Goal: Task Accomplishment & Management: Complete application form

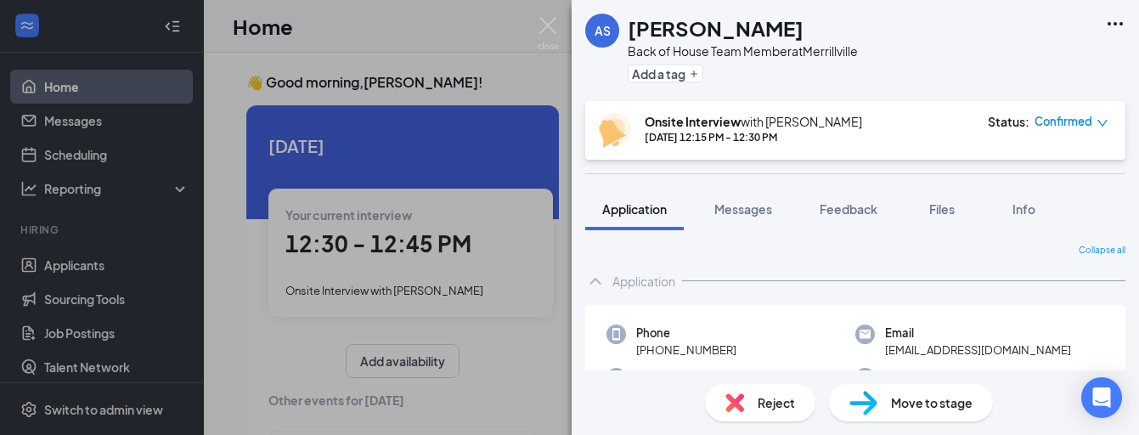
click at [561, 41] on div "AS [PERSON_NAME] Back of House Team Member at [GEOGRAPHIC_DATA] Add a tag Onsit…" at bounding box center [569, 217] width 1139 height 435
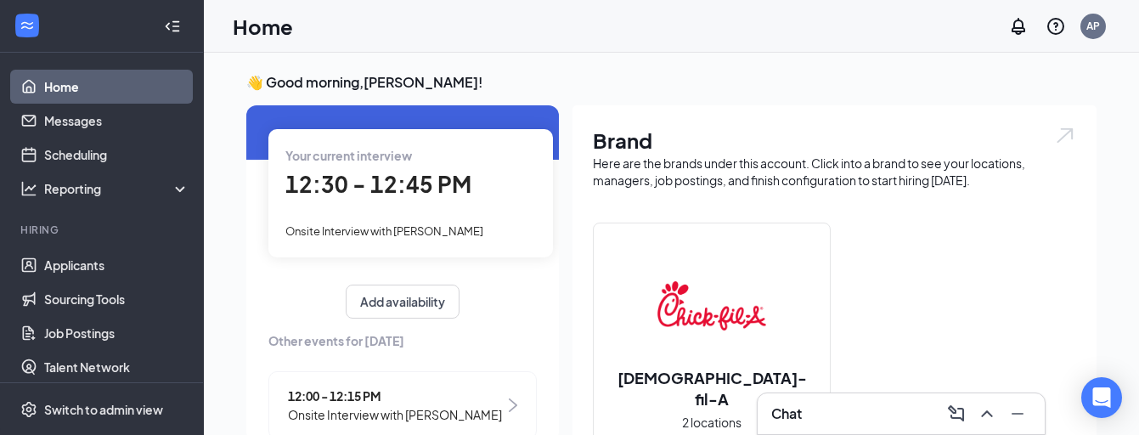
scroll to position [60, 0]
click at [462, 238] on div "Your current interview 12:30 - 12:45 PM Onsite Interview with [PERSON_NAME]" at bounding box center [410, 191] width 285 height 127
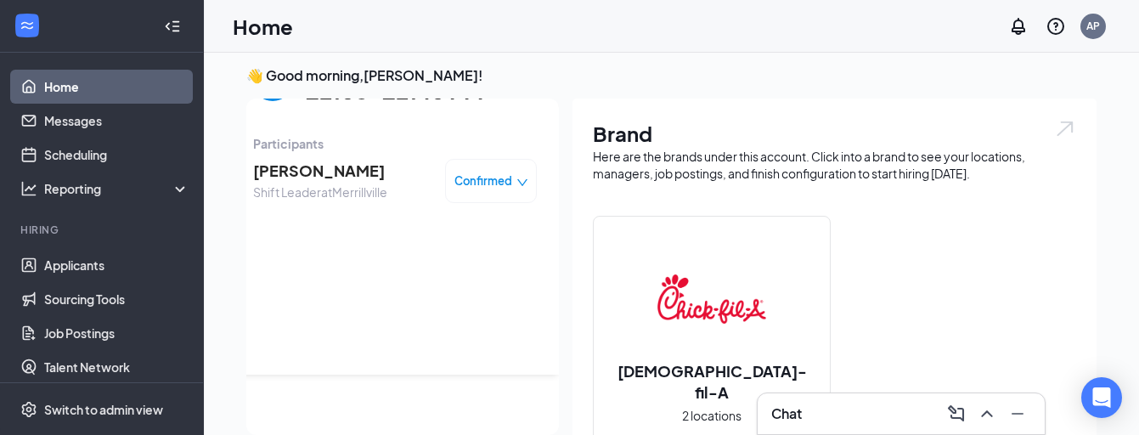
scroll to position [0, 0]
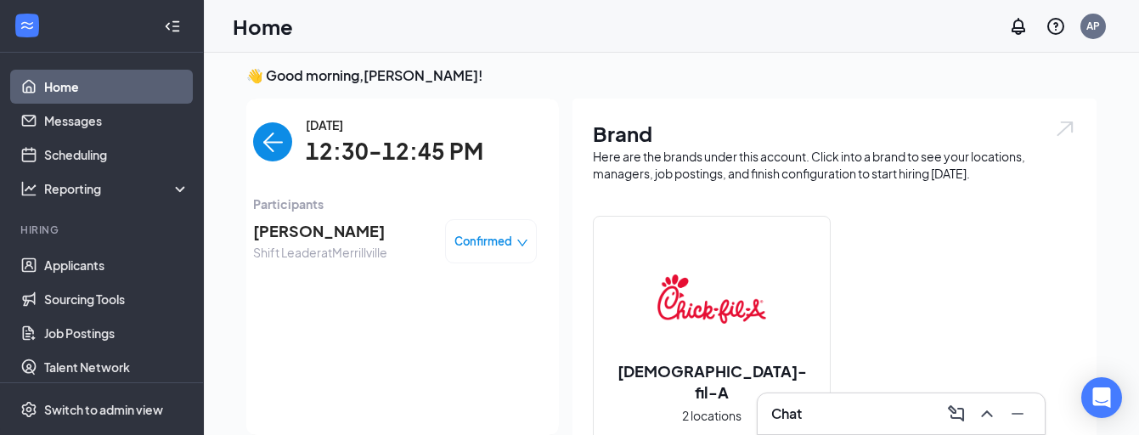
click at [348, 229] on span "[PERSON_NAME]" at bounding box center [320, 231] width 134 height 24
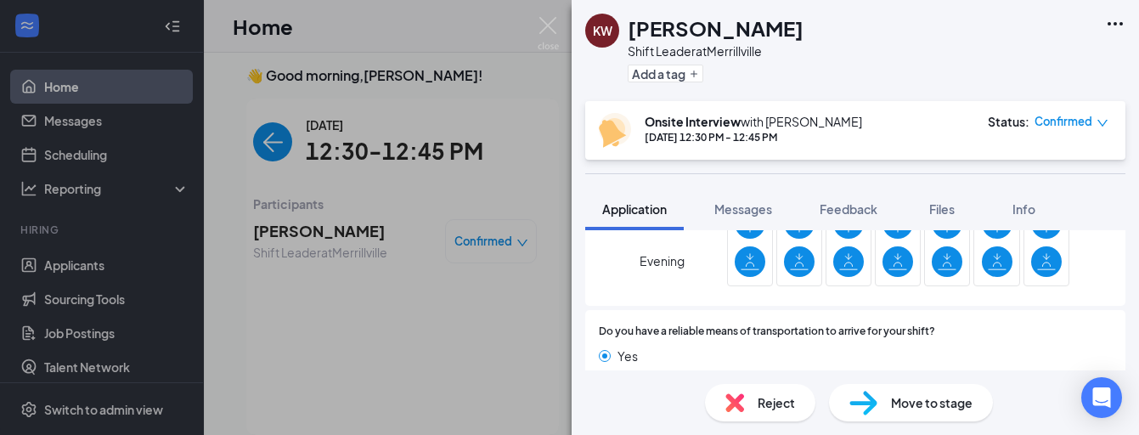
scroll to position [1536, 0]
click at [545, 37] on img at bounding box center [548, 33] width 21 height 33
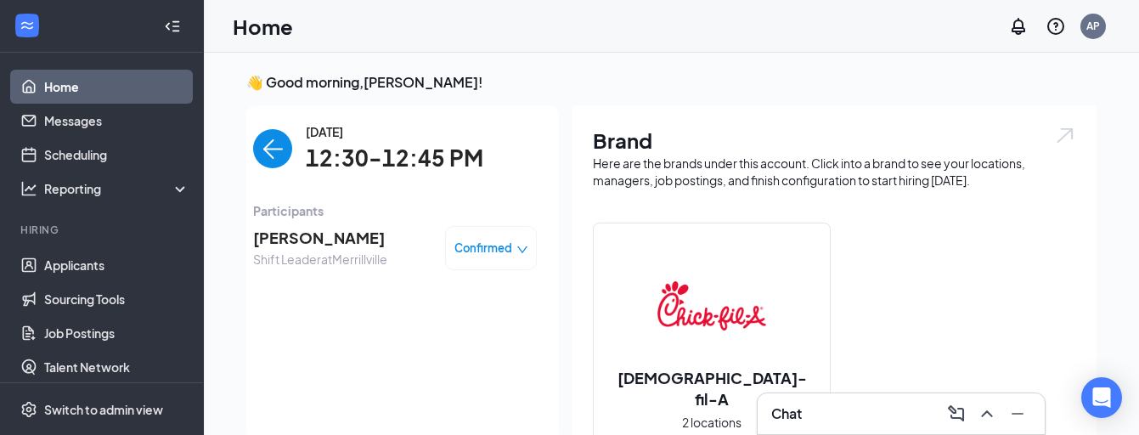
click at [268, 159] on img "back-button" at bounding box center [272, 148] width 39 height 39
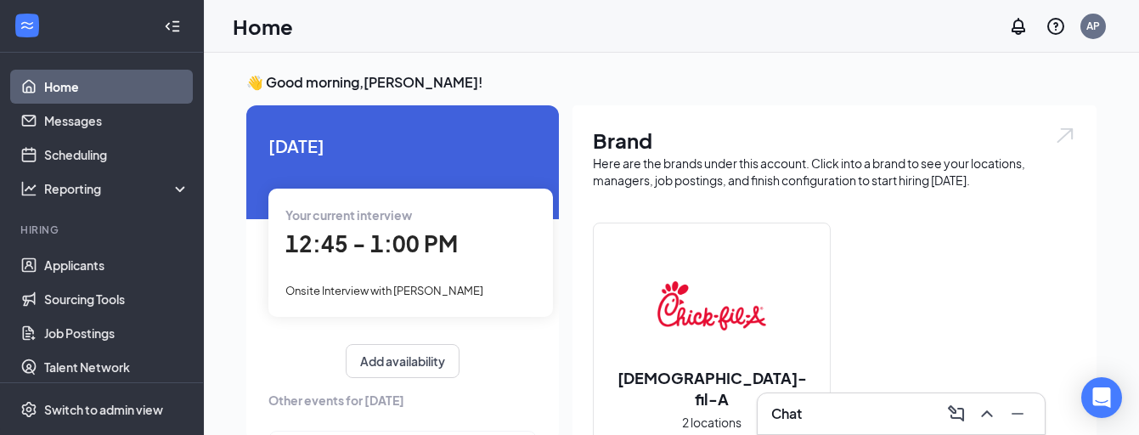
click at [370, 288] on span "Onsite Interview with [PERSON_NAME]" at bounding box center [384, 291] width 198 height 14
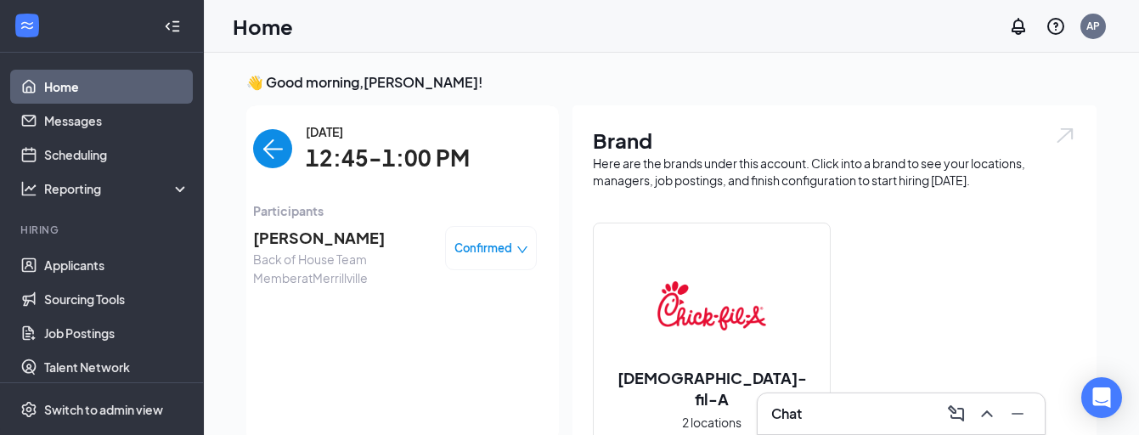
scroll to position [7, 0]
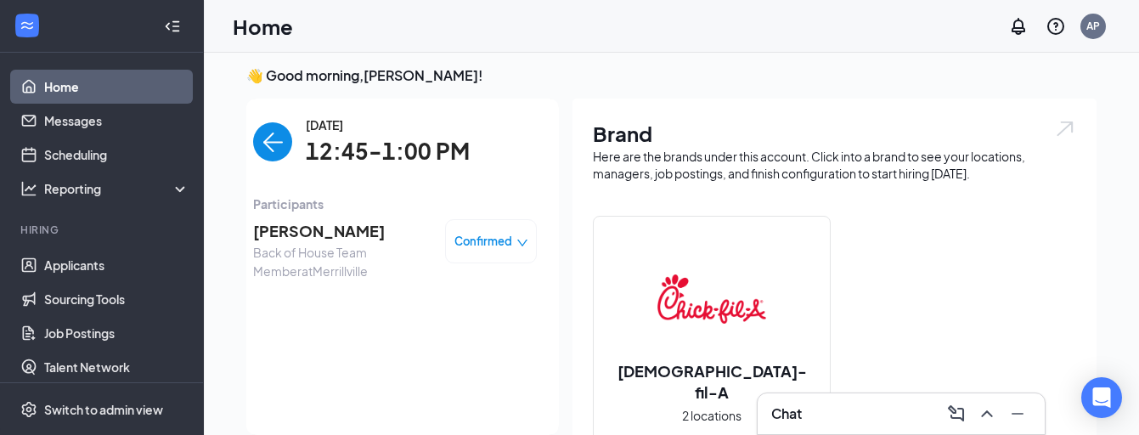
click at [306, 238] on span "[PERSON_NAME]" at bounding box center [342, 231] width 178 height 24
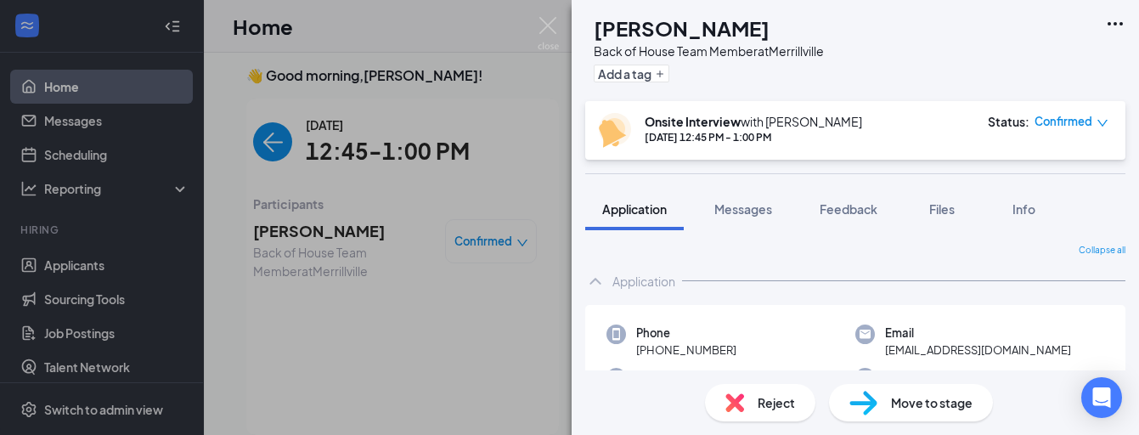
drag, startPoint x: 629, startPoint y: 24, endPoint x: 794, endPoint y: 30, distance: 164.9
click at [794, 30] on div "[PERSON_NAME]" at bounding box center [709, 28] width 230 height 29
copy h1 "[PERSON_NAME]"
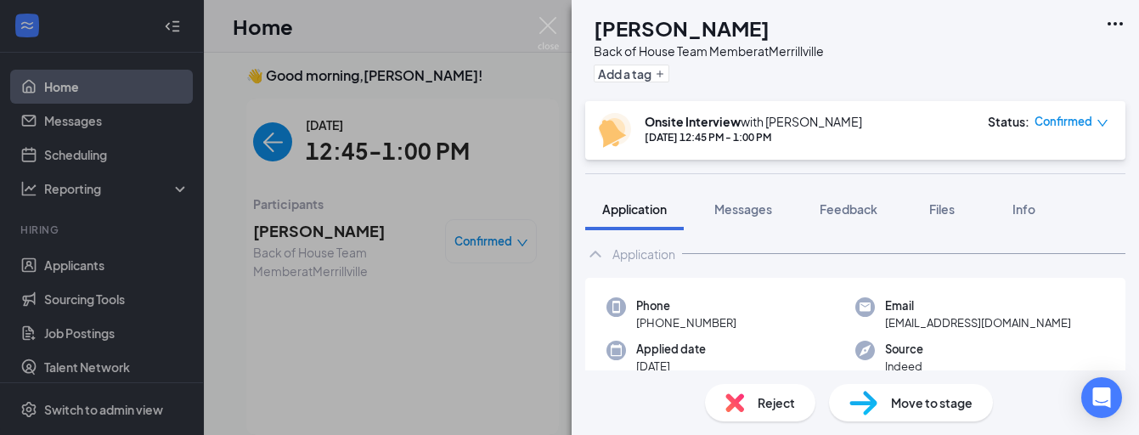
scroll to position [32, 0]
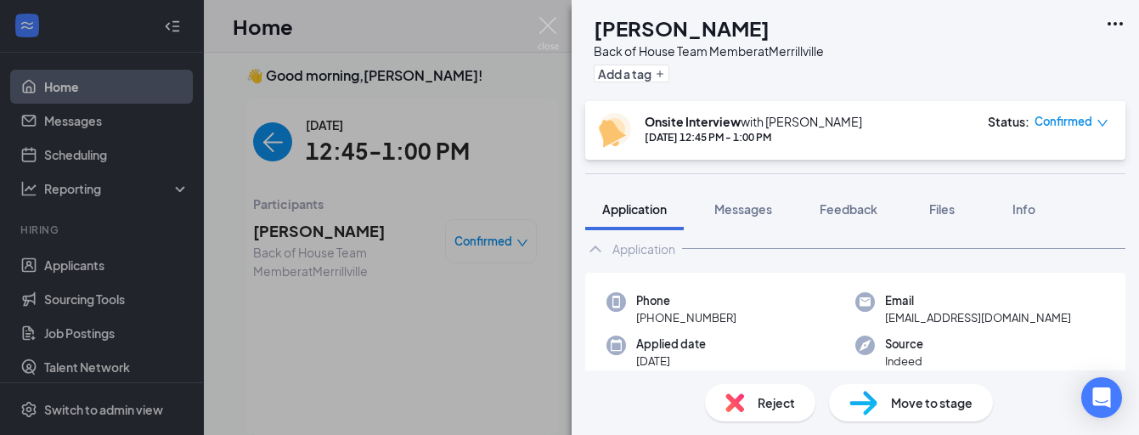
drag, startPoint x: 650, startPoint y: 319, endPoint x: 751, endPoint y: 315, distance: 101.2
click at [751, 315] on div "Phone [PHONE_NUMBER]" at bounding box center [731, 309] width 249 height 35
copy span "[PHONE_NUMBER]"
click at [404, 356] on div "YO [PERSON_NAME] Back of House Team Member at [GEOGRAPHIC_DATA] Add a tag Onsit…" at bounding box center [569, 217] width 1139 height 435
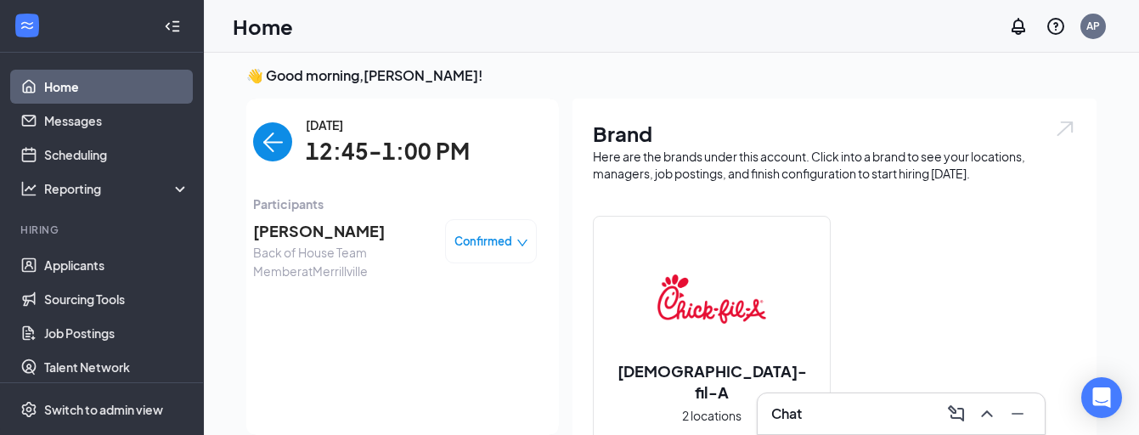
click at [281, 150] on img "back-button" at bounding box center [272, 141] width 39 height 39
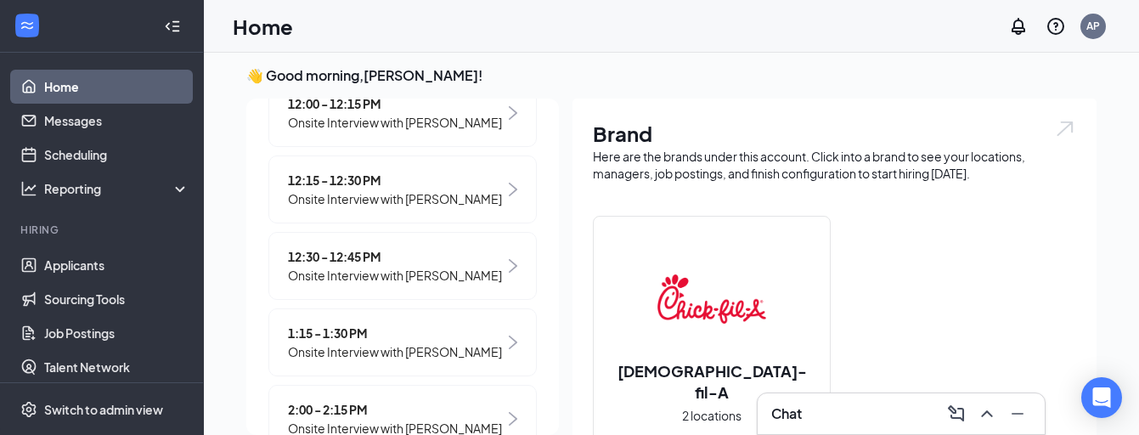
scroll to position [347, 0]
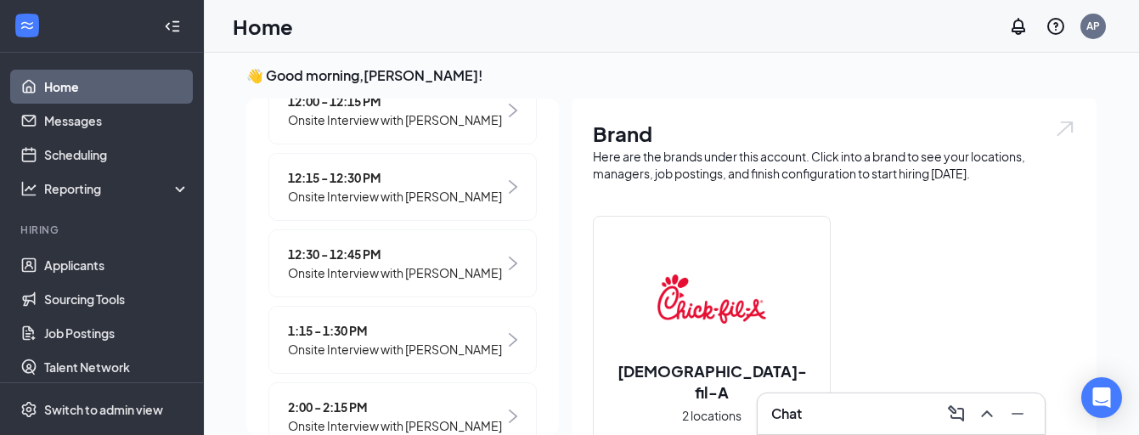
click at [404, 285] on div "12:30 - 12:45 PM Onsite Interview with [PERSON_NAME]" at bounding box center [402, 263] width 268 height 68
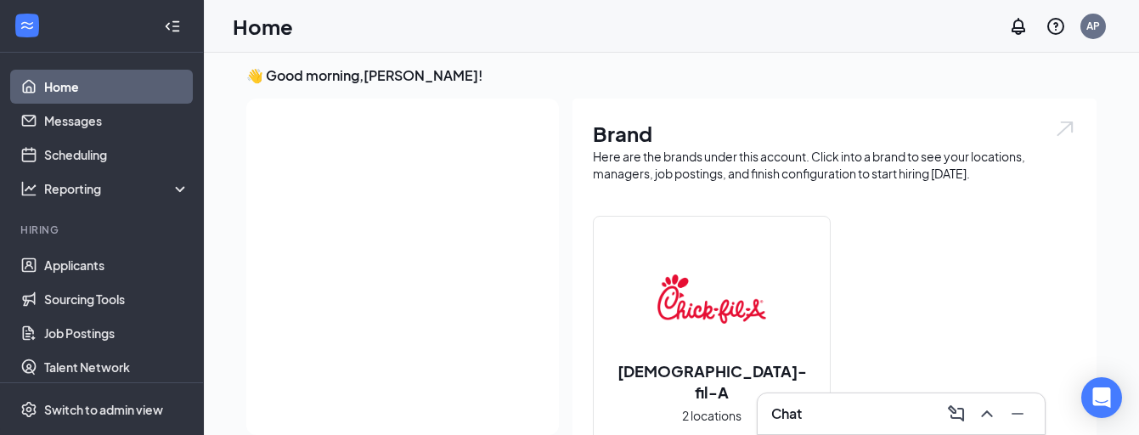
scroll to position [0, 0]
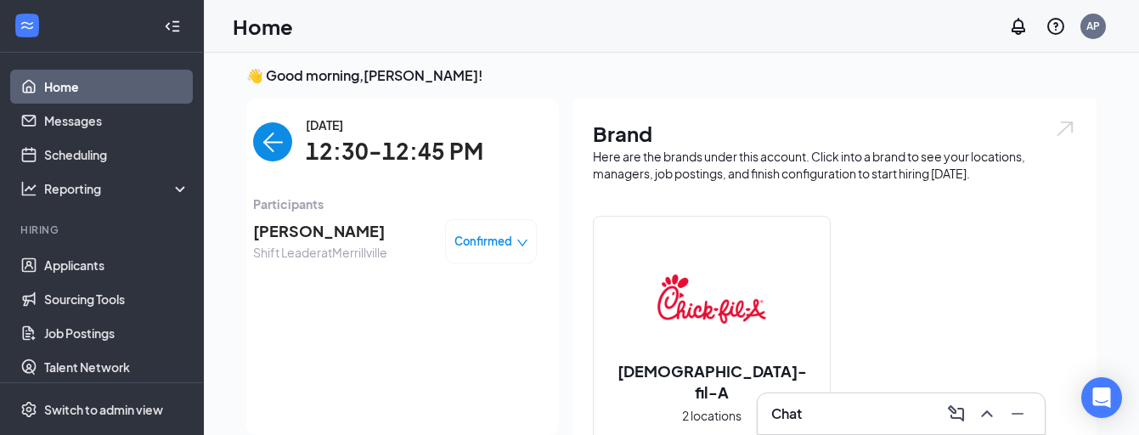
click at [318, 223] on span "[PERSON_NAME]" at bounding box center [320, 231] width 134 height 24
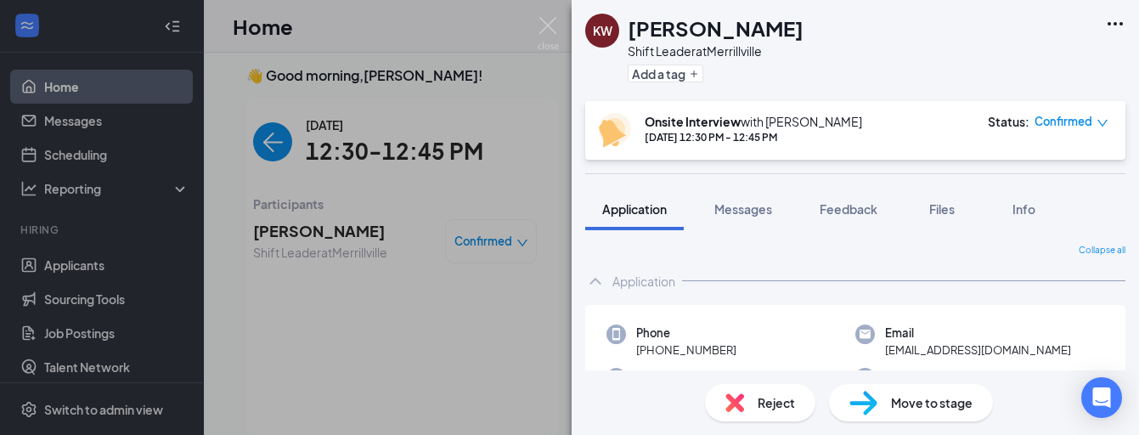
drag, startPoint x: 629, startPoint y: 27, endPoint x: 827, endPoint y: 31, distance: 197.1
click at [828, 31] on div "KW [PERSON_NAME] Shift Leader at [GEOGRAPHIC_DATA] Add a tag" at bounding box center [855, 50] width 567 height 101
copy h1 "[PERSON_NAME]"
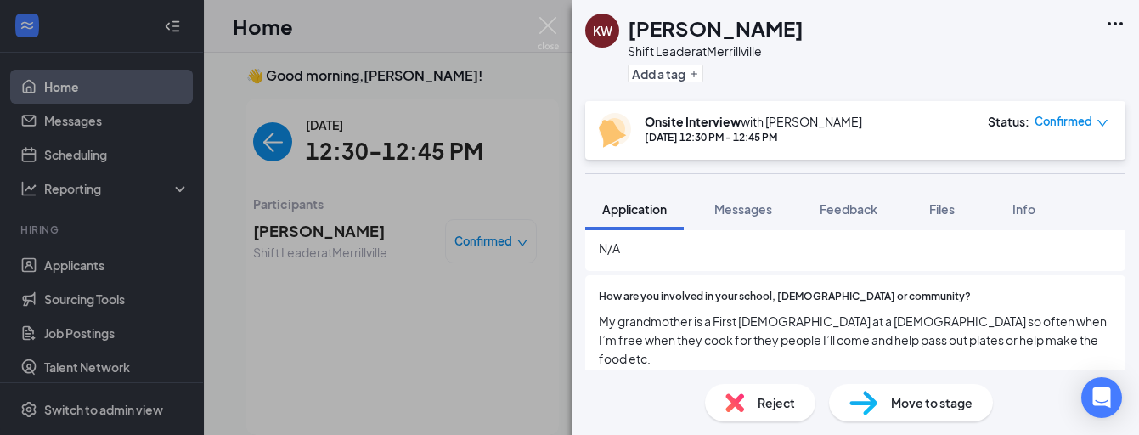
scroll to position [693, 0]
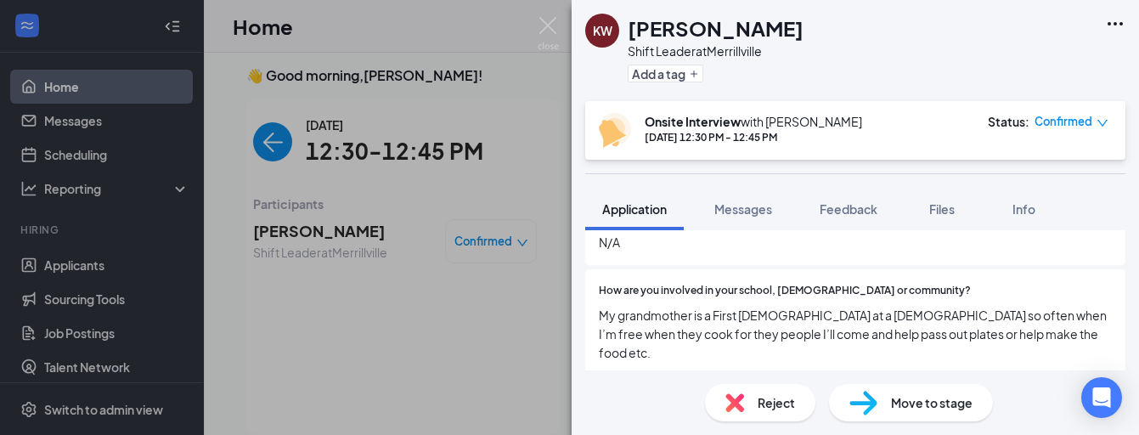
click at [911, 283] on div "How are you involved in your school, [DEMOGRAPHIC_DATA] or community? My grandm…" at bounding box center [855, 322] width 513 height 79
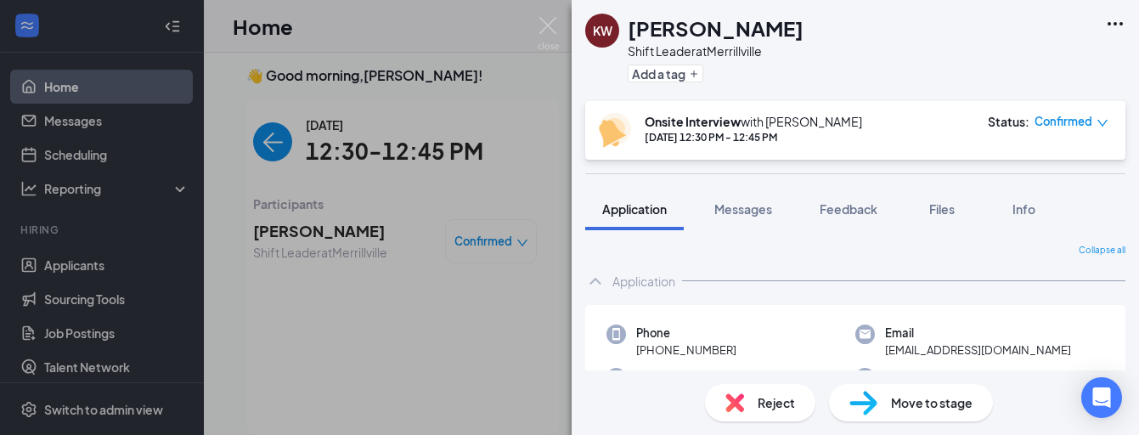
scroll to position [0, 0]
click at [550, 30] on img at bounding box center [548, 33] width 21 height 33
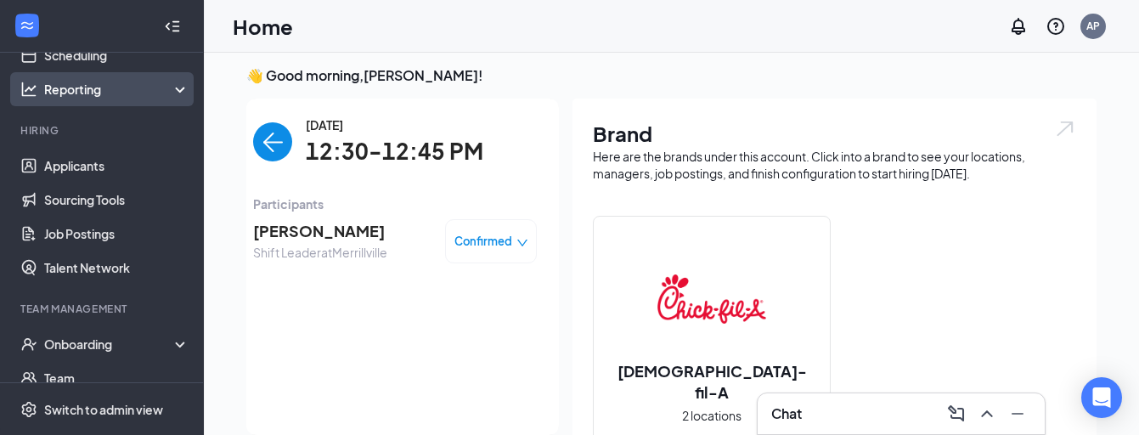
scroll to position [102, 0]
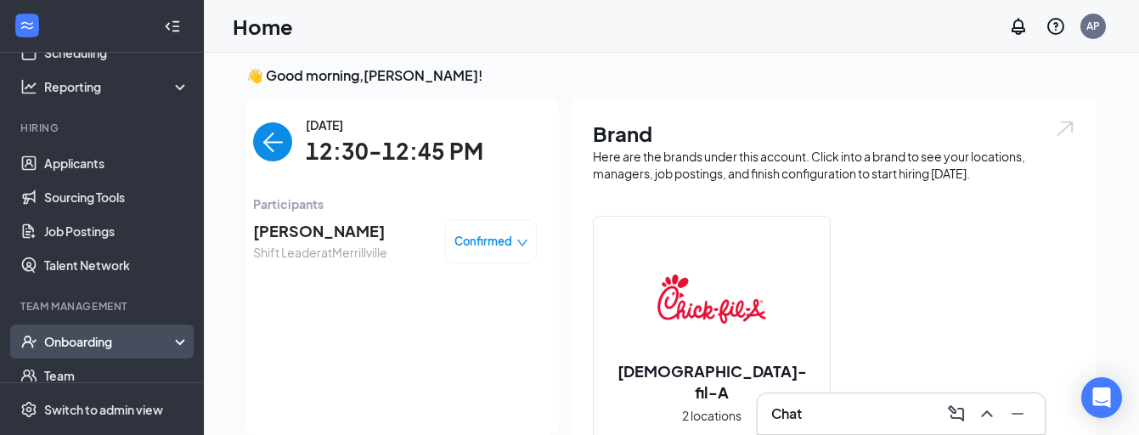
click at [92, 341] on div "Onboarding" at bounding box center [109, 341] width 131 height 17
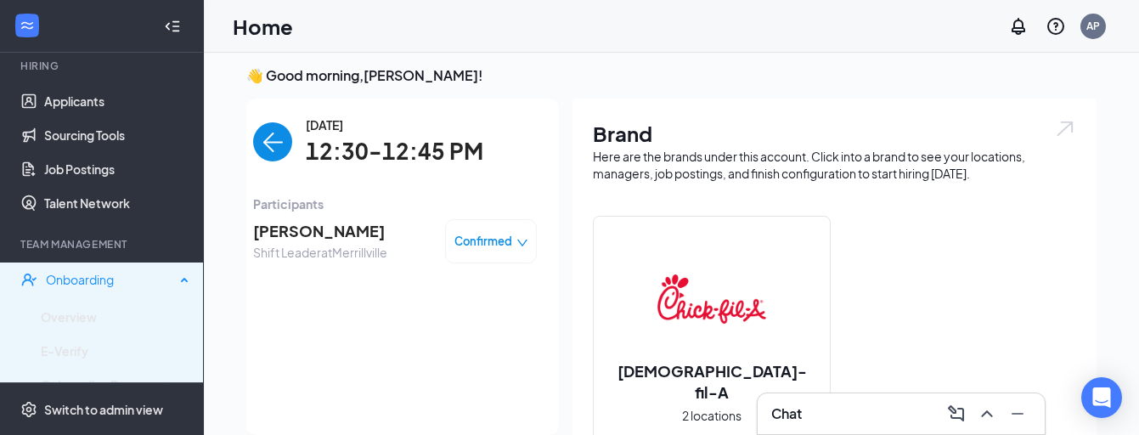
scroll to position [165, 0]
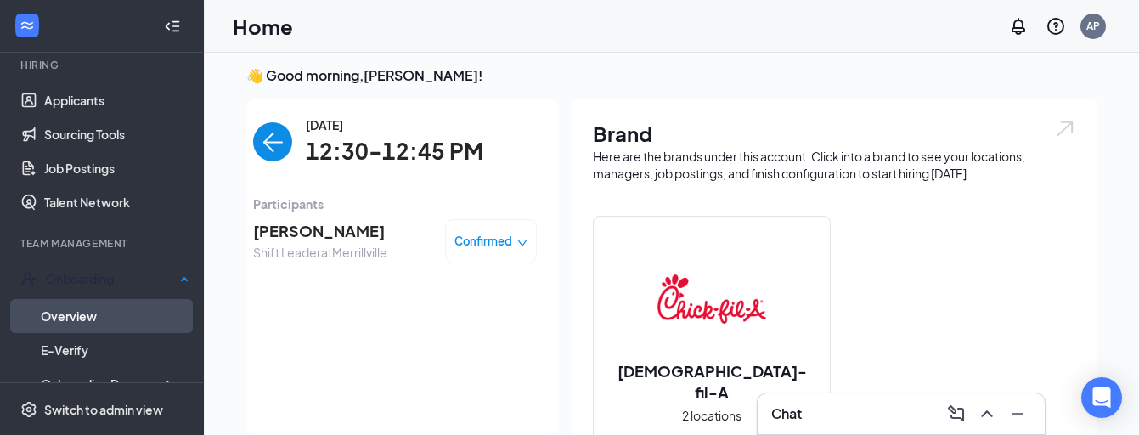
click at [100, 313] on link "Overview" at bounding box center [115, 316] width 149 height 34
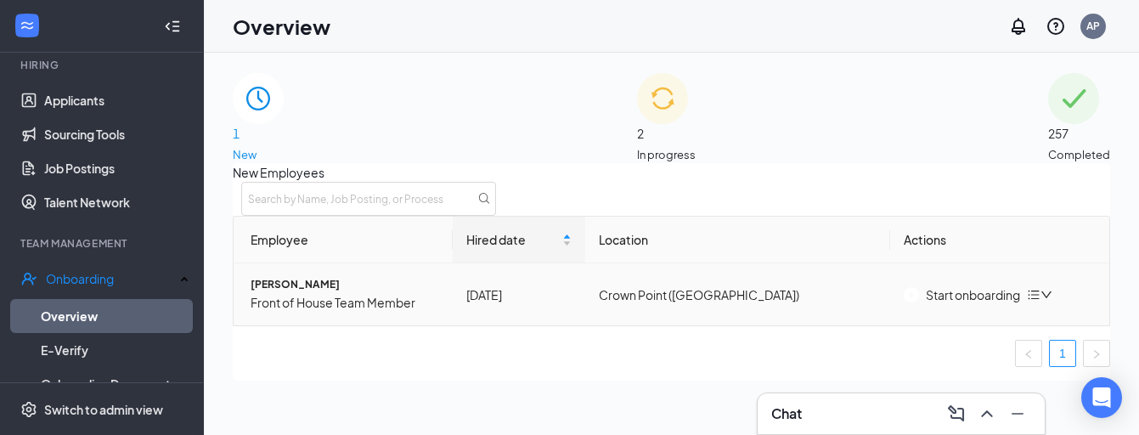
click at [1052, 301] on icon "down" at bounding box center [1047, 295] width 12 height 12
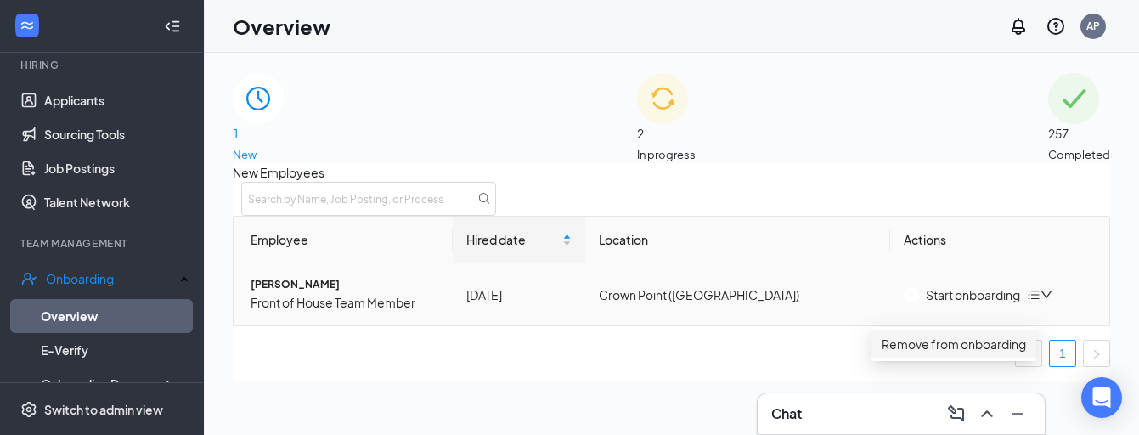
click at [962, 353] on div "Remove from onboarding" at bounding box center [954, 344] width 144 height 19
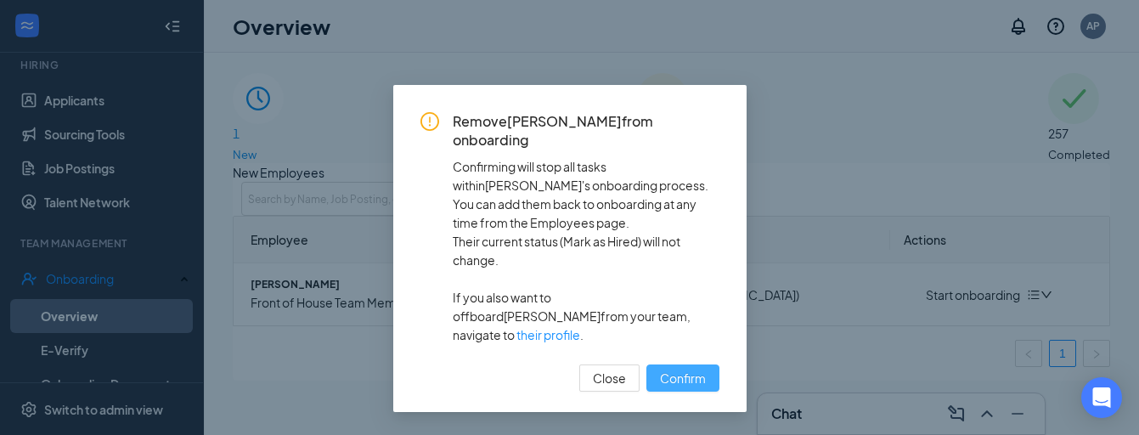
click at [682, 369] on span "Confirm" at bounding box center [683, 378] width 46 height 19
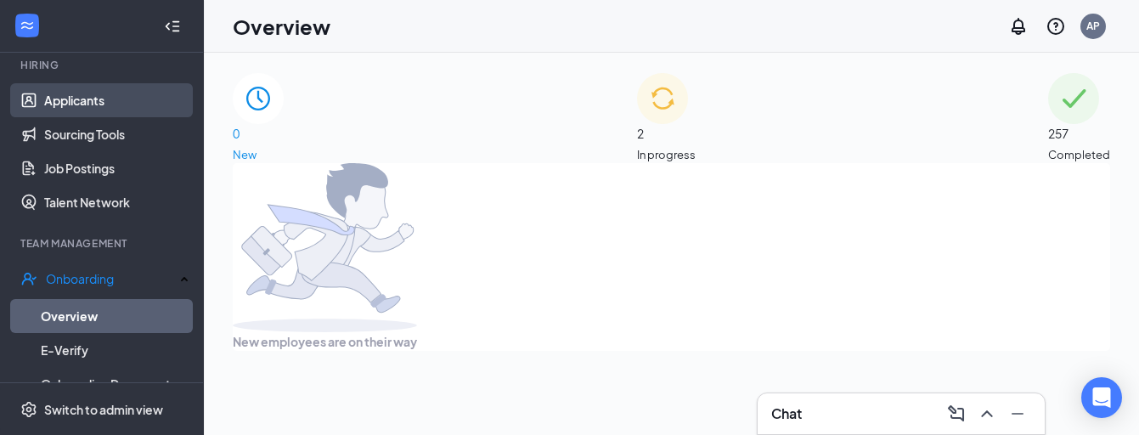
click at [117, 102] on link "Applicants" at bounding box center [116, 100] width 145 height 34
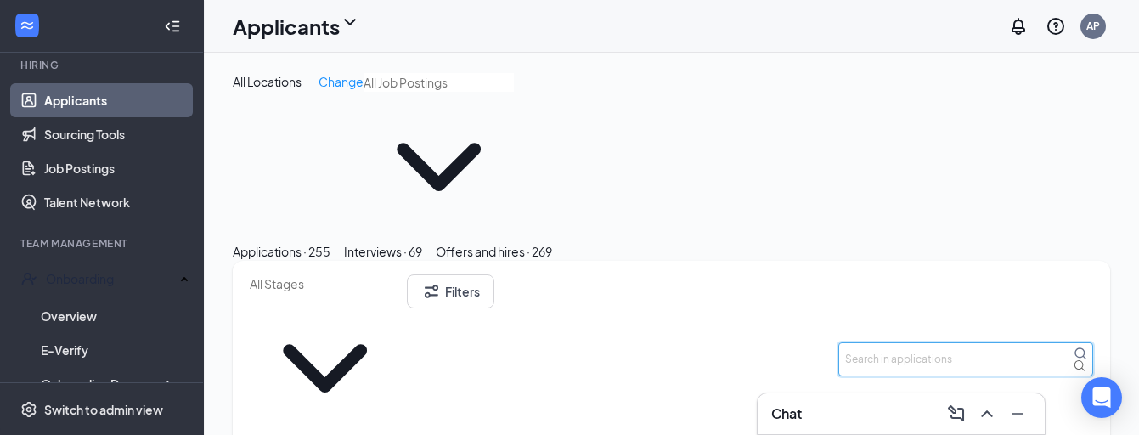
click at [985, 342] on input "text" at bounding box center [965, 359] width 255 height 34
type input "[PERSON_NAME]"
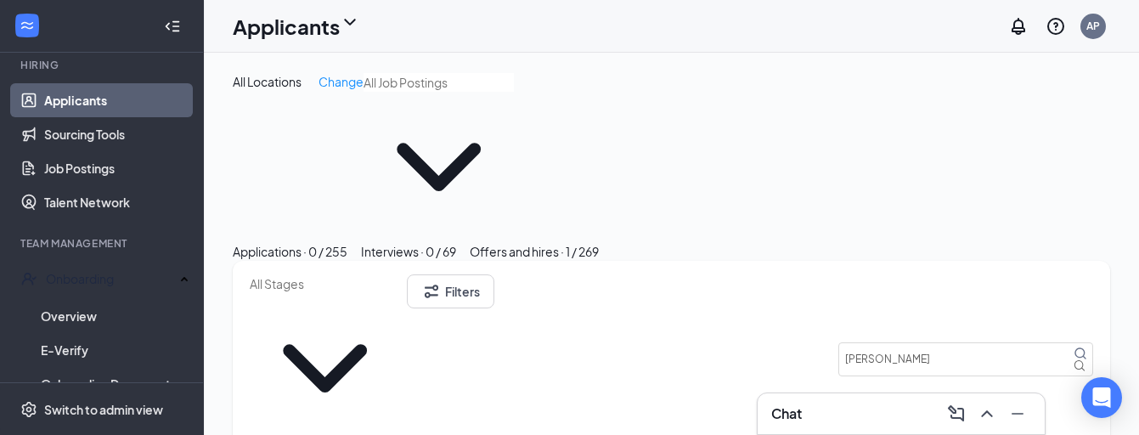
click at [599, 242] on button "Offers and hires · 1 / 269" at bounding box center [534, 251] width 129 height 19
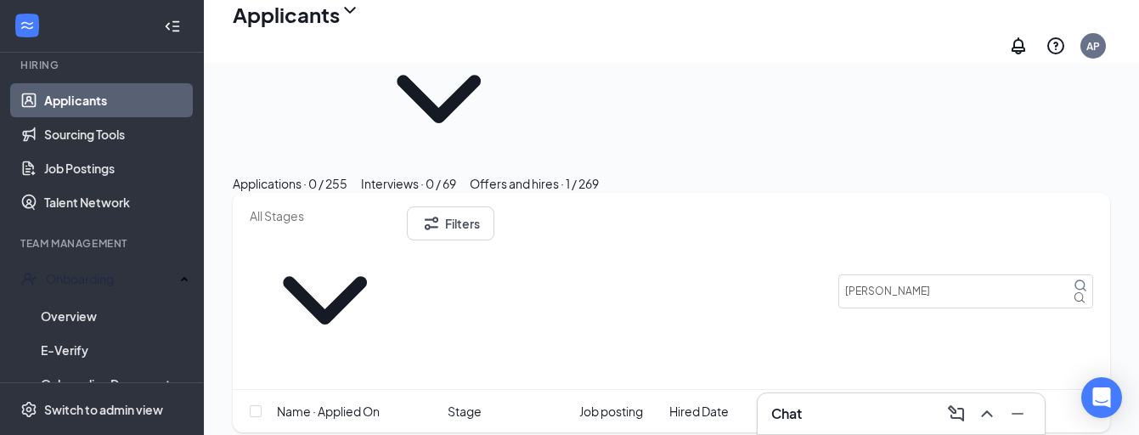
scroll to position [76, 0]
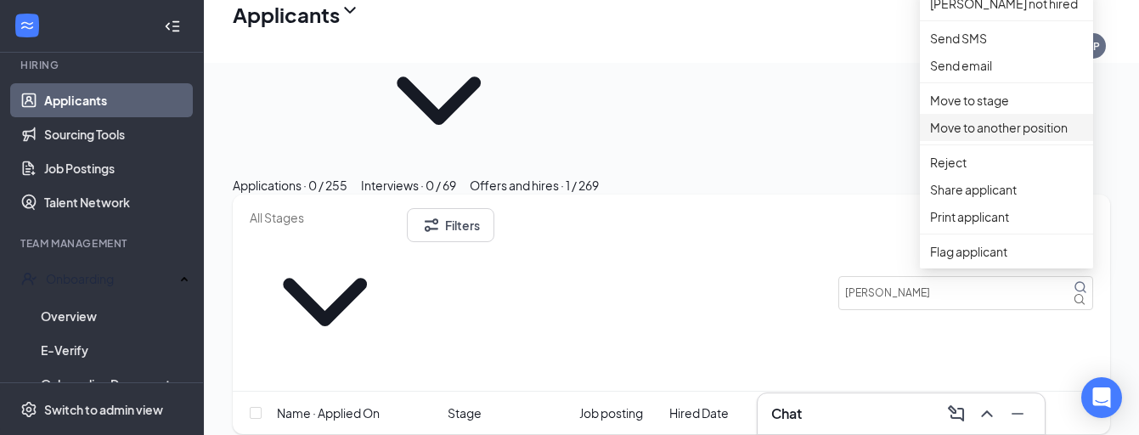
click at [1003, 137] on p "Move to another position" at bounding box center [1006, 127] width 153 height 19
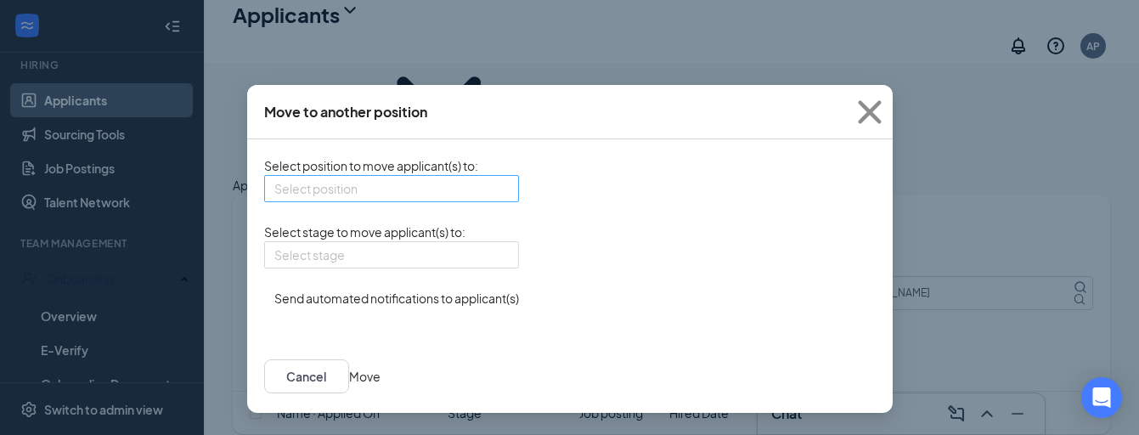
click at [488, 201] on input "search" at bounding box center [385, 188] width 223 height 25
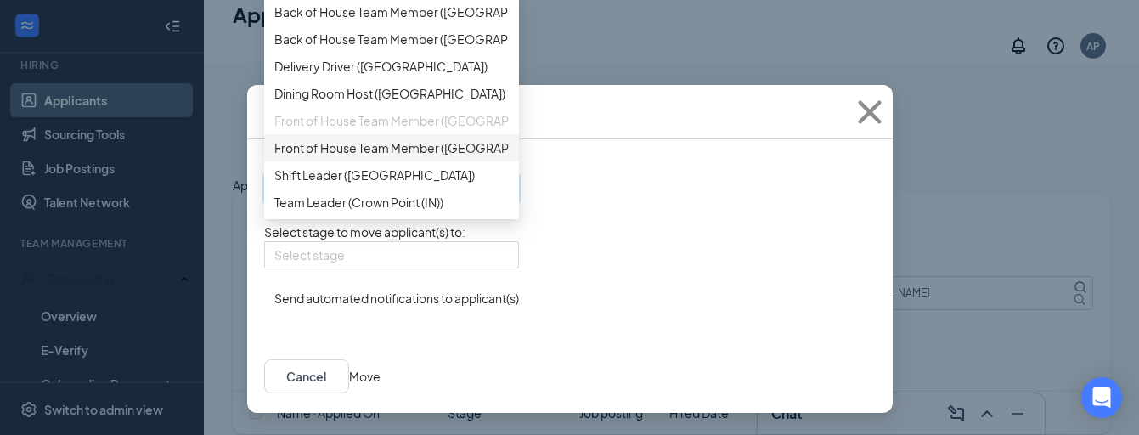
click at [651, 140] on div "Select position to move applicant(s) to : Select position 389987 340250 340252 …" at bounding box center [570, 239] width 646 height 200
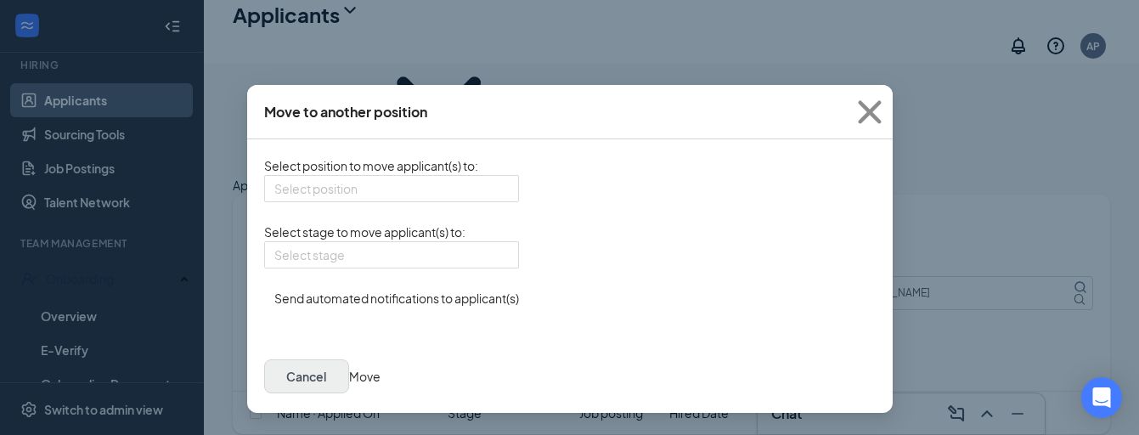
click at [349, 393] on button "Cancel" at bounding box center [306, 376] width 85 height 34
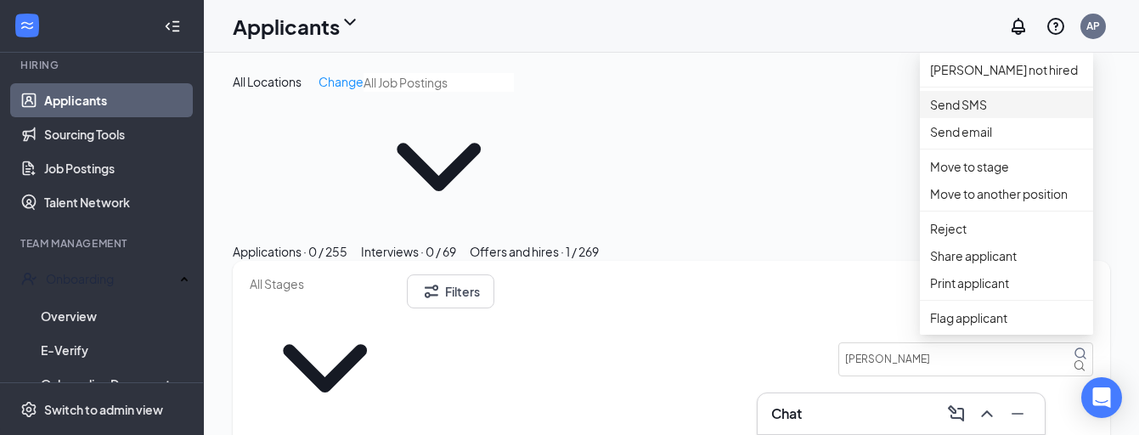
scroll to position [0, 0]
click at [1014, 176] on p "Move to stage" at bounding box center [1006, 166] width 153 height 19
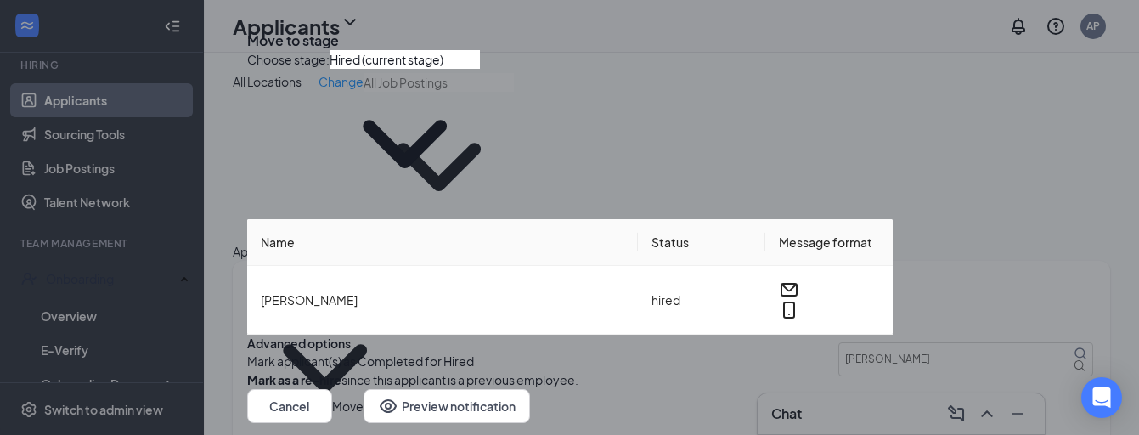
click at [480, 114] on span "Hired (current stage)" at bounding box center [405, 135] width 150 height 167
click at [480, 129] on span "Hired (current stage)" at bounding box center [405, 135] width 150 height 167
click at [480, 121] on icon "ChevronDown" at bounding box center [405, 144] width 150 height 150
click at [480, 119] on icon "ChevronDown" at bounding box center [405, 144] width 150 height 150
click at [457, 109] on span "Hired (current stage)" at bounding box center [405, 135] width 150 height 167
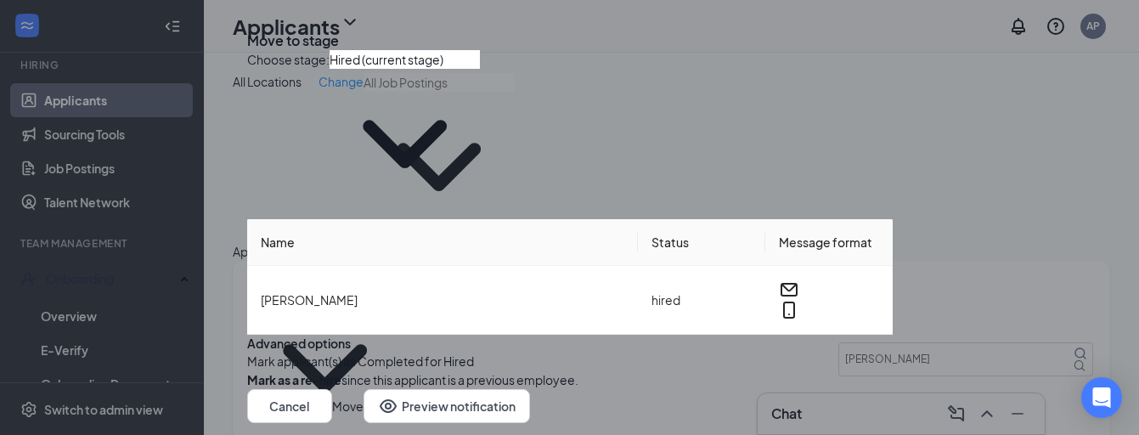
click at [459, 144] on div "Choose stage : Hired (current stage)" at bounding box center [570, 134] width 646 height 169
click at [466, 69] on input "Hired (current stage)" at bounding box center [405, 59] width 150 height 19
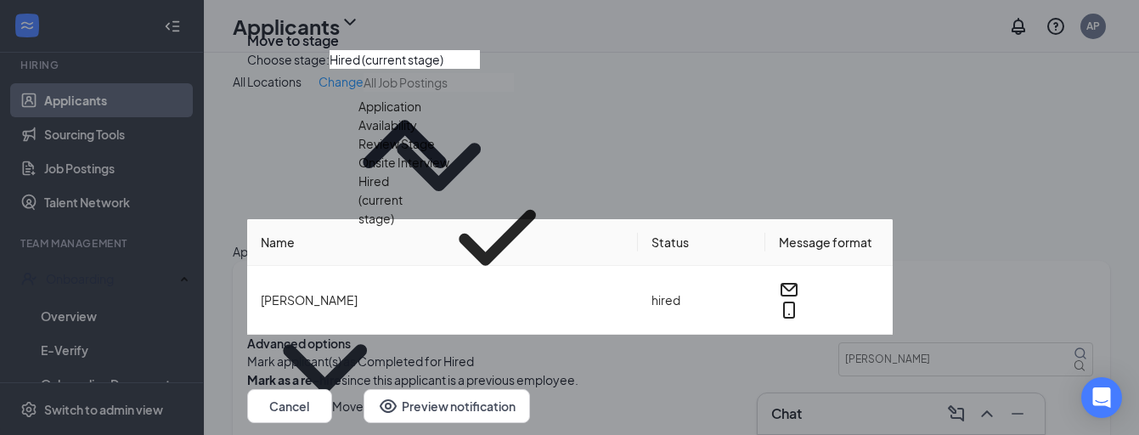
click at [449, 172] on div "Onsite Interview" at bounding box center [403, 162] width 91 height 19
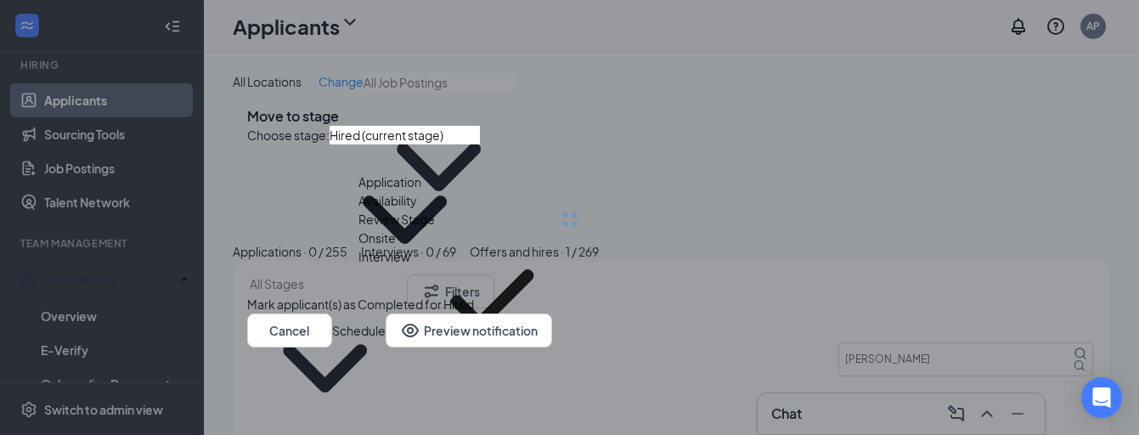
type input "Onsite Interview"
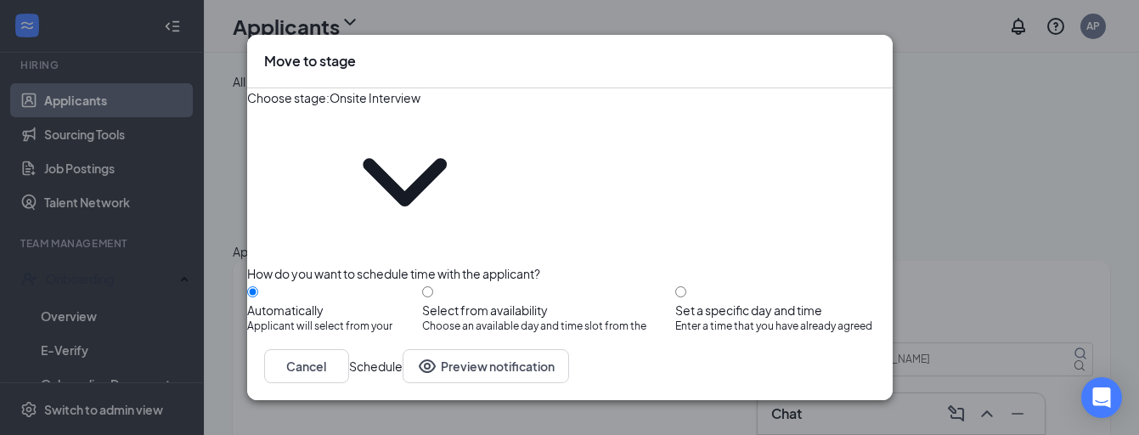
click at [247, 380] on button "button" at bounding box center [247, 389] width 0 height 19
click at [403, 370] on button "Schedule" at bounding box center [376, 366] width 54 height 34
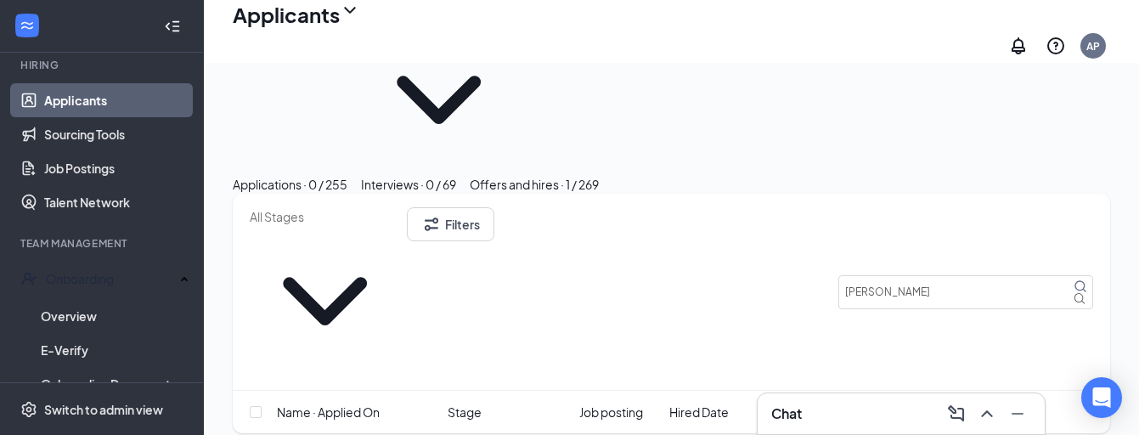
scroll to position [76, 0]
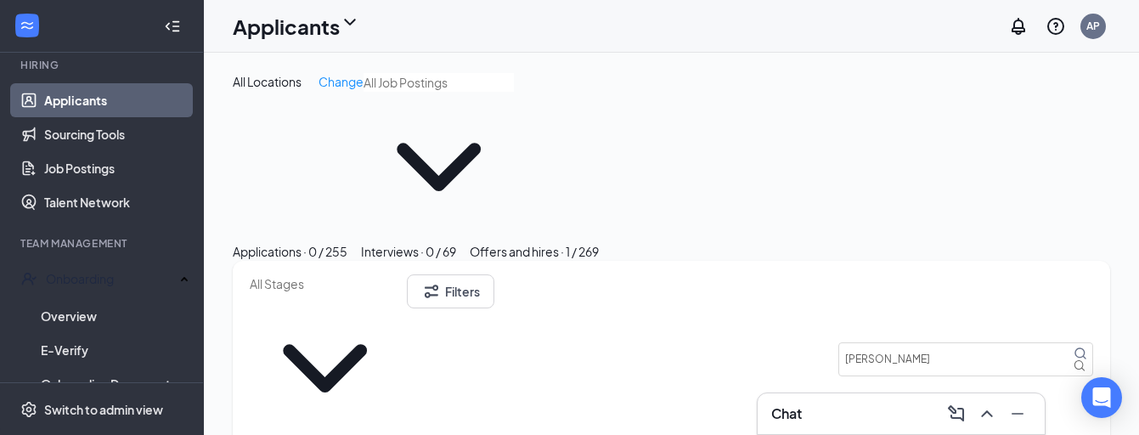
scroll to position [0, 0]
click at [834, 407] on div "Chat" at bounding box center [901, 413] width 260 height 27
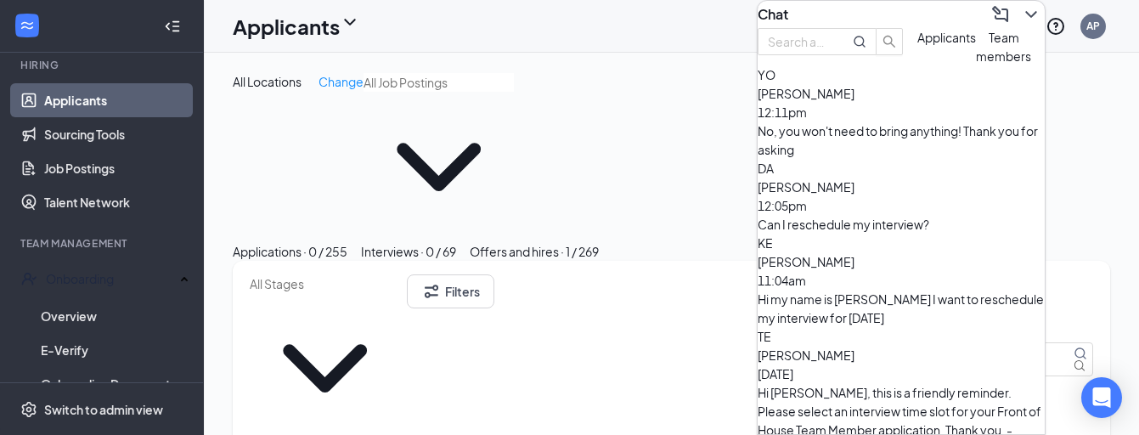
click at [976, 64] on span "Team members" at bounding box center [1003, 47] width 55 height 34
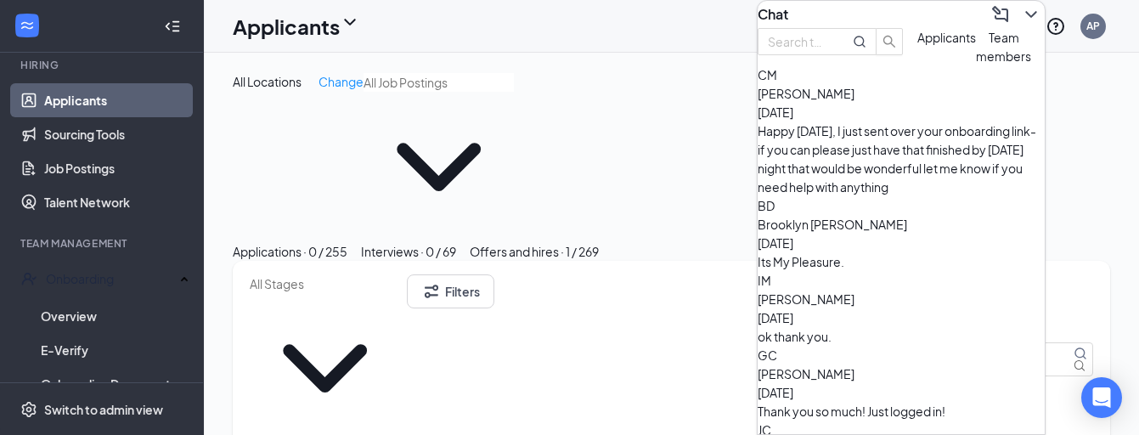
click at [917, 45] on span "Applicants" at bounding box center [946, 37] width 59 height 15
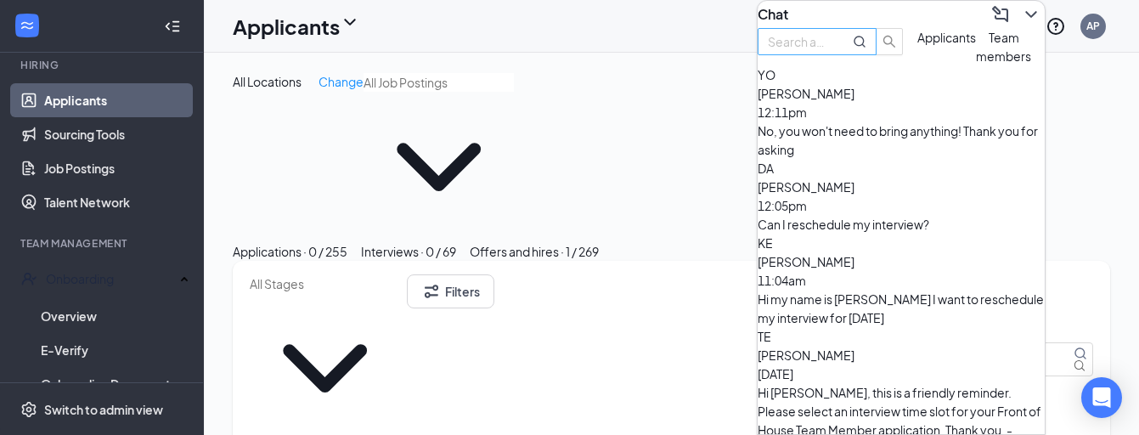
click at [829, 51] on input "text" at bounding box center [798, 41] width 61 height 19
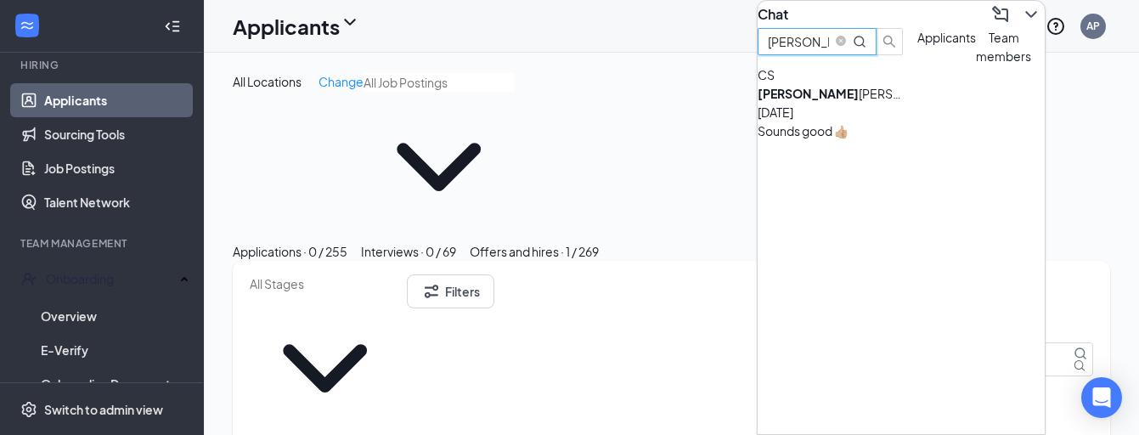
type input "[PERSON_NAME]"
drag, startPoint x: 866, startPoint y: 85, endPoint x: 866, endPoint y: 164, distance: 79.0
click at [859, 101] on b "[PERSON_NAME]" at bounding box center [808, 93] width 101 height 15
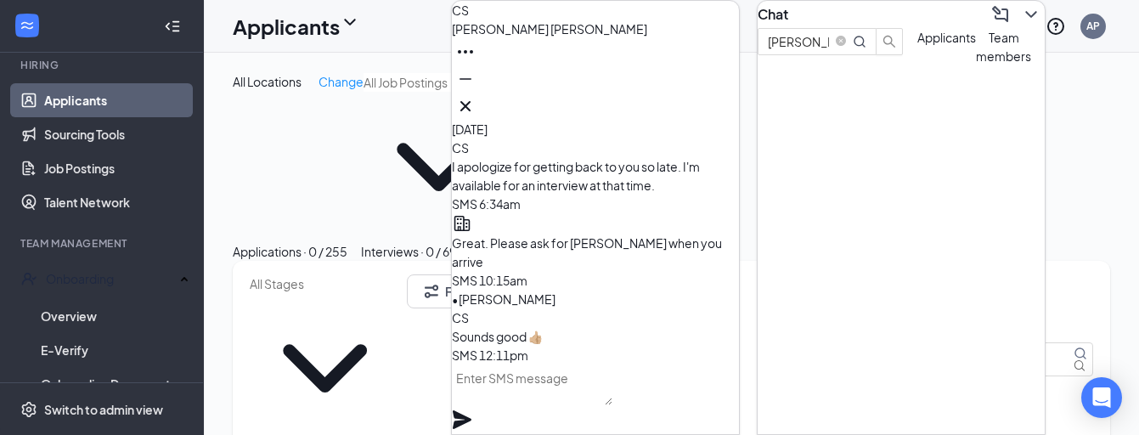
click at [578, 397] on textarea at bounding box center [532, 384] width 161 height 41
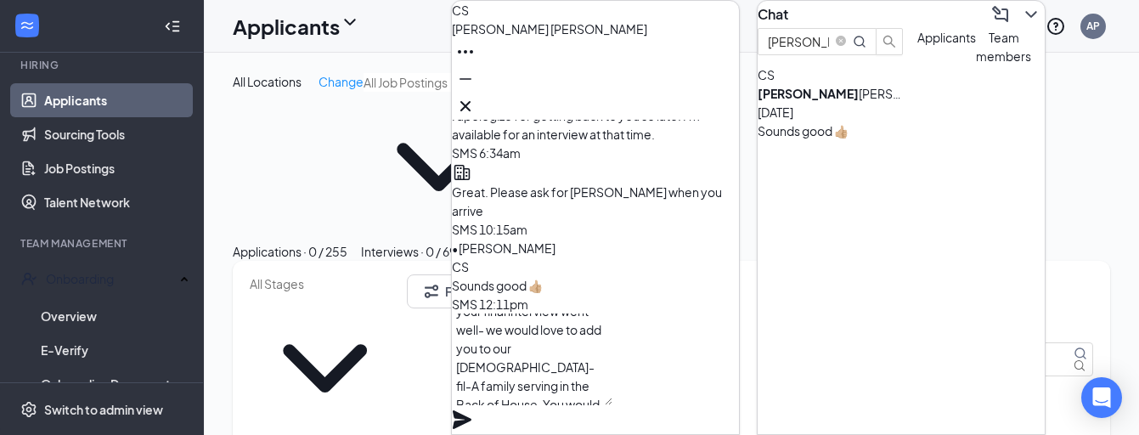
scroll to position [52, 0]
type textarea "[PERSON_NAME], I heard your final interview went well- we would love to add you…"
click at [471, 410] on icon "Plane" at bounding box center [462, 419] width 19 height 19
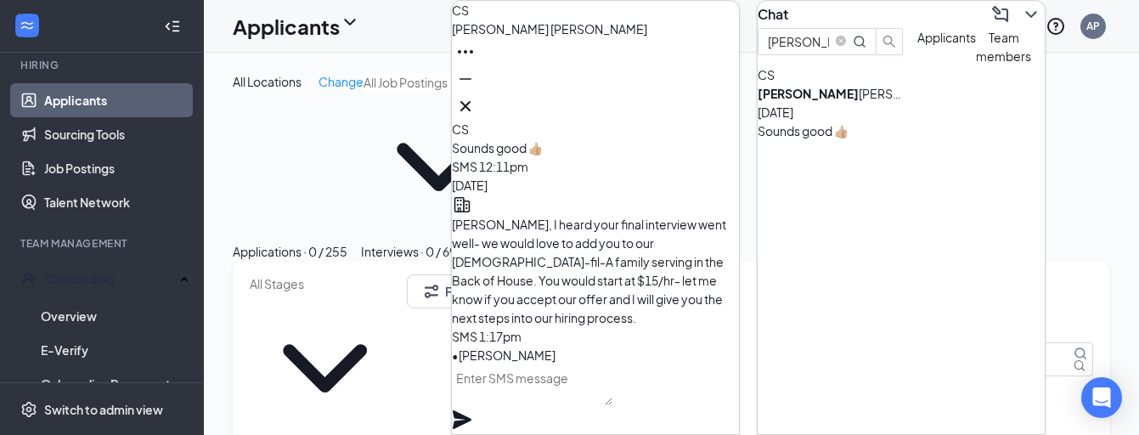
scroll to position [0, 0]
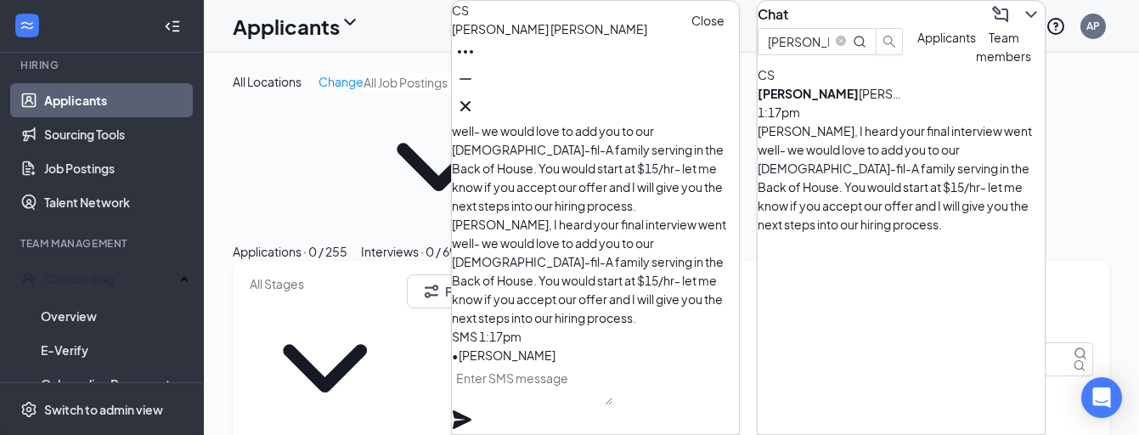
click at [471, 101] on icon "Cross" at bounding box center [465, 106] width 10 height 10
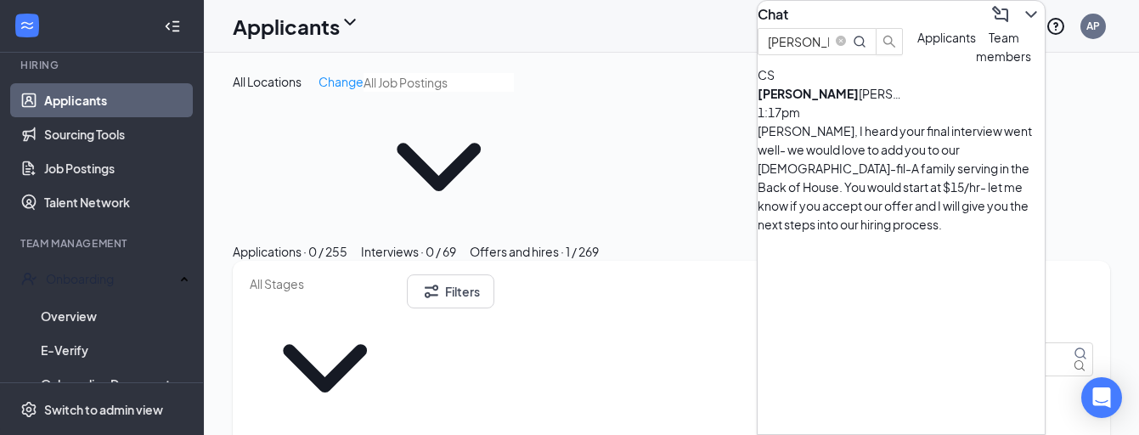
click at [1025, 18] on icon "ChevronDown" at bounding box center [1030, 14] width 11 height 7
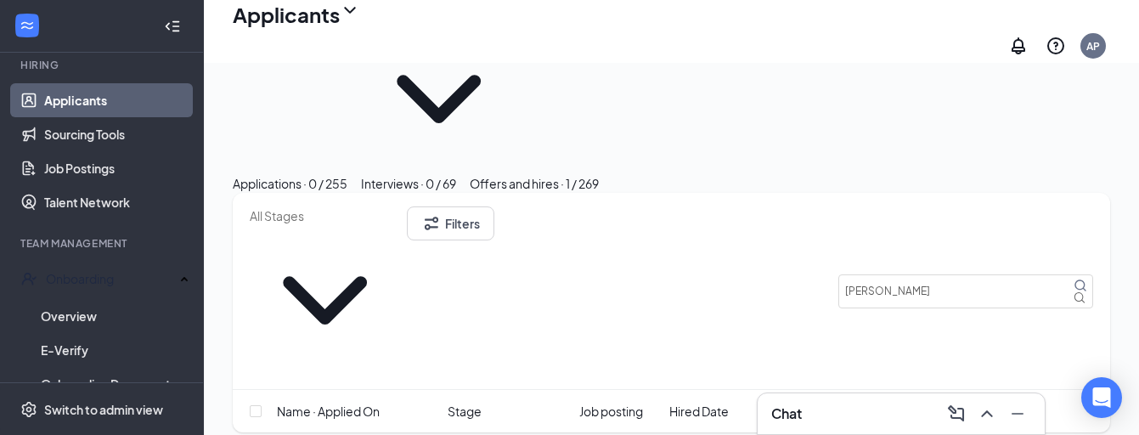
scroll to position [76, 0]
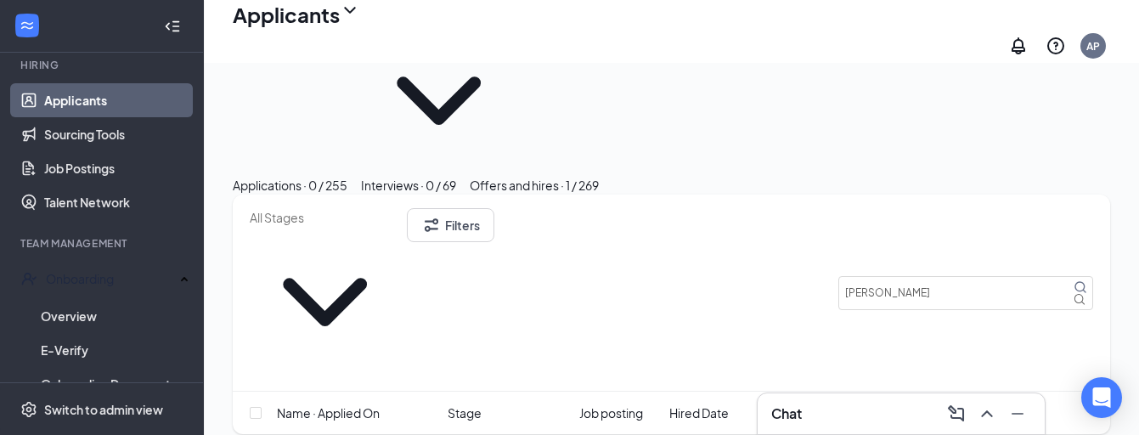
click at [456, 176] on button "Interviews · 0 / 69" at bounding box center [408, 185] width 95 height 19
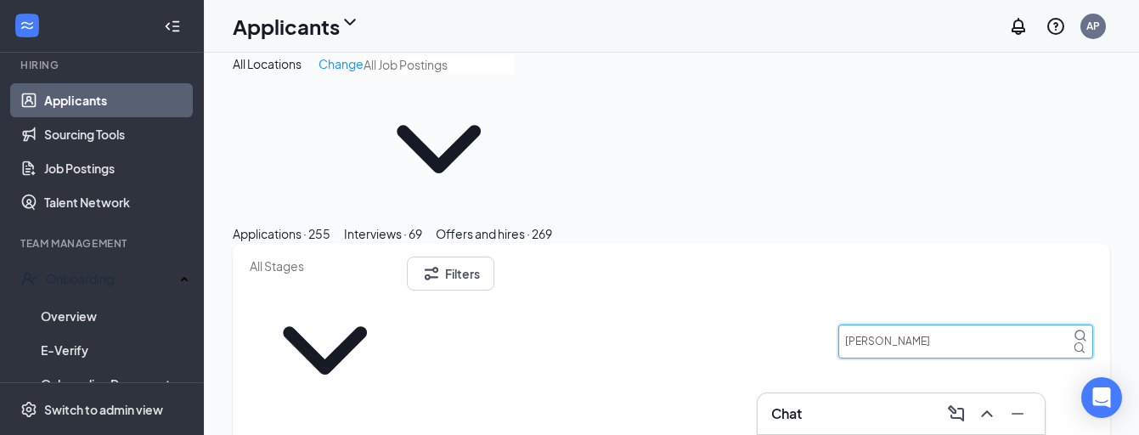
drag, startPoint x: 871, startPoint y: 242, endPoint x: 742, endPoint y: 235, distance: 129.3
click at [742, 257] on div "Filters [PERSON_NAME]" at bounding box center [672, 341] width 844 height 169
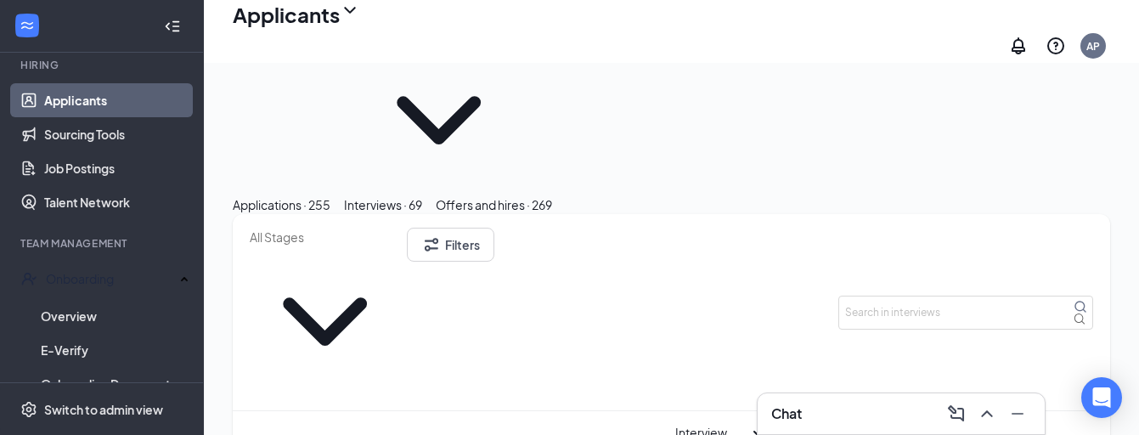
click at [717, 423] on span "Interview Schedule" at bounding box center [712, 441] width 75 height 37
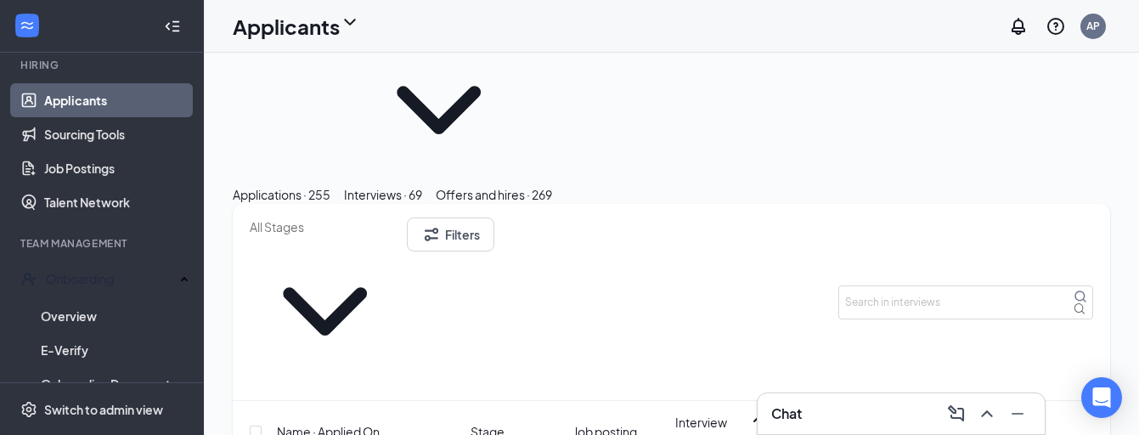
scroll to position [35, 0]
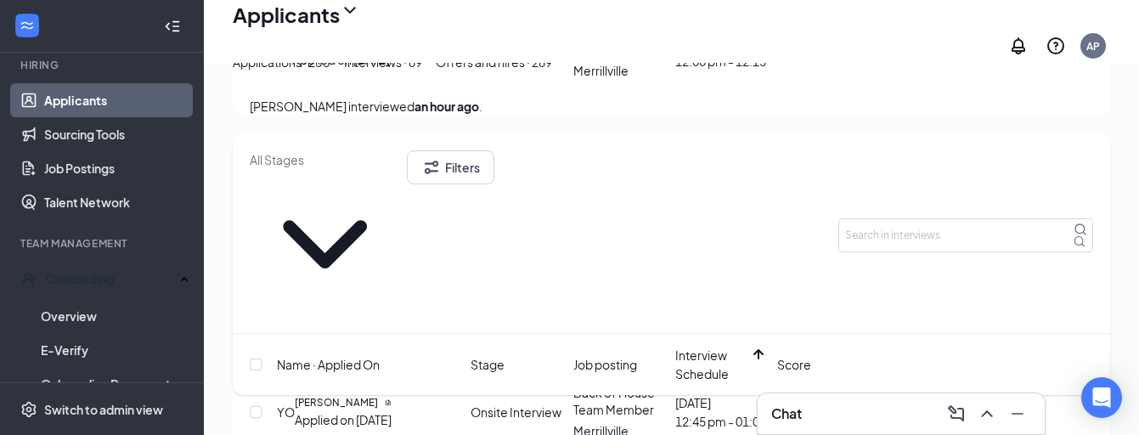
scroll to position [1098, 0]
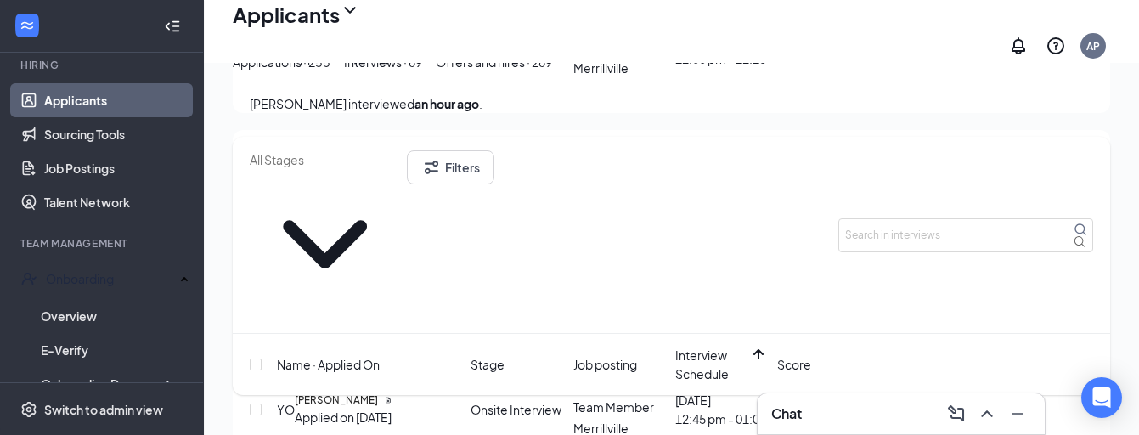
click at [795, 412] on h3 "Chat" at bounding box center [786, 413] width 31 height 19
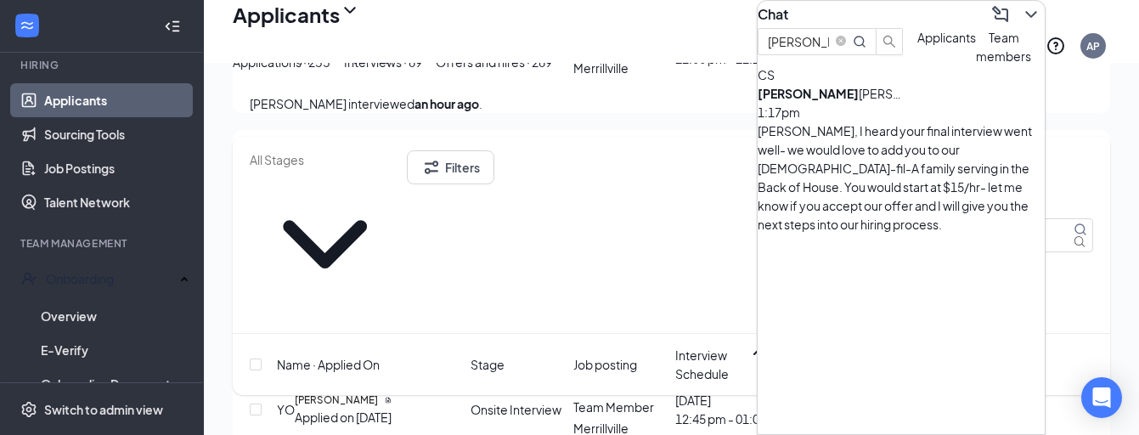
click at [860, 189] on div "CS [PERSON_NAME] 1:17pm [PERSON_NAME], I heard your final interview went well- …" at bounding box center [901, 149] width 287 height 168
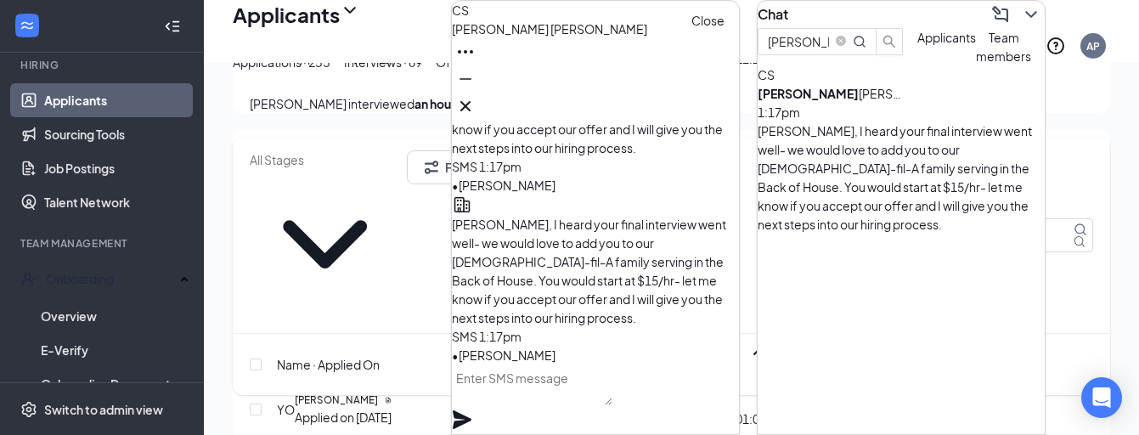
click at [476, 96] on icon "Cross" at bounding box center [465, 106] width 20 height 20
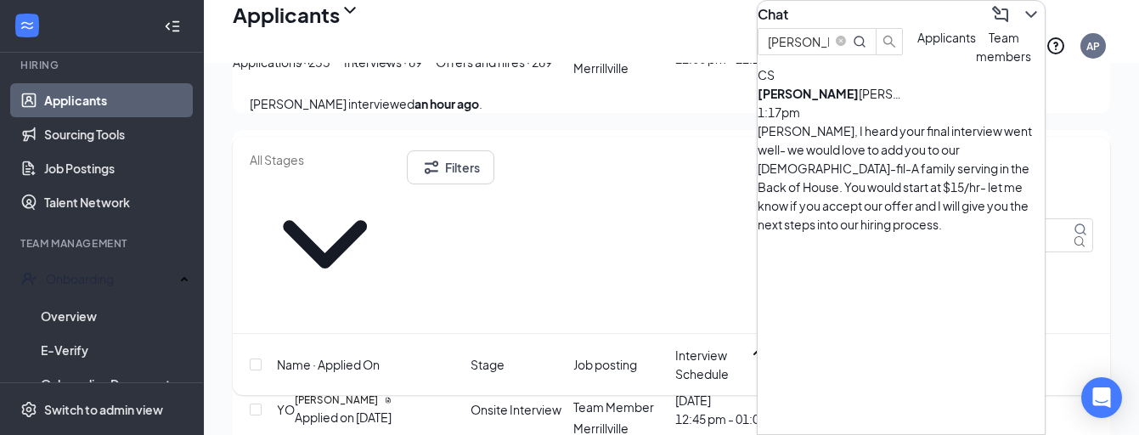
click at [1021, 25] on icon "ChevronDown" at bounding box center [1031, 14] width 20 height 20
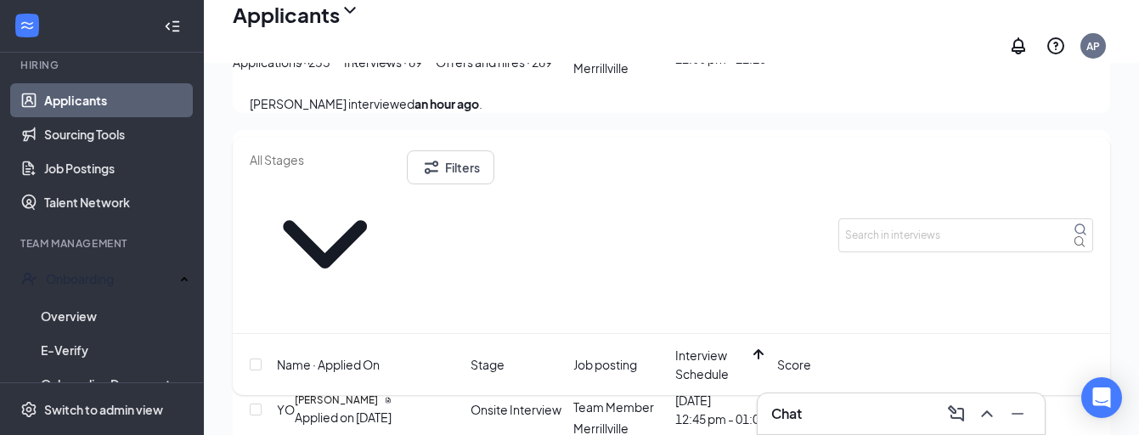
click at [810, 420] on div "Chat" at bounding box center [901, 413] width 260 height 27
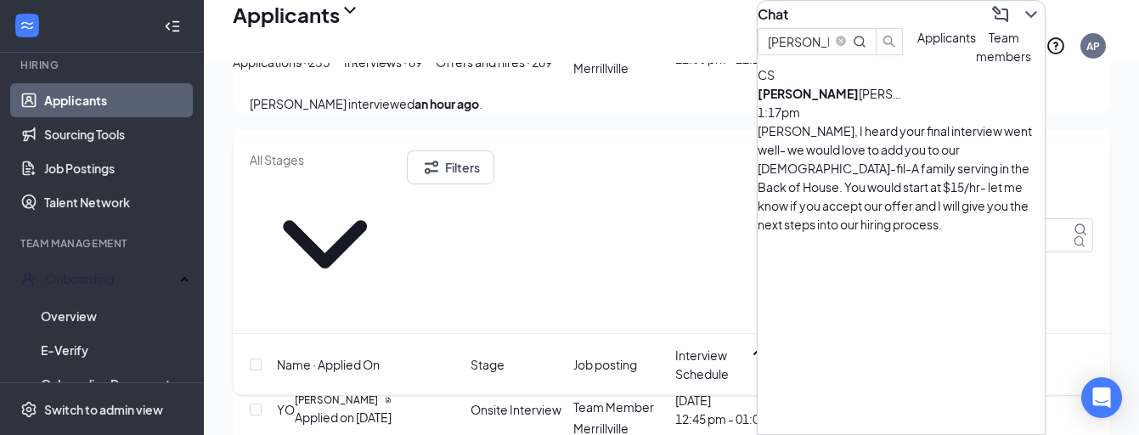
click at [976, 64] on span "Team members" at bounding box center [1003, 47] width 55 height 34
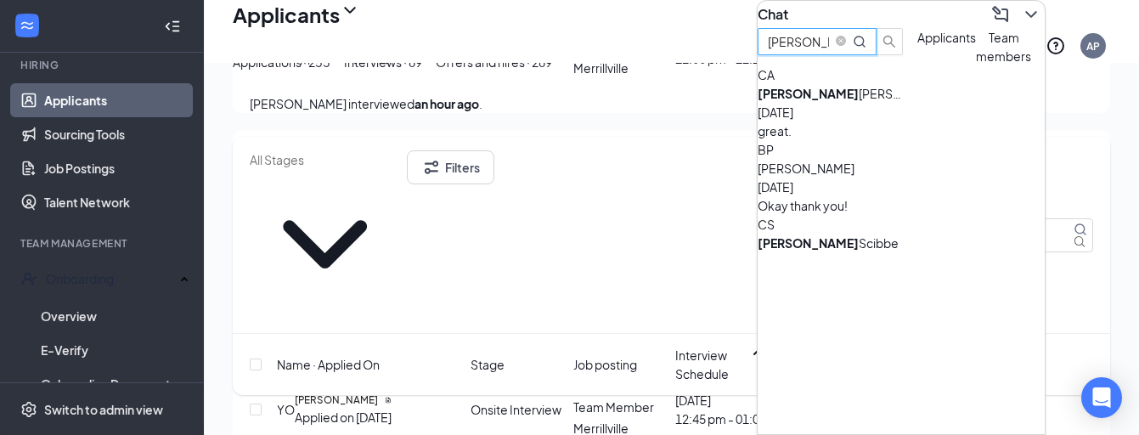
drag, startPoint x: 863, startPoint y: 73, endPoint x: 666, endPoint y: 72, distance: 197.1
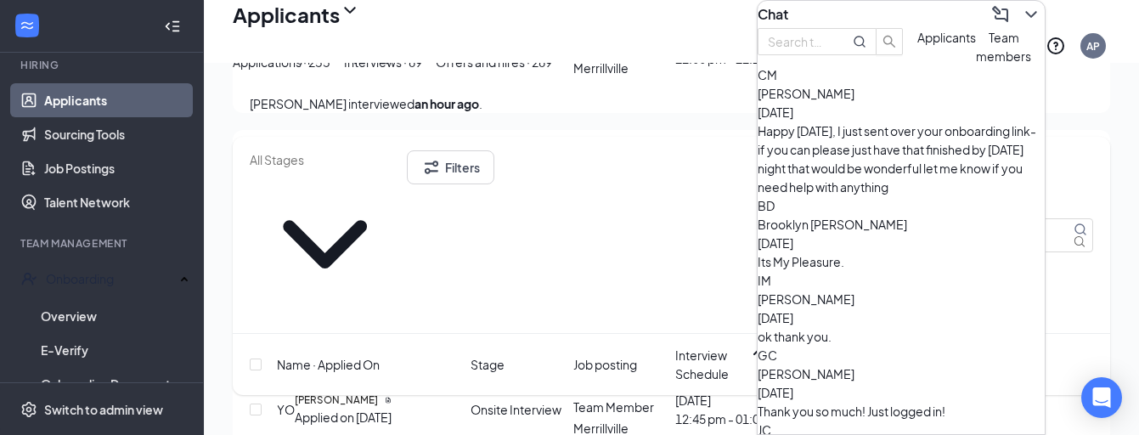
click at [834, 189] on div "CM [PERSON_NAME] [DATE] Happy [DATE], I just sent over your onboarding link- if…" at bounding box center [901, 130] width 287 height 131
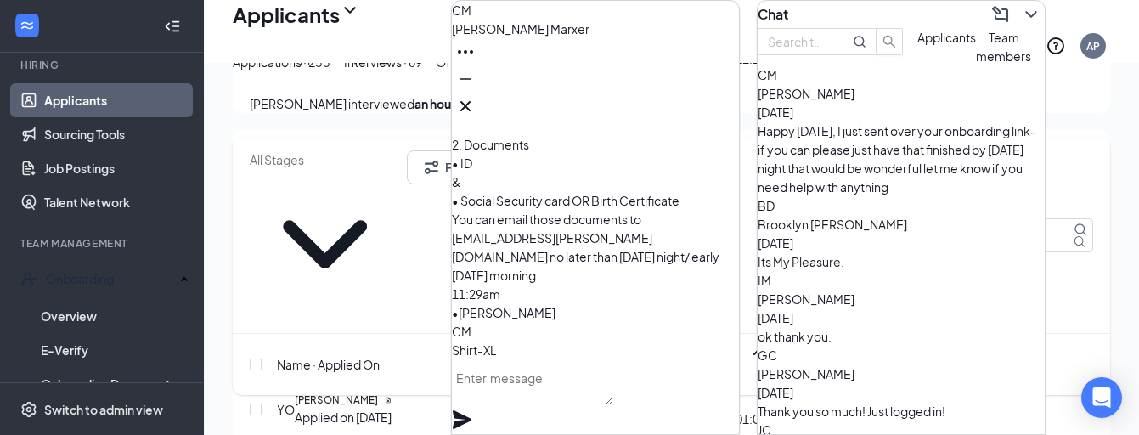
scroll to position [-657, 0]
click at [476, 96] on icon "Cross" at bounding box center [465, 106] width 20 height 20
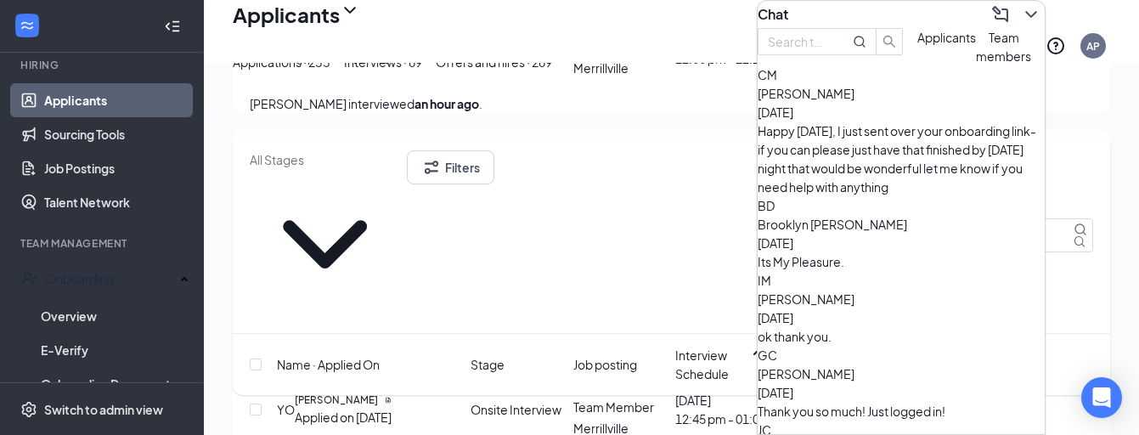
click at [1035, 28] on div "Chat" at bounding box center [901, 14] width 287 height 27
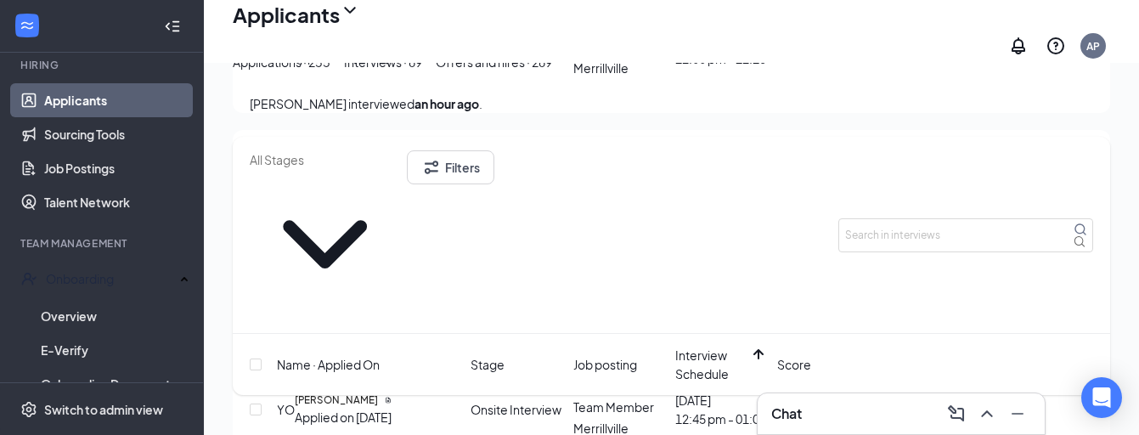
click at [324, 71] on div "Applications · 255" at bounding box center [282, 62] width 98 height 19
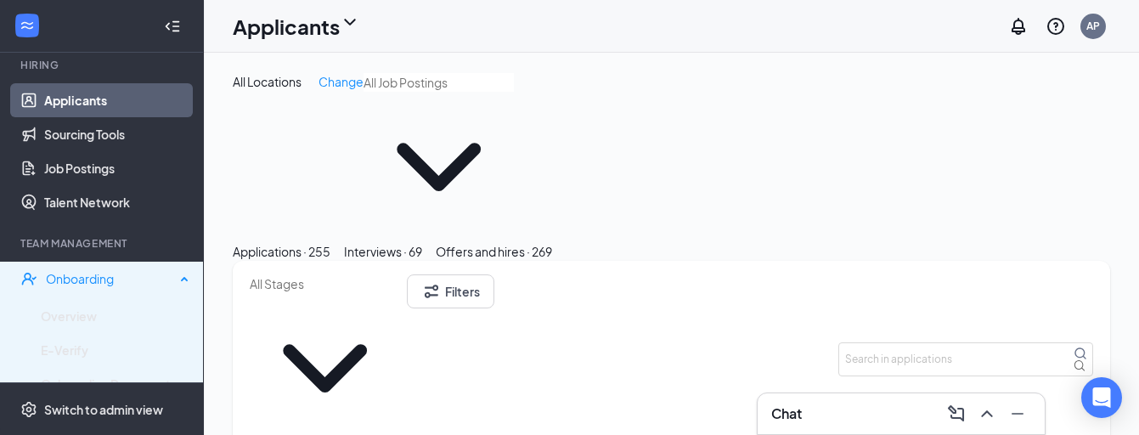
click at [113, 268] on div "Onboarding" at bounding box center [102, 279] width 204 height 34
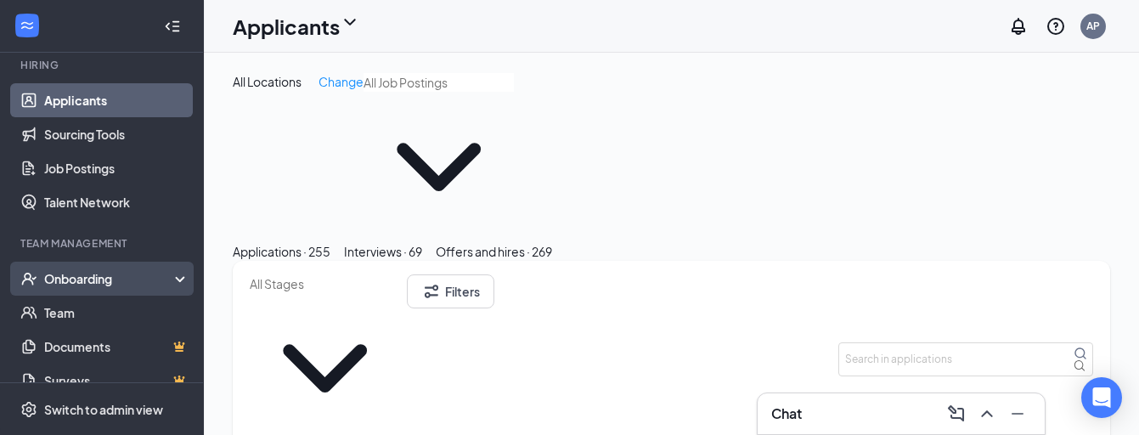
click at [116, 288] on div "Onboarding" at bounding box center [102, 279] width 204 height 34
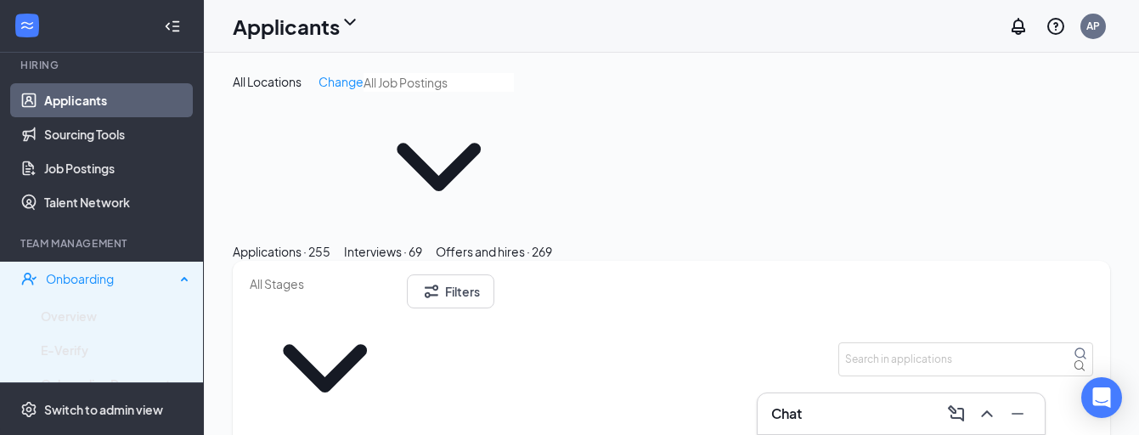
click at [116, 288] on div "Onboarding" at bounding box center [102, 279] width 204 height 34
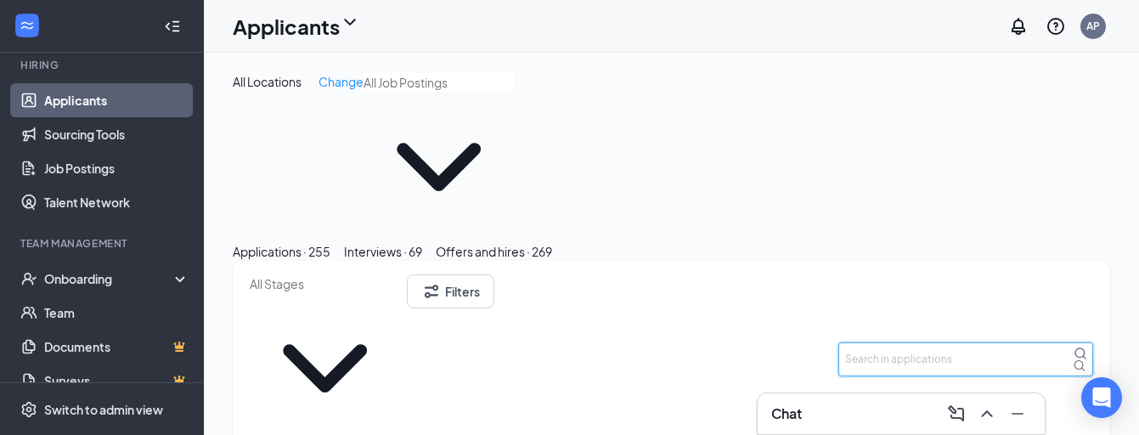
click at [923, 342] on input "text" at bounding box center [965, 359] width 255 height 34
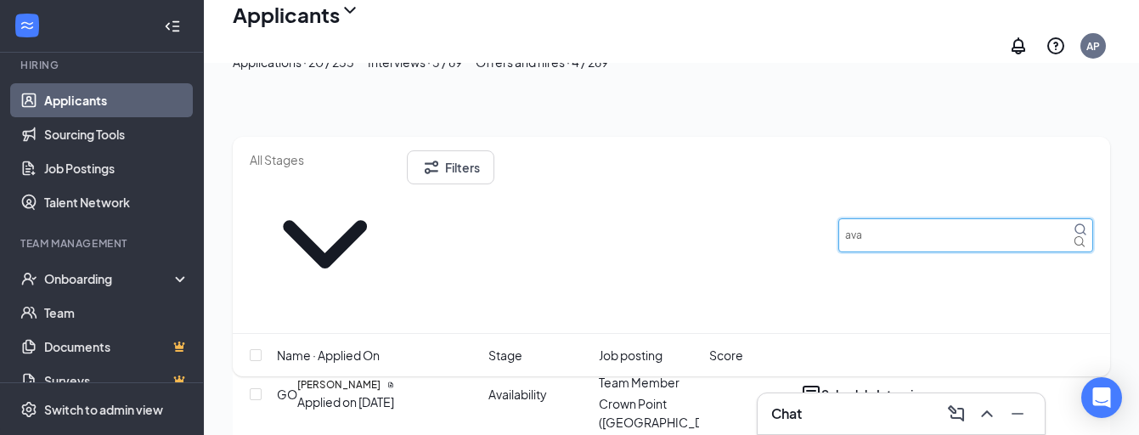
scroll to position [248, 0]
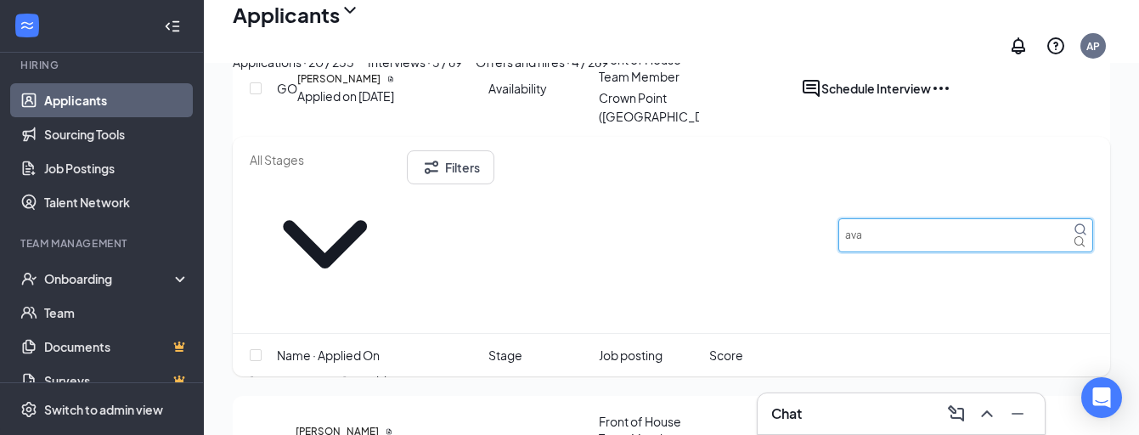
type input "ava"
click at [462, 71] on div "Interviews · 3 / 69" at bounding box center [415, 62] width 94 height 19
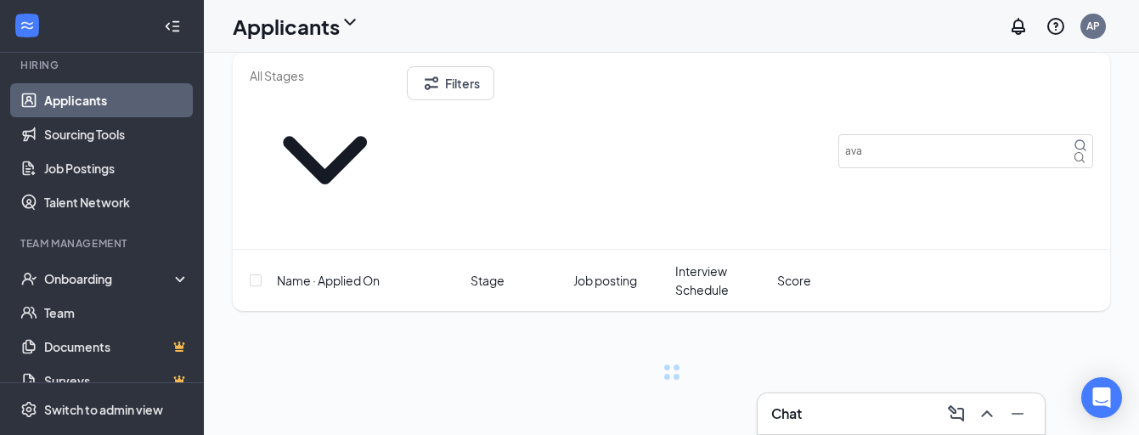
scroll to position [18, 0]
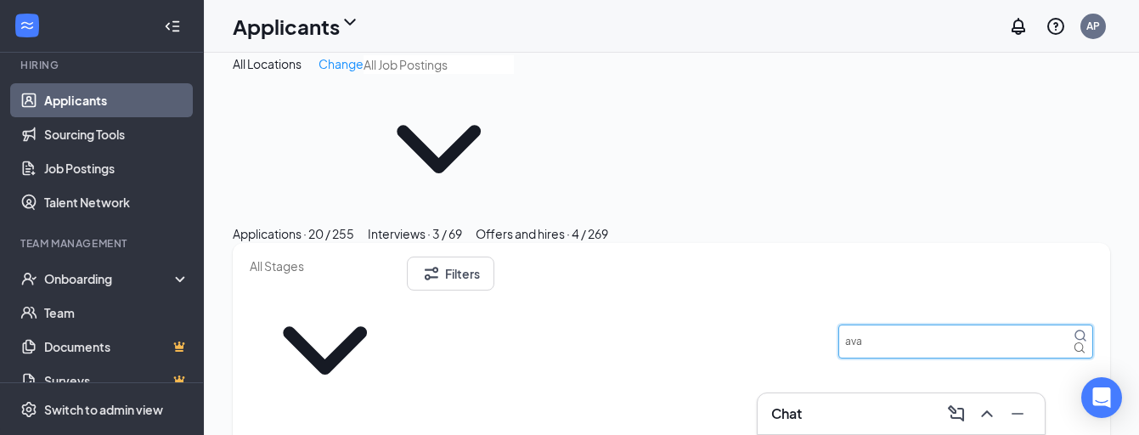
click at [913, 324] on input "ava" at bounding box center [965, 341] width 255 height 34
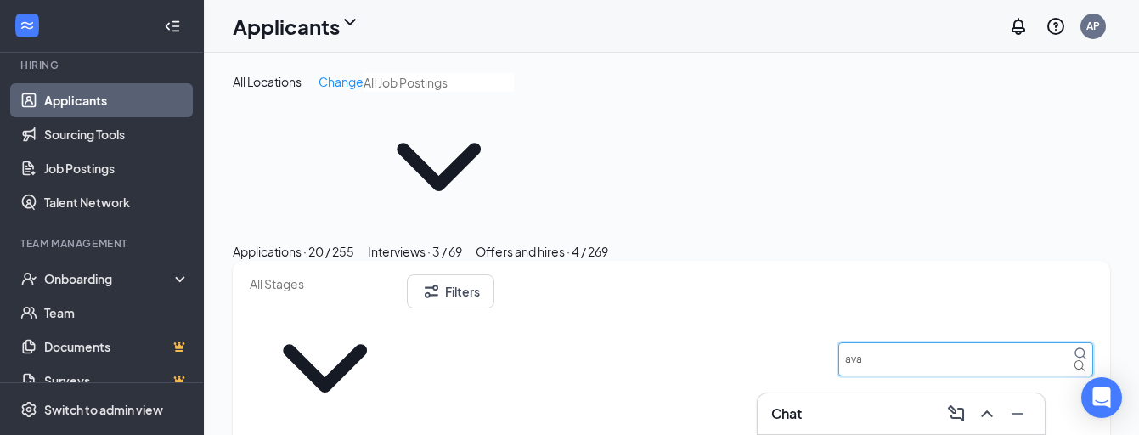
type input "ava"
click at [608, 242] on button "Offers and hires · 4 / 269" at bounding box center [542, 251] width 133 height 19
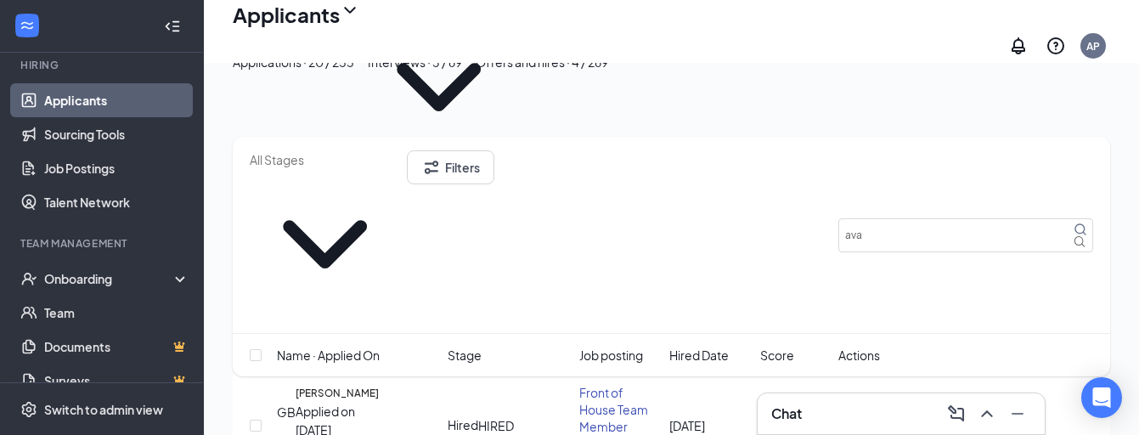
scroll to position [95, 0]
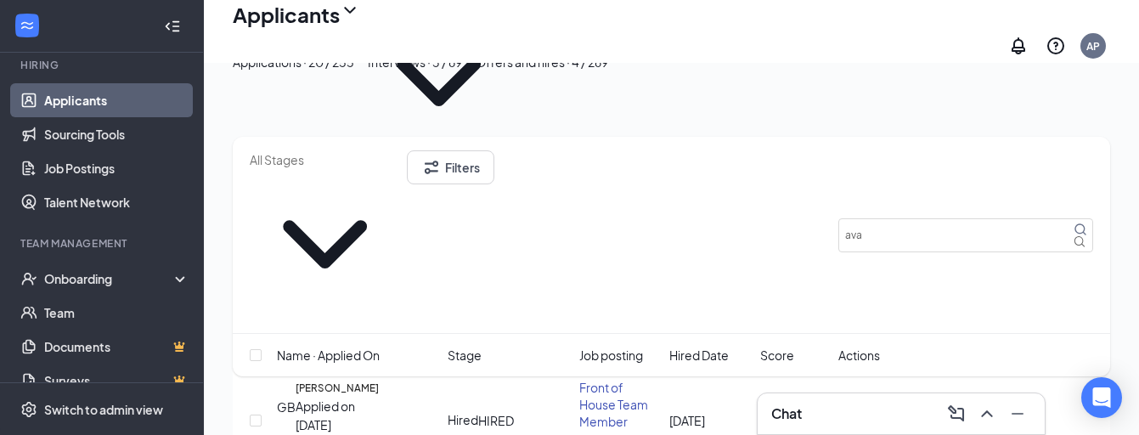
click at [99, 93] on link "Applicants" at bounding box center [116, 100] width 145 height 34
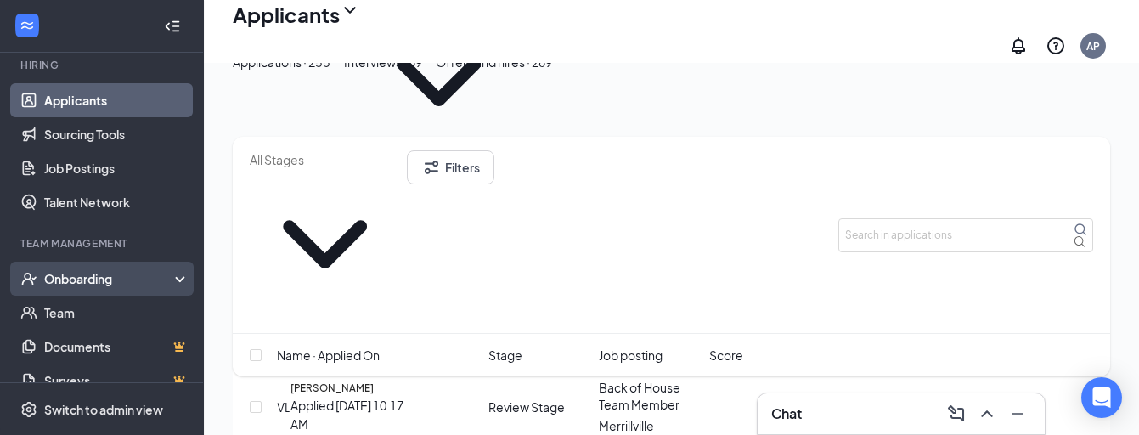
click at [117, 281] on div "Onboarding" at bounding box center [109, 278] width 131 height 17
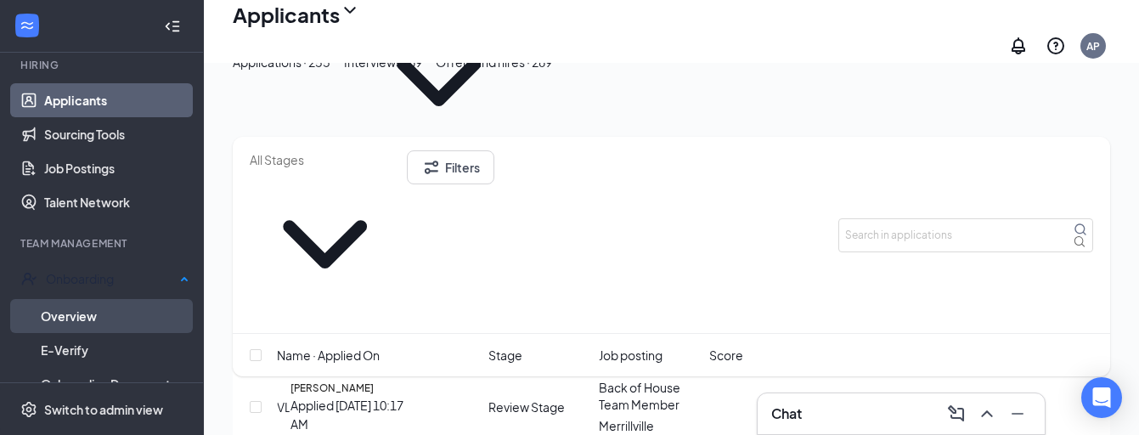
click at [116, 322] on link "Overview" at bounding box center [115, 316] width 149 height 34
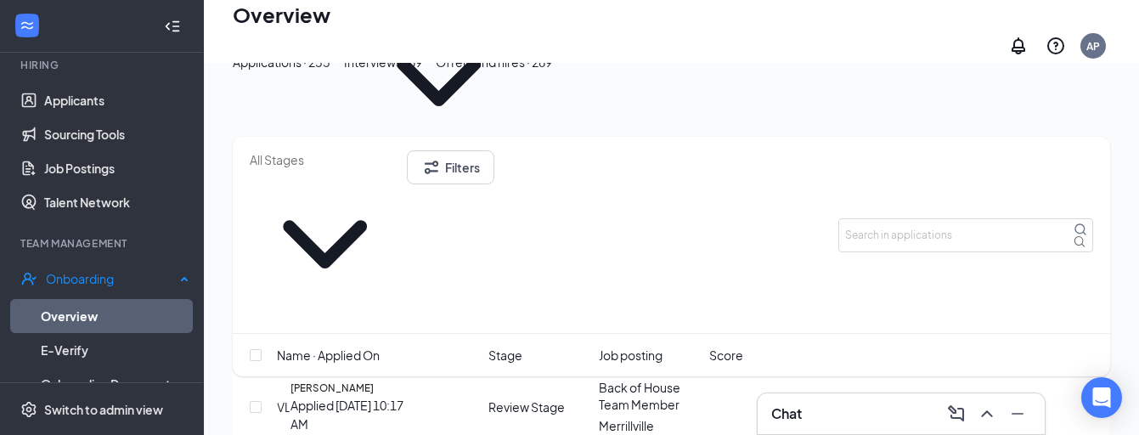
scroll to position [76, 0]
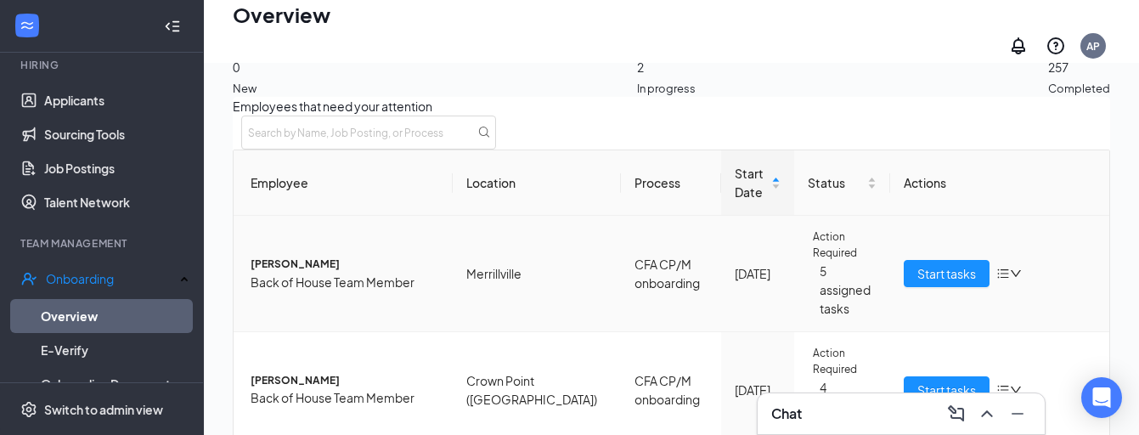
click at [340, 267] on span "[PERSON_NAME]" at bounding box center [345, 265] width 189 height 16
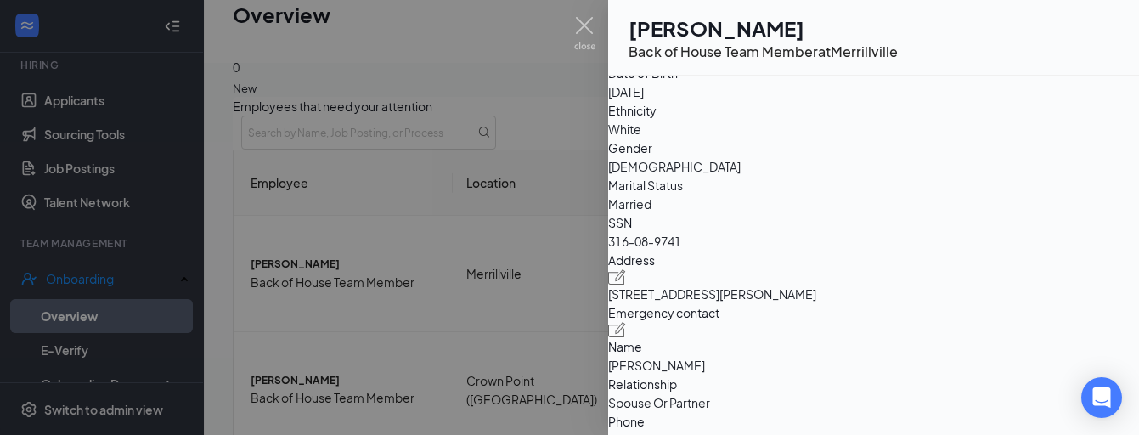
scroll to position [216, 0]
click at [446, 308] on div at bounding box center [569, 217] width 1139 height 435
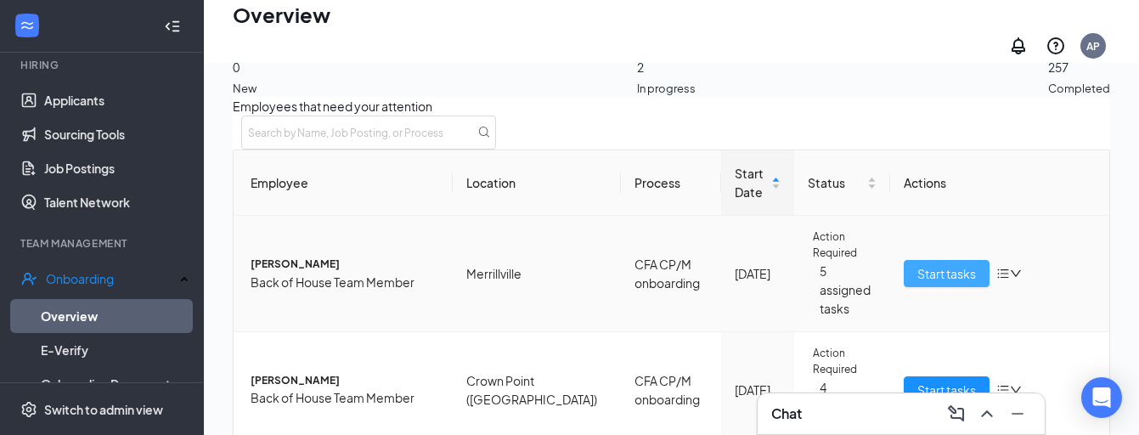
click at [952, 270] on span "Start tasks" at bounding box center [946, 273] width 59 height 19
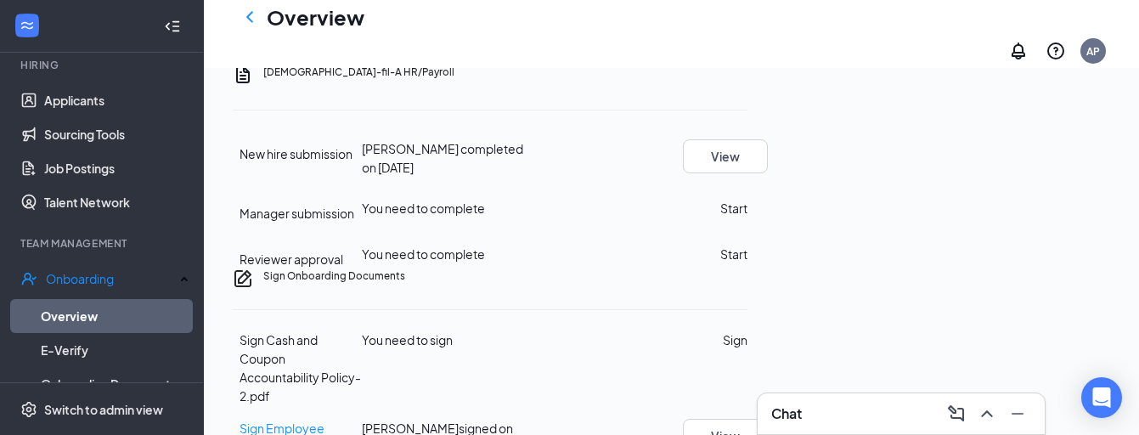
scroll to position [498, 0]
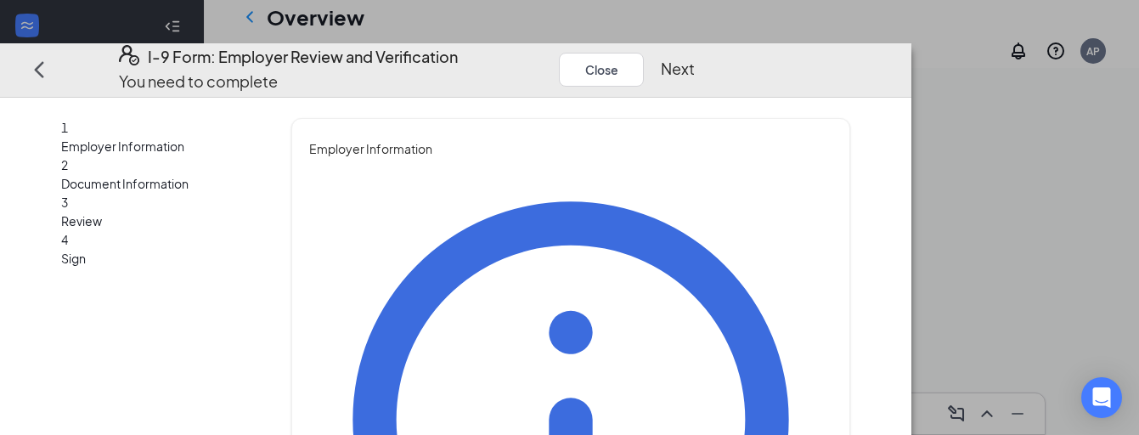
type input "a"
type input "s"
type input "A"
type input "Alyssa"
type input "[PERSON_NAME]"
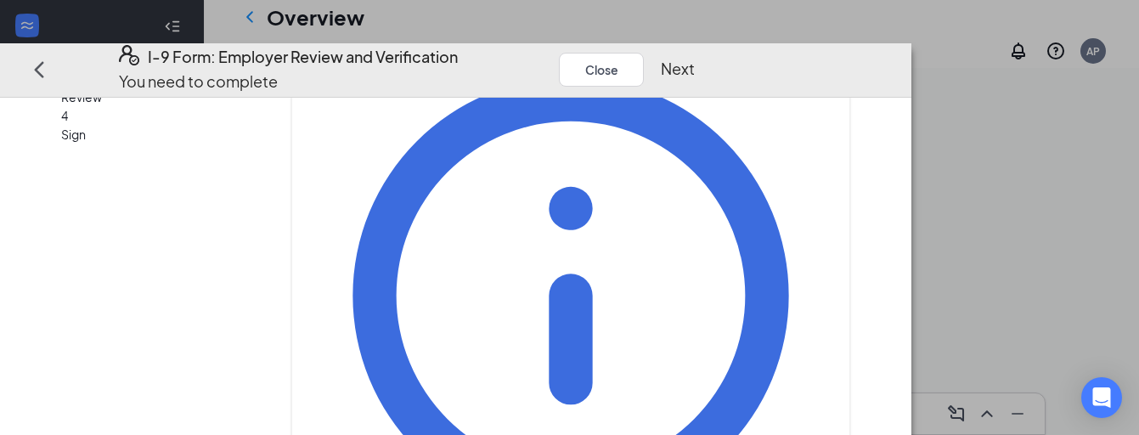
scroll to position [125, 0]
type input "c"
type input "Senior Director"
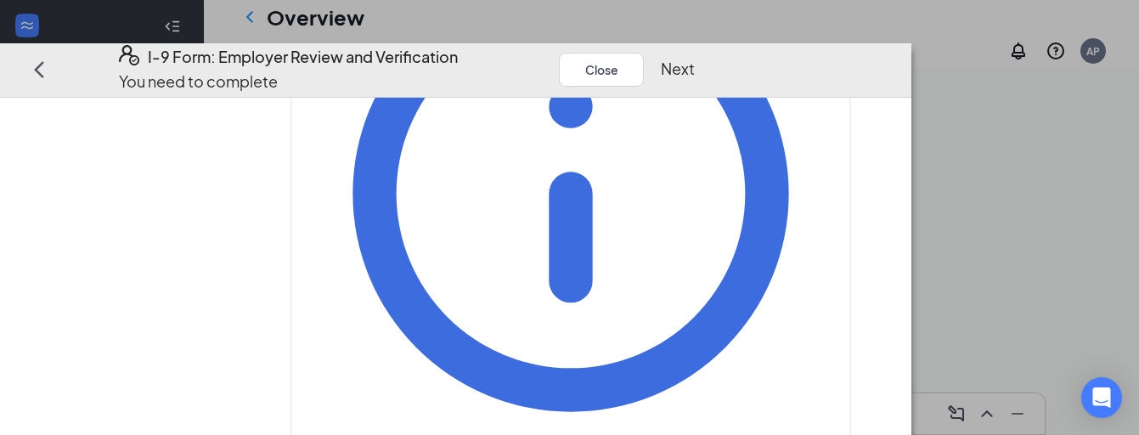
scroll to position [228, 0]
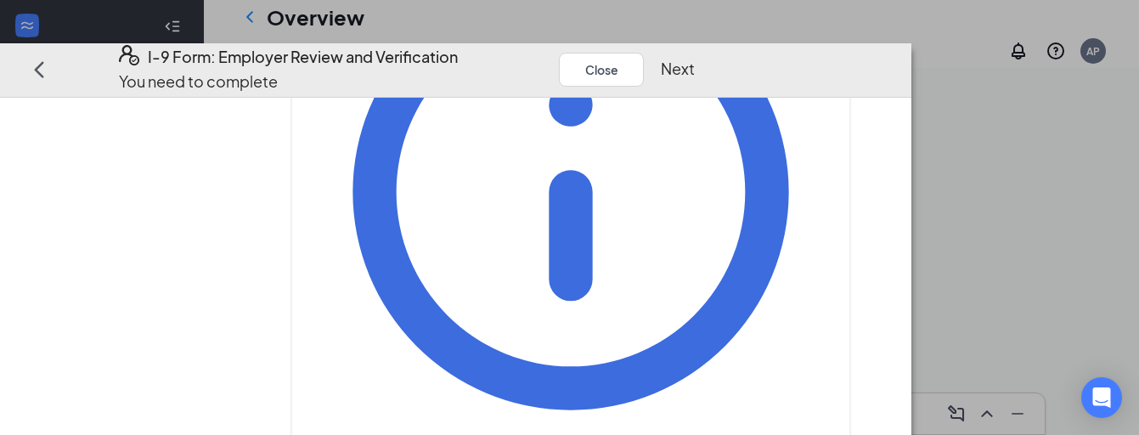
type input "a"
type input "[EMAIL_ADDRESS][DOMAIN_NAME]"
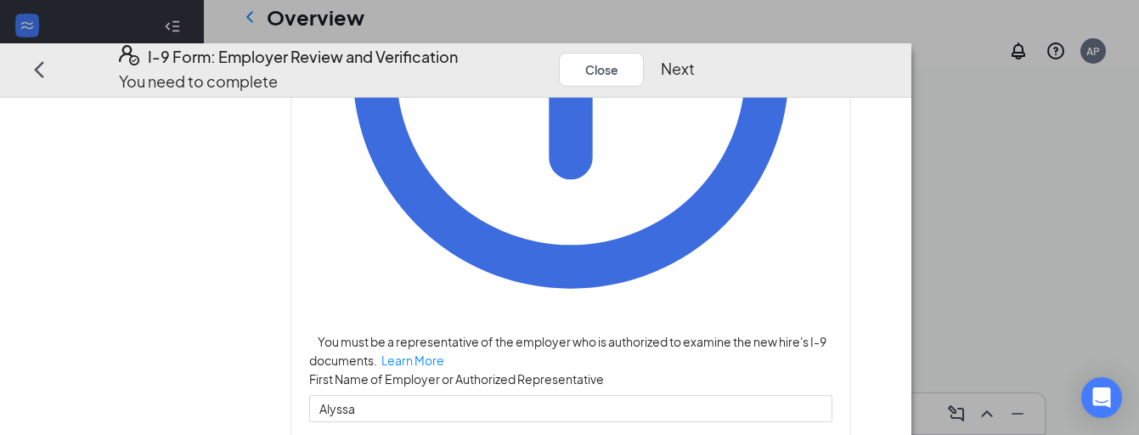
scroll to position [348, 0]
type input "2197696810"
click at [695, 59] on button "Next" at bounding box center [678, 70] width 34 height 24
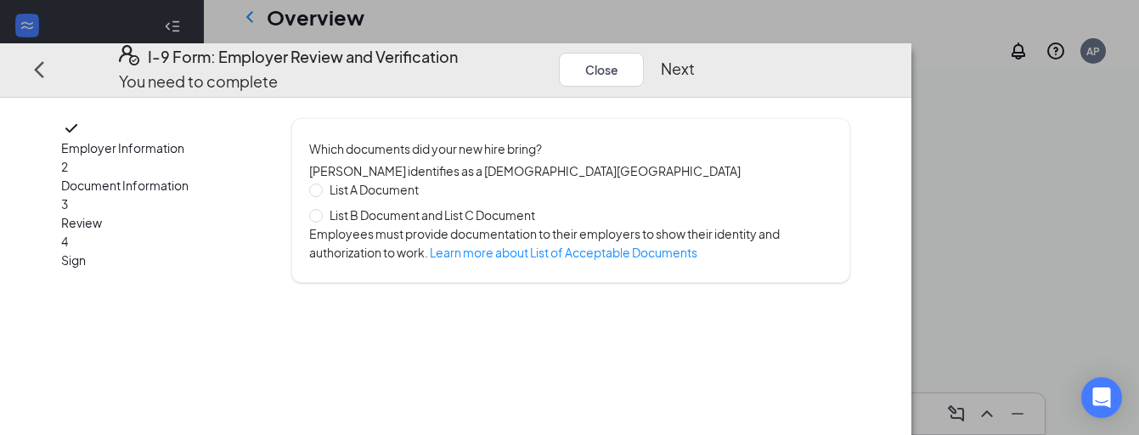
click at [542, 224] on span "List B Document and List C Document" at bounding box center [432, 215] width 219 height 19
click at [321, 221] on input "List B Document and List C Document" at bounding box center [315, 215] width 12 height 12
radio input "true"
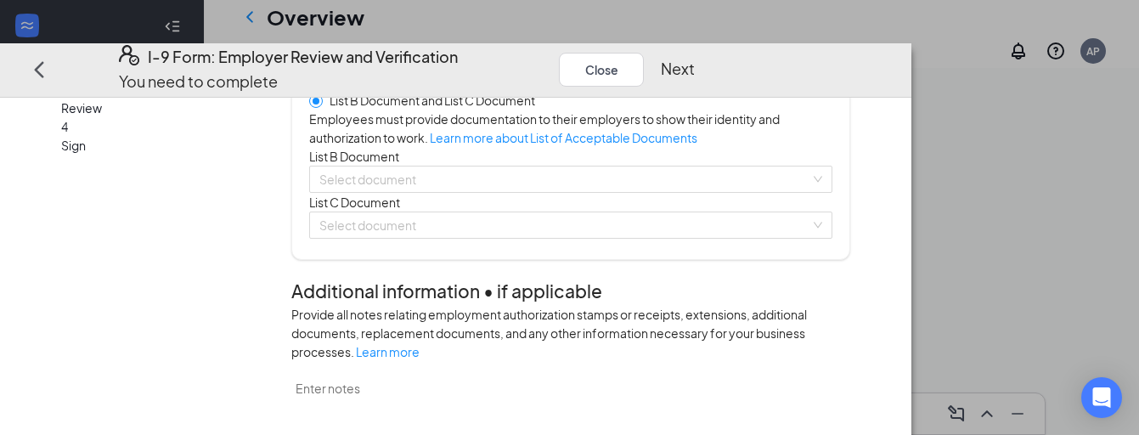
scroll to position [119, 0]
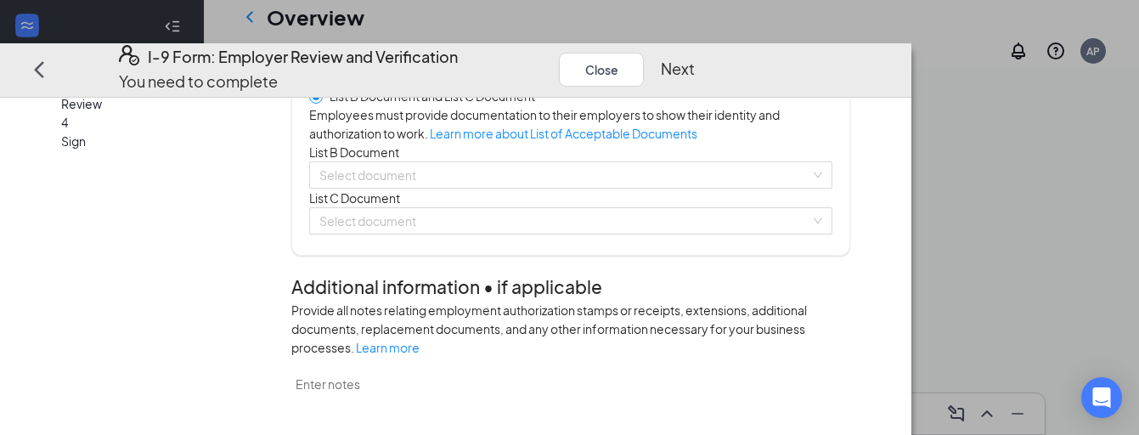
click at [466, 234] on div "List A Document List B Document and List C Document Employees must provide docu…" at bounding box center [570, 147] width 523 height 173
click at [469, 188] on input "search" at bounding box center [564, 174] width 491 height 25
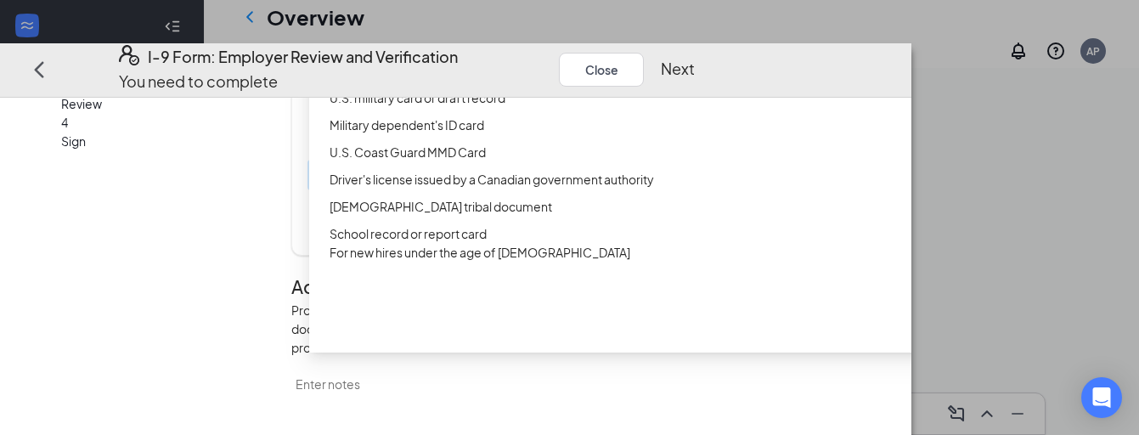
scroll to position [0, 0]
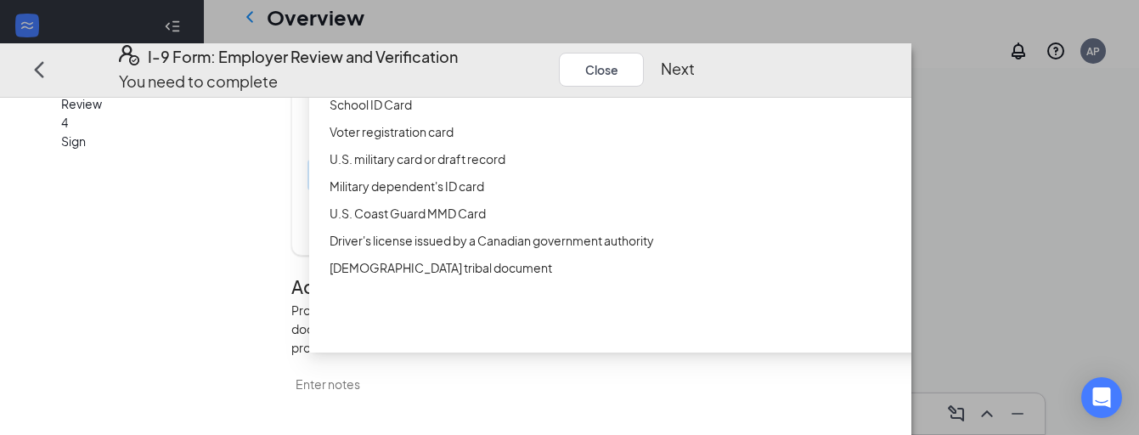
click at [520, 64] on div "Driver’s License issued by U.S State or outlying US possession" at bounding box center [652, 50] width 686 height 27
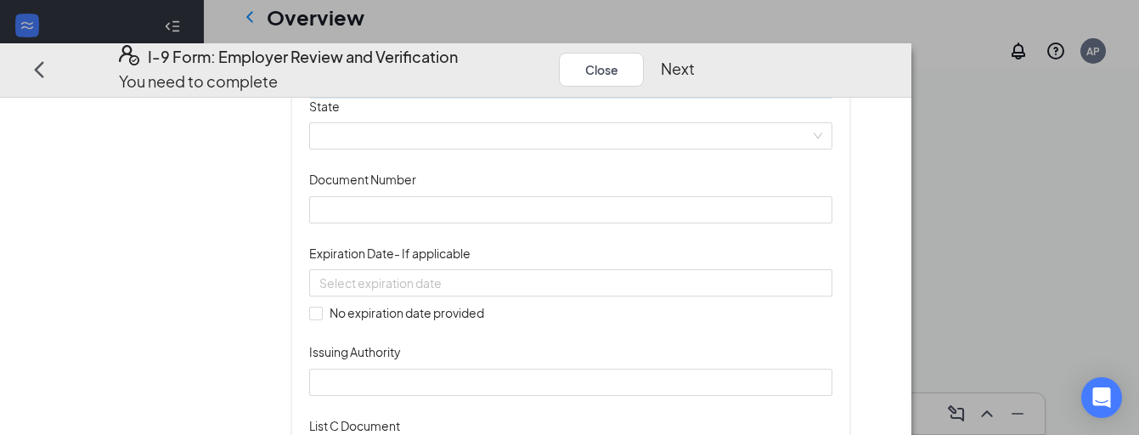
scroll to position [216, 0]
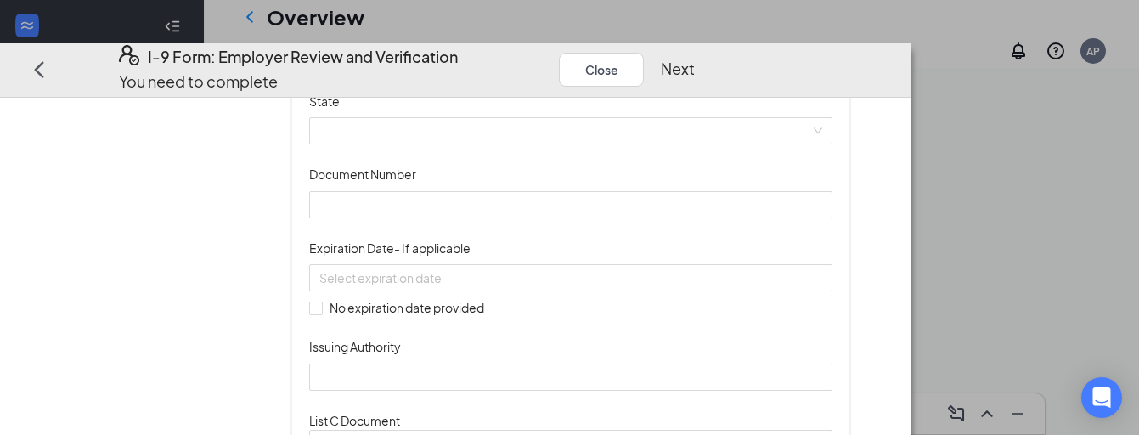
click at [539, 144] on span at bounding box center [570, 131] width 503 height 25
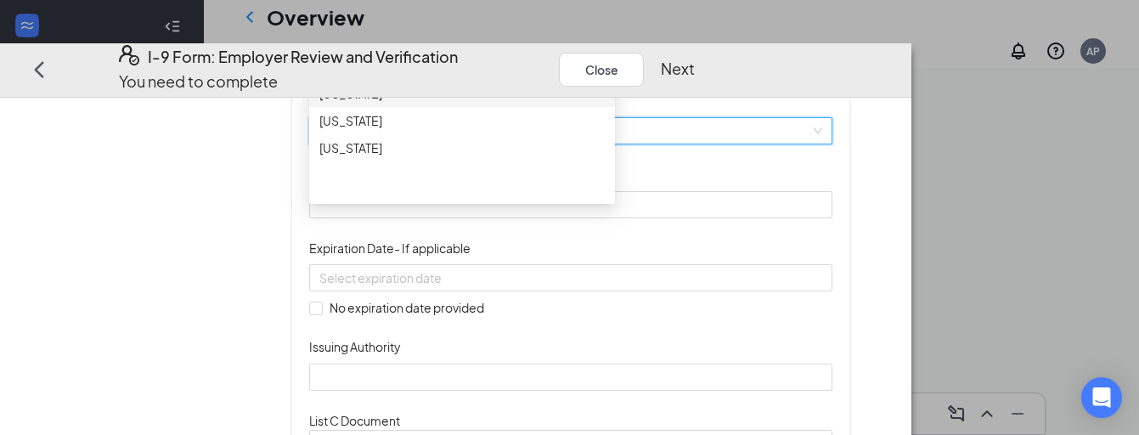
scroll to position [443, 0]
click at [451, 130] on div "[US_STATE]" at bounding box center [461, 120] width 285 height 19
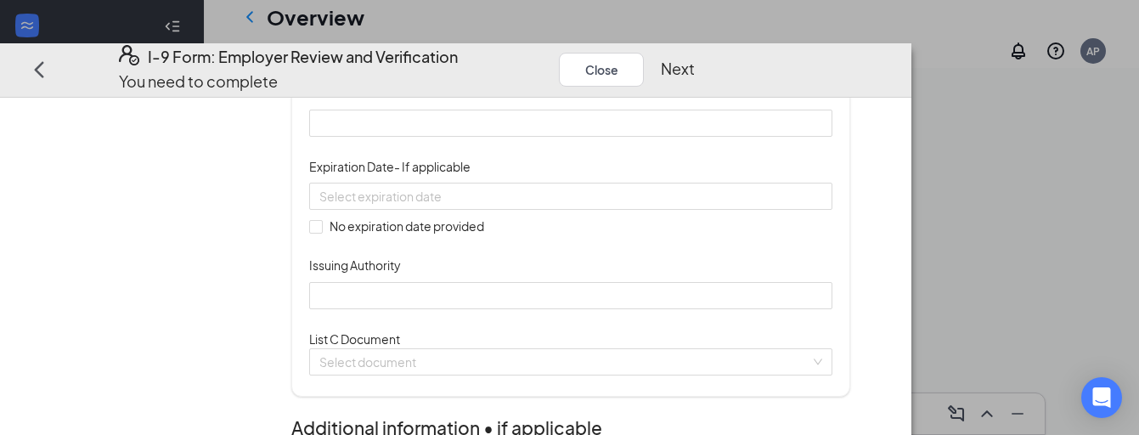
scroll to position [298, 0]
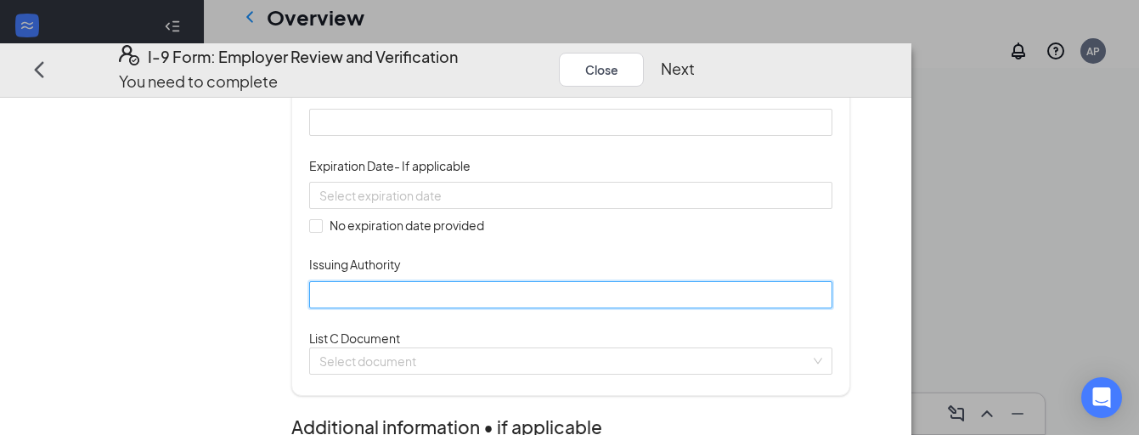
click at [471, 308] on input "Issuing Authority" at bounding box center [570, 294] width 523 height 27
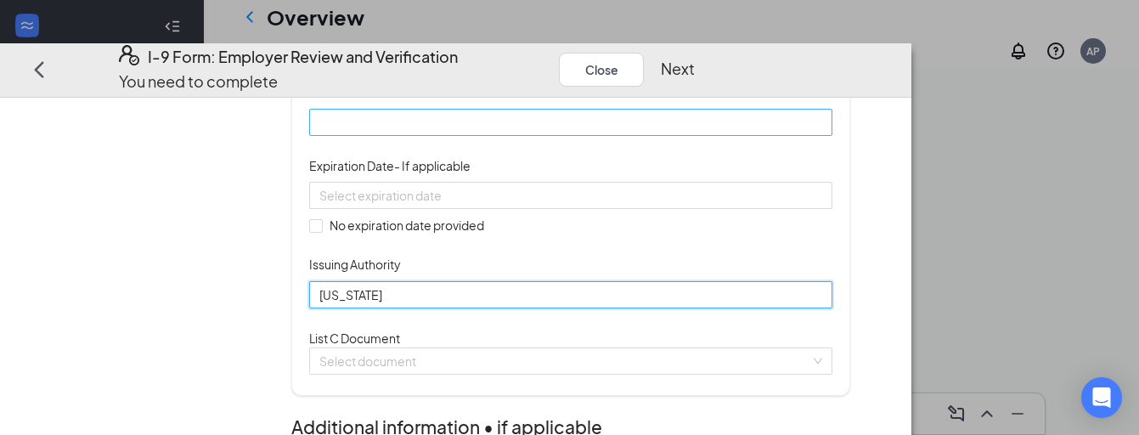
type input "[US_STATE]"
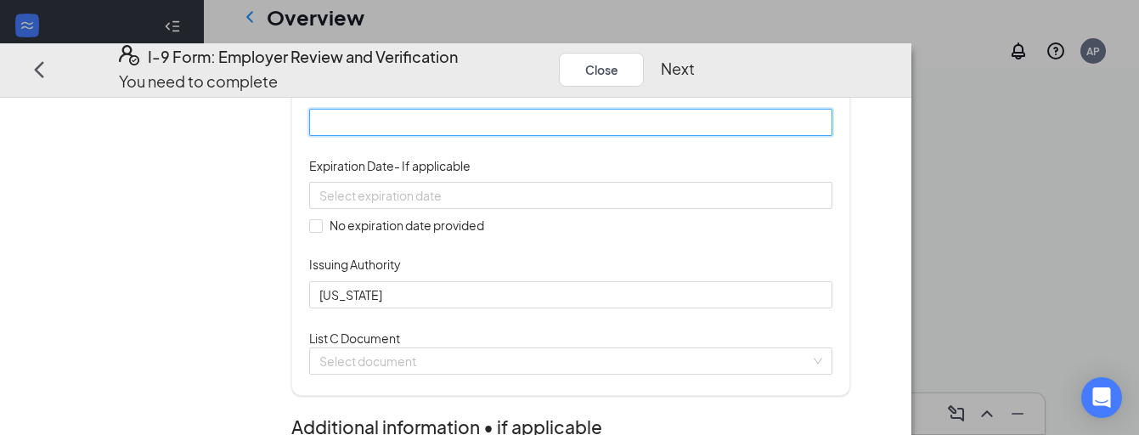
click at [484, 136] on input "Document Number" at bounding box center [570, 122] width 523 height 27
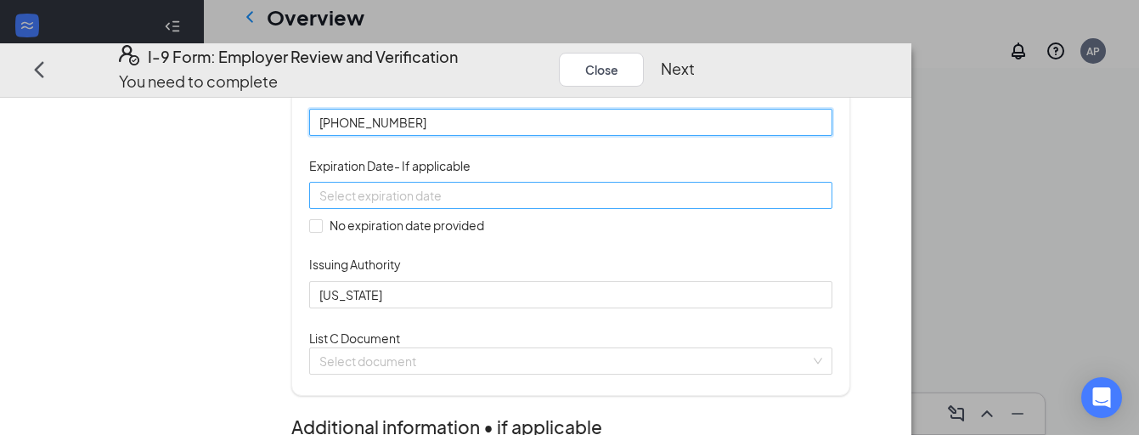
type input "[PHONE_NUMBER]"
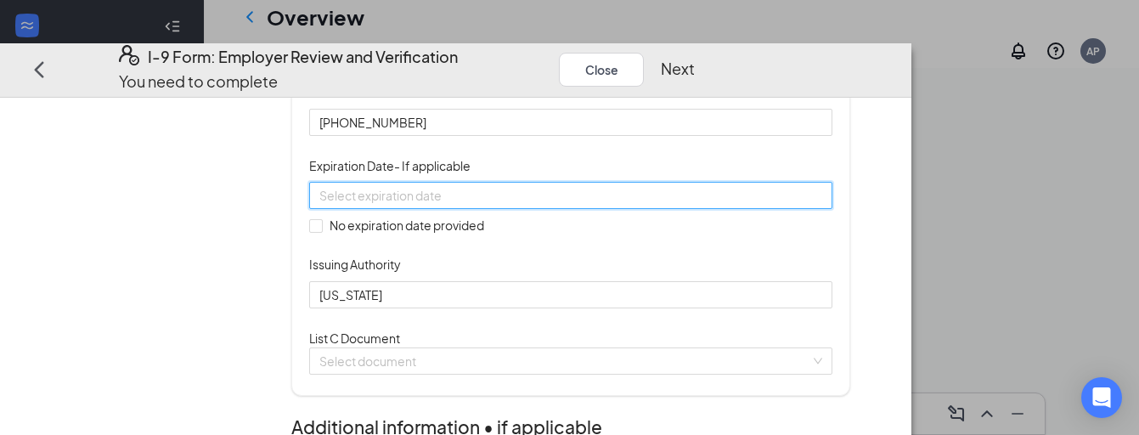
click at [514, 205] on input at bounding box center [568, 195] width 499 height 19
click at [582, 354] on button "button" at bounding box center [576, 350] width 19 height 34
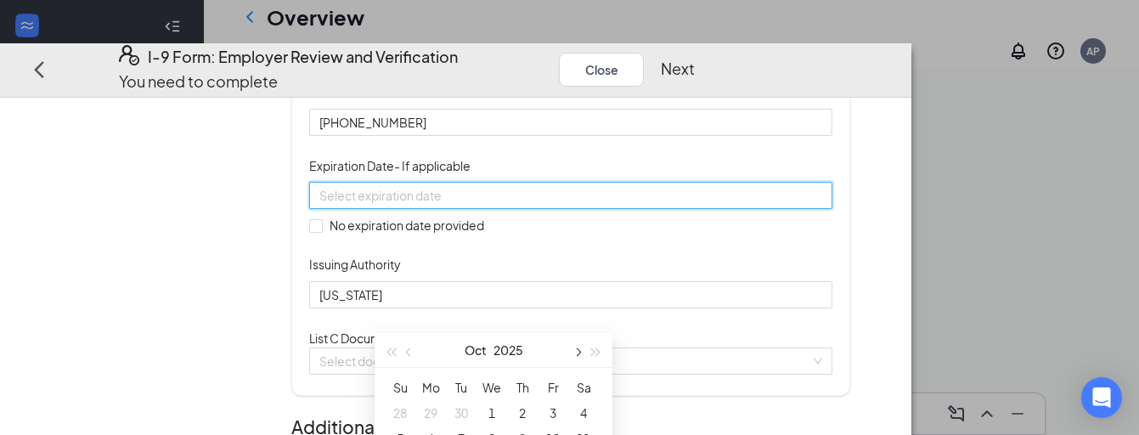
click at [582, 354] on button "button" at bounding box center [576, 350] width 19 height 34
click at [583, 354] on button "button" at bounding box center [576, 350] width 19 height 34
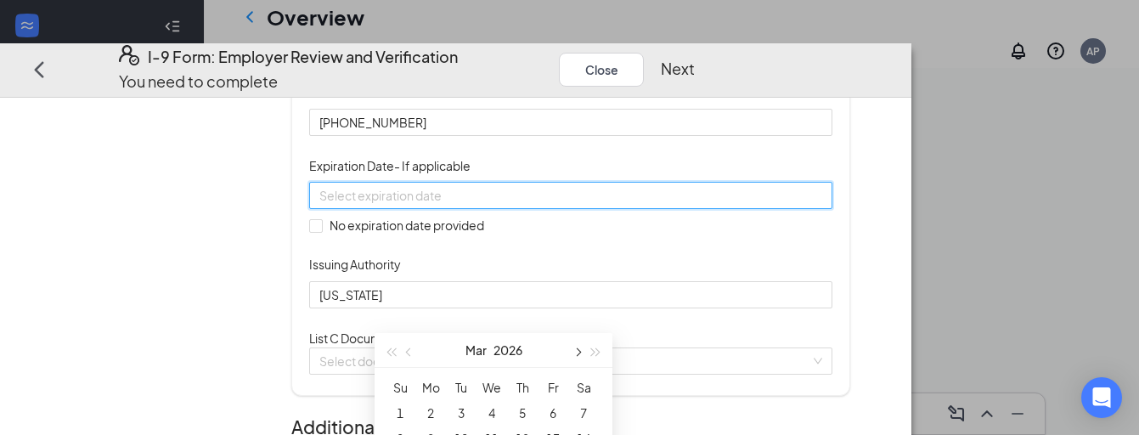
click at [584, 354] on button "button" at bounding box center [576, 350] width 19 height 34
click at [415, 353] on button "button" at bounding box center [409, 350] width 19 height 34
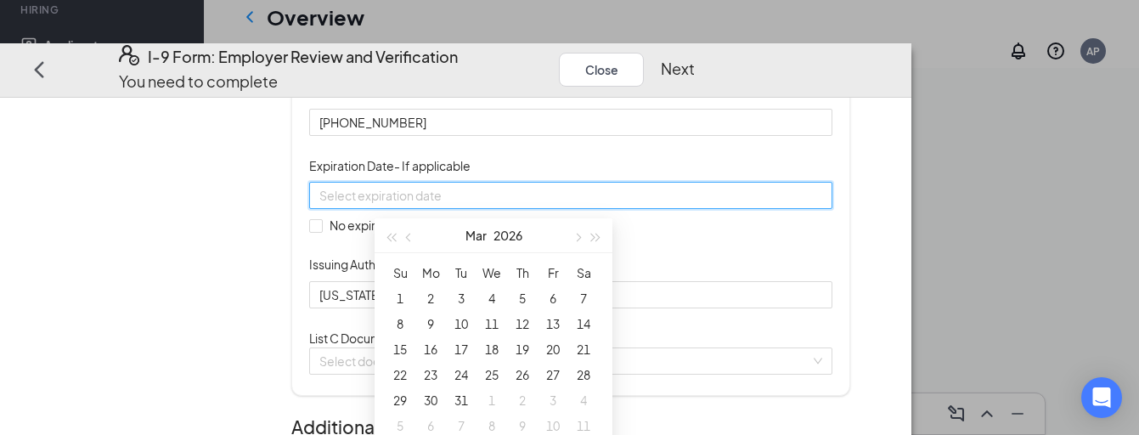
scroll to position [616, 0]
type input "[DATE]"
click at [463, 376] on div "24" at bounding box center [461, 371] width 20 height 20
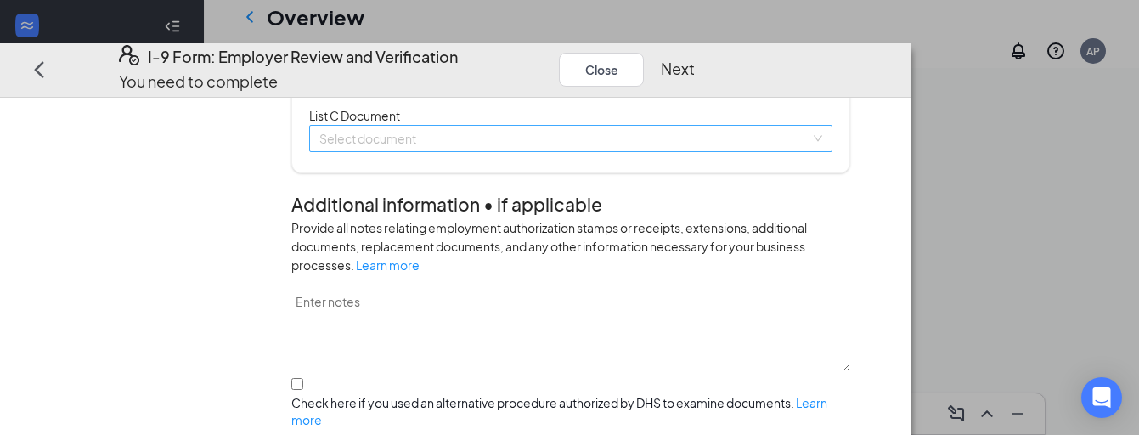
scroll to position [535, 0]
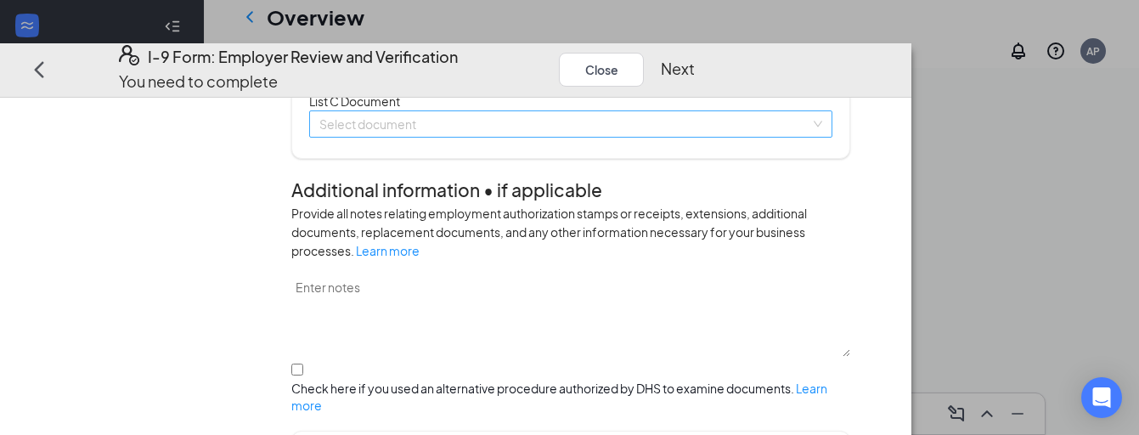
click at [569, 137] on input "search" at bounding box center [564, 123] width 491 height 25
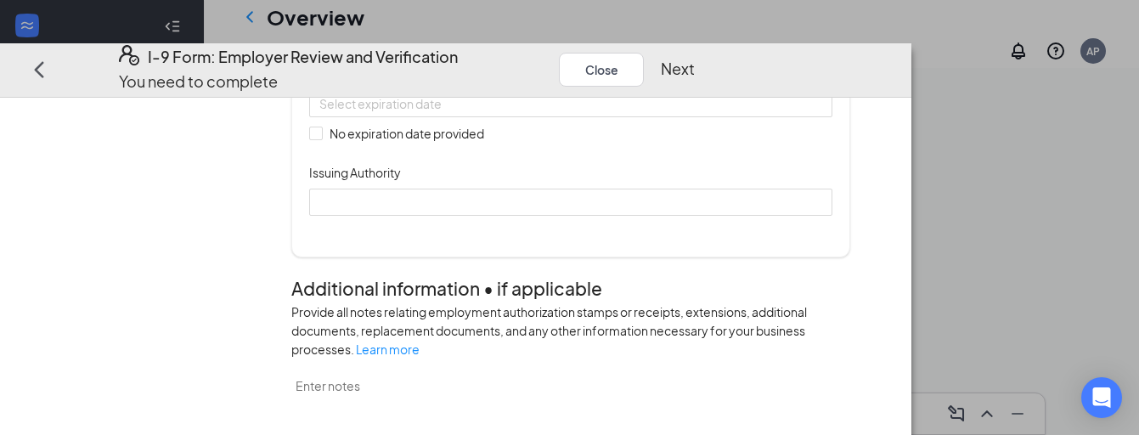
scroll to position [688, 0]
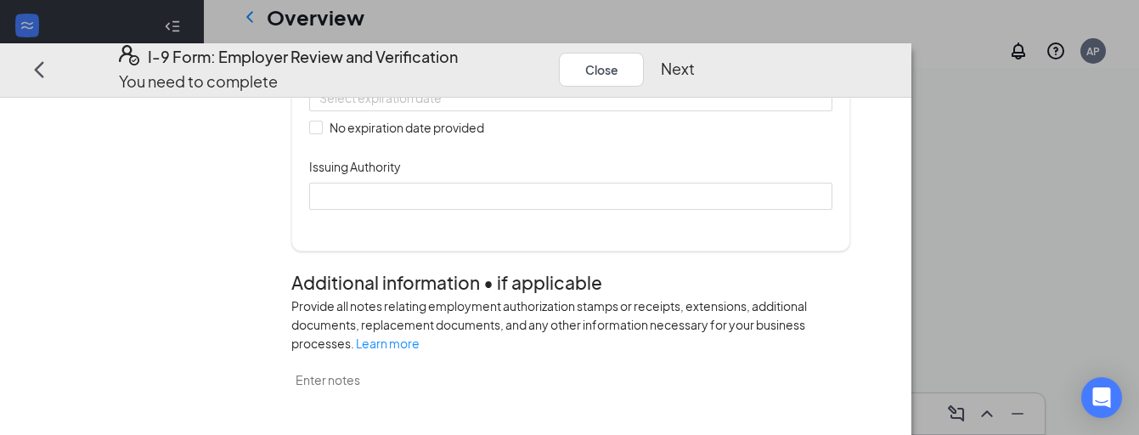
click at [497, 37] on input "Document Number" at bounding box center [570, 23] width 523 height 27
type input "316089741"
click at [321, 133] on input "No expiration date provided" at bounding box center [315, 127] width 12 height 12
checkbox input "true"
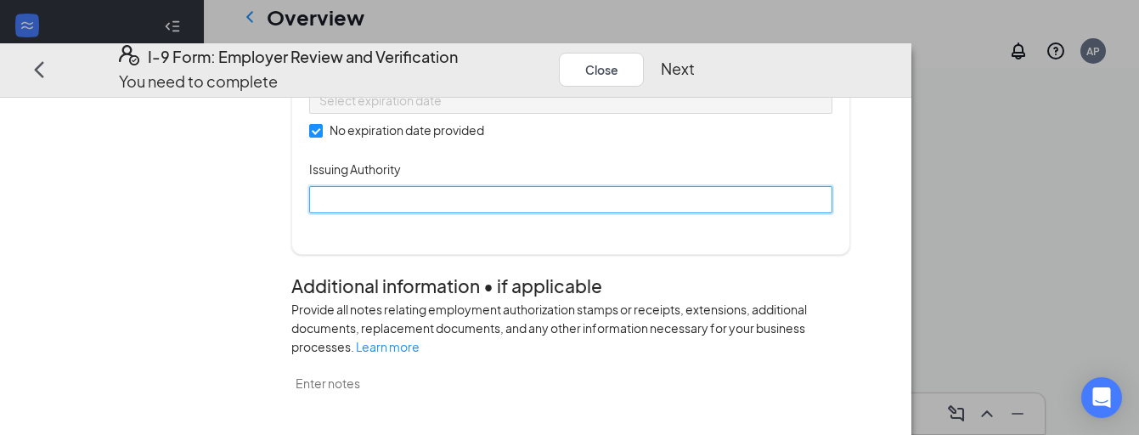
click at [434, 213] on input "Issuing Authority" at bounding box center [570, 199] width 523 height 27
type input "Social Security admin"
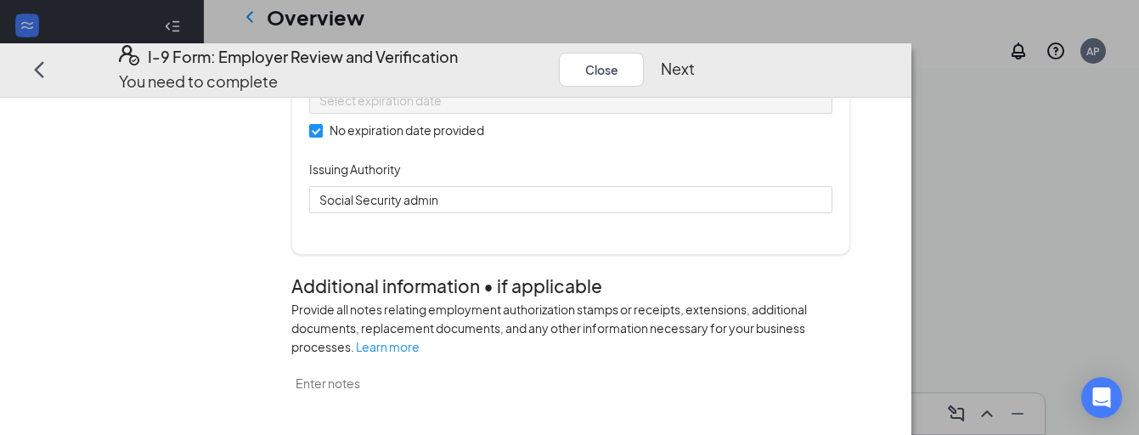
click at [832, 213] on div "Document Title Unrestricted Social Security Card Document Number 316089741 Expi…" at bounding box center [570, 99] width 523 height 229
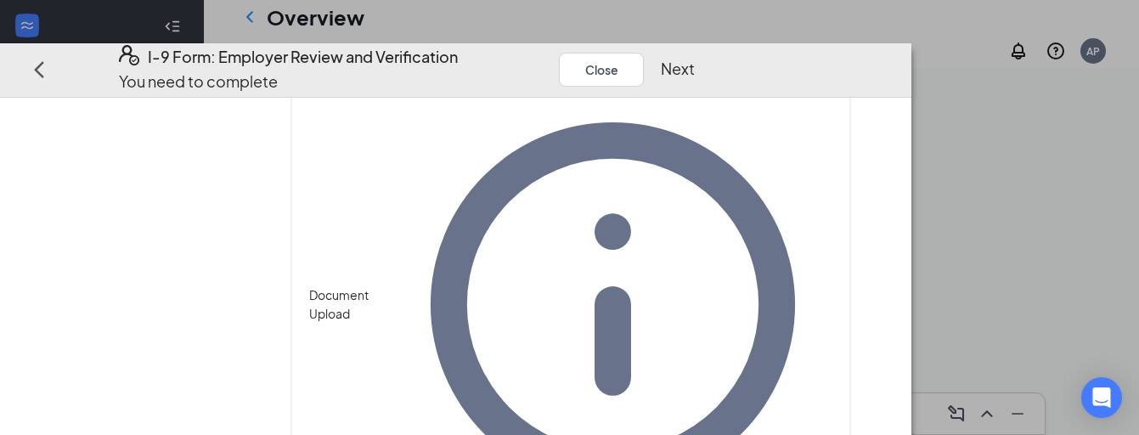
scroll to position [1148, 0]
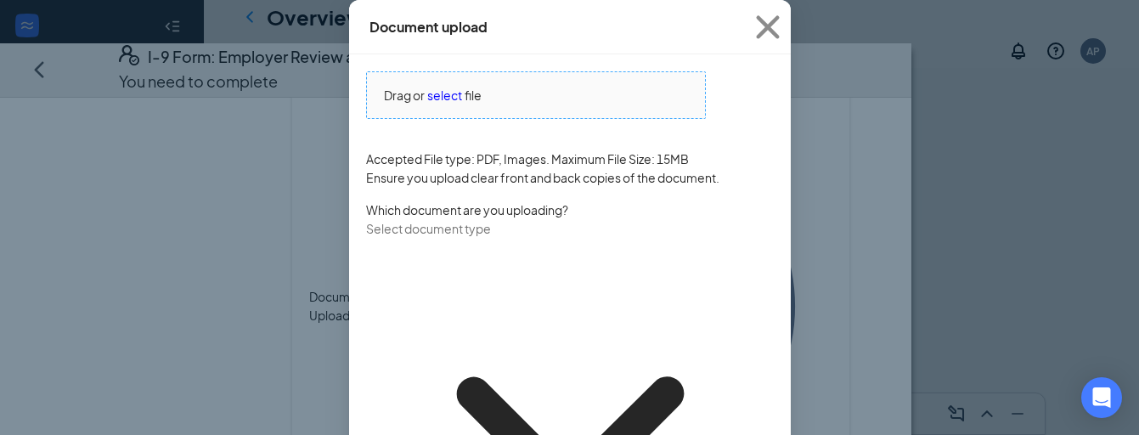
click at [449, 104] on span "select" at bounding box center [444, 95] width 35 height 19
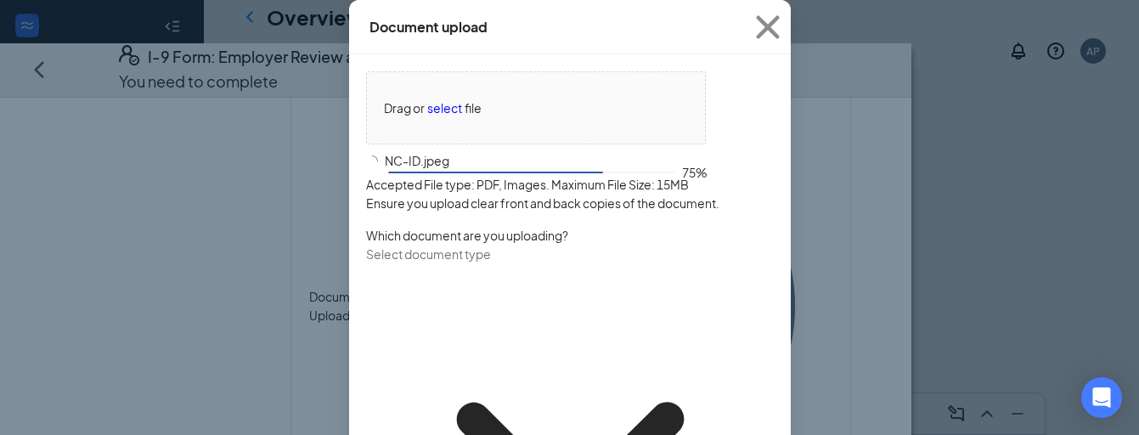
click at [515, 263] on input "text" at bounding box center [441, 254] width 150 height 19
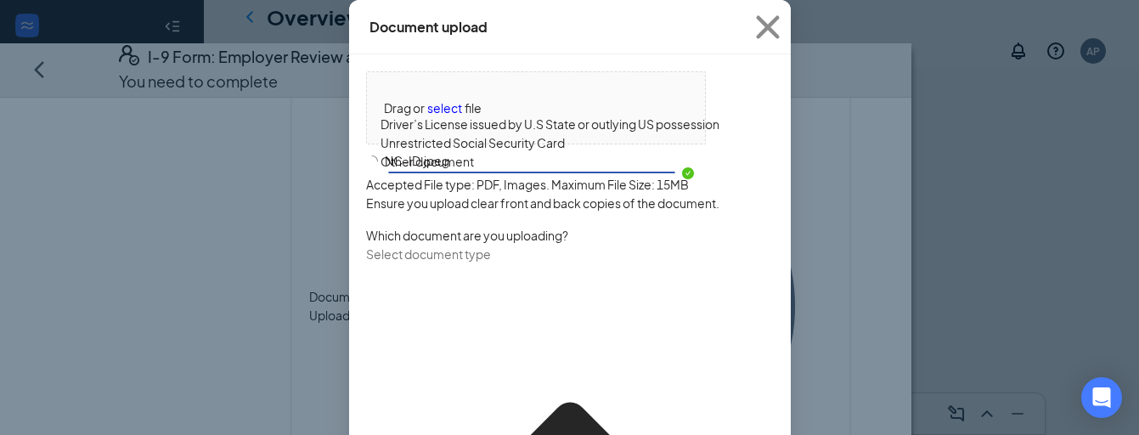
click at [467, 133] on div "Driver’s License issued by U.S State or outlying US possession" at bounding box center [550, 124] width 339 height 19
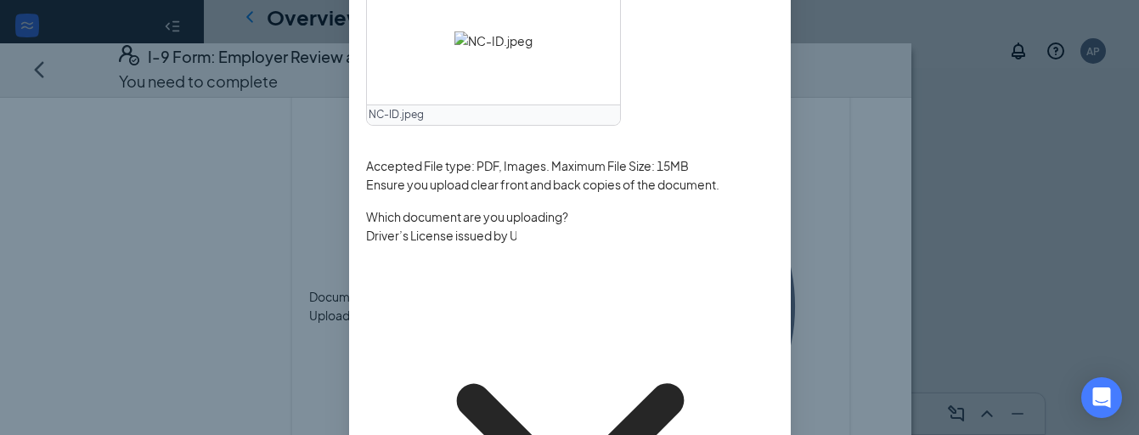
scroll to position [94, 0]
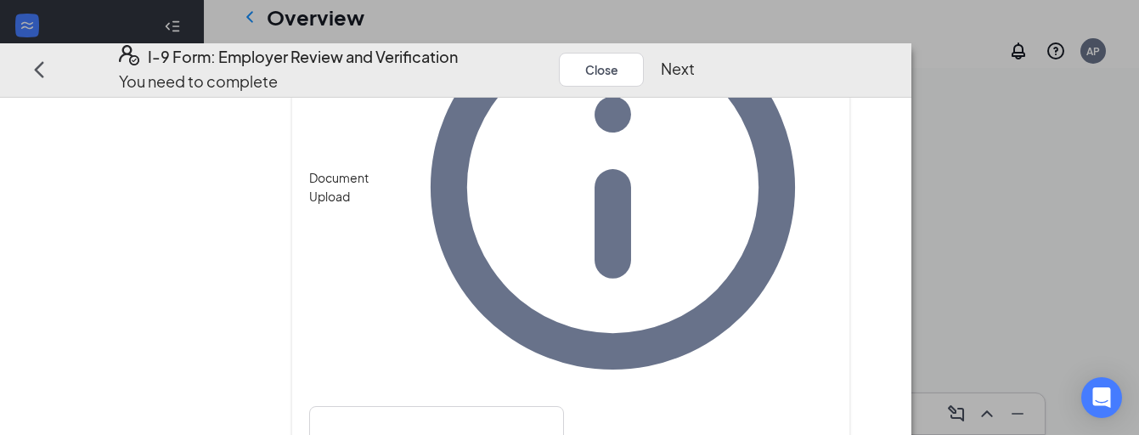
scroll to position [1272, 0]
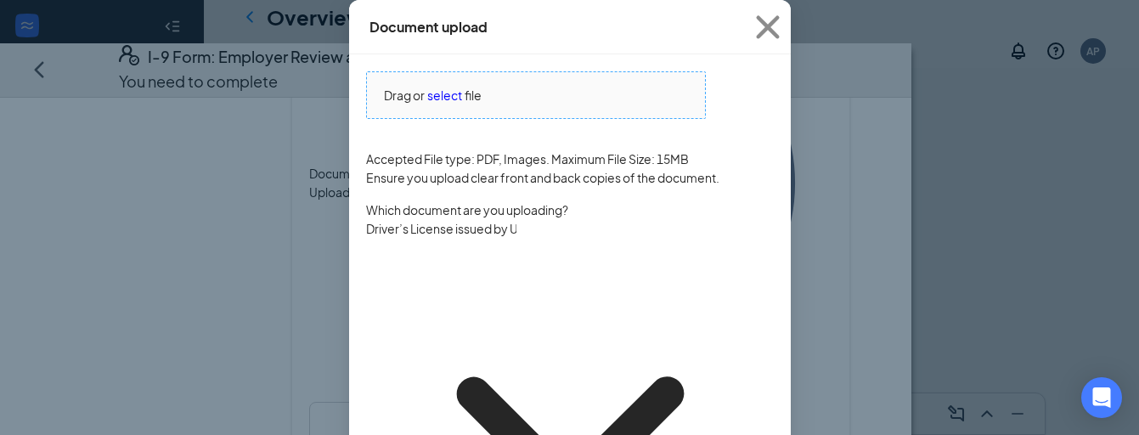
click at [443, 104] on span "select" at bounding box center [444, 95] width 35 height 19
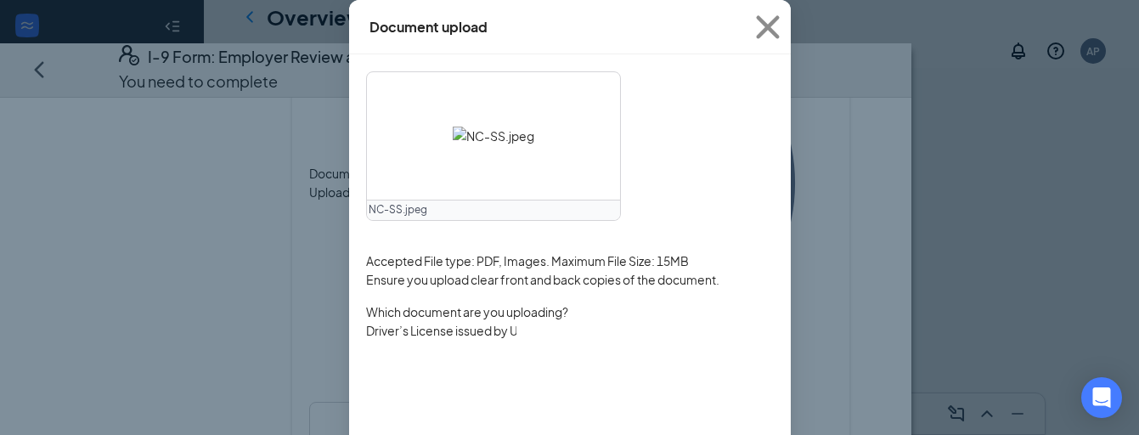
click at [516, 340] on input "Driver’s License issued by U.S State or outlying US possession" at bounding box center [441, 330] width 150 height 19
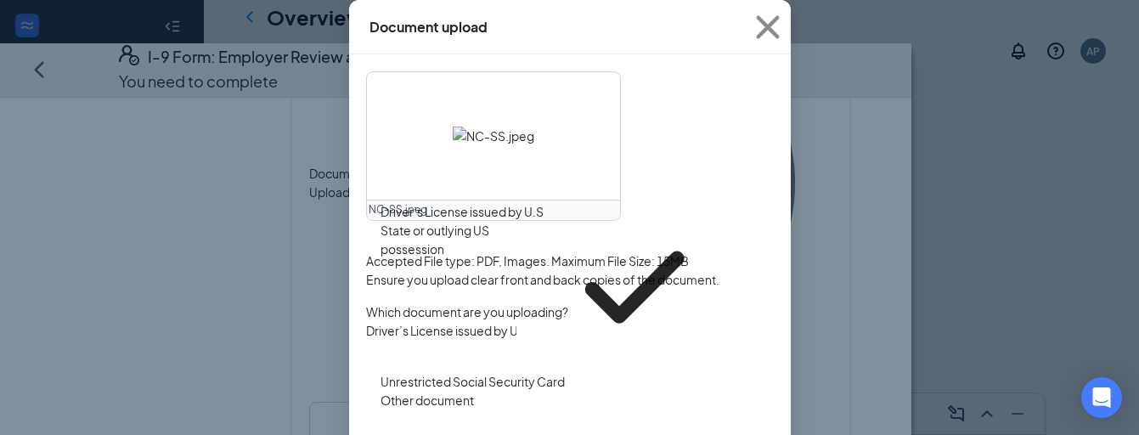
click at [545, 372] on div "Unrestricted Social Security Card" at bounding box center [473, 381] width 184 height 19
type input "Unrestricted Social Security Card"
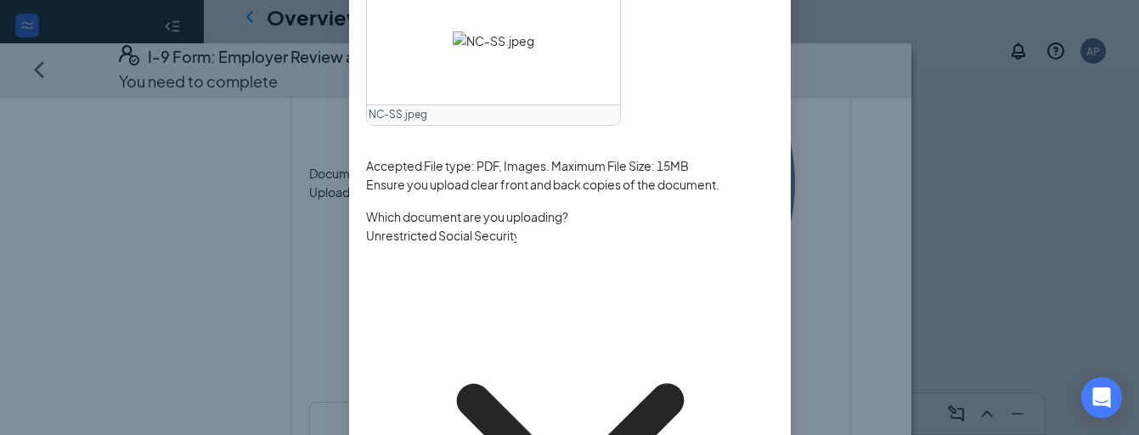
scroll to position [94, 0]
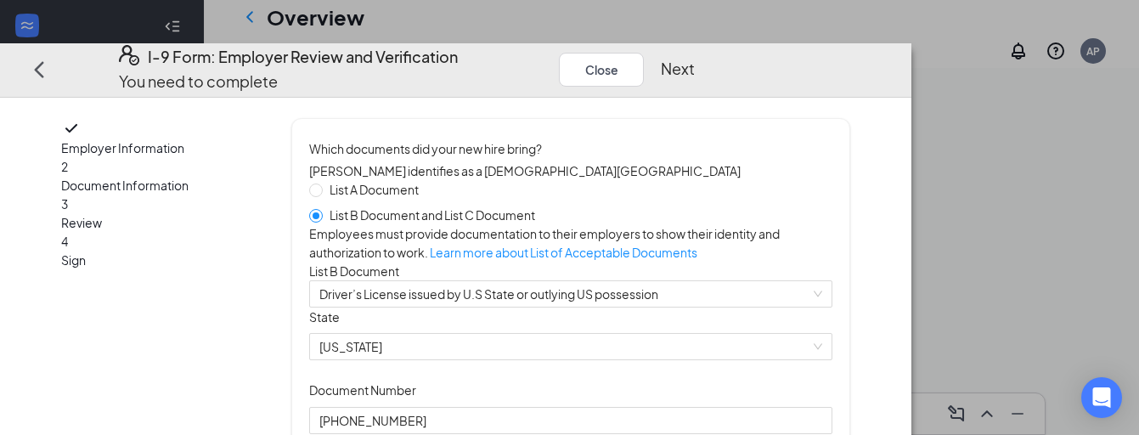
scroll to position [0, 0]
click at [695, 58] on button "Next" at bounding box center [678, 70] width 34 height 24
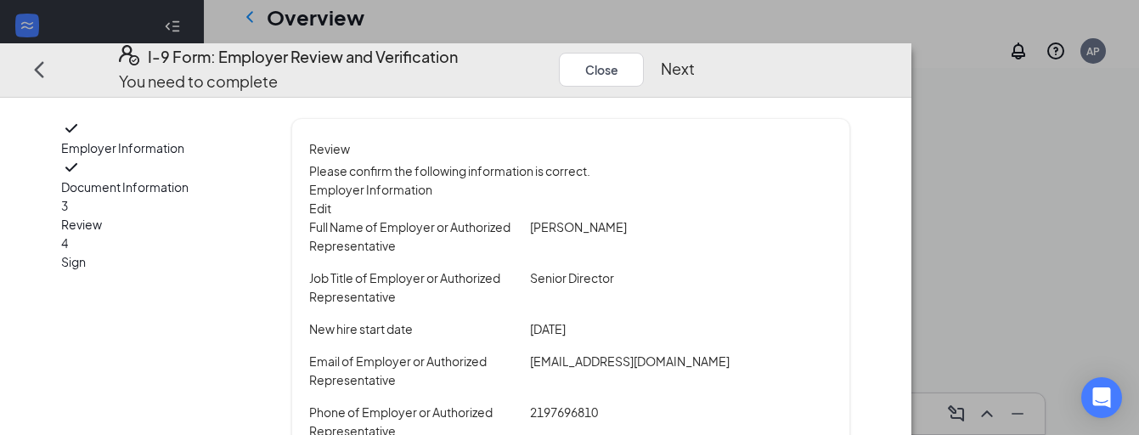
click at [695, 58] on button "Next" at bounding box center [678, 70] width 34 height 24
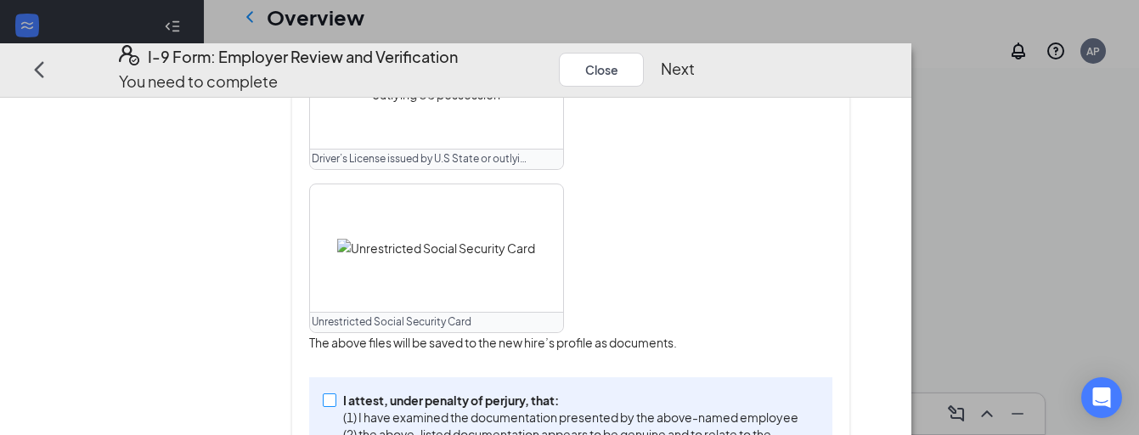
click at [335, 394] on input "I attest, under penalty of [PERSON_NAME], that: (1) I have examined the documen…" at bounding box center [329, 400] width 12 height 12
checkbox input "true"
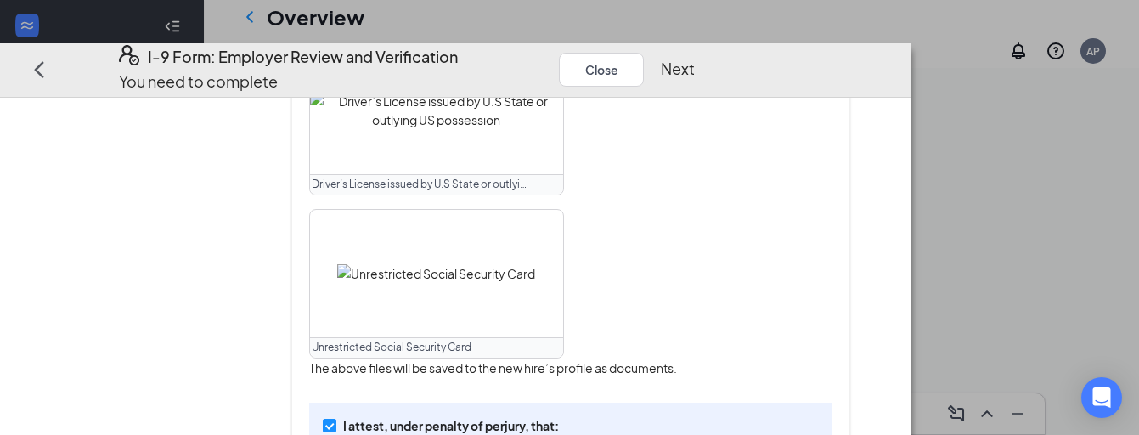
click at [695, 58] on button "Next" at bounding box center [678, 70] width 34 height 24
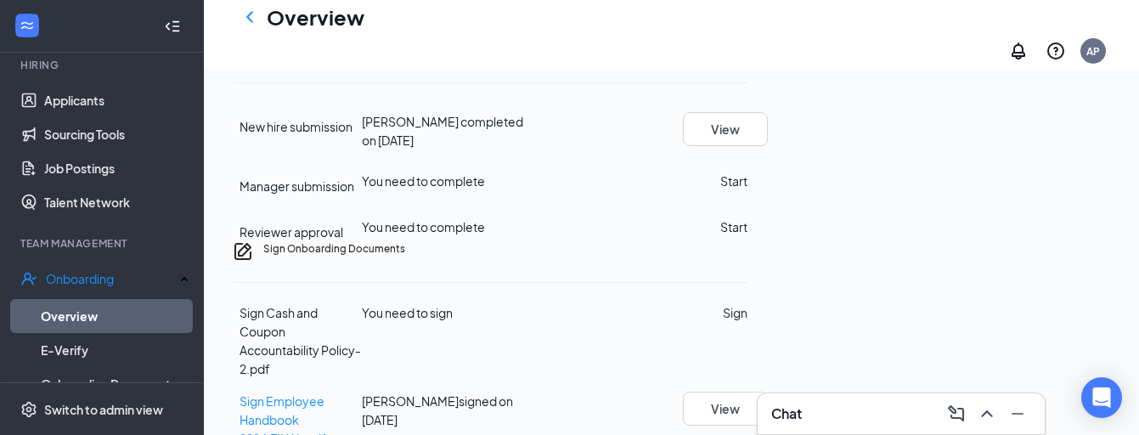
scroll to position [524, 0]
click at [748, 32] on button "Start" at bounding box center [733, 23] width 27 height 19
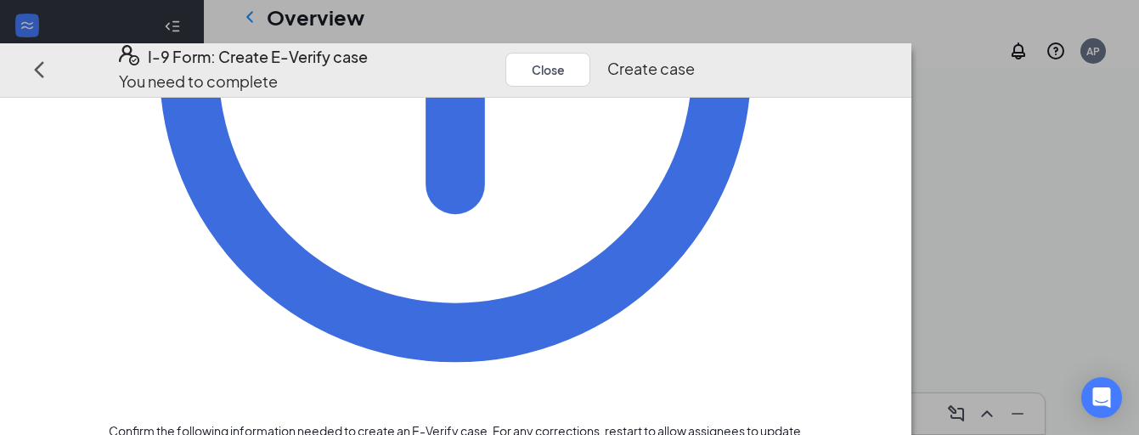
scroll to position [405, 0]
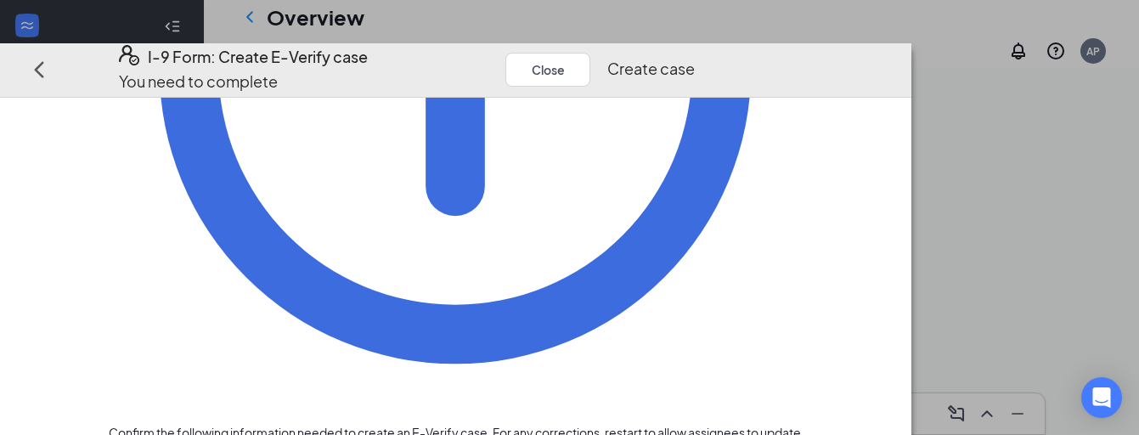
click at [695, 59] on button "Create case" at bounding box center [650, 70] width 87 height 24
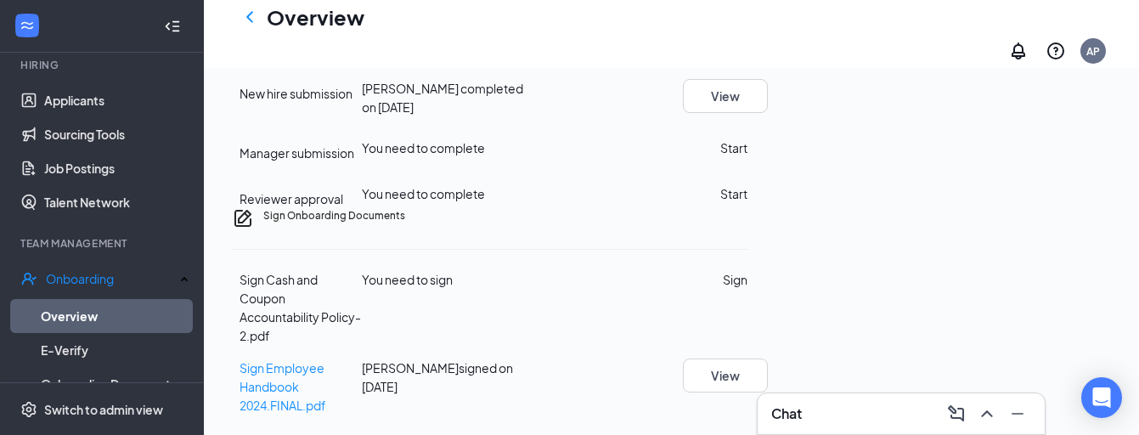
scroll to position [879, 0]
click at [748, 157] on button "Start" at bounding box center [733, 147] width 27 height 19
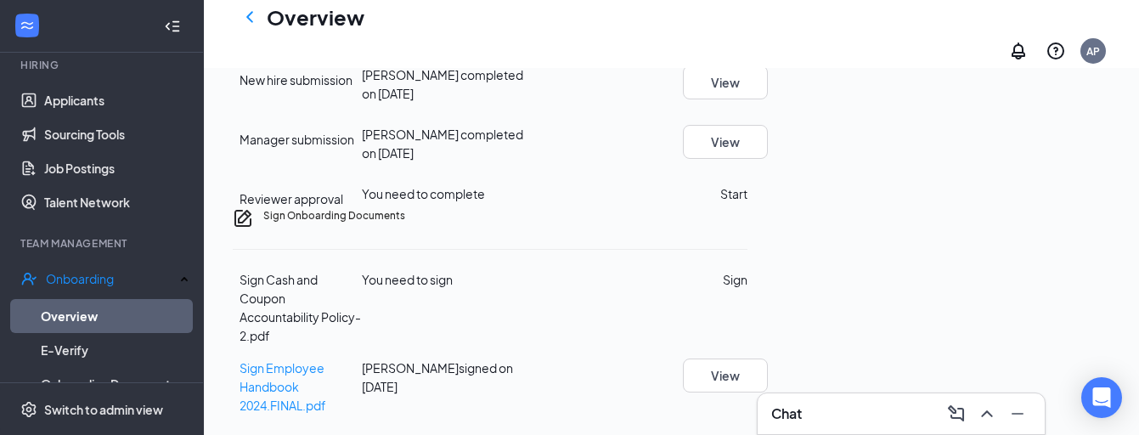
scroll to position [882, 0]
click at [748, 203] on button "Start" at bounding box center [733, 193] width 27 height 19
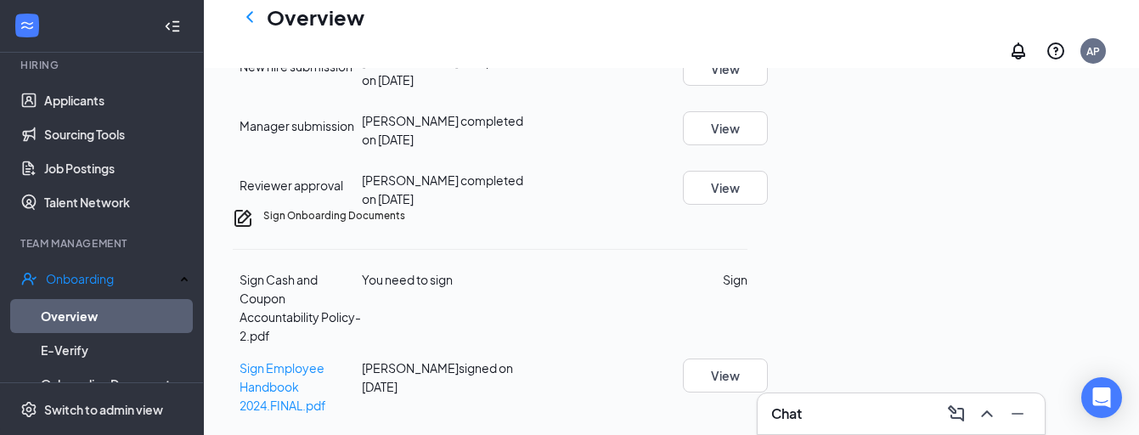
scroll to position [920, 0]
click at [748, 289] on button "Sign" at bounding box center [735, 279] width 25 height 19
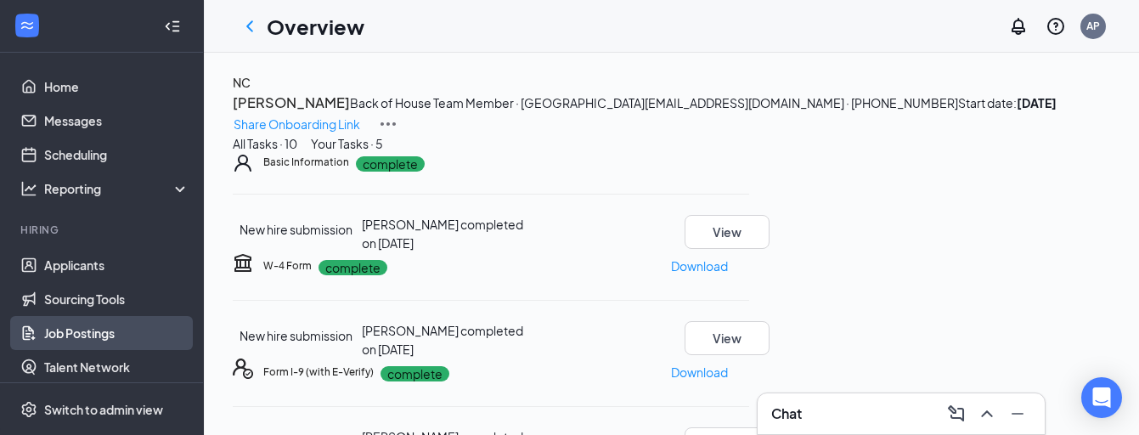
scroll to position [0, 0]
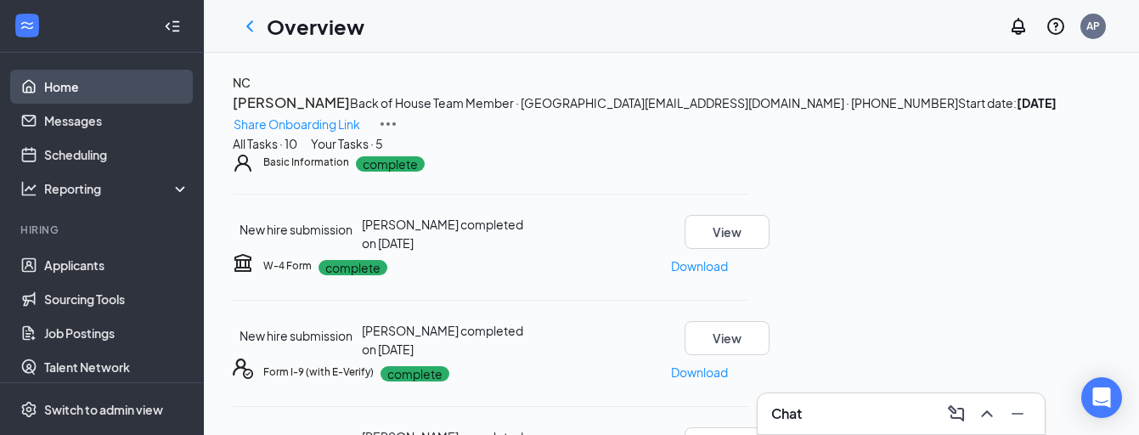
click at [71, 89] on link "Home" at bounding box center [116, 87] width 145 height 34
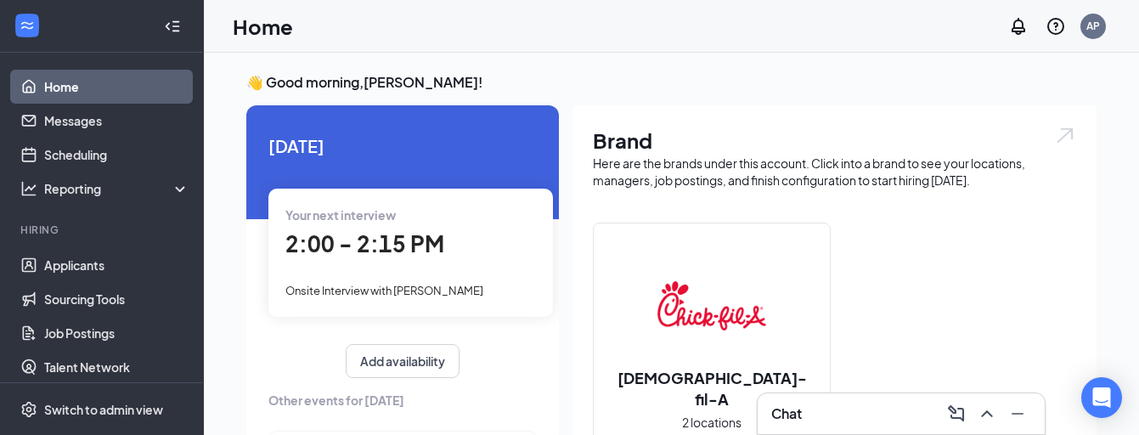
click at [513, 286] on div "Onsite Interview with [PERSON_NAME]" at bounding box center [410, 289] width 251 height 19
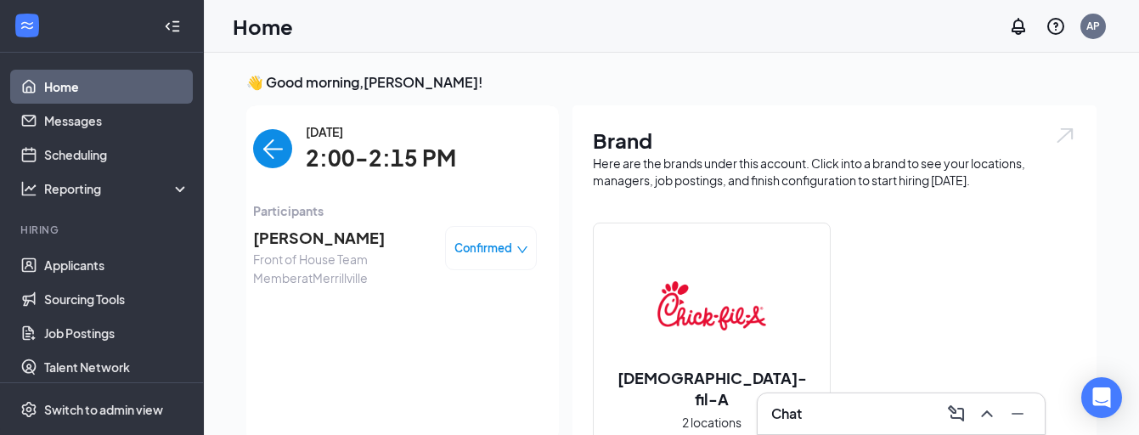
scroll to position [7, 0]
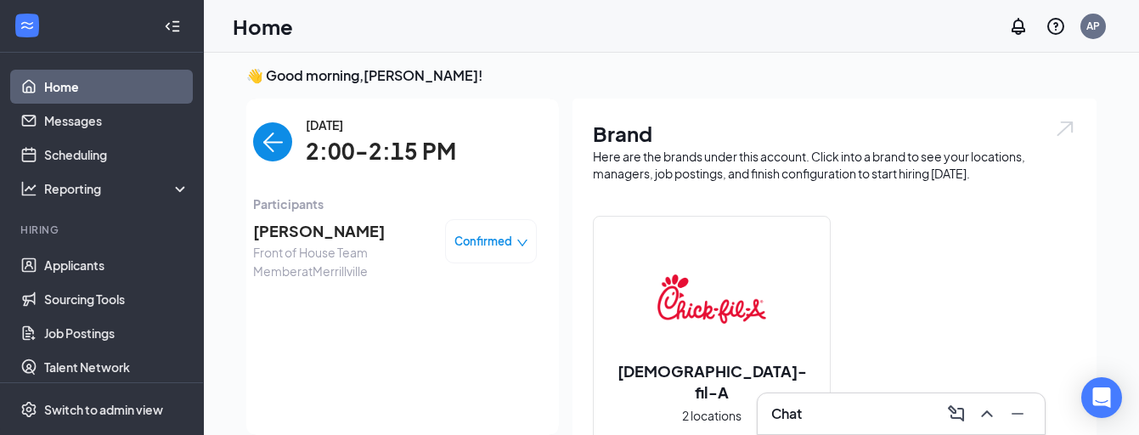
click at [347, 230] on span "[PERSON_NAME]" at bounding box center [342, 231] width 178 height 24
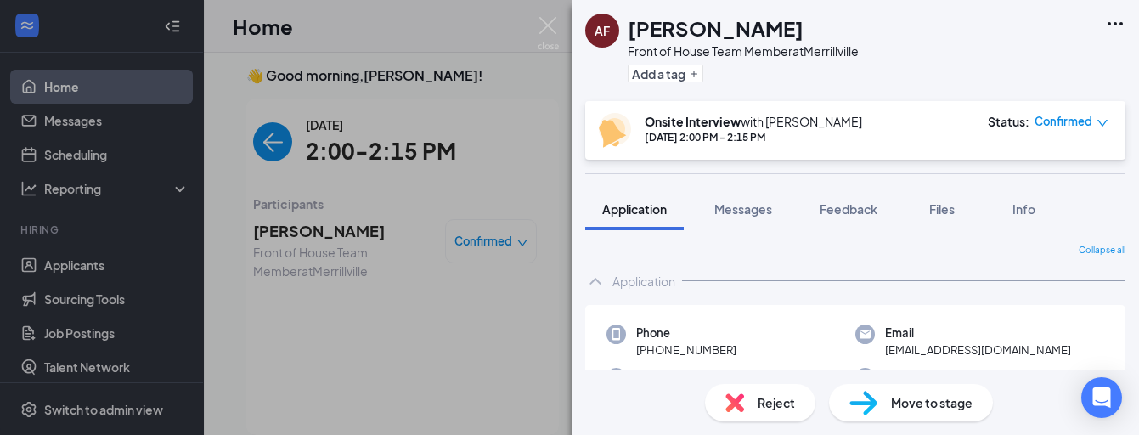
drag, startPoint x: 653, startPoint y: 348, endPoint x: 769, endPoint y: 348, distance: 115.5
click at [769, 348] on div "Phone [PHONE_NUMBER]" at bounding box center [731, 341] width 249 height 35
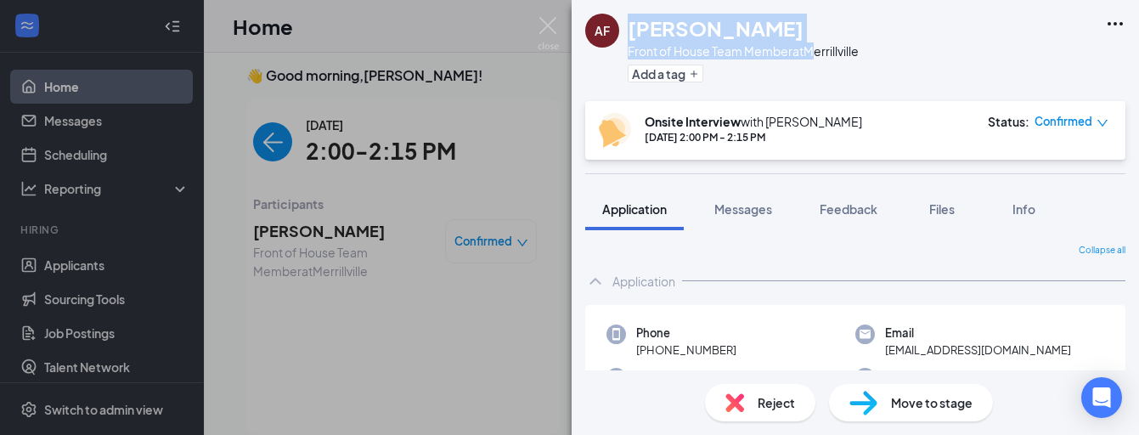
drag, startPoint x: 627, startPoint y: 28, endPoint x: 815, endPoint y: 44, distance: 189.3
click at [815, 44] on div "AF [PERSON_NAME] Front of House Team Member at [GEOGRAPHIC_DATA] Add a tag" at bounding box center [722, 51] width 274 height 74
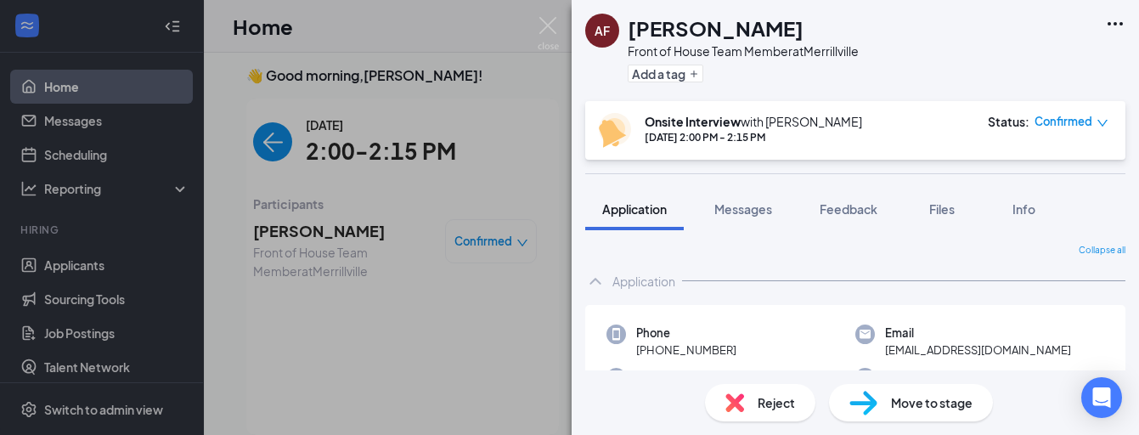
click at [831, 34] on div "[PERSON_NAME]" at bounding box center [743, 28] width 231 height 29
drag, startPoint x: 629, startPoint y: 29, endPoint x: 807, endPoint y: 33, distance: 177.6
click at [807, 33] on div "[PERSON_NAME]" at bounding box center [743, 28] width 231 height 29
copy h1 "[PERSON_NAME]"
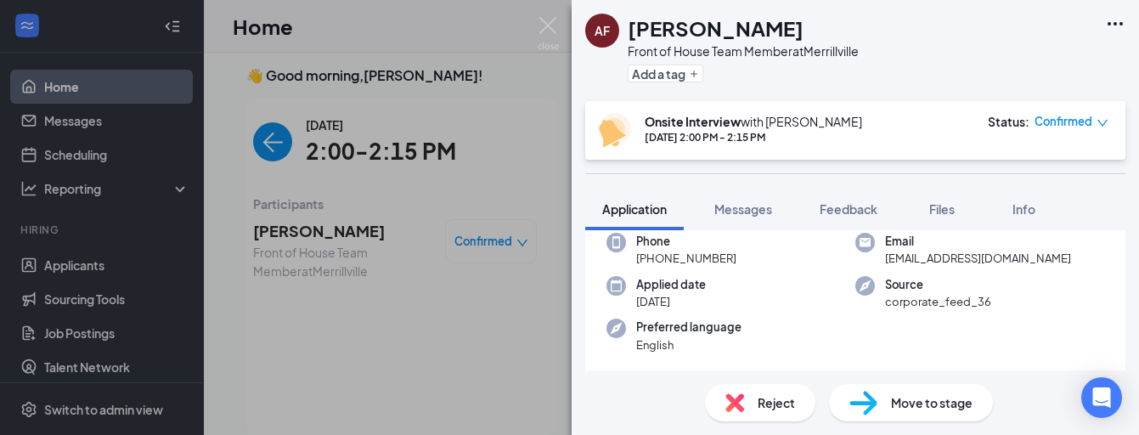
click at [765, 291] on div "Applied date [DATE]" at bounding box center [731, 293] width 249 height 35
drag, startPoint x: 650, startPoint y: 259, endPoint x: 760, endPoint y: 260, distance: 110.4
click at [760, 260] on div "Phone [PHONE_NUMBER]" at bounding box center [731, 250] width 249 height 35
copy span "[PHONE_NUMBER]"
click at [539, 31] on img at bounding box center [548, 33] width 21 height 33
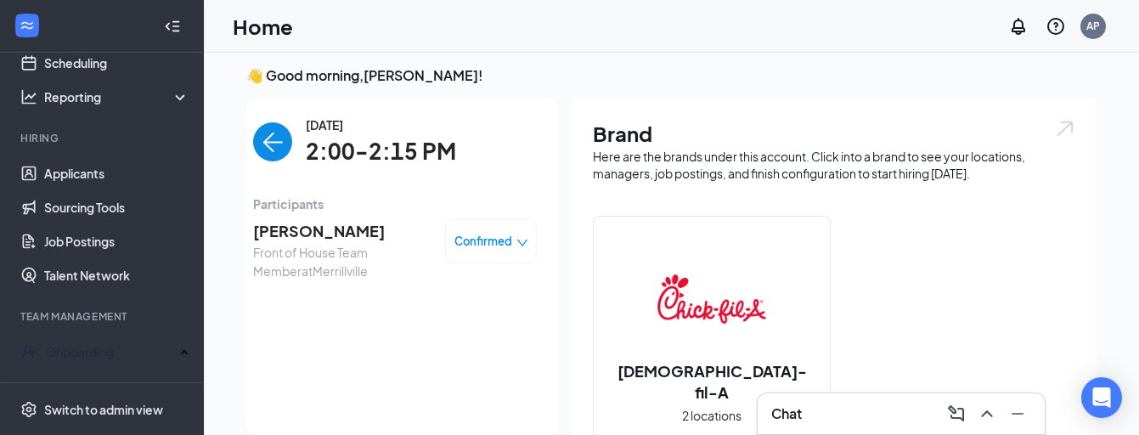
scroll to position [109, 0]
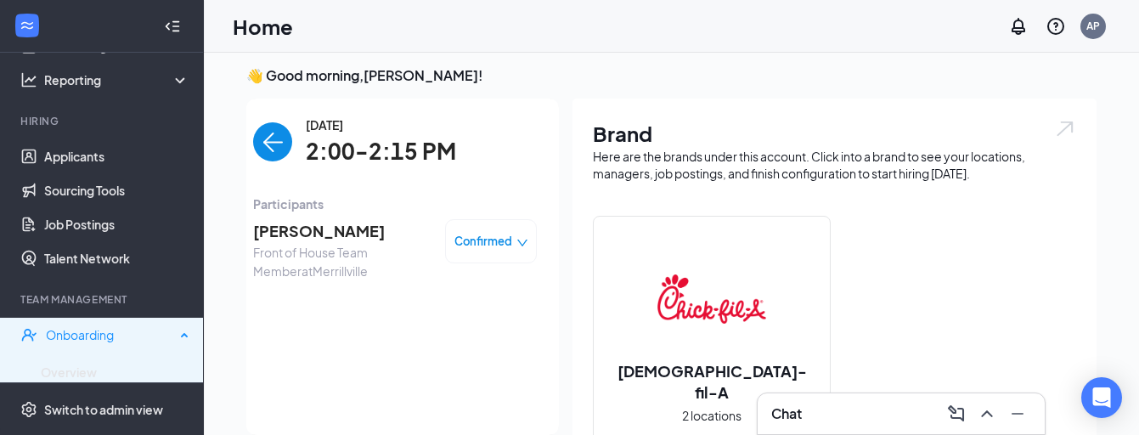
click at [108, 337] on div "Onboarding" at bounding box center [110, 334] width 129 height 17
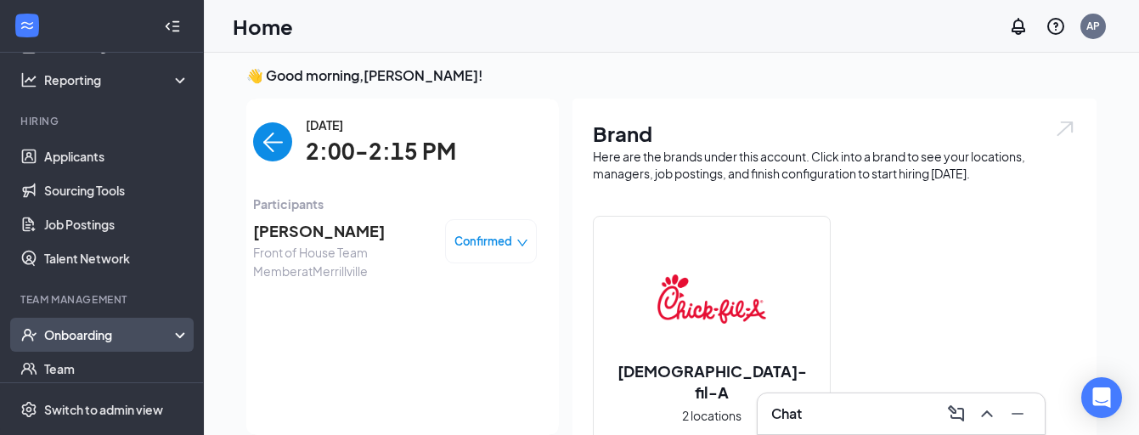
click at [108, 337] on div "Onboarding" at bounding box center [109, 334] width 131 height 17
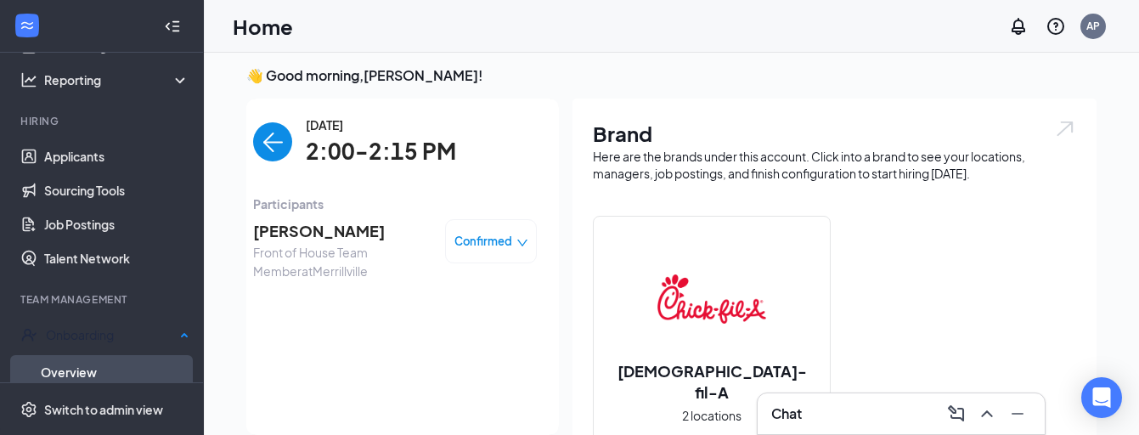
click at [110, 368] on link "Overview" at bounding box center [115, 372] width 149 height 34
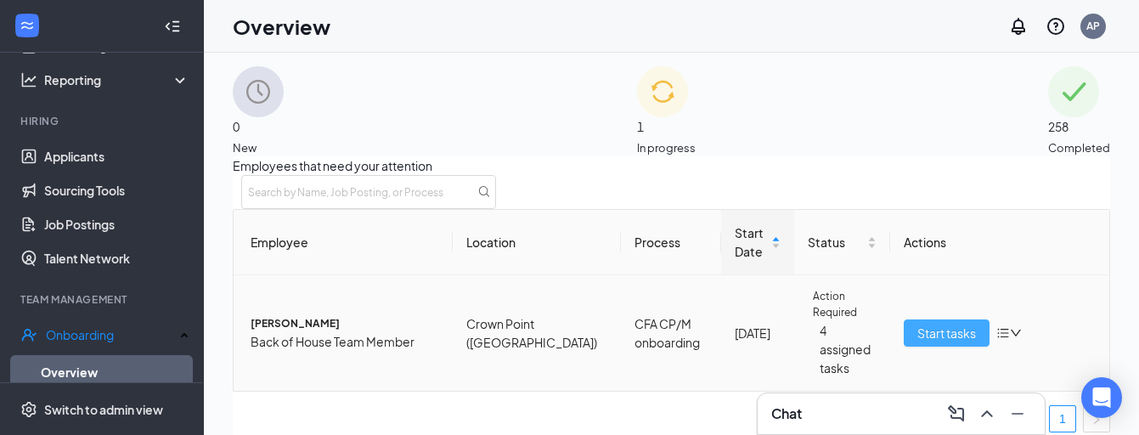
scroll to position [25, 0]
click at [960, 330] on button "Start tasks" at bounding box center [947, 332] width 86 height 27
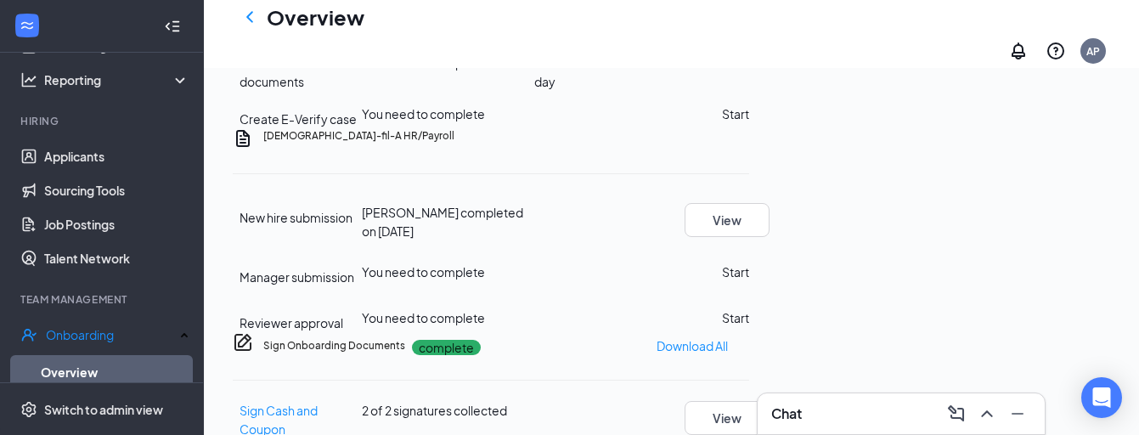
scroll to position [437, 0]
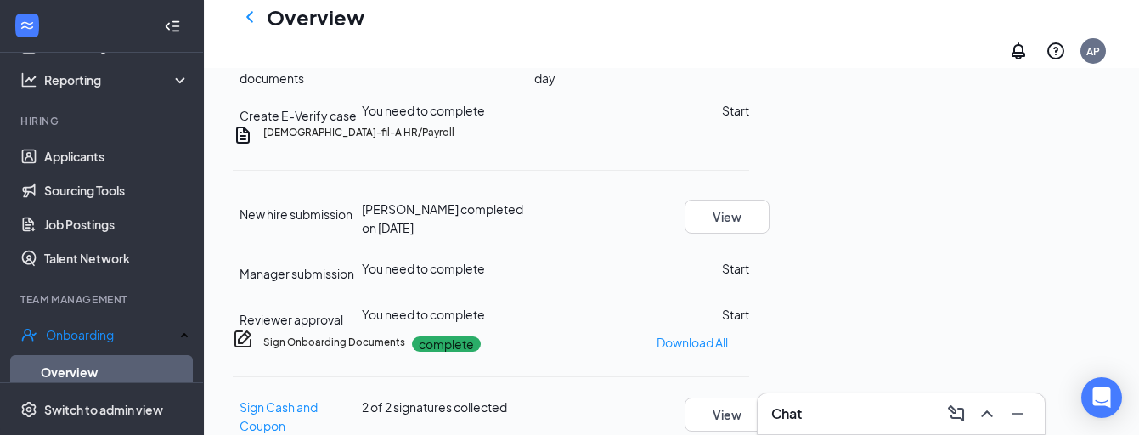
click at [749, 69] on button "Review" at bounding box center [728, 59] width 41 height 19
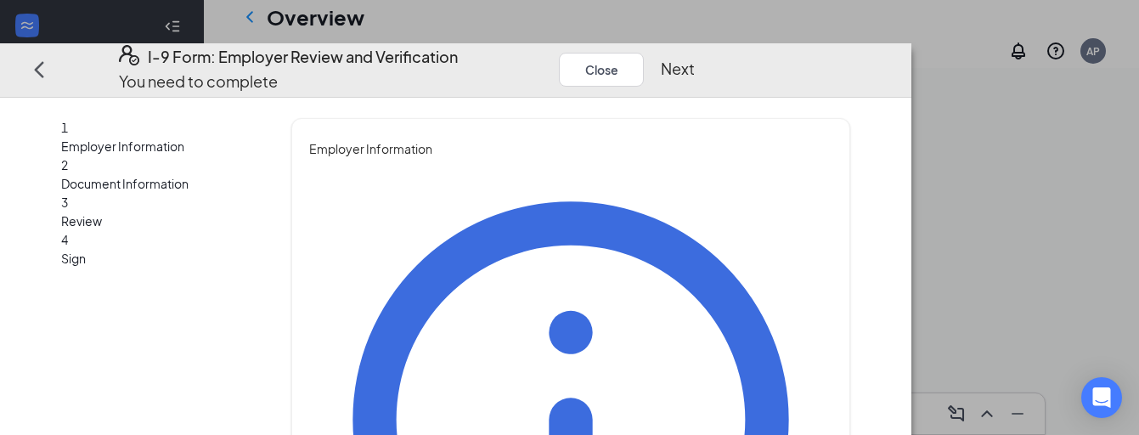
type input "Alyssa"
type input "[PERSON_NAME]"
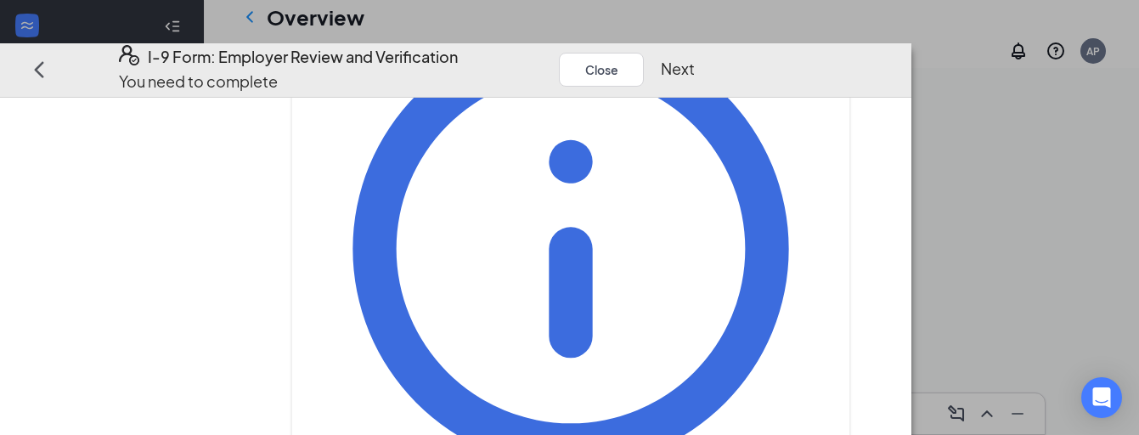
type input "Senior Director"
type input "c"
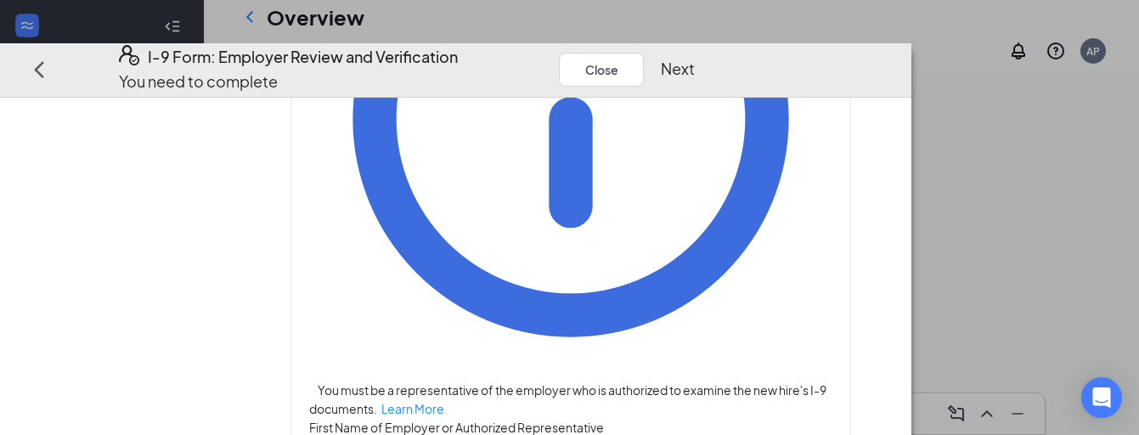
scroll to position [303, 0]
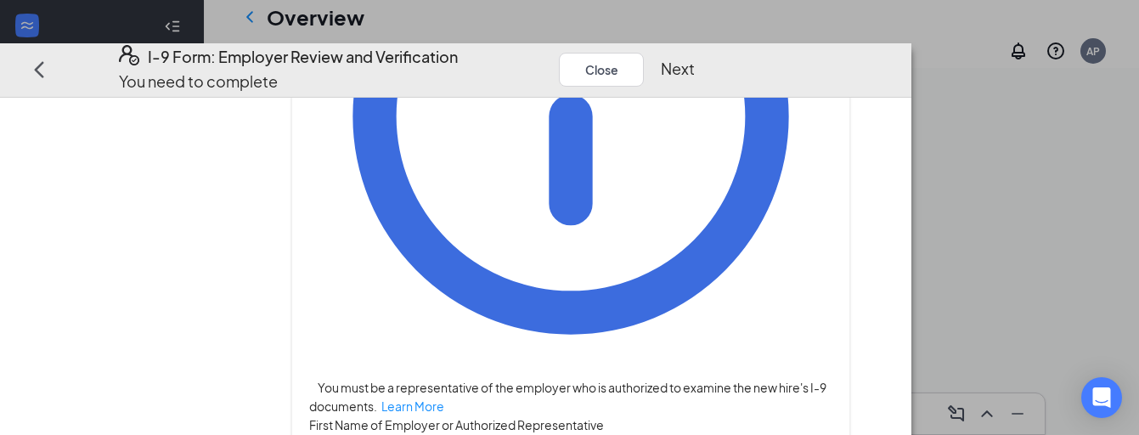
type input "[EMAIL_ADDRESS][DOMAIN_NAME]"
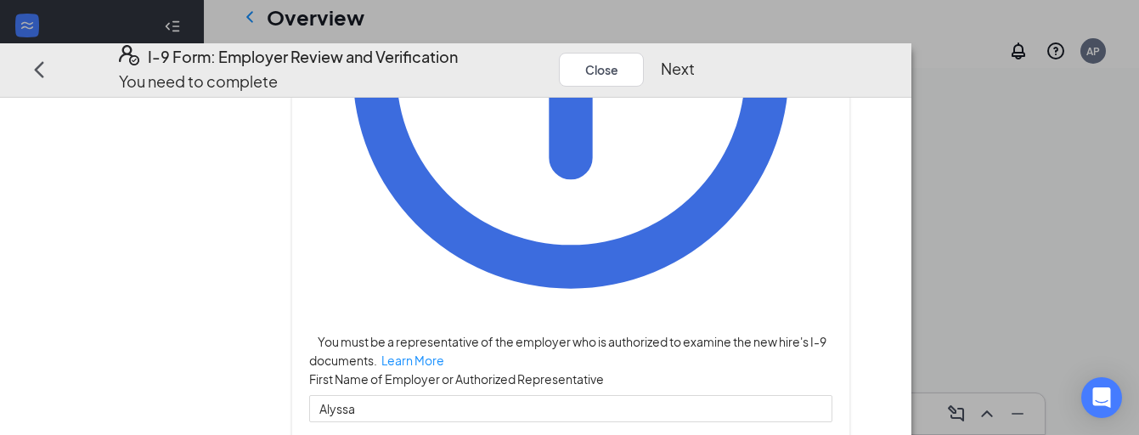
scroll to position [348, 0]
type input "2197696810"
click at [695, 63] on button "Next" at bounding box center [678, 70] width 34 height 24
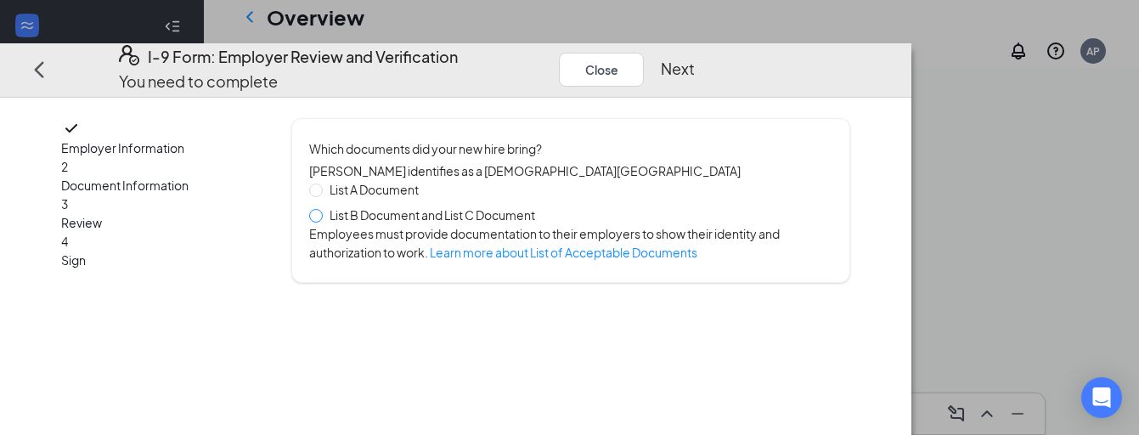
click at [323, 223] on span at bounding box center [316, 216] width 14 height 14
click at [321, 221] on input "List B Document and List C Document" at bounding box center [315, 215] width 12 height 12
radio input "true"
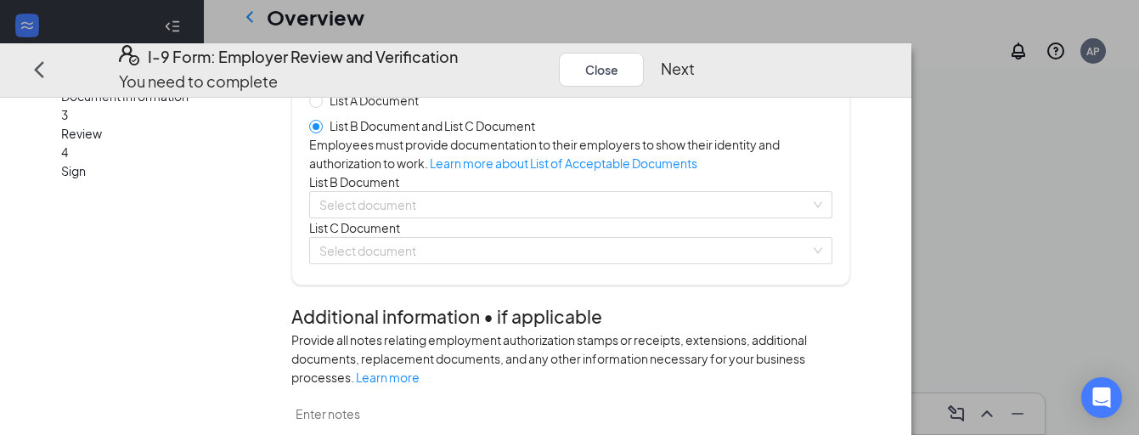
scroll to position [102, 0]
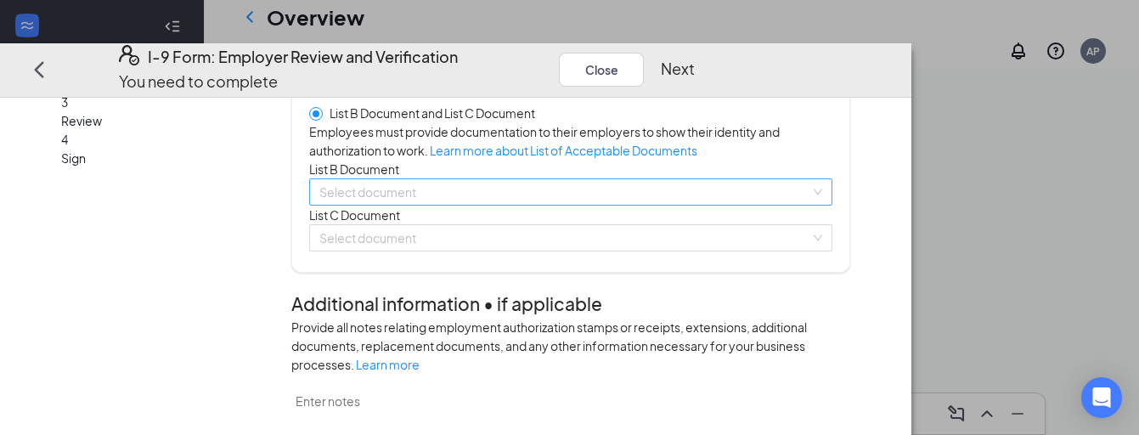
click at [447, 205] on input "search" at bounding box center [564, 191] width 491 height 25
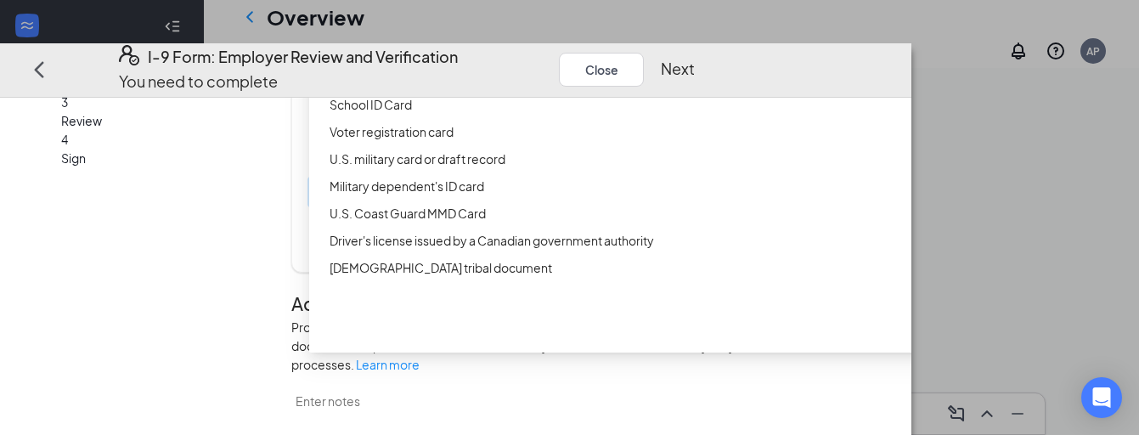
click at [519, 59] on div "Driver’s License issued by U.S State or outlying US possession" at bounding box center [658, 50] width 656 height 19
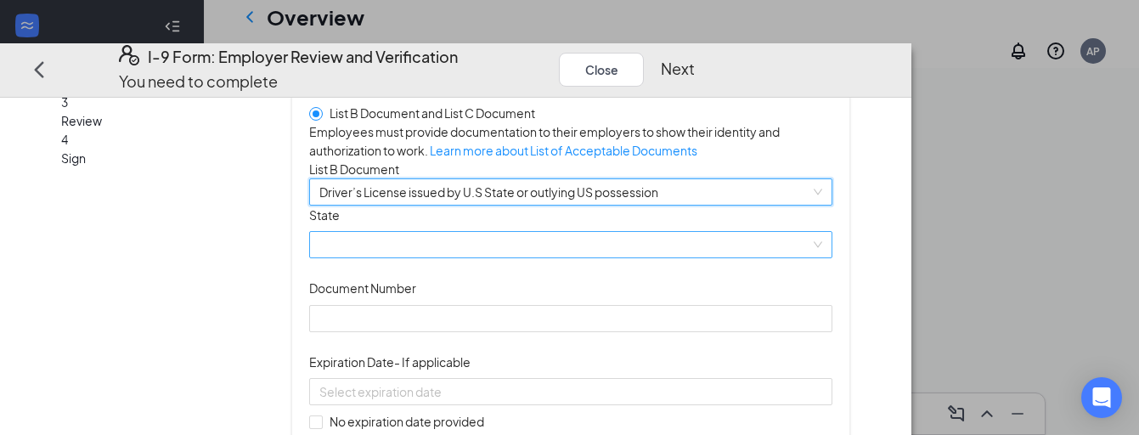
click at [590, 258] on span at bounding box center [570, 245] width 503 height 25
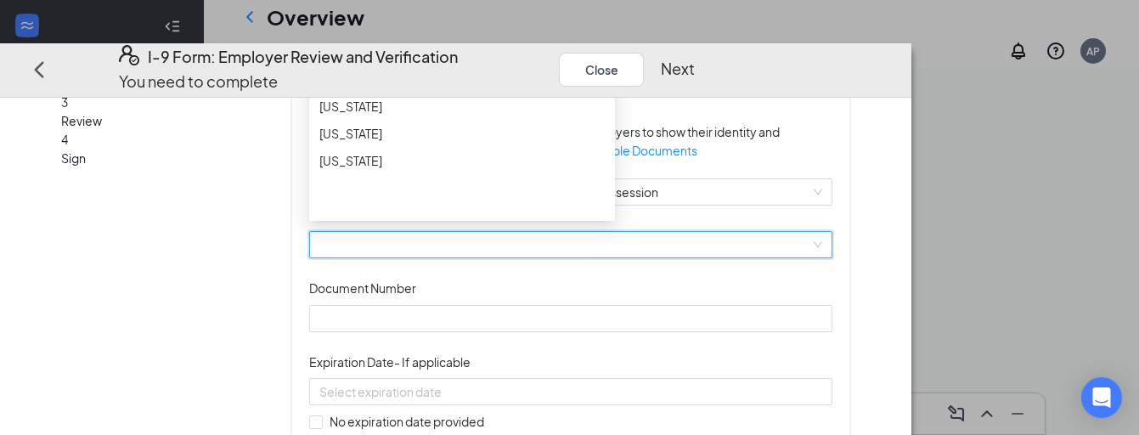
scroll to position [528, 0]
click at [454, 86] on div "[US_STATE]" at bounding box center [461, 76] width 285 height 19
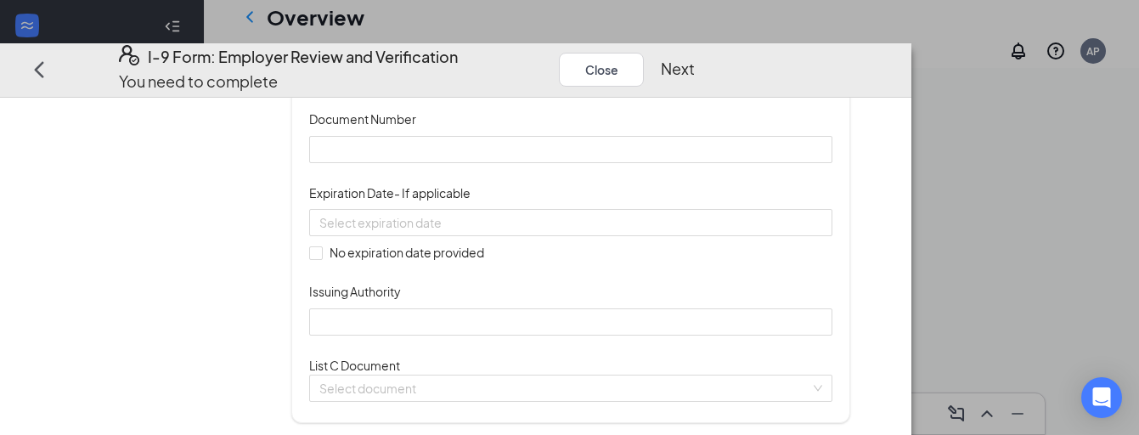
scroll to position [279, 0]
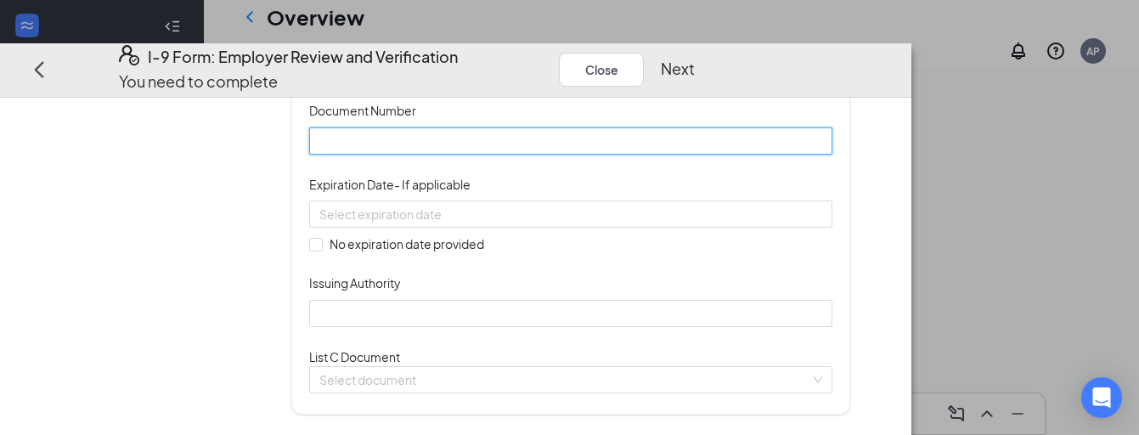
click at [591, 155] on input "Document Number" at bounding box center [570, 140] width 523 height 27
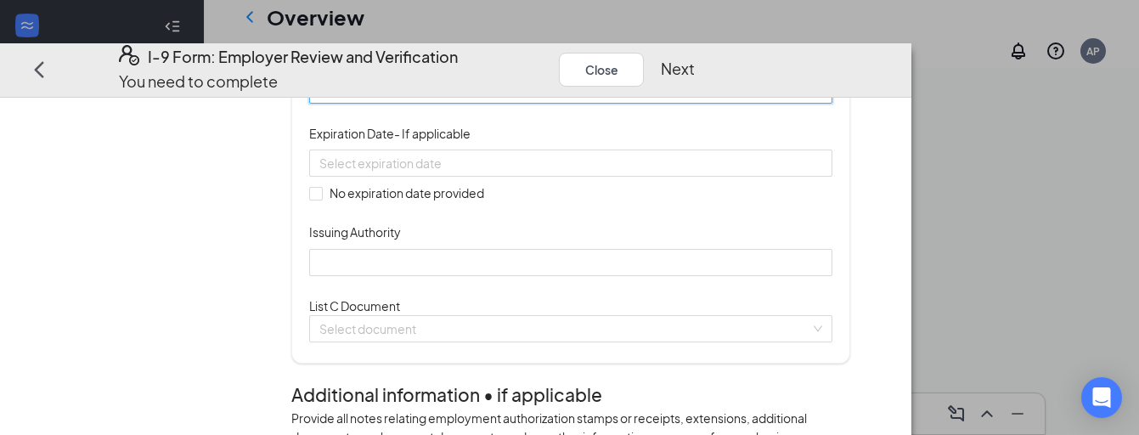
scroll to position [350, 0]
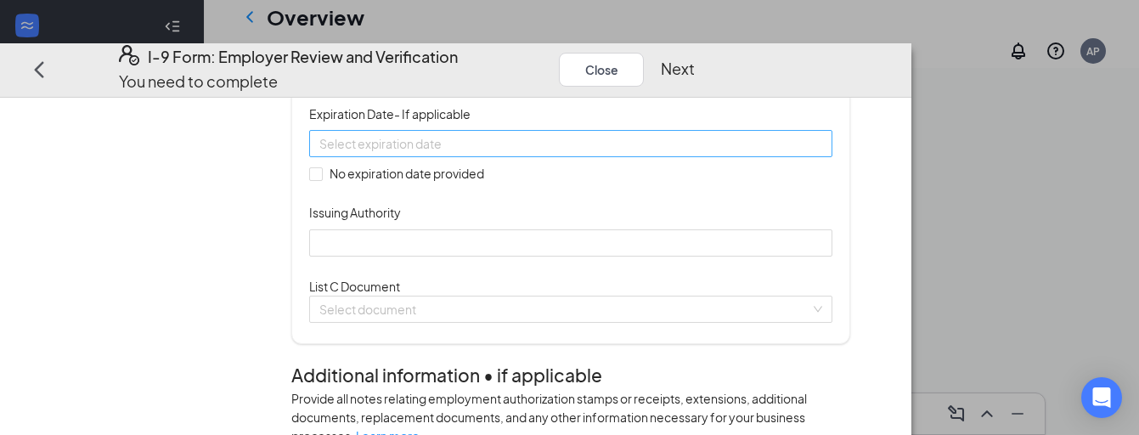
type input "[PHONE_NUMBER]"
click at [662, 153] on div at bounding box center [570, 143] width 503 height 19
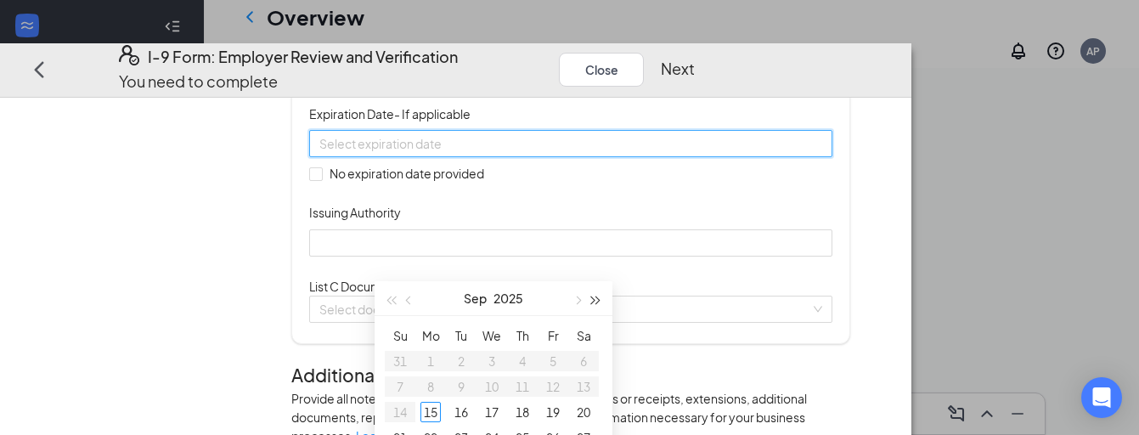
click at [598, 300] on span "button" at bounding box center [596, 300] width 8 height 8
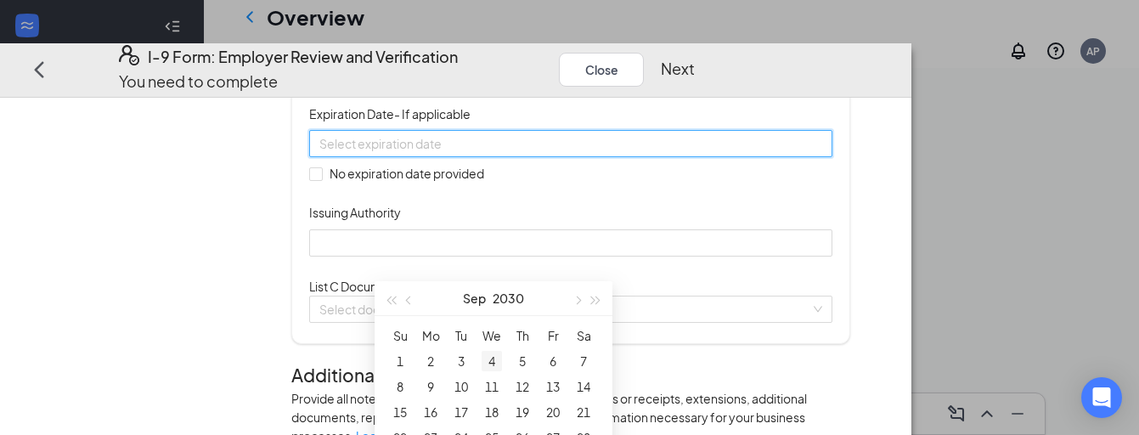
type input "[DATE]"
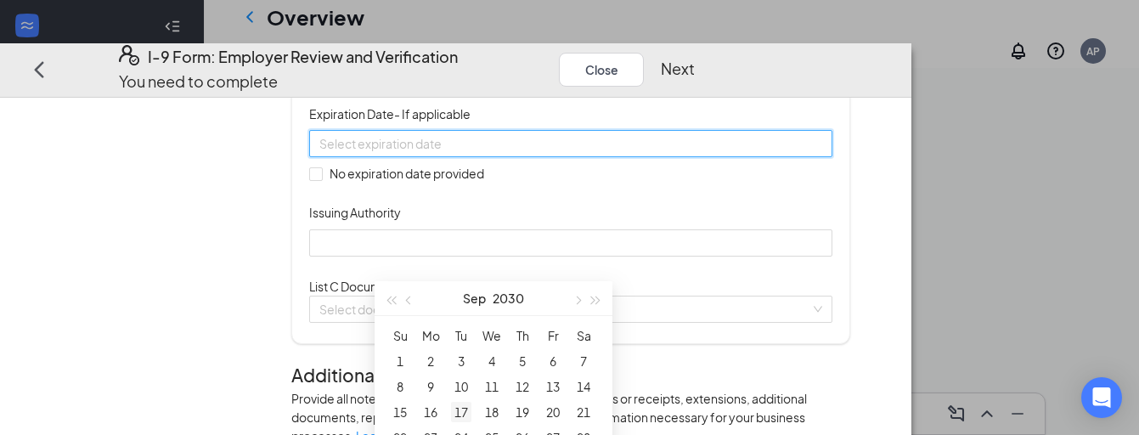
type input "[DATE]"
click at [490, 415] on div "18" at bounding box center [492, 412] width 20 height 20
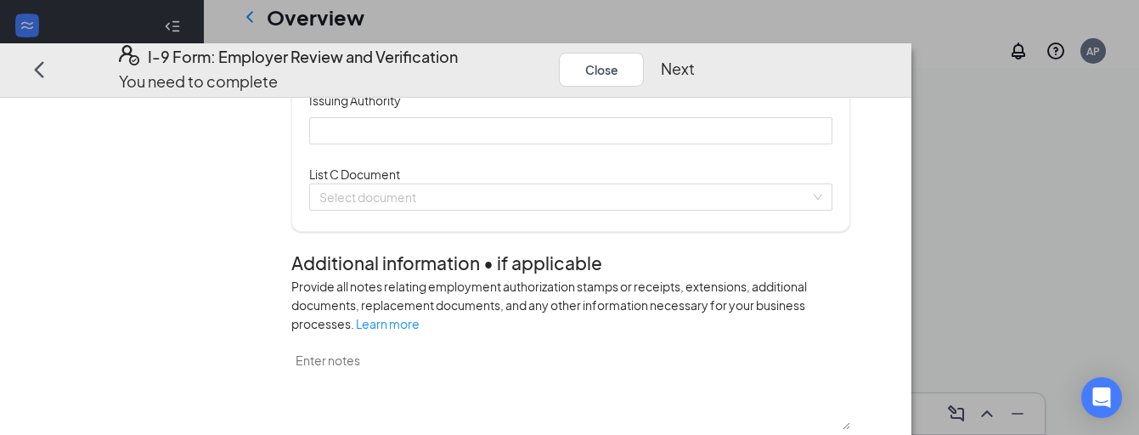
scroll to position [466, 0]
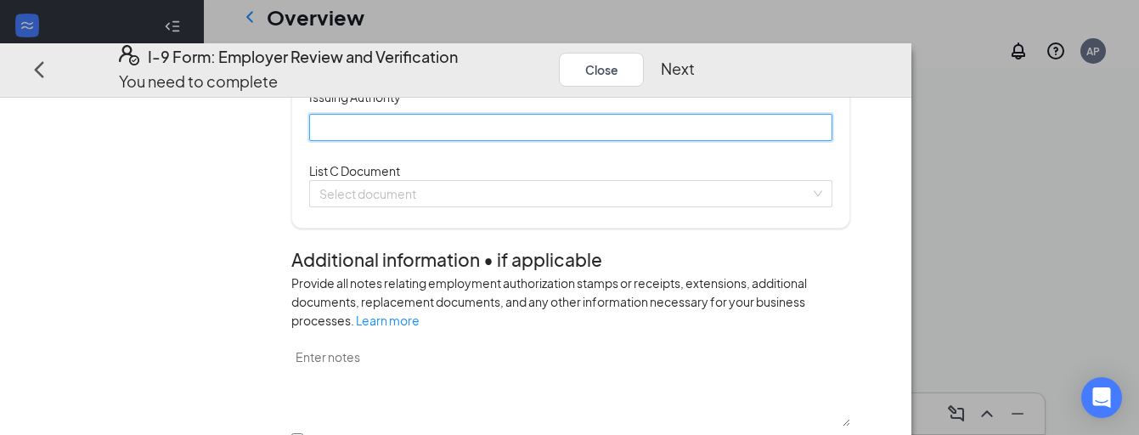
click at [550, 141] on input "Issuing Authority" at bounding box center [570, 127] width 523 height 27
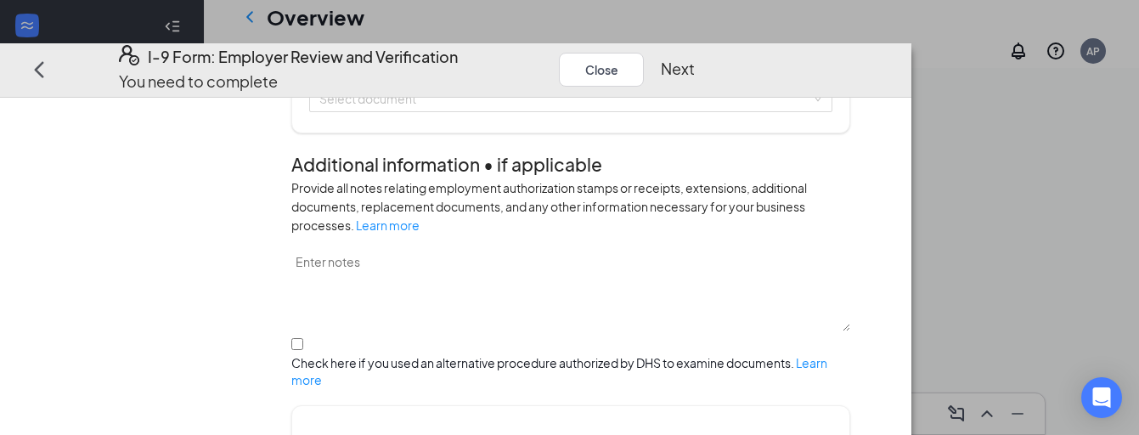
scroll to position [577, 0]
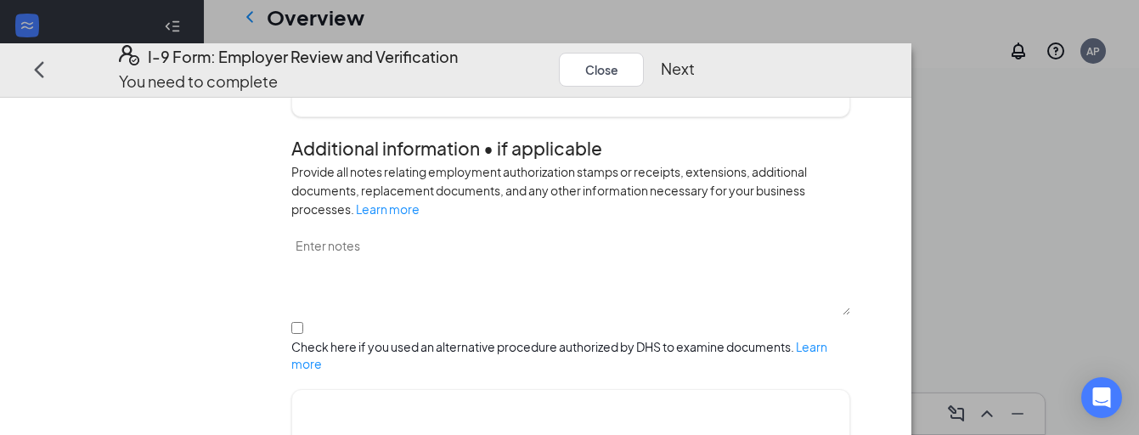
type input "[US_STATE]"
click at [719, 95] on input "search" at bounding box center [564, 82] width 491 height 25
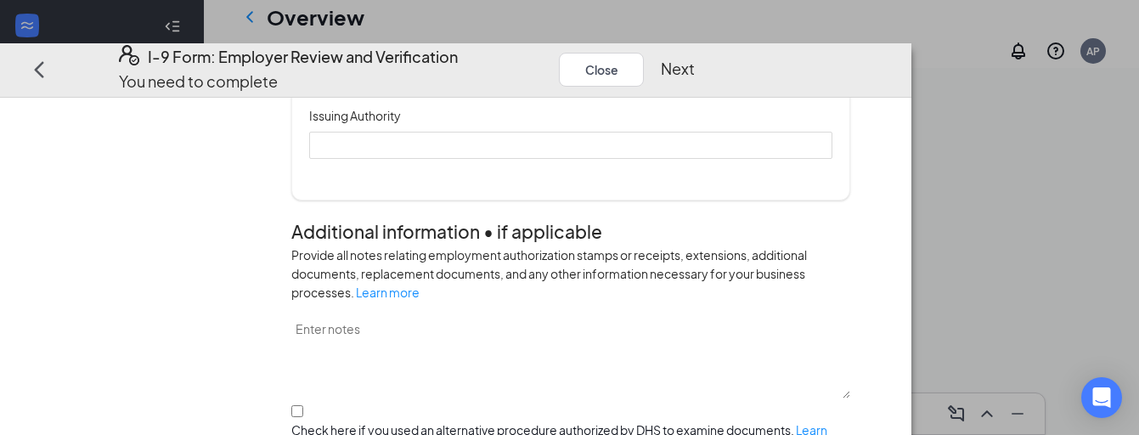
scroll to position [746, 0]
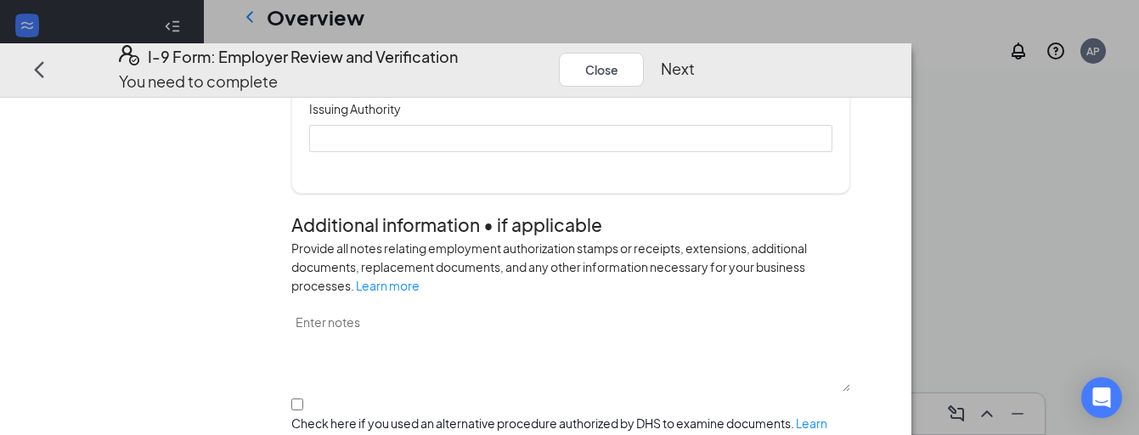
type input "307084618"
click at [321, 76] on input "No expiration date provided" at bounding box center [315, 70] width 12 height 12
checkbox input "true"
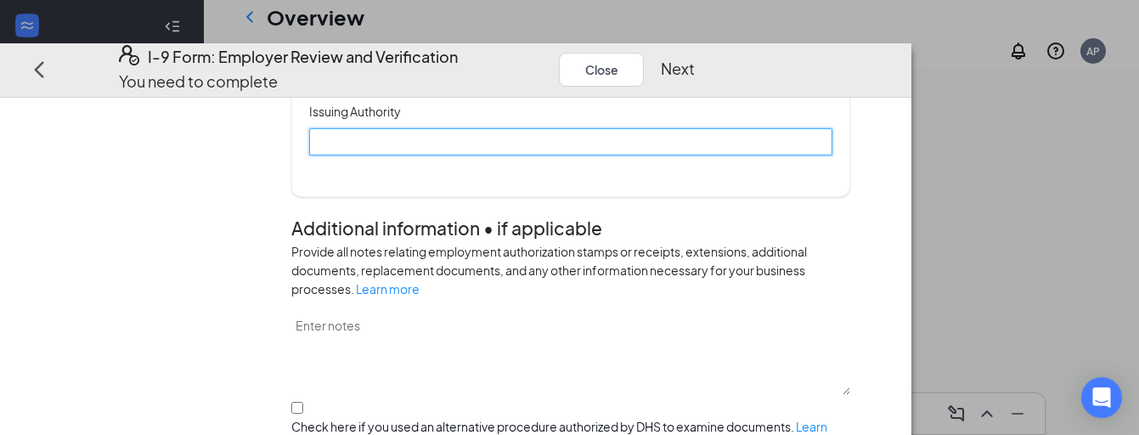
click at [437, 155] on input "Issuing Authority" at bounding box center [570, 141] width 523 height 27
type input "Social Security Admin"
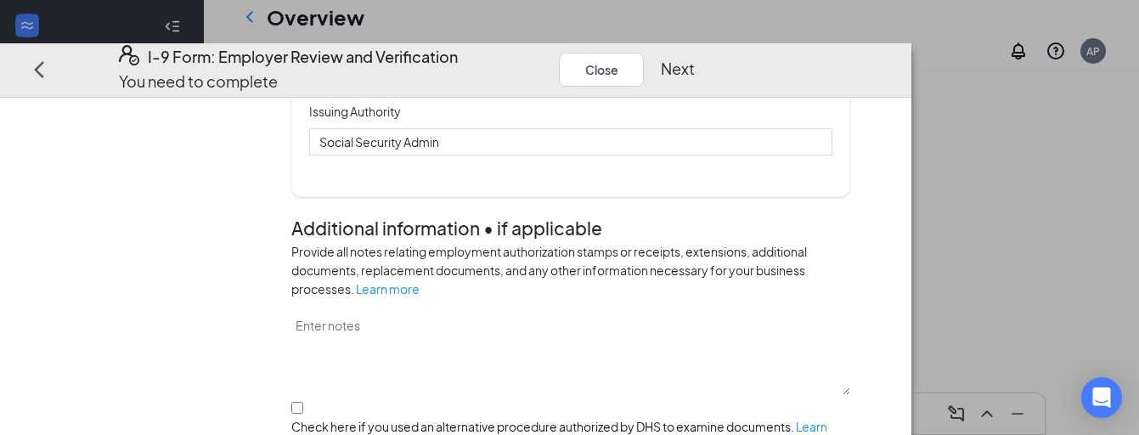
click at [774, 155] on div "Document Title Unrestricted Social Security Card Document Number 307084618 Expi…" at bounding box center [570, 41] width 523 height 229
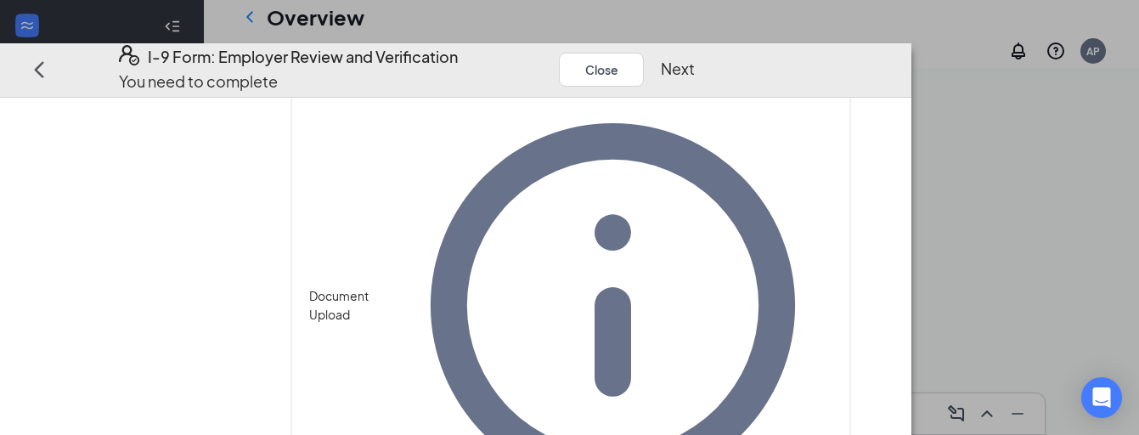
scroll to position [1148, 0]
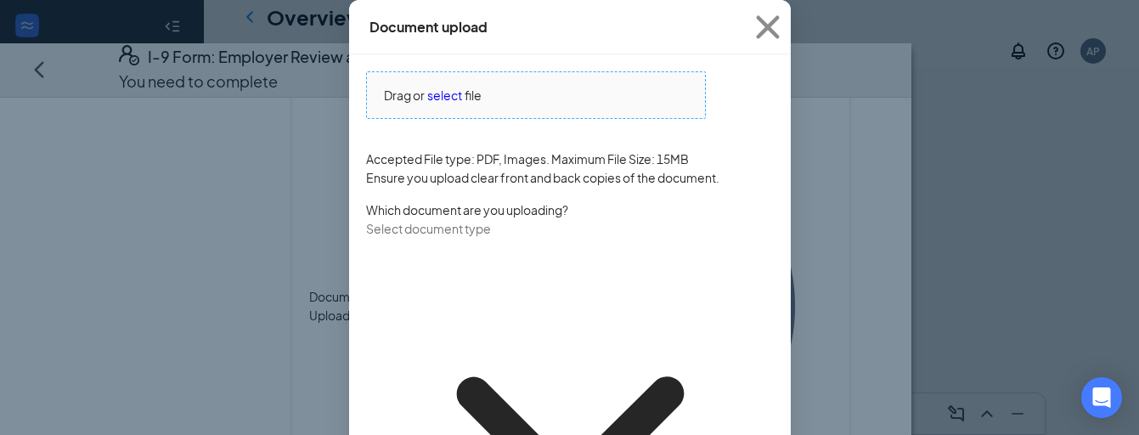
click at [440, 104] on span "select" at bounding box center [444, 95] width 35 height 19
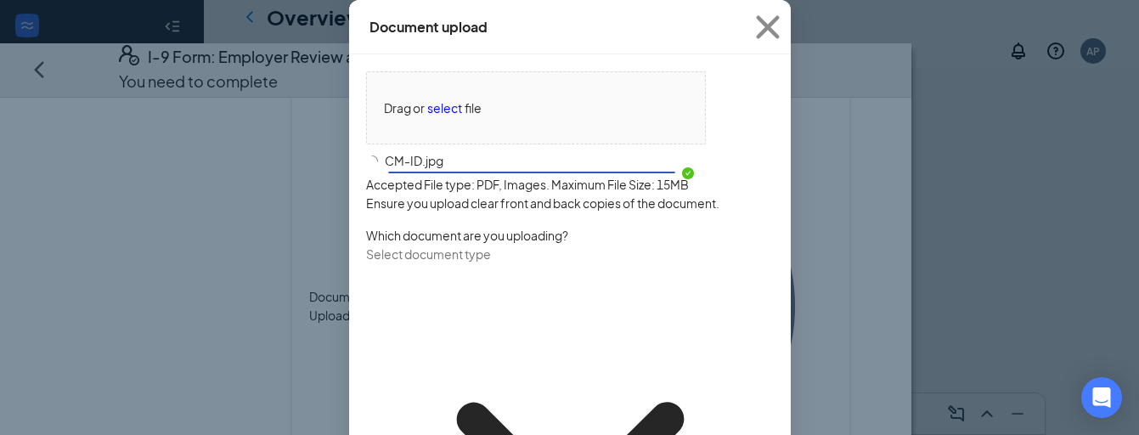
click at [516, 263] on input "text" at bounding box center [441, 254] width 150 height 19
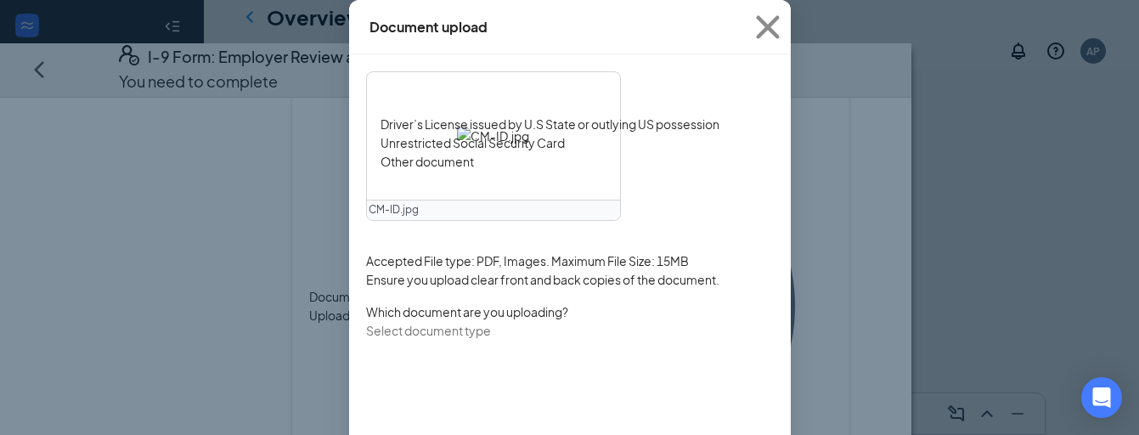
click at [513, 133] on div "Driver’s License issued by U.S State or outlying US possession" at bounding box center [550, 124] width 339 height 19
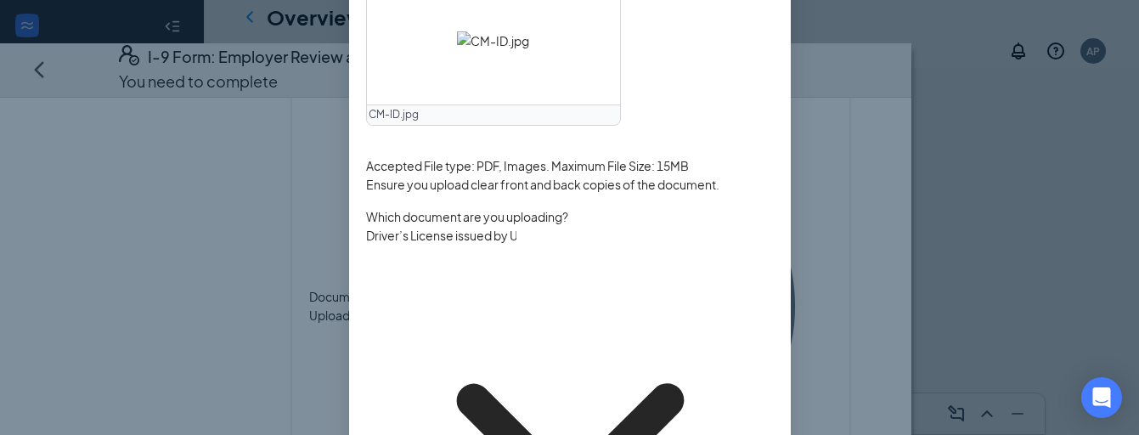
scroll to position [94, 0]
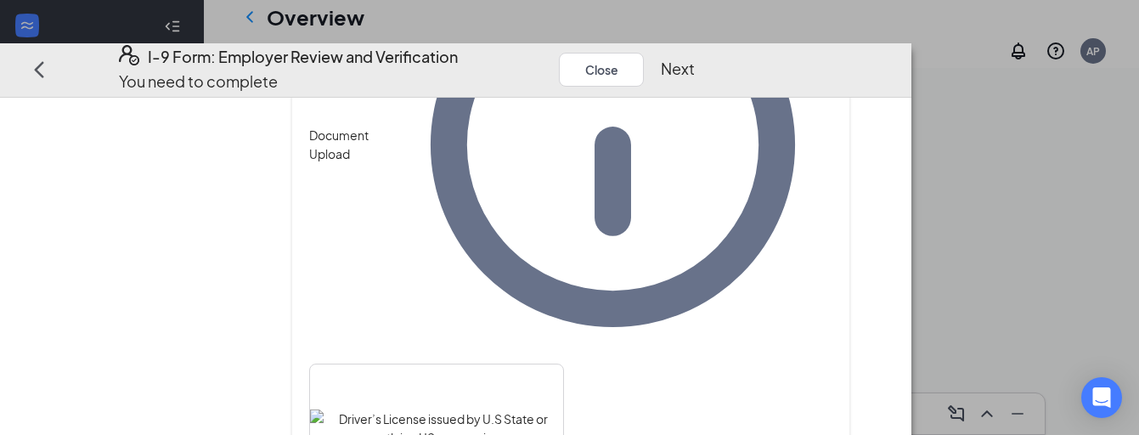
scroll to position [1309, 0]
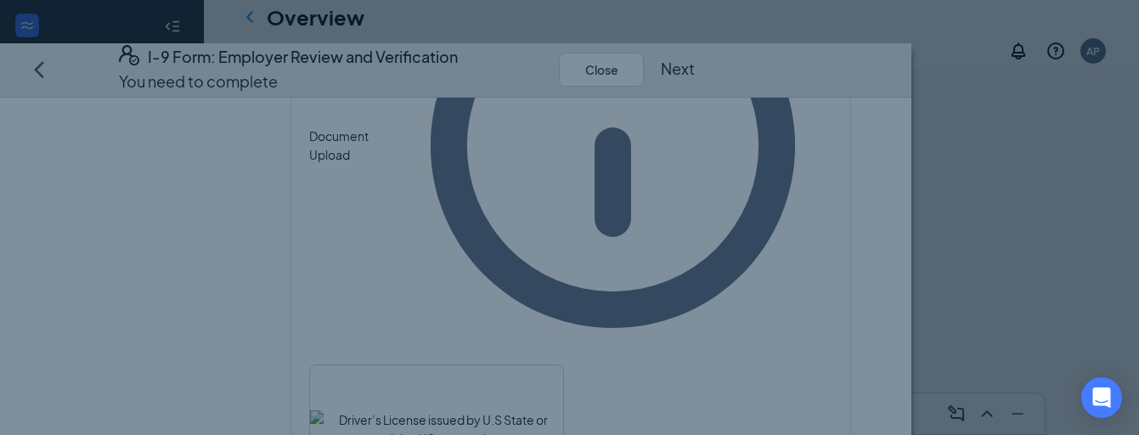
scroll to position [0, 0]
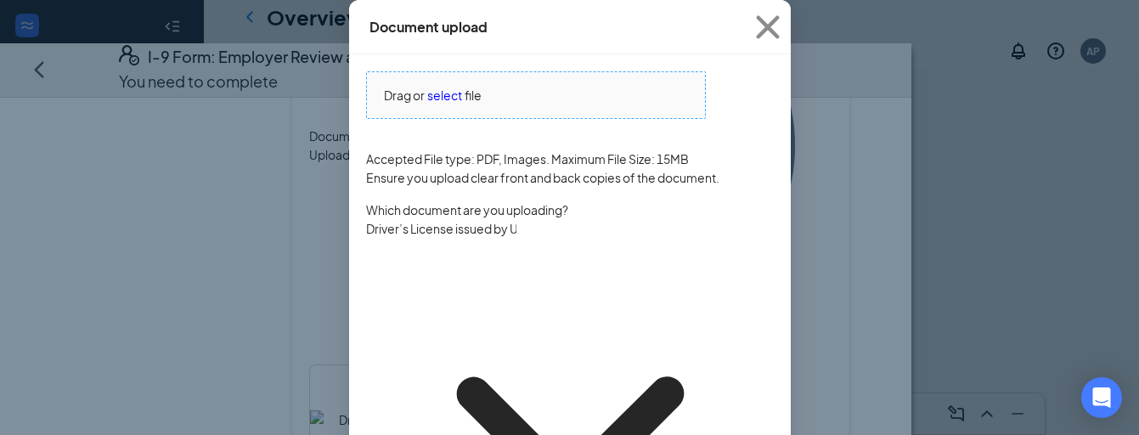
click at [443, 104] on span "select" at bounding box center [444, 95] width 35 height 19
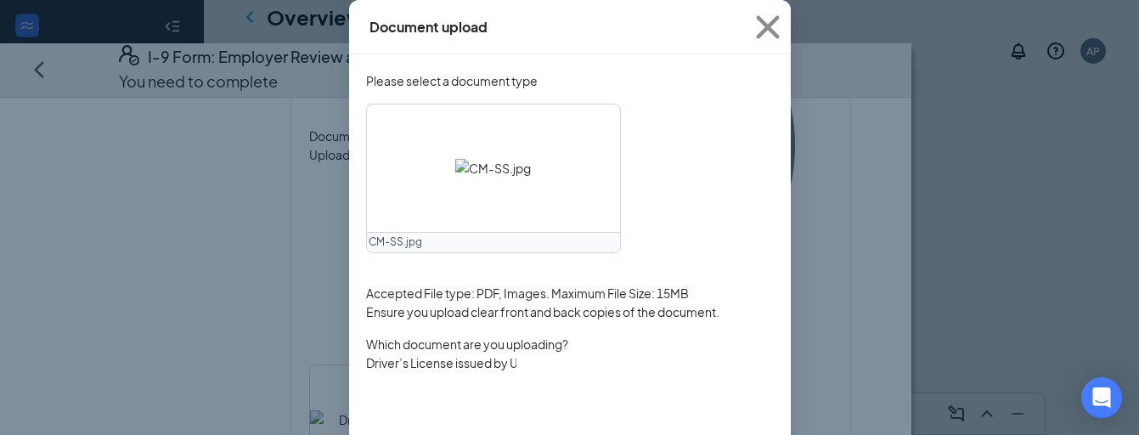
scroll to position [398, 0]
click at [516, 372] on input "Driver’s License issued by U.S State or outlying US possession" at bounding box center [441, 362] width 150 height 19
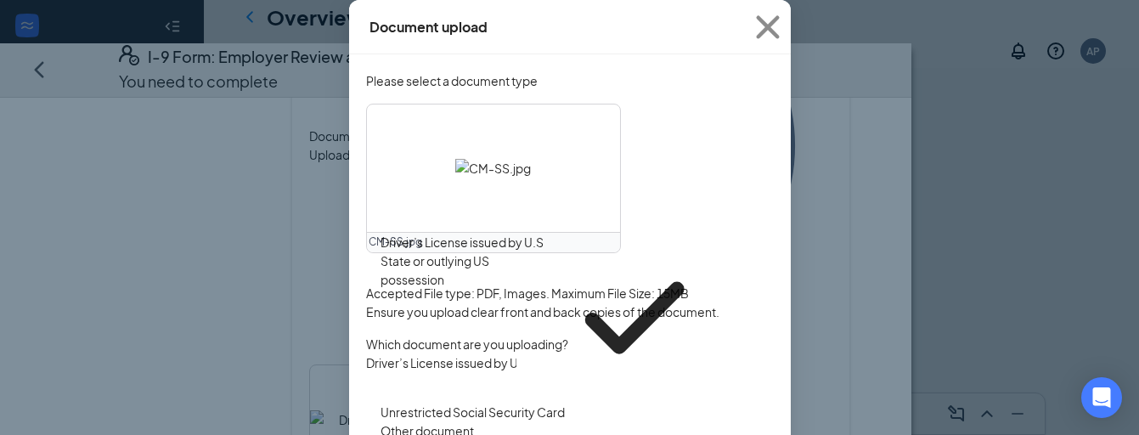
click at [502, 403] on div "Unrestricted Social Security Card" at bounding box center [473, 412] width 184 height 19
type input "Unrestricted Social Security Card"
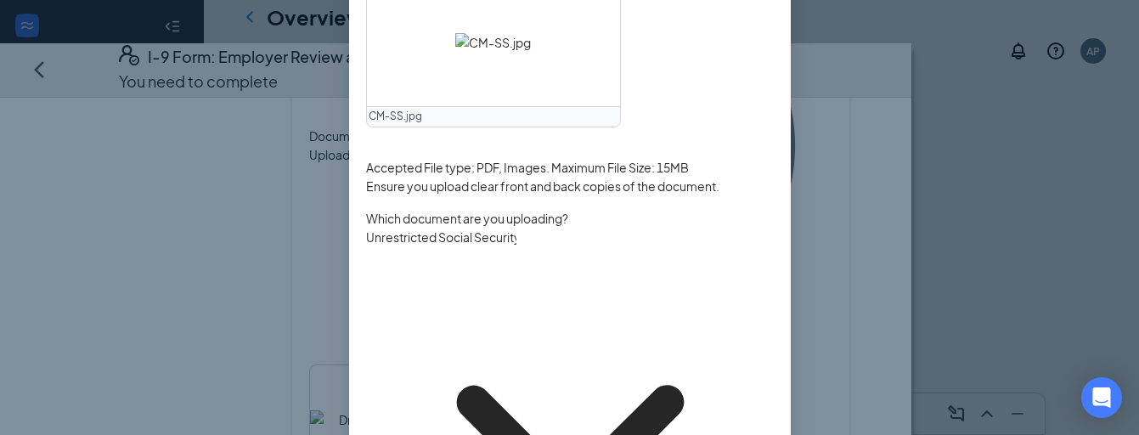
scroll to position [125, 0]
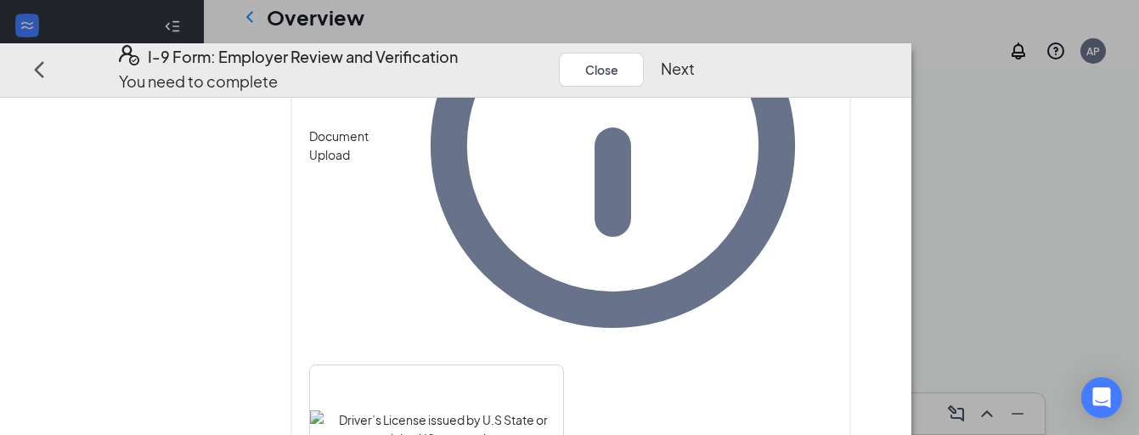
scroll to position [557, 0]
click at [695, 58] on button "Next" at bounding box center [678, 70] width 34 height 24
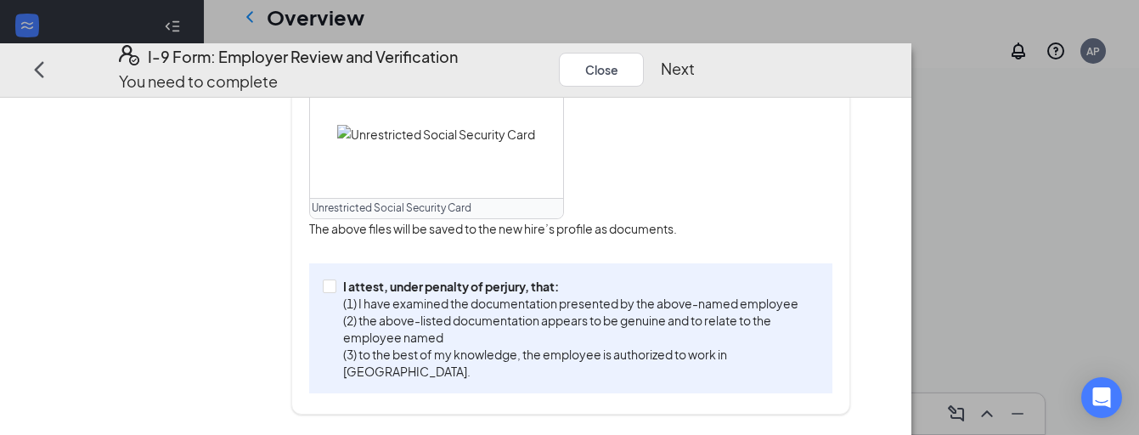
scroll to position [800, 0]
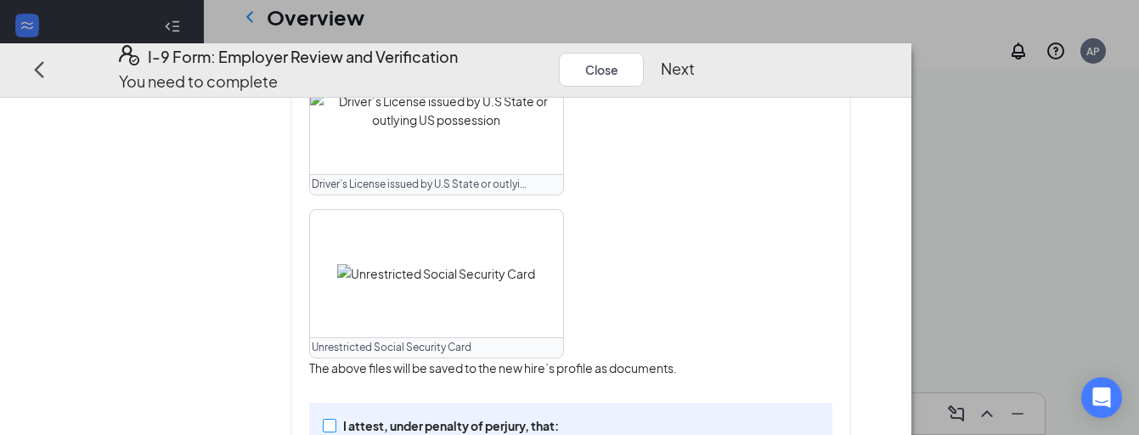
click at [335, 420] on input "I attest, under penalty of [PERSON_NAME], that: (1) I have examined the documen…" at bounding box center [329, 426] width 12 height 12
checkbox input "true"
click at [695, 58] on button "Next" at bounding box center [678, 70] width 34 height 24
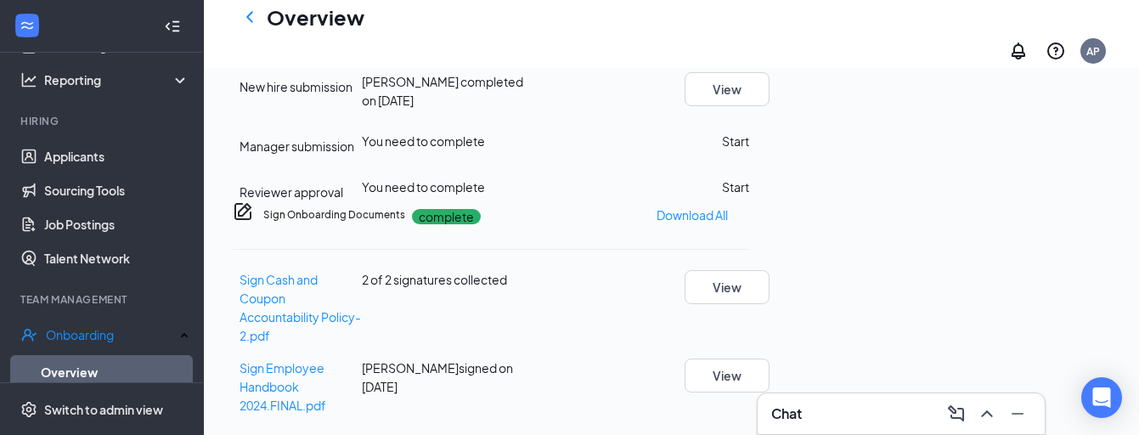
scroll to position [627, 0]
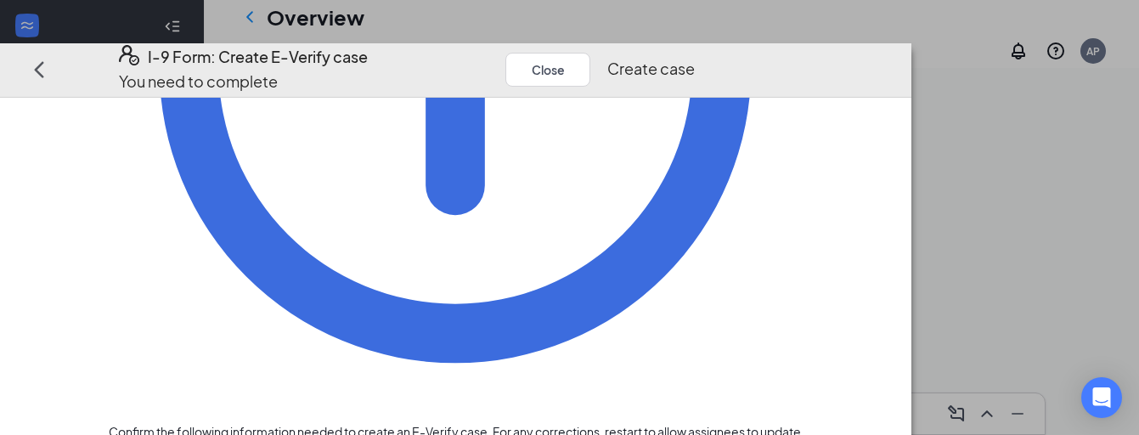
scroll to position [745, 0]
click at [695, 58] on button "Create case" at bounding box center [650, 70] width 87 height 24
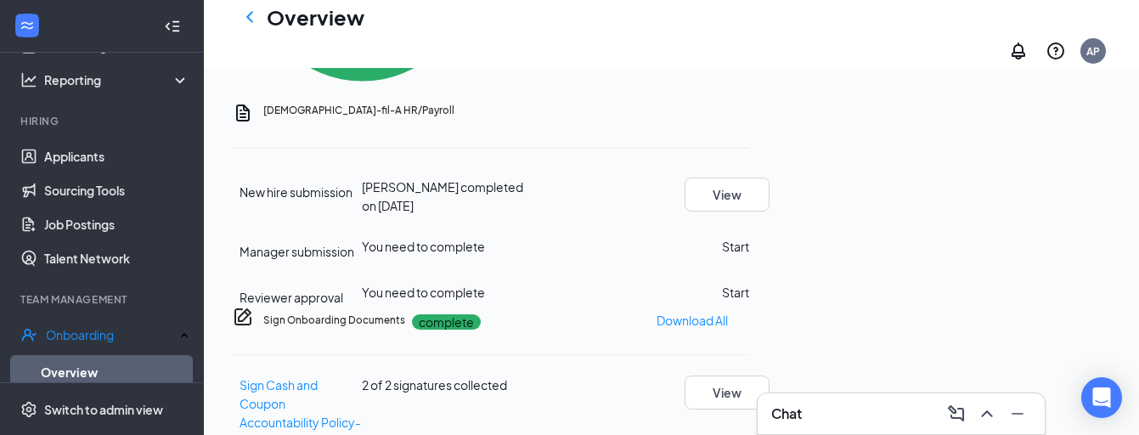
scroll to position [807, 0]
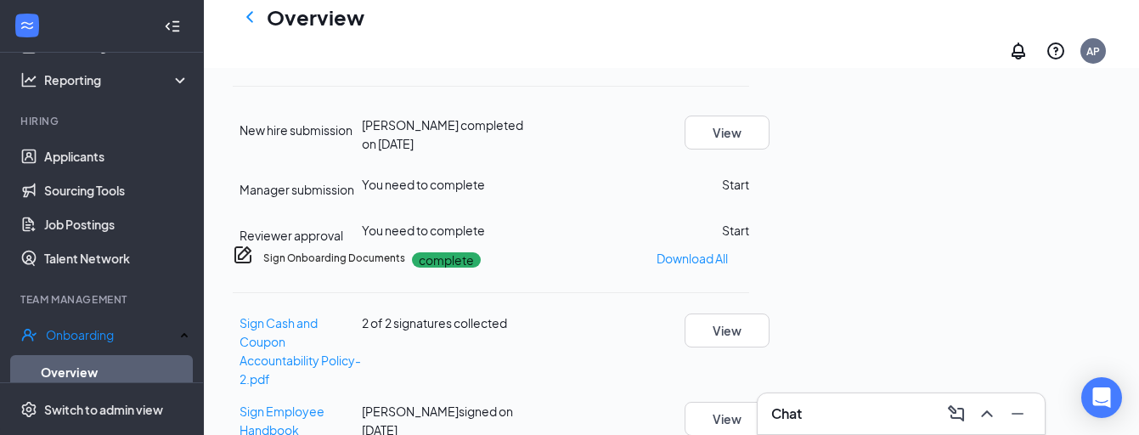
click at [749, 194] on button "Start" at bounding box center [735, 184] width 27 height 19
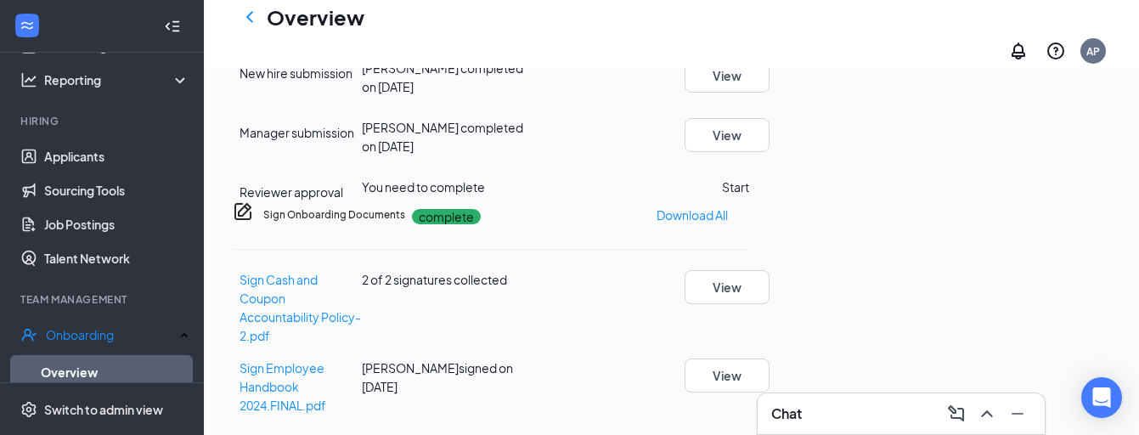
scroll to position [873, 0]
click at [749, 196] on button "Start" at bounding box center [735, 187] width 27 height 19
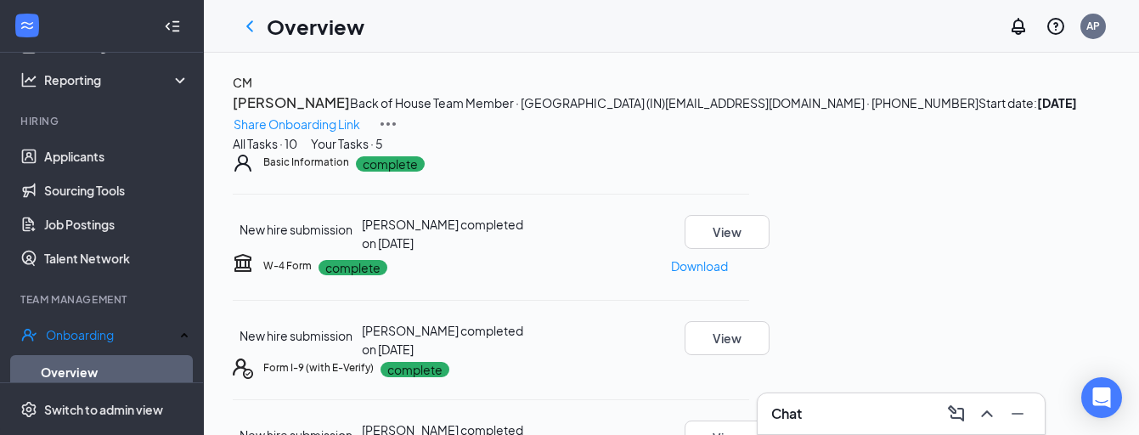
scroll to position [0, 0]
click at [383, 153] on button "Your Tasks · 5" at bounding box center [347, 143] width 72 height 19
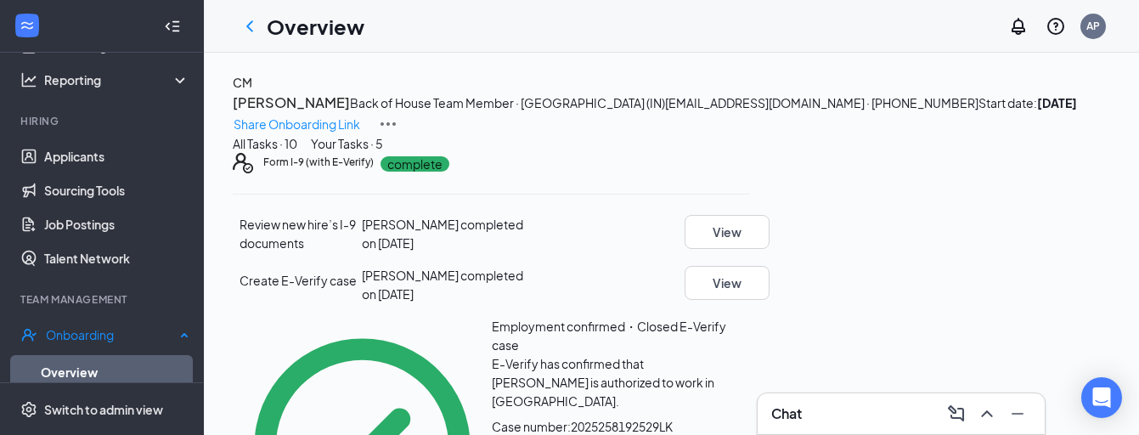
click at [79, 368] on link "Overview" at bounding box center [115, 372] width 149 height 34
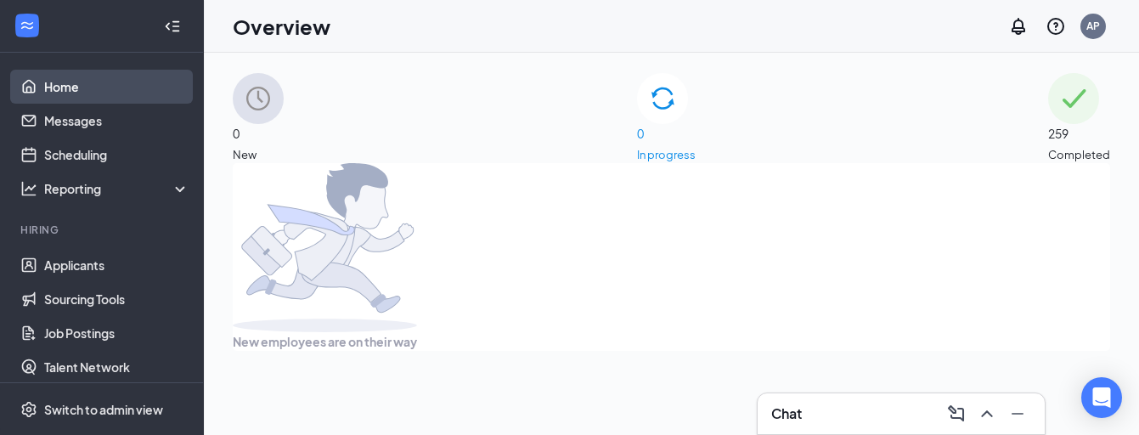
click at [97, 86] on link "Home" at bounding box center [116, 87] width 145 height 34
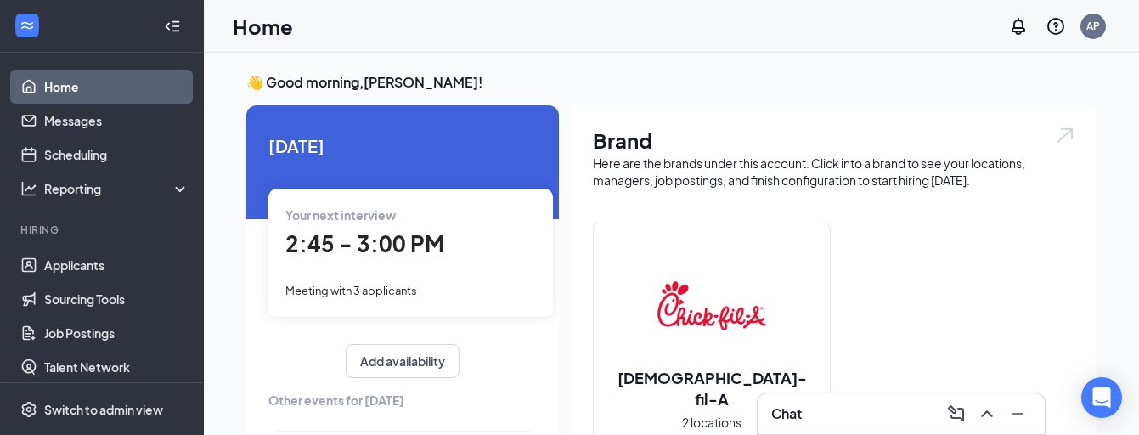
click at [357, 289] on span "Meeting with 3 applicants" at bounding box center [351, 291] width 132 height 14
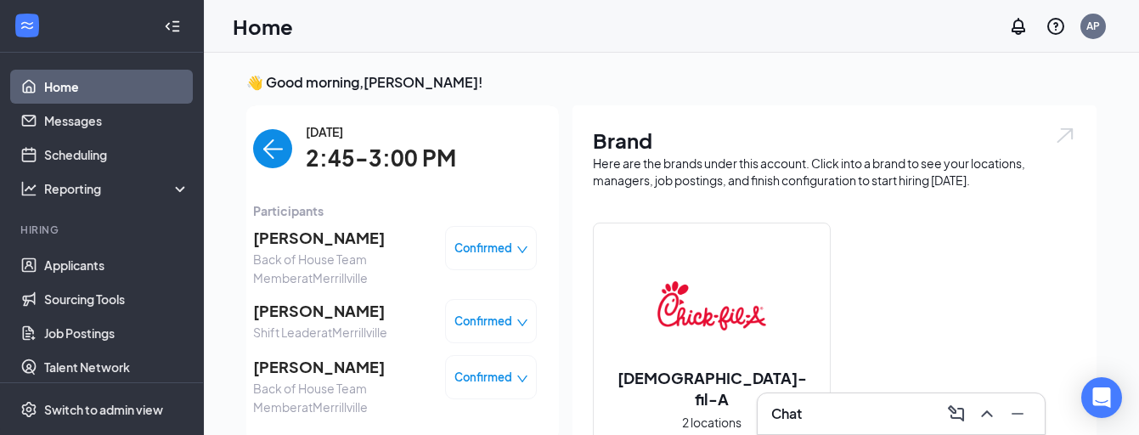
scroll to position [7, 0]
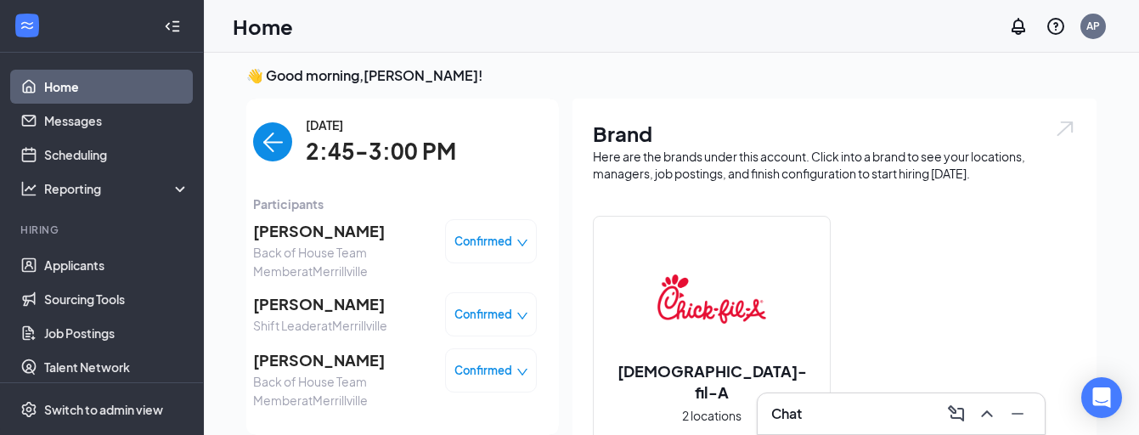
click at [335, 361] on span "[PERSON_NAME]" at bounding box center [342, 360] width 178 height 24
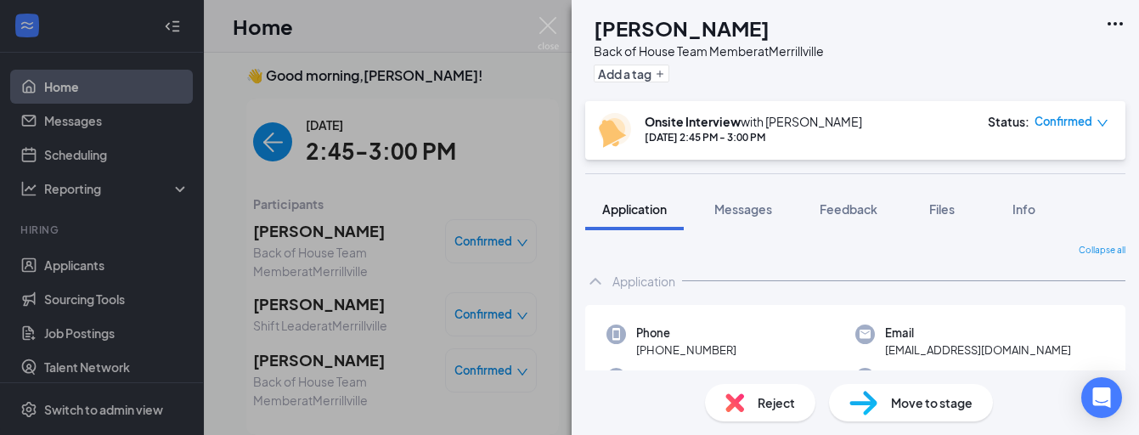
drag, startPoint x: 627, startPoint y: 27, endPoint x: 802, endPoint y: 28, distance: 175.0
click at [802, 28] on div "TC [PERSON_NAME] Back of House Team Member at [GEOGRAPHIC_DATA] Add a tag" at bounding box center [704, 51] width 239 height 74
copy h1 "[PERSON_NAME]"
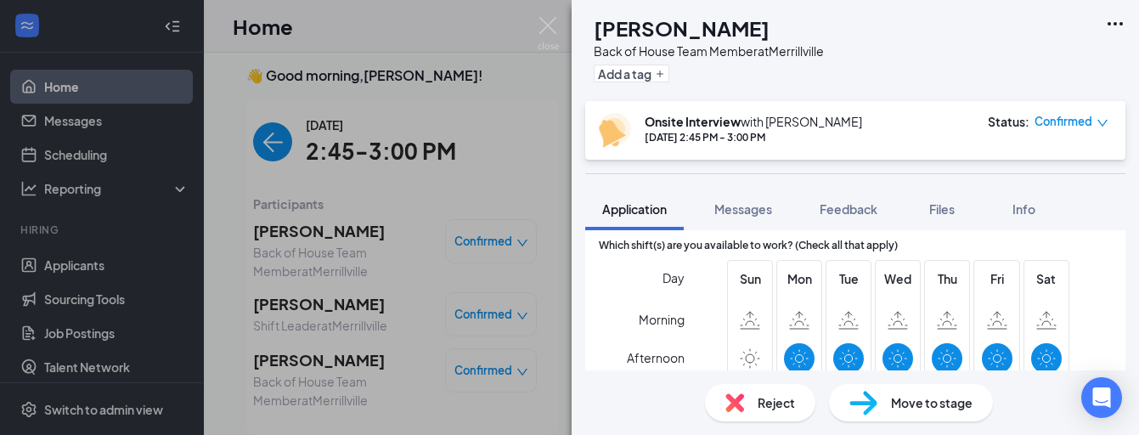
scroll to position [1443, 0]
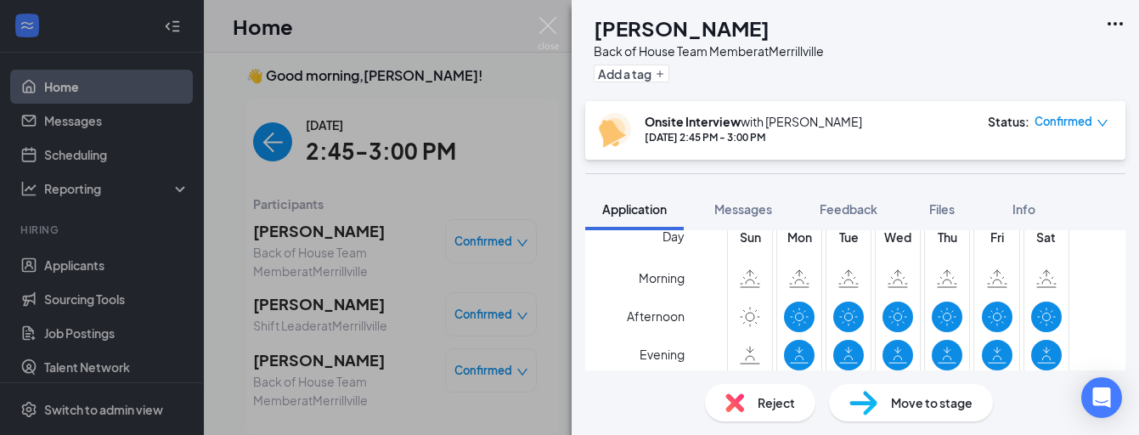
click at [470, 238] on div "TC [PERSON_NAME] Back of House Team Member at [GEOGRAPHIC_DATA] Add a tag Onsit…" at bounding box center [569, 217] width 1139 height 435
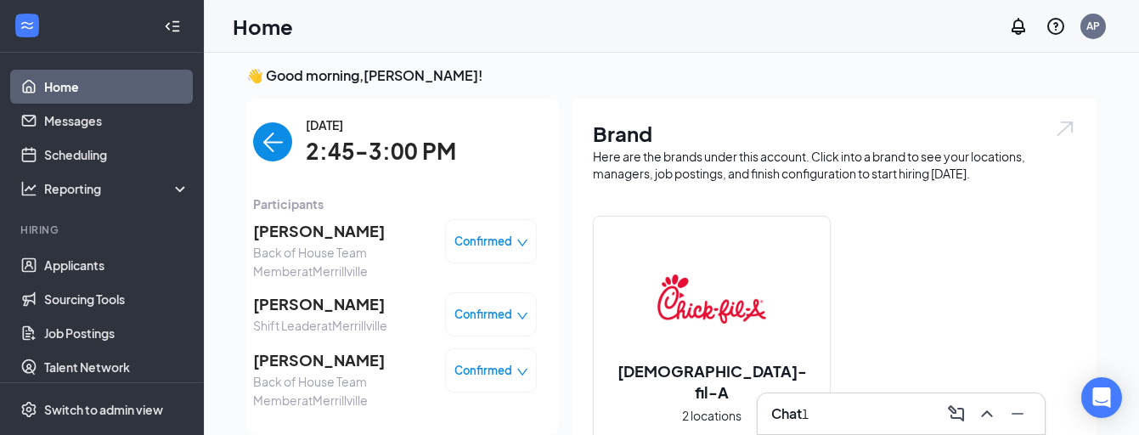
click at [809, 417] on div "1" at bounding box center [805, 413] width 7 height 19
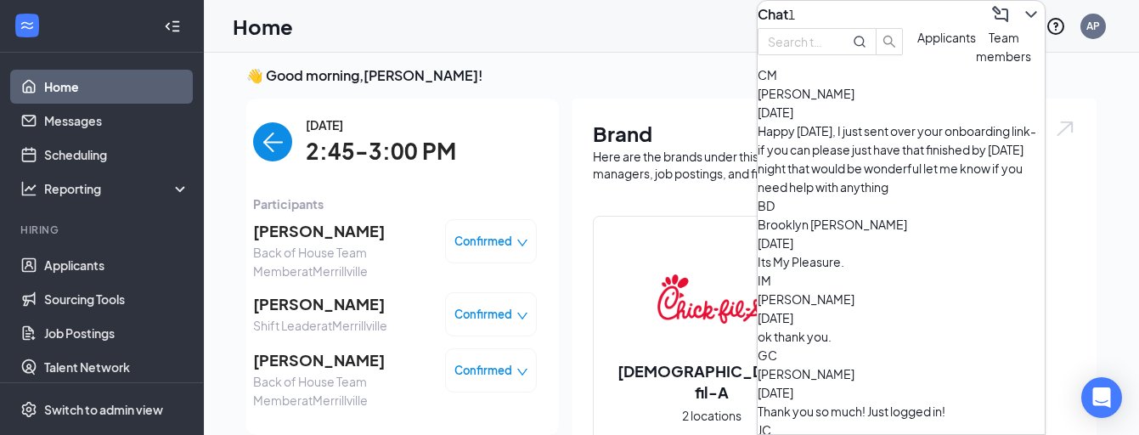
click at [917, 65] on button "Applicants" at bounding box center [946, 46] width 59 height 37
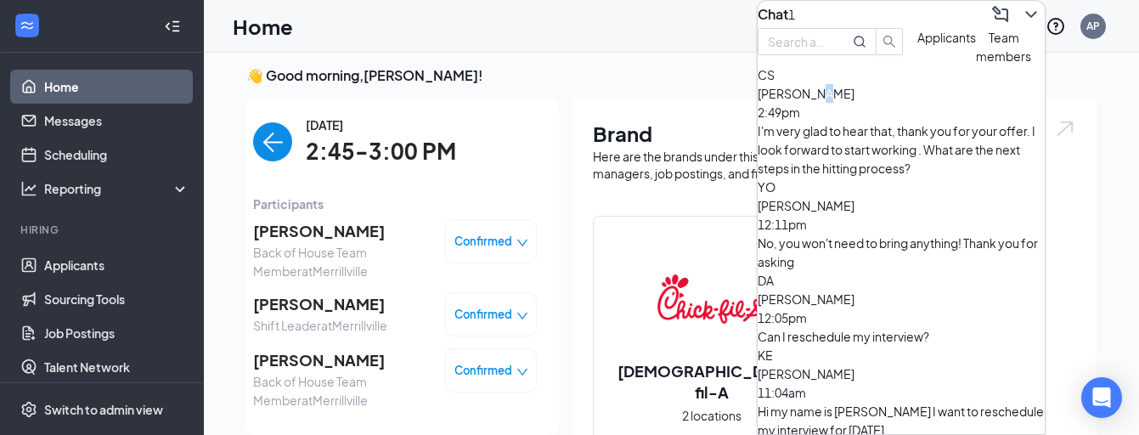
click at [855, 101] on span "[PERSON_NAME]" at bounding box center [806, 93] width 97 height 15
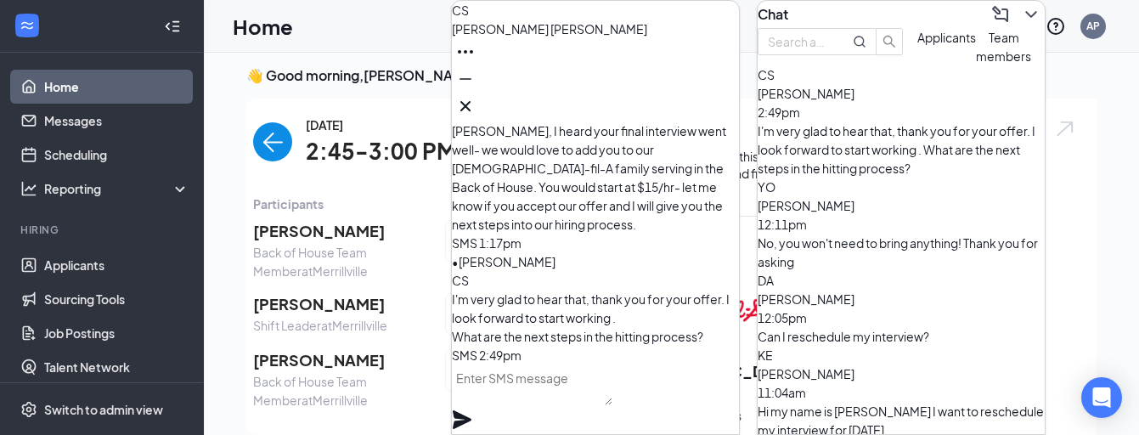
click at [612, 402] on textarea at bounding box center [532, 384] width 161 height 41
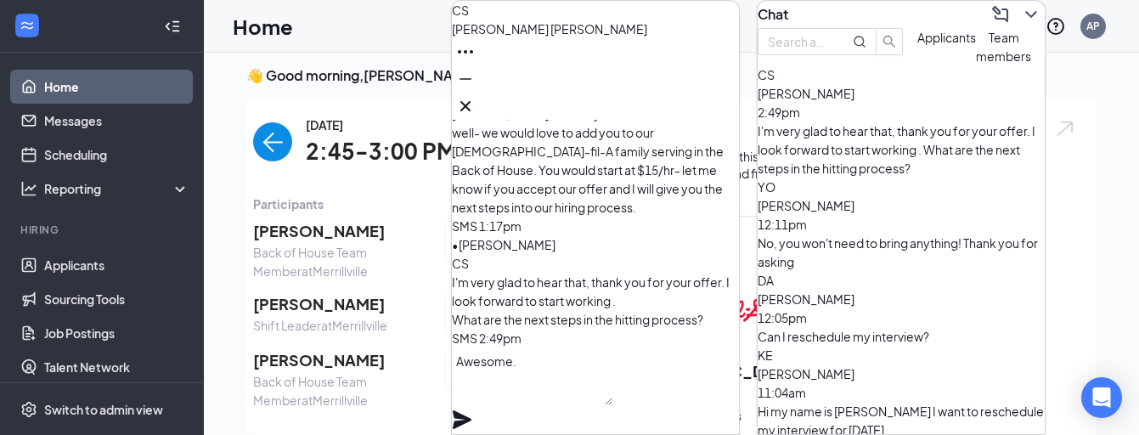
scroll to position [1, 0]
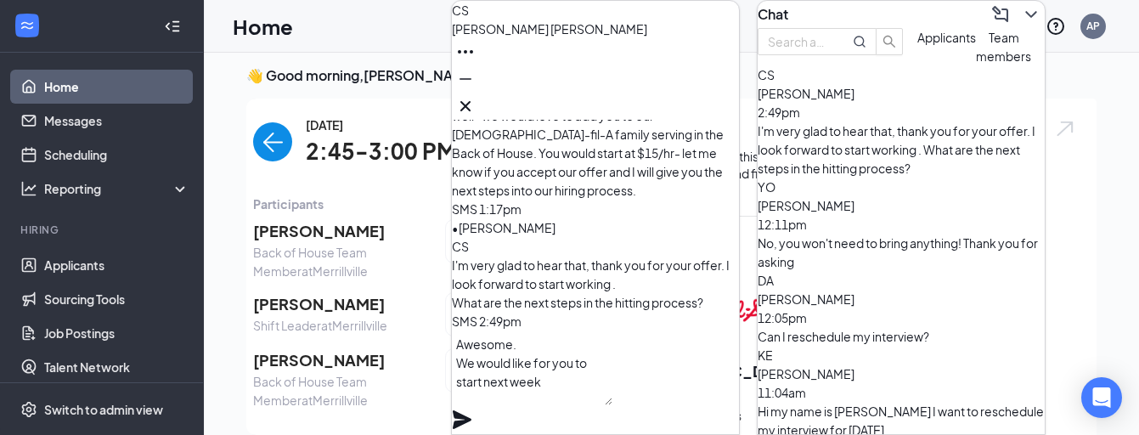
type textarea "Awesome. We would like for you to start next week,"
drag, startPoint x: 480, startPoint y: 370, endPoint x: 533, endPoint y: 404, distance: 63.4
click at [533, 404] on textarea "Awesome. We would like for you to start next week," at bounding box center [532, 367] width 161 height 75
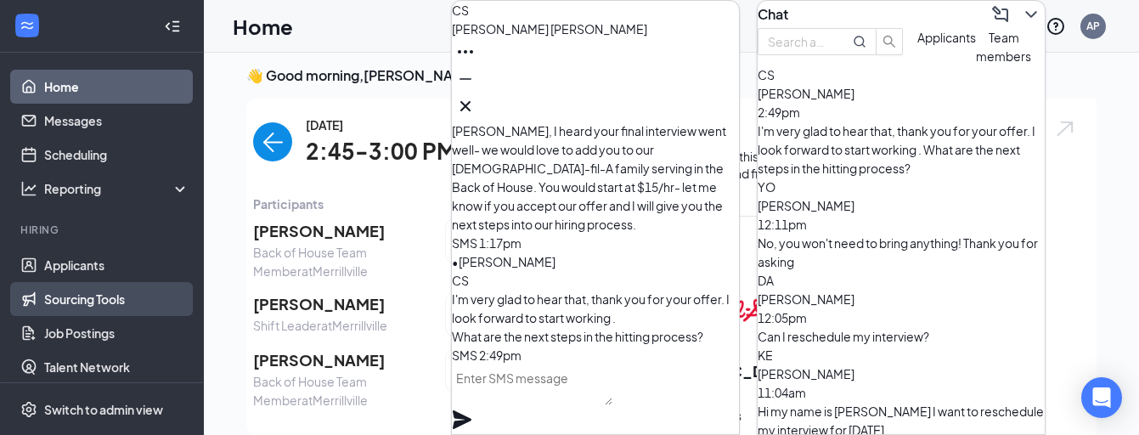
click at [127, 290] on link "Sourcing Tools" at bounding box center [116, 299] width 145 height 34
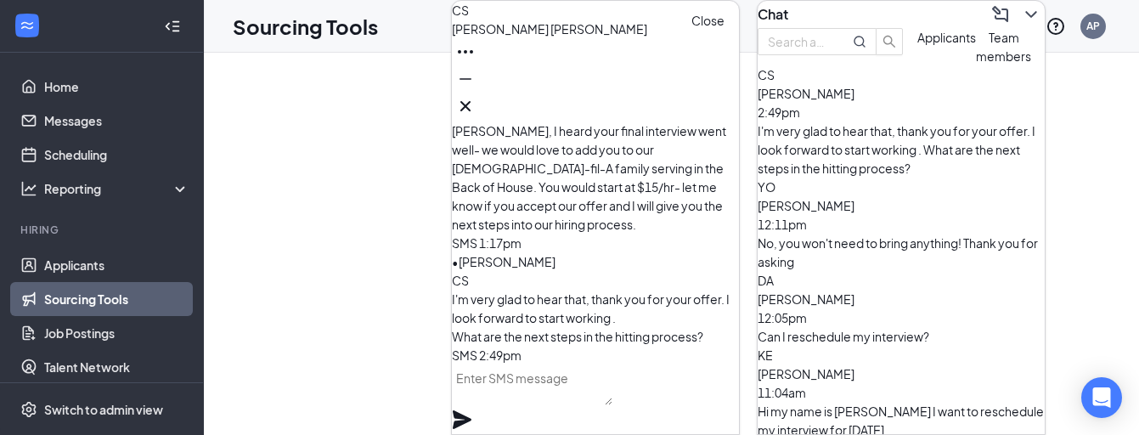
click at [476, 96] on icon "Cross" at bounding box center [465, 106] width 20 height 20
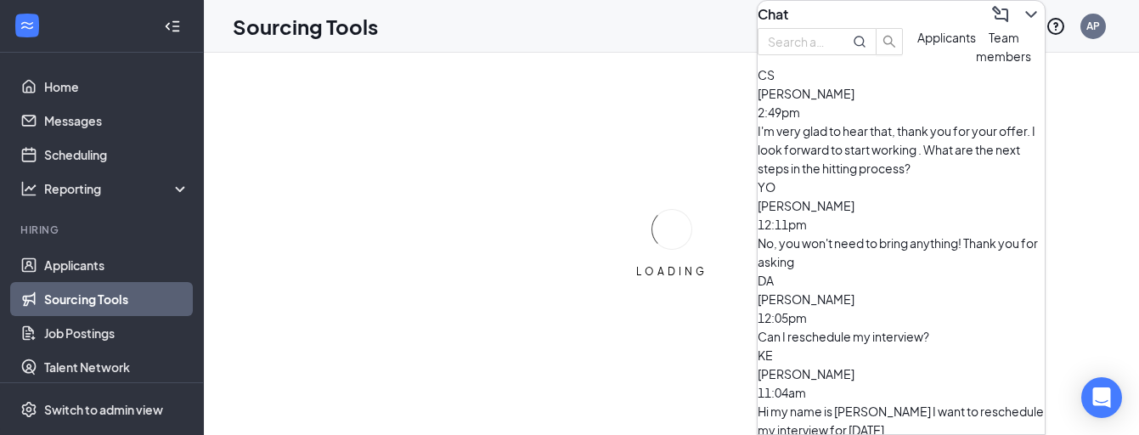
click at [1021, 25] on icon "ChevronDown" at bounding box center [1031, 14] width 20 height 20
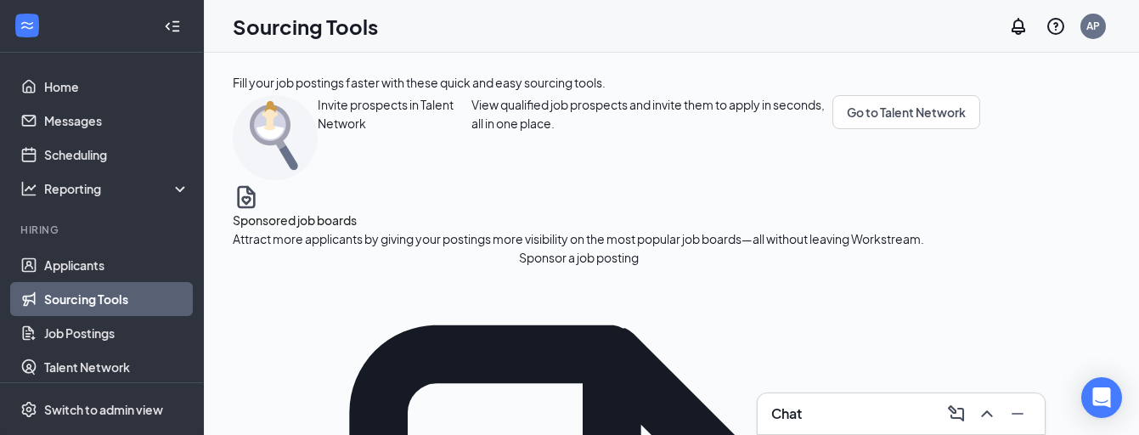
click at [836, 422] on div "Chat" at bounding box center [901, 413] width 260 height 27
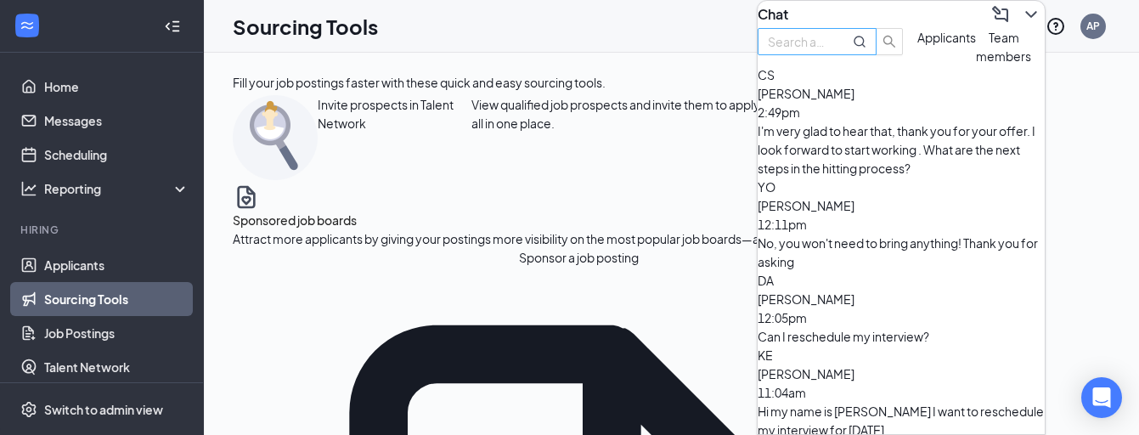
click at [829, 51] on input "text" at bounding box center [798, 41] width 61 height 19
type input "s"
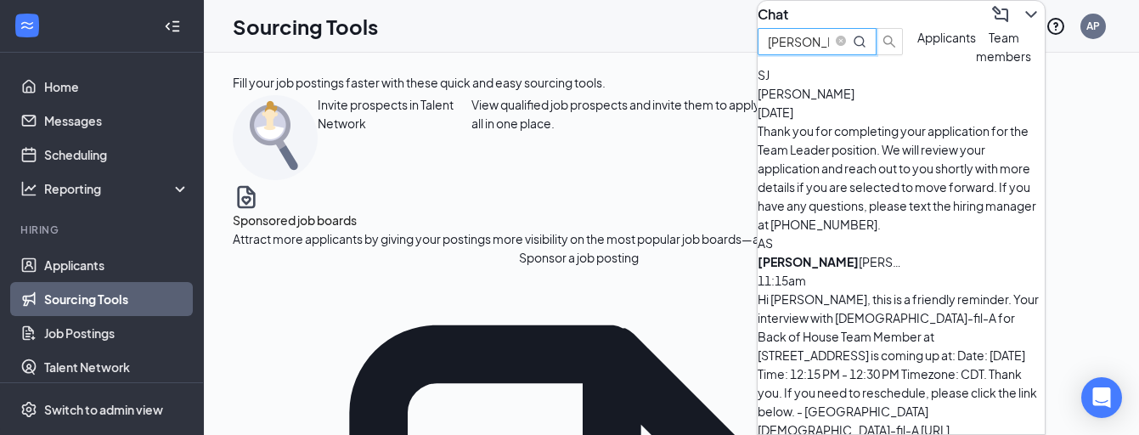
type input "[PERSON_NAME]"
drag, startPoint x: 883, startPoint y: 76, endPoint x: 912, endPoint y: 207, distance: 134.8
click at [912, 252] on div "[PERSON_NAME] io [PERSON_NAME] 11:15am" at bounding box center [901, 270] width 287 height 37
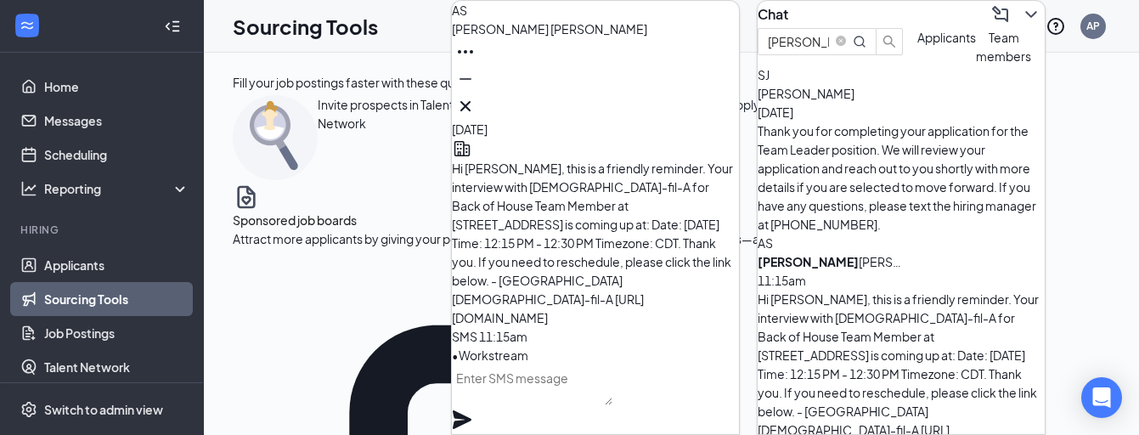
click at [612, 388] on textarea at bounding box center [532, 384] width 161 height 41
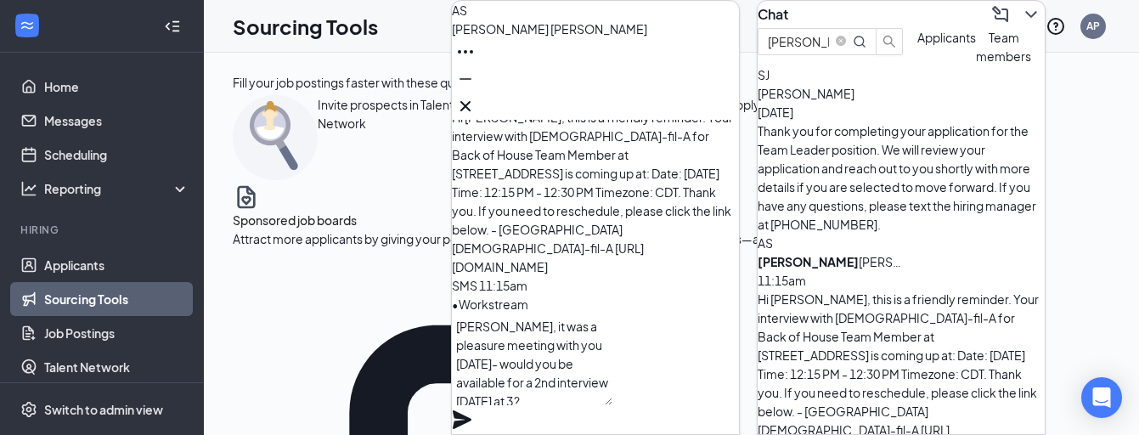
type textarea "[PERSON_NAME], it was a pleasure meeting with you [DATE]- would you be availabl…"
click at [471, 410] on icon "Plane" at bounding box center [462, 419] width 19 height 19
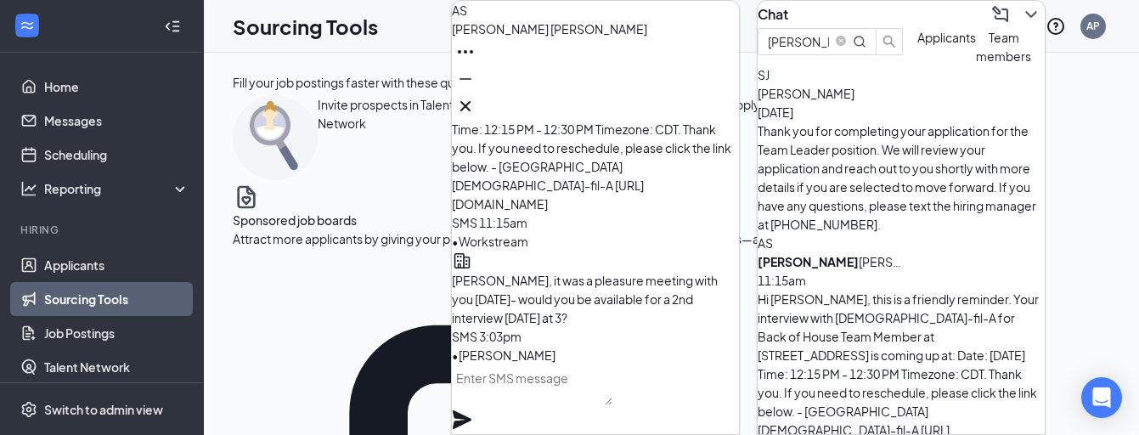
scroll to position [0, 0]
click at [829, 51] on input "[PERSON_NAME]" at bounding box center [798, 41] width 61 height 19
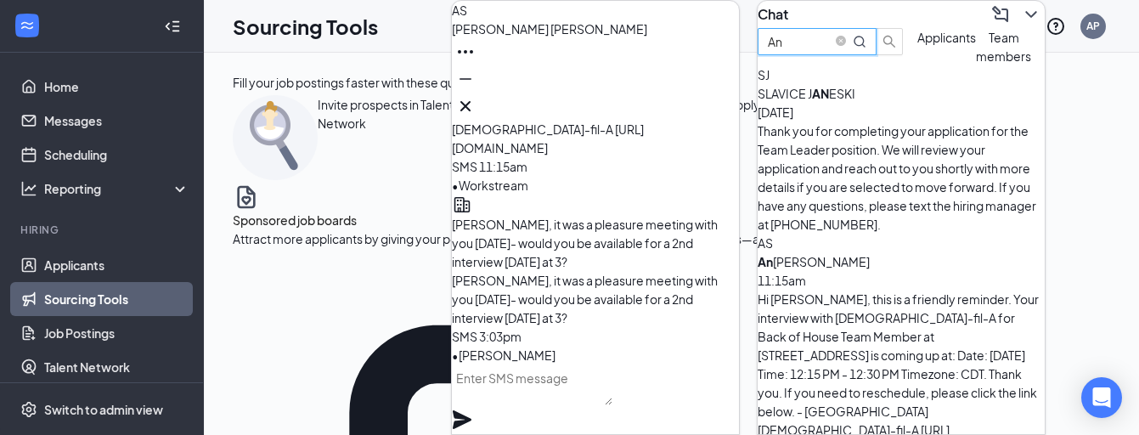
type input "A"
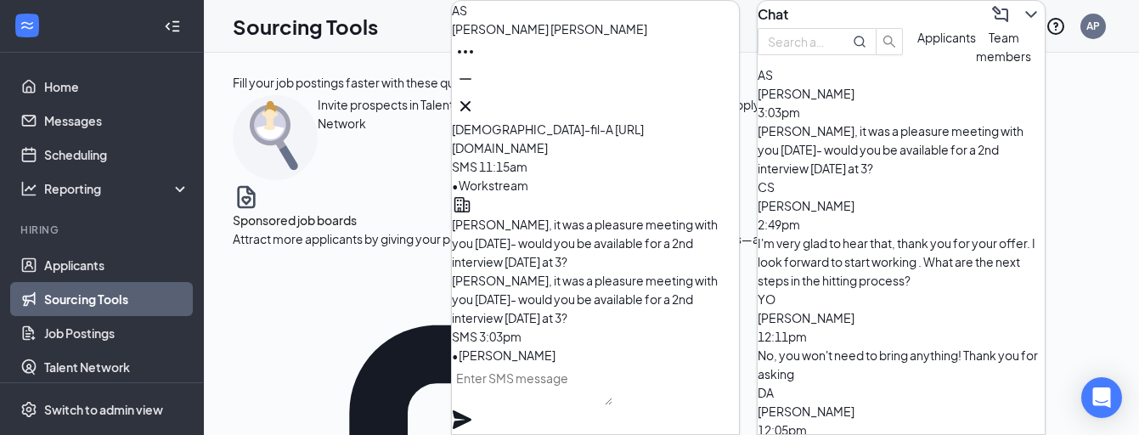
click at [894, 224] on div "[PERSON_NAME] 2:49pm I'm very glad to hear that, thank you for your offer. I lo…" at bounding box center [901, 242] width 287 height 93
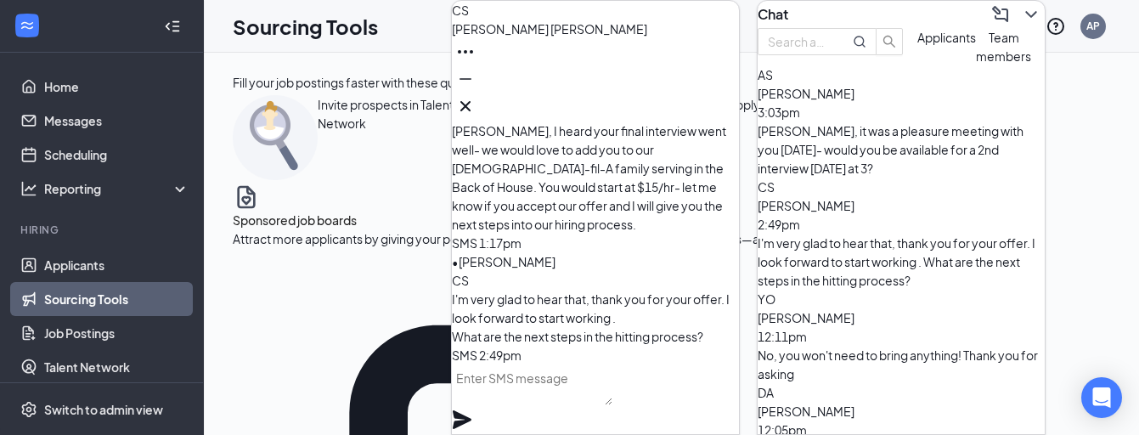
click at [602, 405] on textarea at bounding box center [532, 384] width 161 height 41
paste textarea "Great! We’d like you to begin next week. With that in mind, we’ll need to compl…"
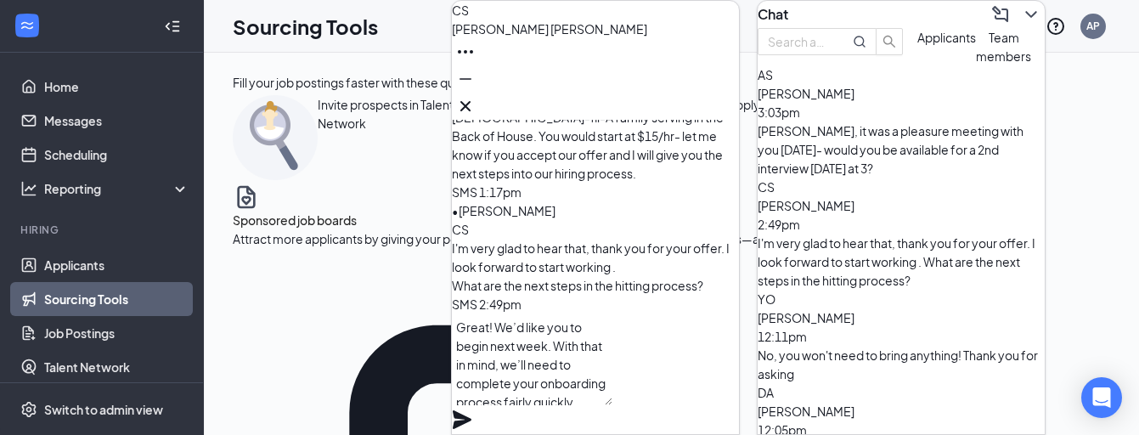
type textarea "Great! We’d like you to begin next week. With that in mind, we’ll need to compl…"
click at [472, 409] on icon "Plane" at bounding box center [462, 419] width 20 height 20
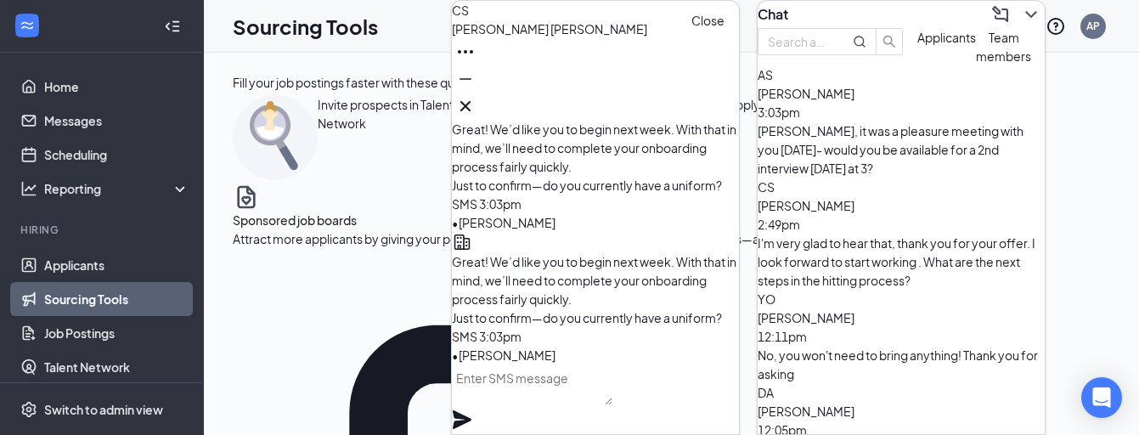
click at [476, 96] on icon "Cross" at bounding box center [465, 106] width 20 height 20
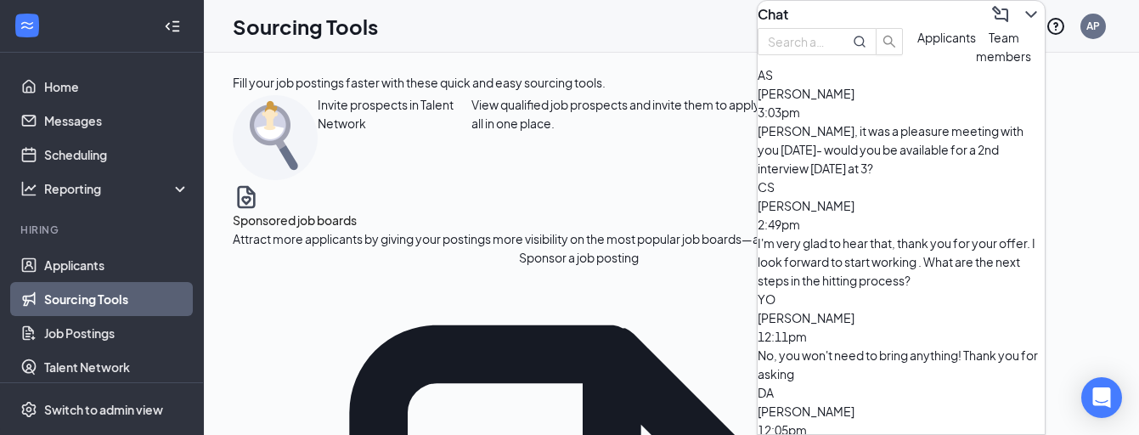
click at [1021, 18] on icon "ChevronDown" at bounding box center [1031, 14] width 20 height 20
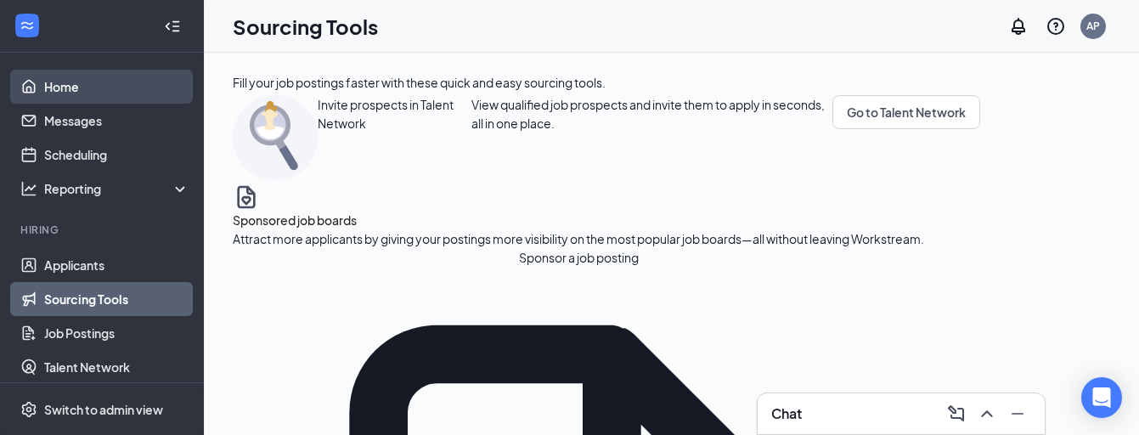
click at [96, 95] on link "Home" at bounding box center [116, 87] width 145 height 34
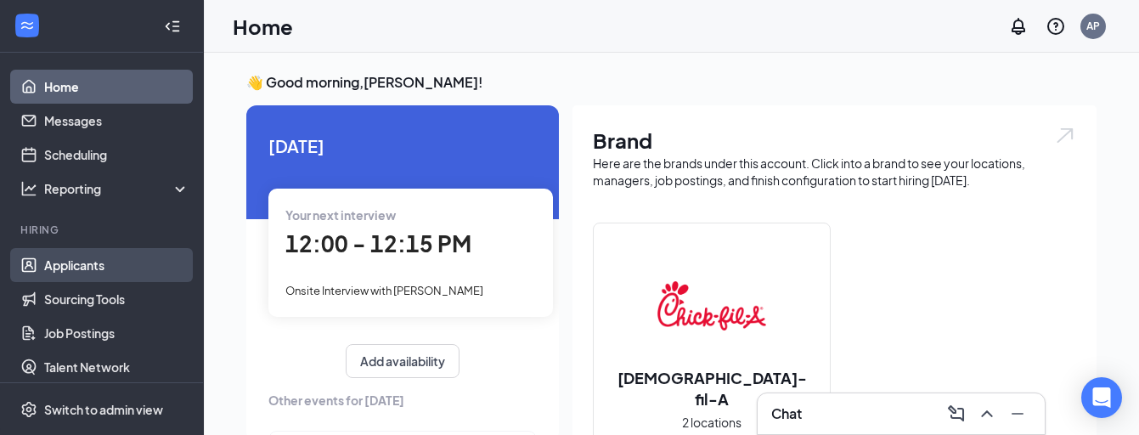
click at [92, 274] on link "Applicants" at bounding box center [116, 265] width 145 height 34
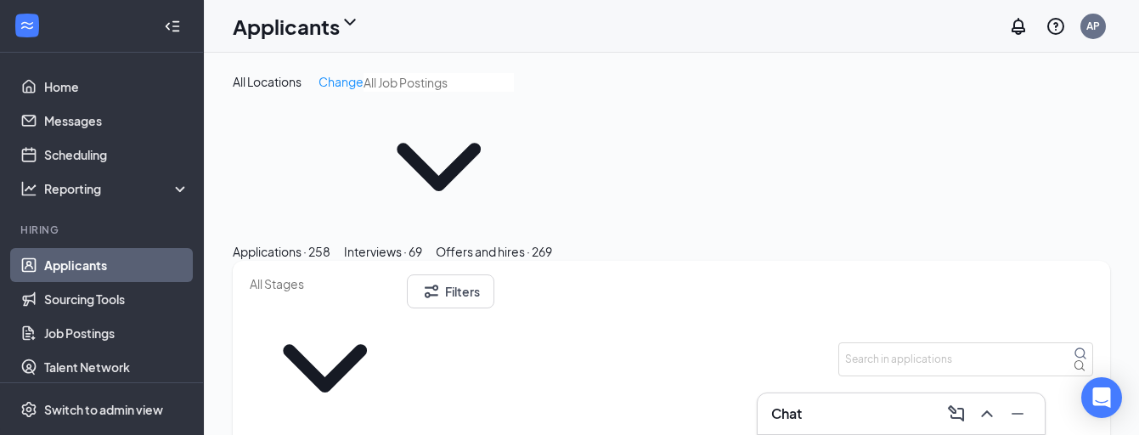
click at [422, 242] on button "Interviews · 69" at bounding box center [383, 251] width 78 height 19
click at [330, 242] on button "Applications · 258" at bounding box center [282, 251] width 98 height 19
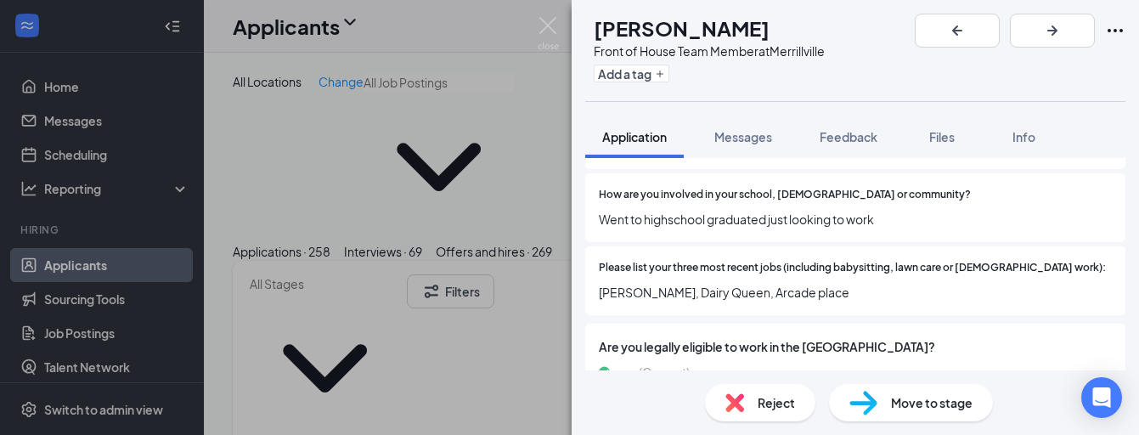
scroll to position [635, 0]
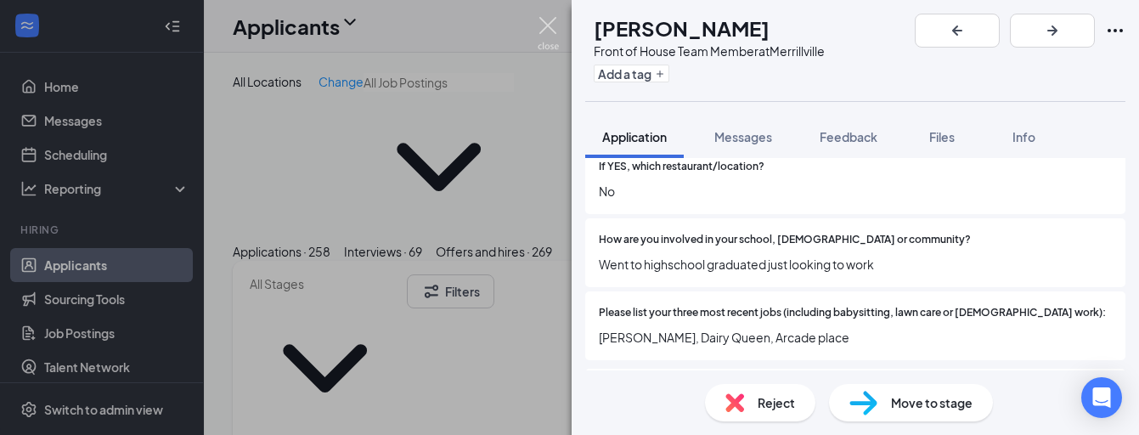
click at [551, 28] on img at bounding box center [548, 33] width 21 height 33
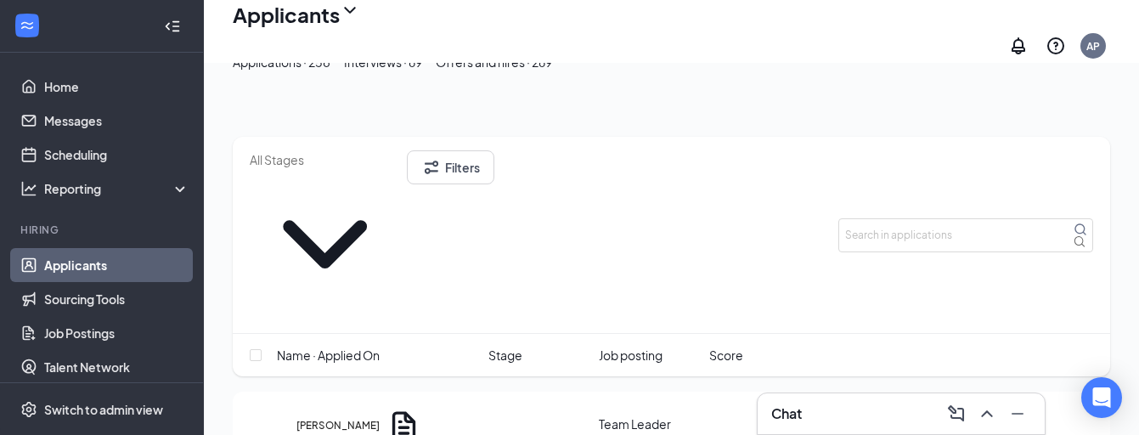
scroll to position [195, 0]
click at [380, 414] on h5 "[PERSON_NAME]" at bounding box center [337, 421] width 83 height 15
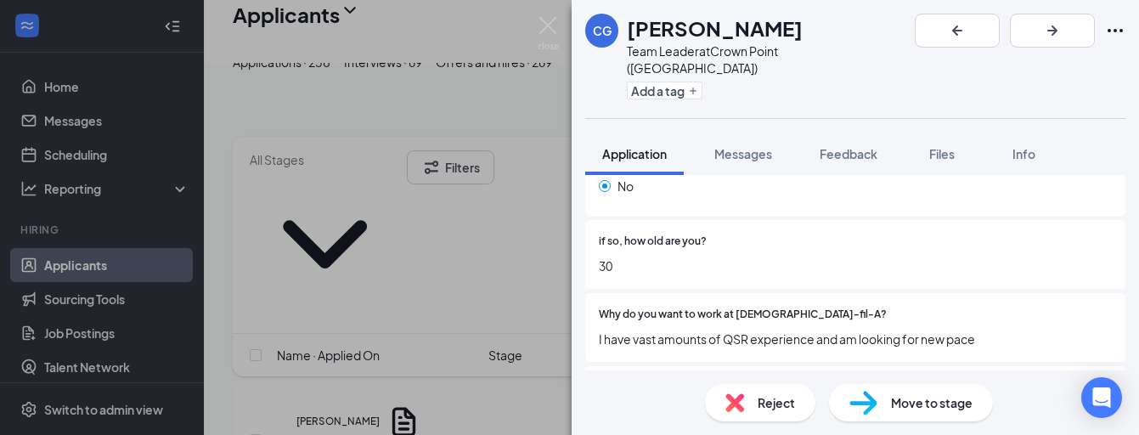
scroll to position [324, 0]
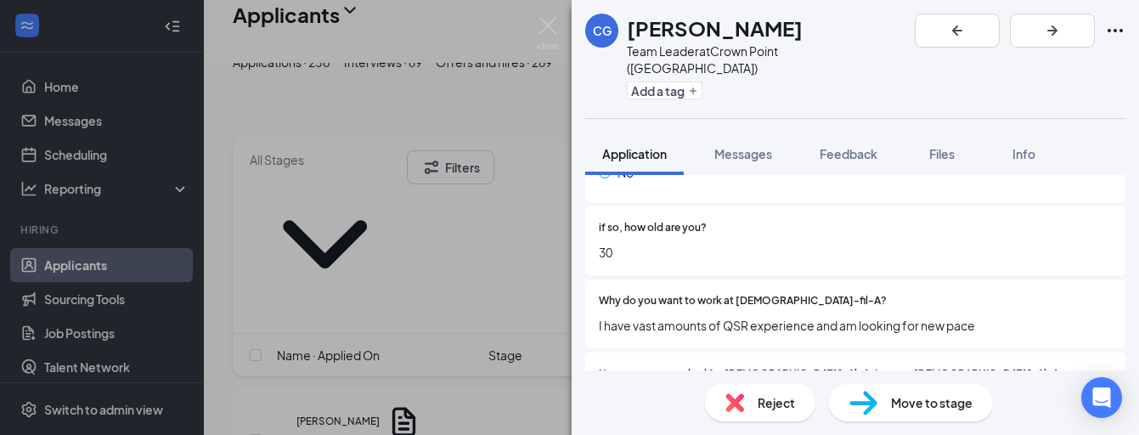
click at [909, 407] on span "Move to stage" at bounding box center [932, 402] width 82 height 19
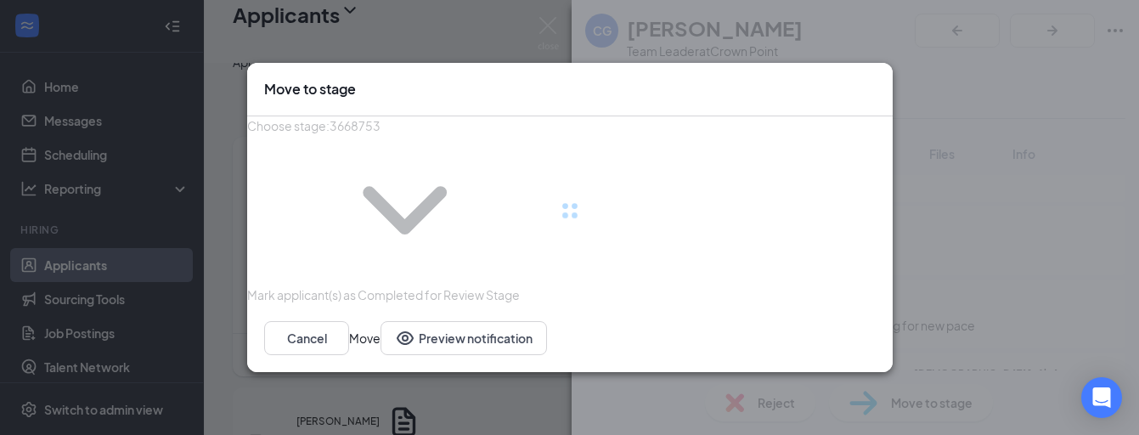
type input "Onsite Interview (next stage)"
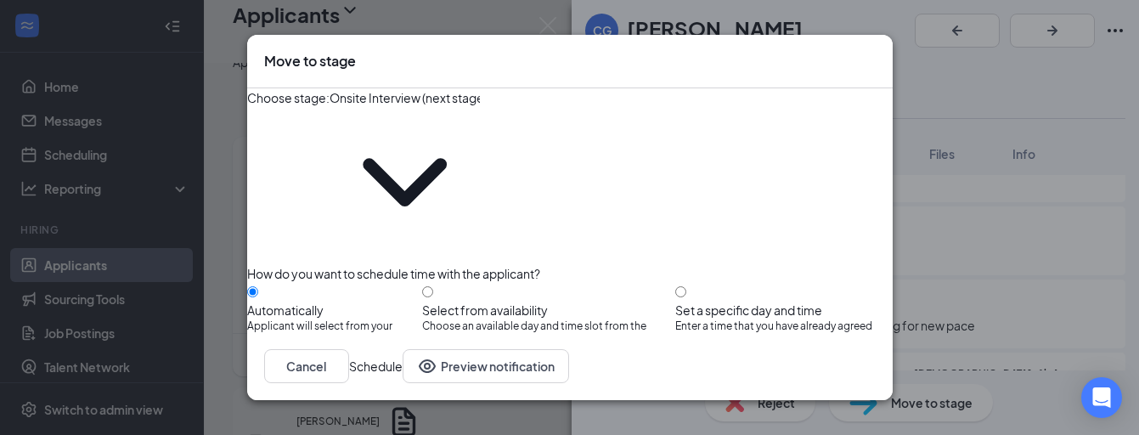
click at [403, 367] on button "Schedule" at bounding box center [376, 366] width 54 height 34
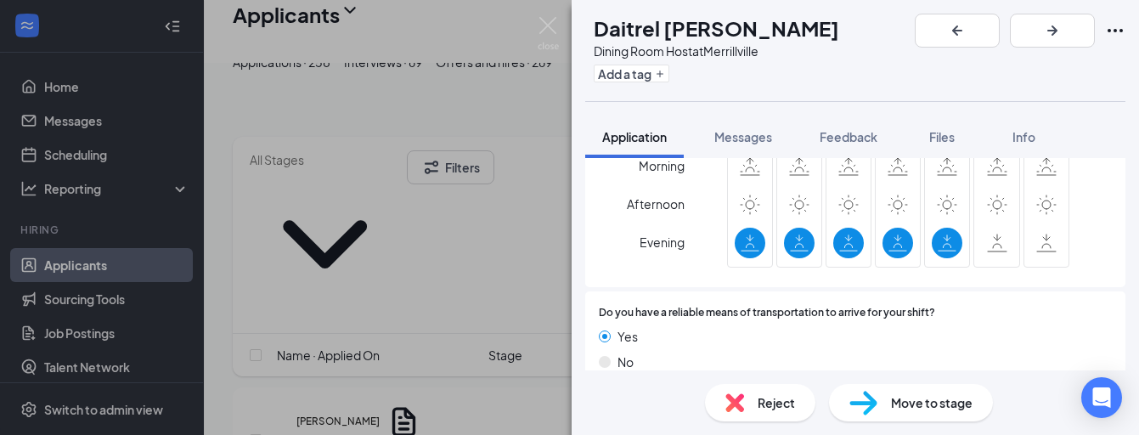
scroll to position [1278, 0]
click at [751, 408] on div "Reject" at bounding box center [760, 402] width 110 height 37
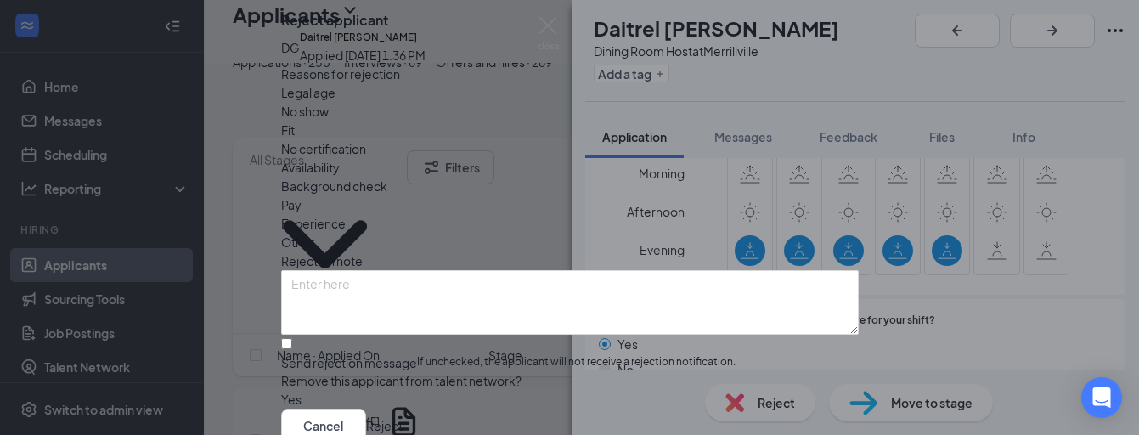
click at [340, 177] on span "Availability" at bounding box center [310, 167] width 59 height 19
click at [403, 409] on button "Reject" at bounding box center [384, 426] width 37 height 34
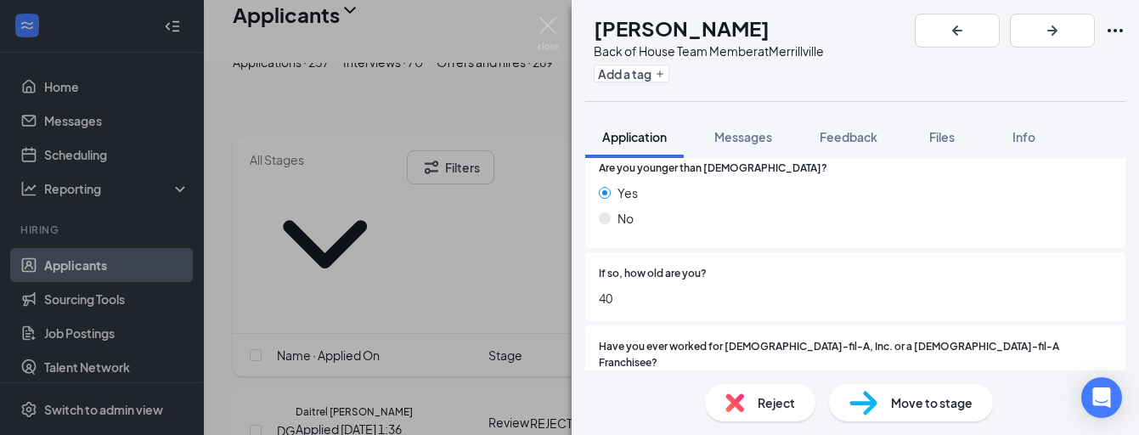
scroll to position [263, 0]
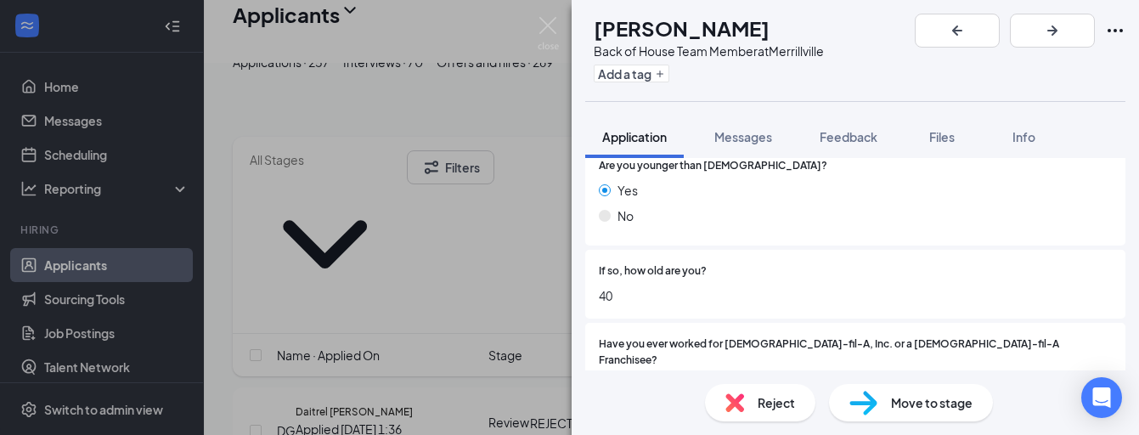
click at [321, 296] on div "[PERSON_NAME] Lacoste Back of House Team Member at [GEOGRAPHIC_DATA] Add a tag …" at bounding box center [569, 217] width 1139 height 435
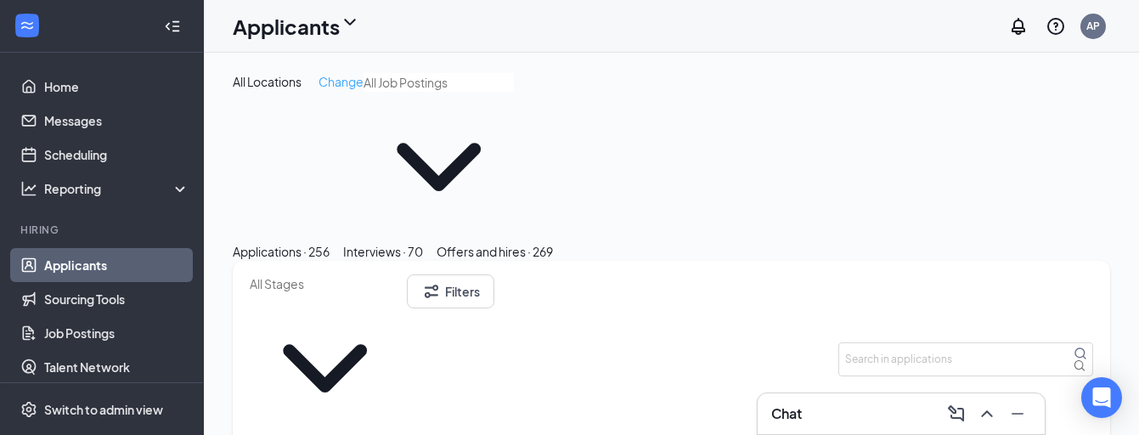
click at [344, 81] on span "Change" at bounding box center [341, 81] width 45 height 15
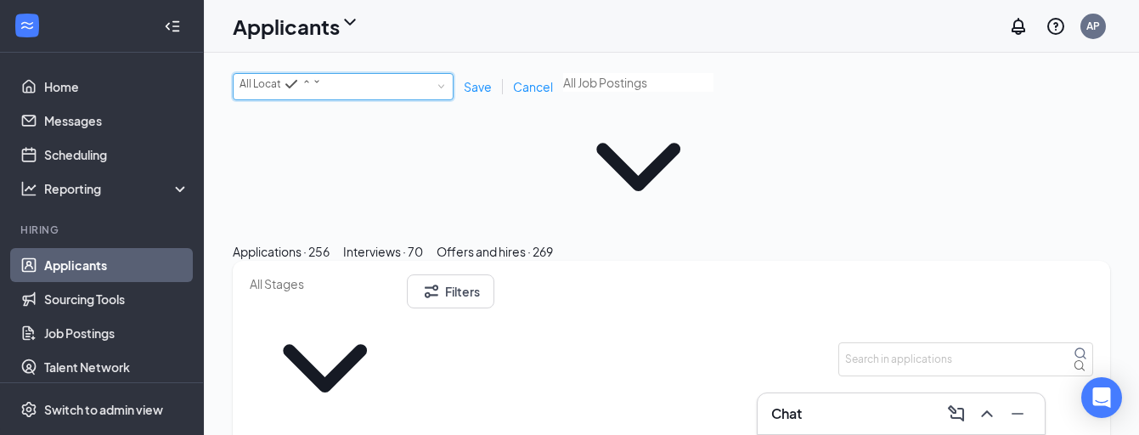
click at [322, 90] on div "All Locations" at bounding box center [281, 84] width 82 height 20
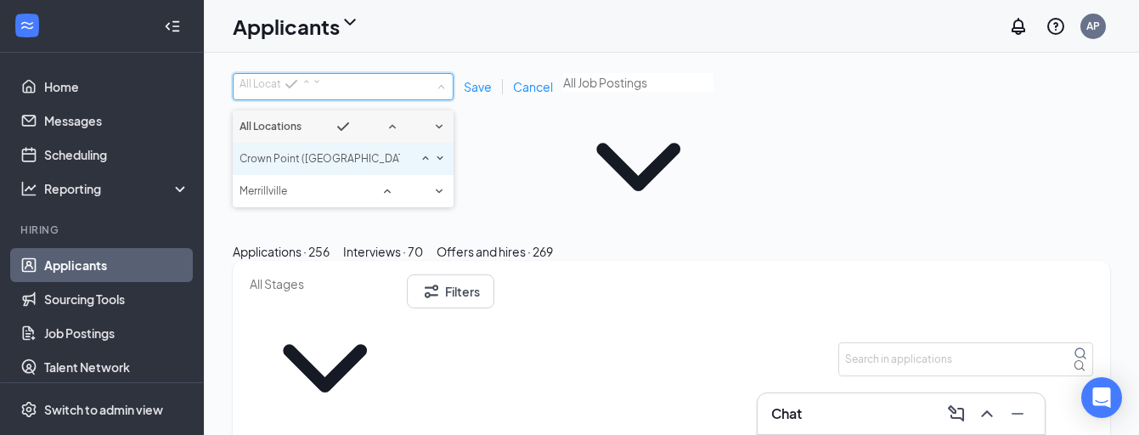
click at [331, 165] on span "Crown Point ([GEOGRAPHIC_DATA])" at bounding box center [328, 158] width 177 height 13
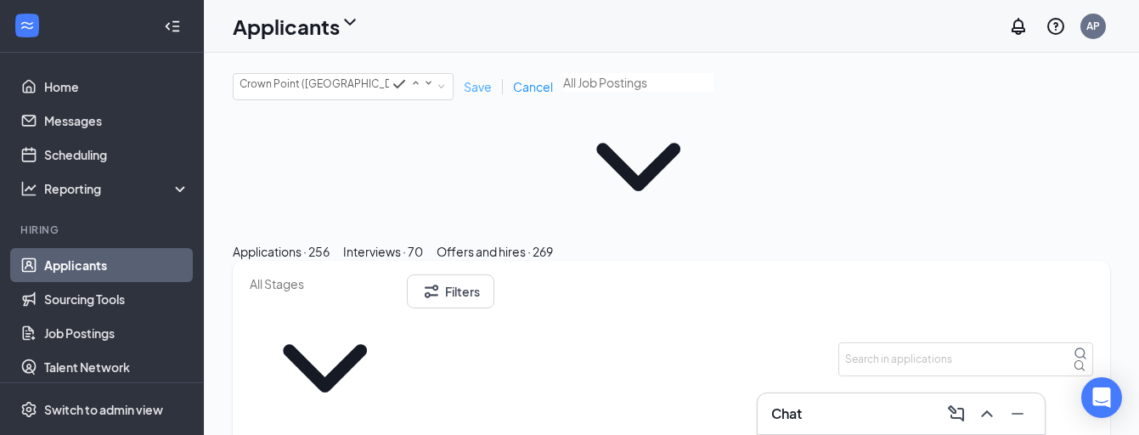
click at [471, 93] on span "Save" at bounding box center [478, 86] width 28 height 15
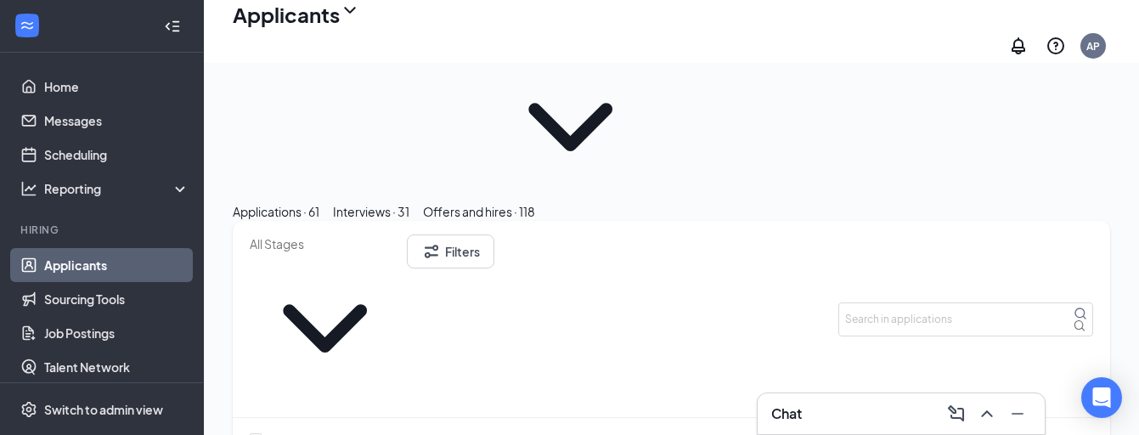
scroll to position [55, 0]
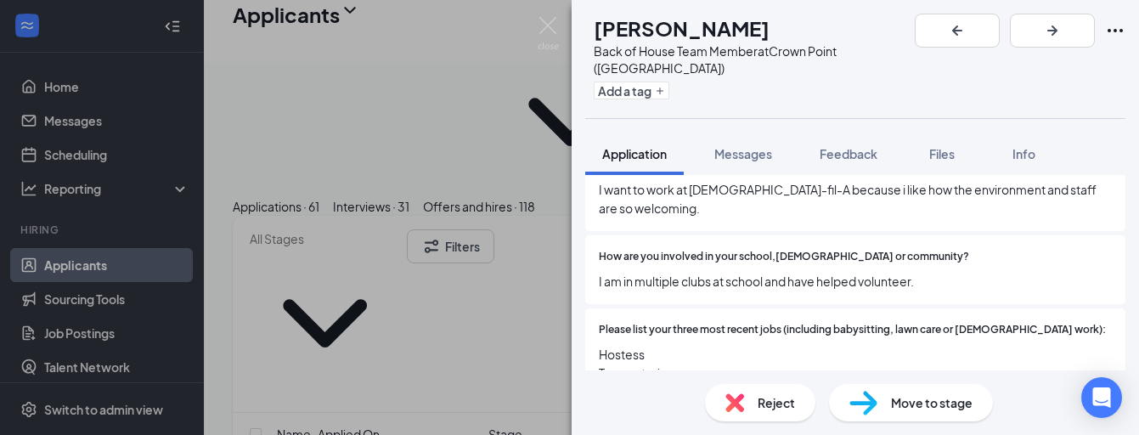
scroll to position [666, 0]
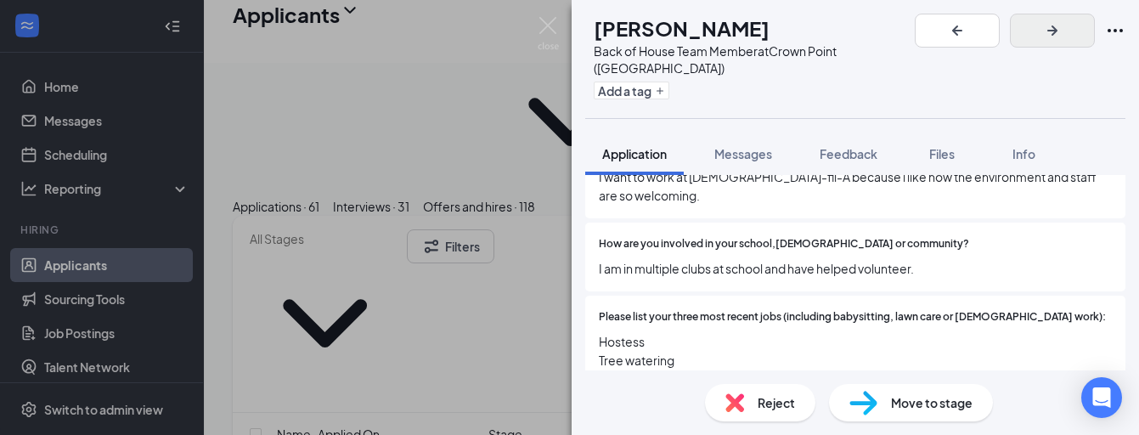
click at [1058, 31] on icon "ArrowRight" at bounding box center [1052, 30] width 10 height 10
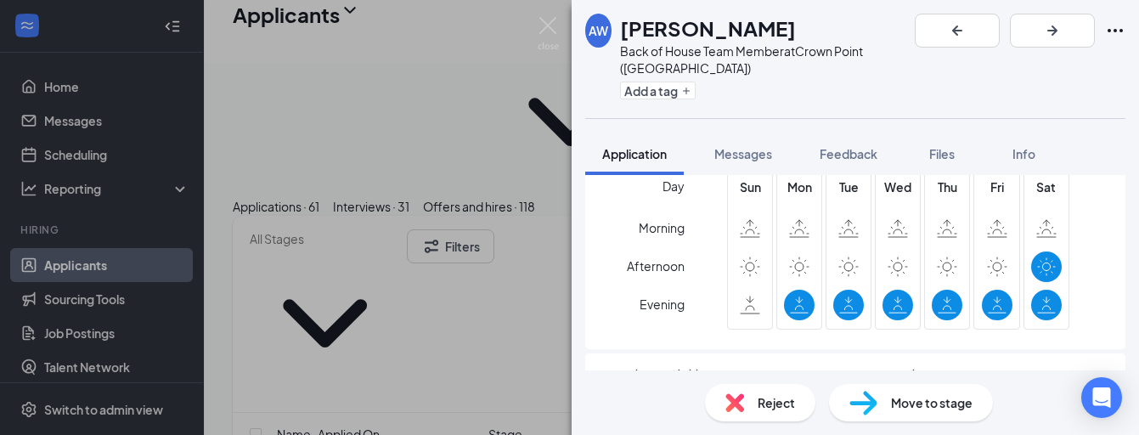
scroll to position [1329, 0]
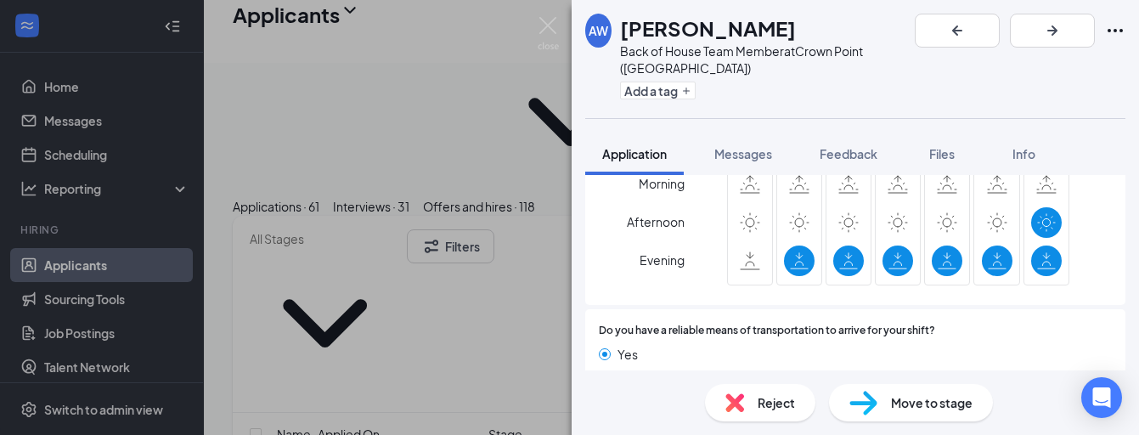
click at [922, 410] on span "Move to stage" at bounding box center [932, 402] width 82 height 19
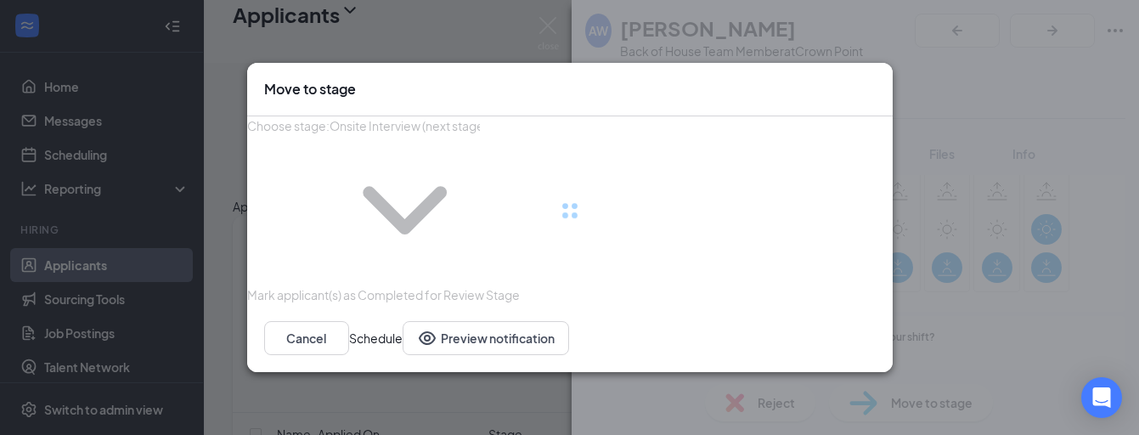
type input "Onsite Interview (next stage)"
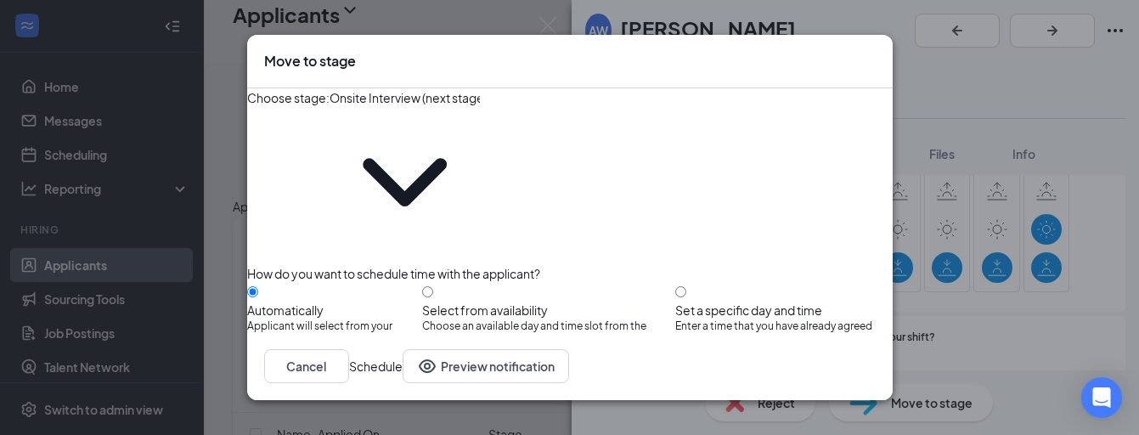
click at [403, 369] on button "Schedule" at bounding box center [376, 366] width 54 height 34
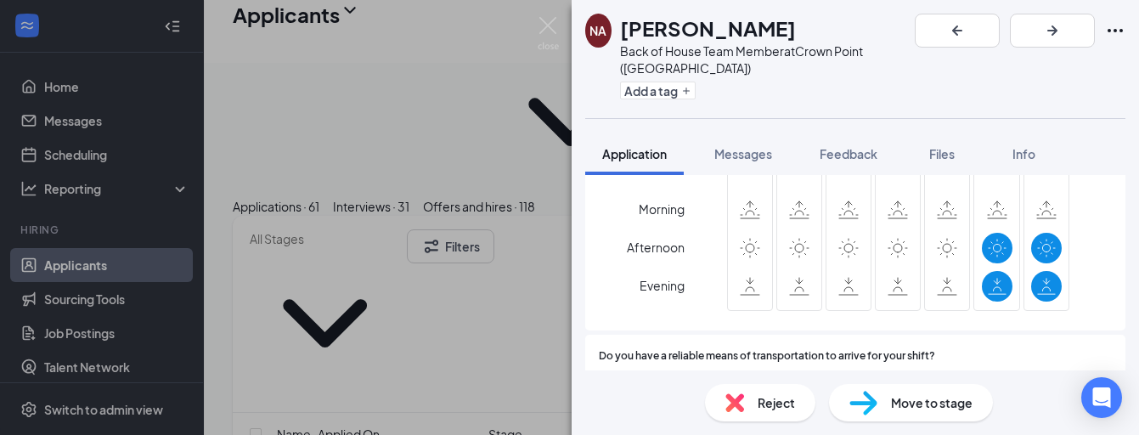
scroll to position [1328, 0]
click at [1058, 29] on icon "ArrowRight" at bounding box center [1052, 30] width 10 height 10
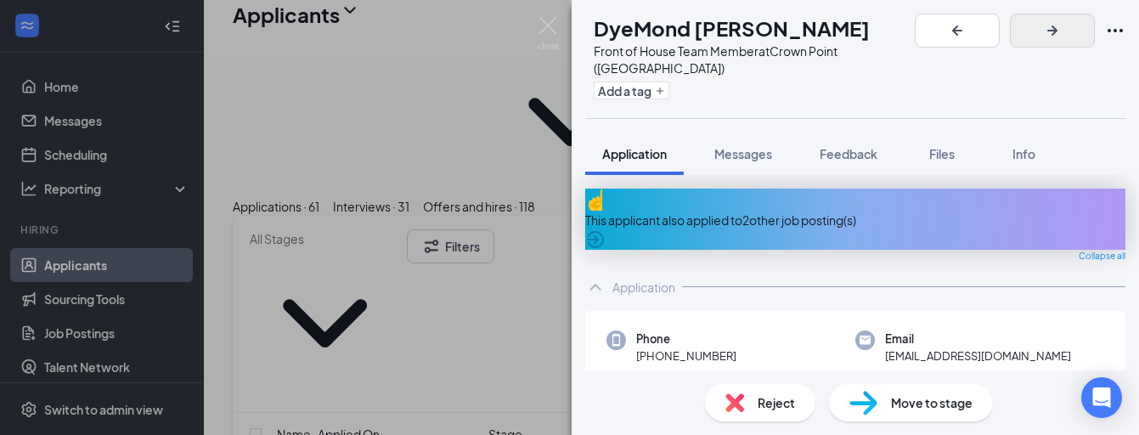
click at [1063, 38] on icon "ArrowRight" at bounding box center [1052, 30] width 20 height 20
click at [1058, 30] on icon "ArrowRight" at bounding box center [1052, 30] width 10 height 10
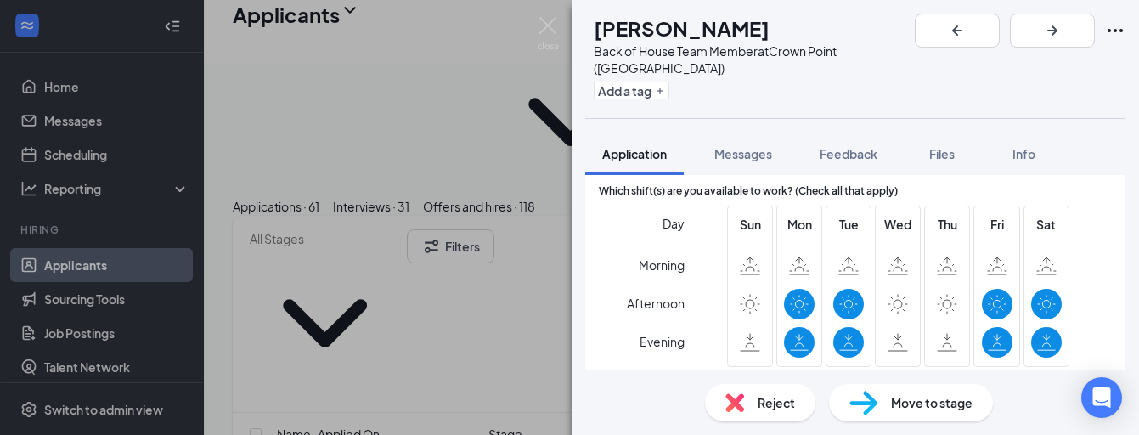
scroll to position [1407, 0]
click at [1063, 36] on icon "ArrowRight" at bounding box center [1052, 30] width 20 height 20
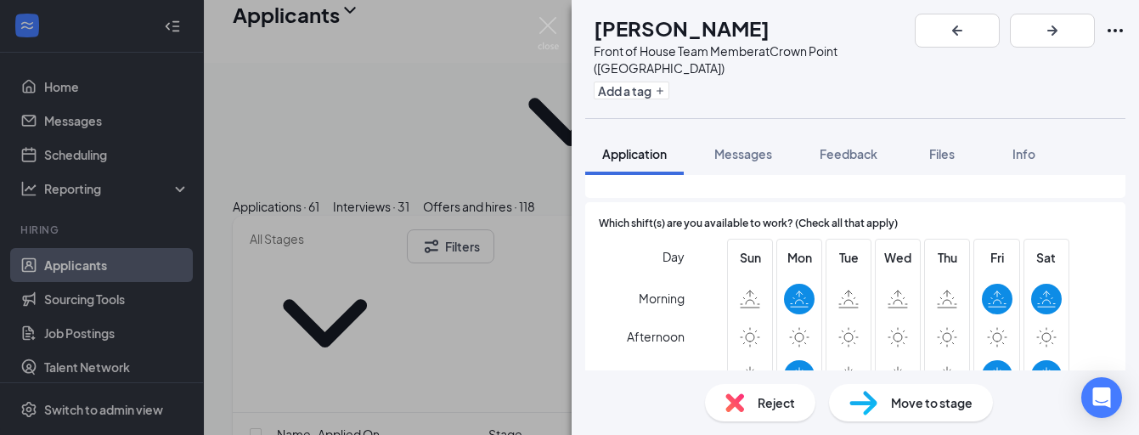
scroll to position [1229, 0]
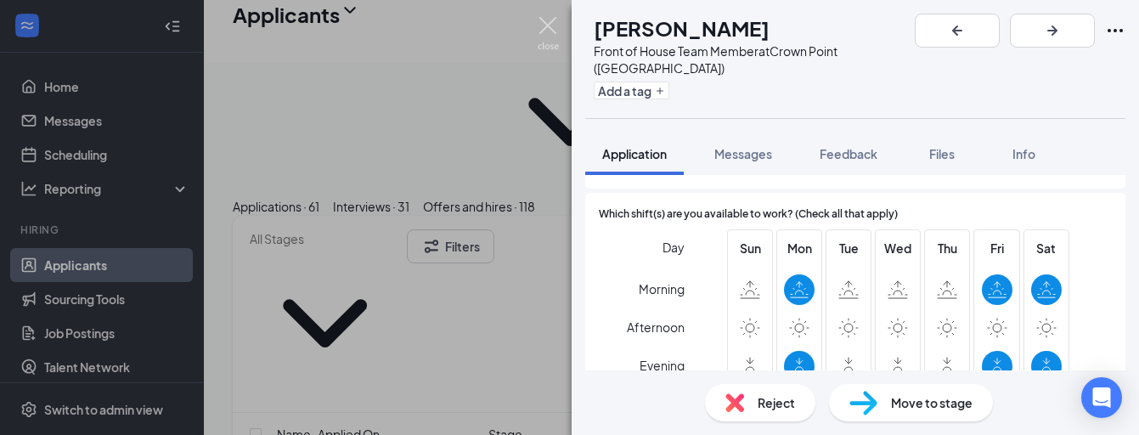
click at [553, 18] on img at bounding box center [548, 33] width 21 height 33
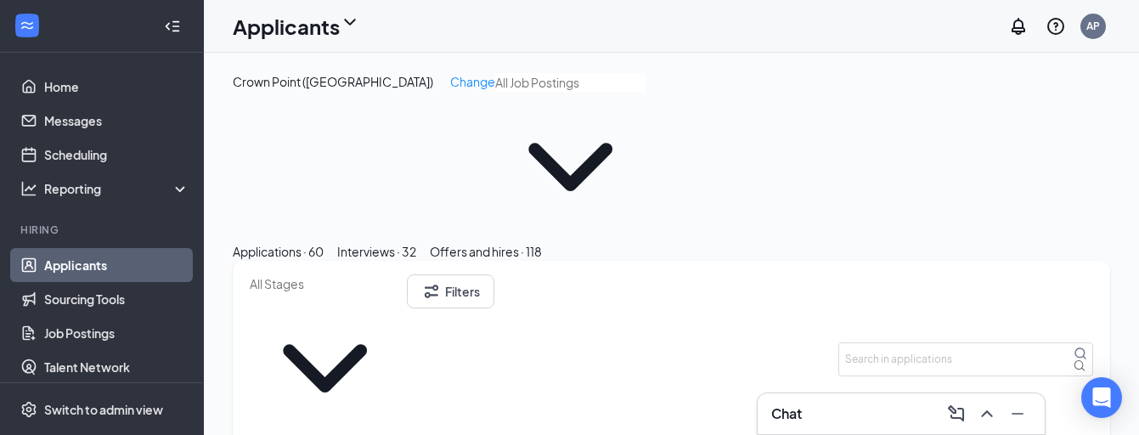
click at [416, 242] on button "Interviews · 32" at bounding box center [376, 251] width 79 height 19
click at [1021, 417] on icon "Minimize" at bounding box center [1017, 413] width 20 height 20
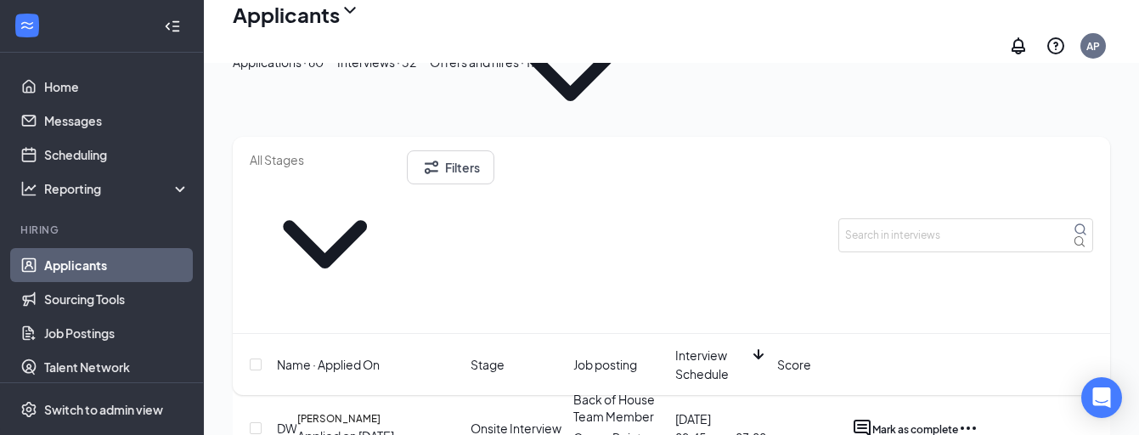
click at [696, 346] on span "Interview Schedule" at bounding box center [712, 364] width 75 height 37
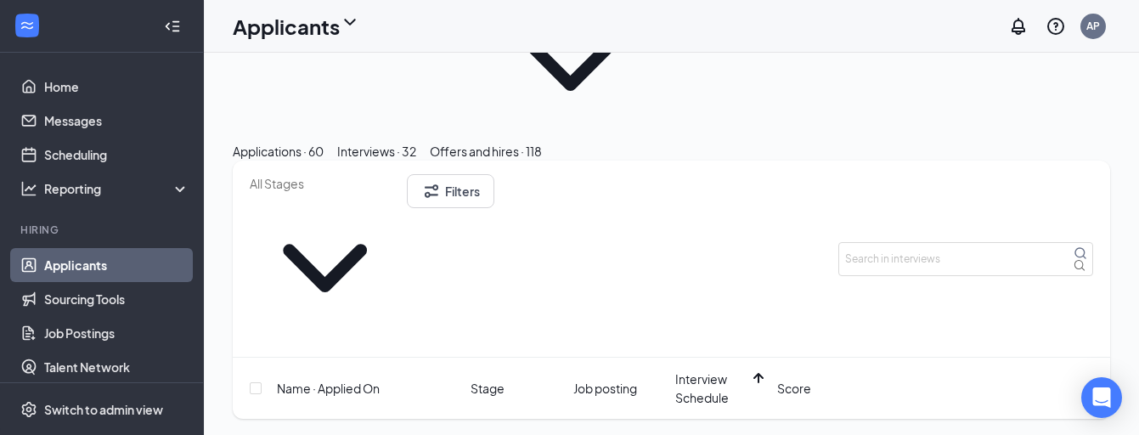
scroll to position [35, 0]
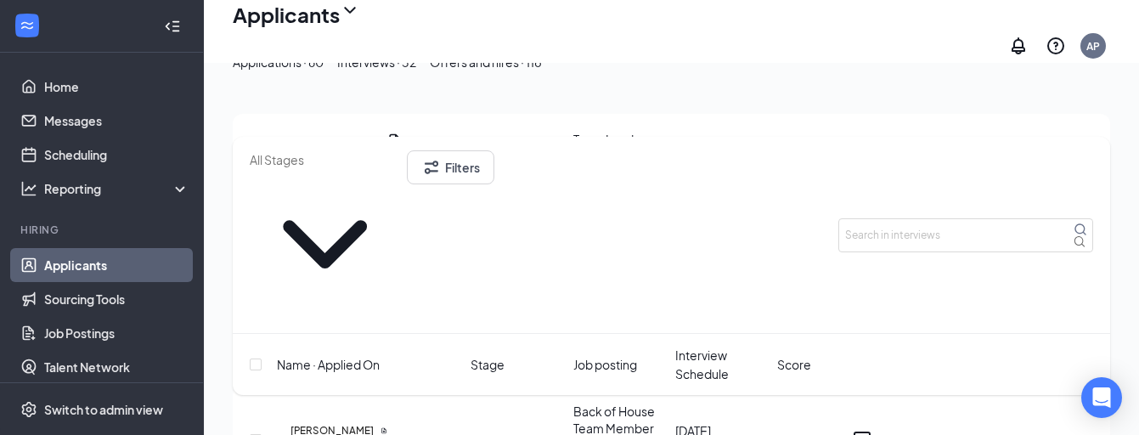
scroll to position [364, 0]
click at [691, 346] on span "Interview Schedule" at bounding box center [722, 364] width 95 height 37
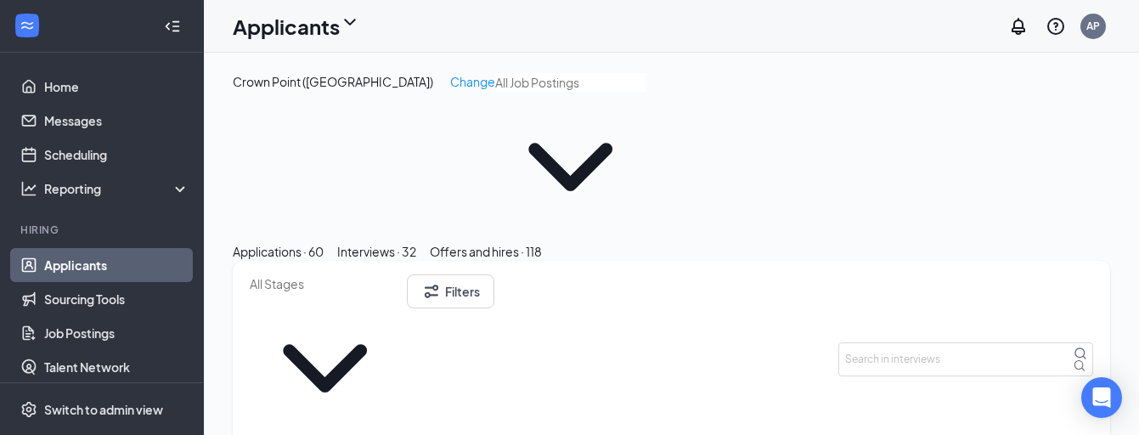
scroll to position [0, 0]
click at [495, 135] on span at bounding box center [570, 158] width 150 height 167
click at [495, 116] on span at bounding box center [570, 158] width 150 height 167
click at [450, 76] on span "Change" at bounding box center [472, 81] width 45 height 15
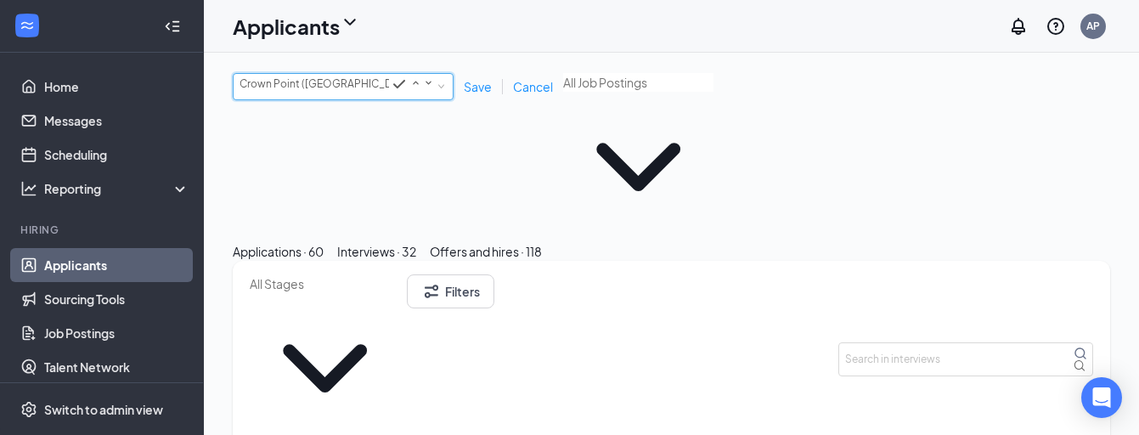
click at [425, 88] on icon "SmallChevronDown" at bounding box center [428, 82] width 13 height 13
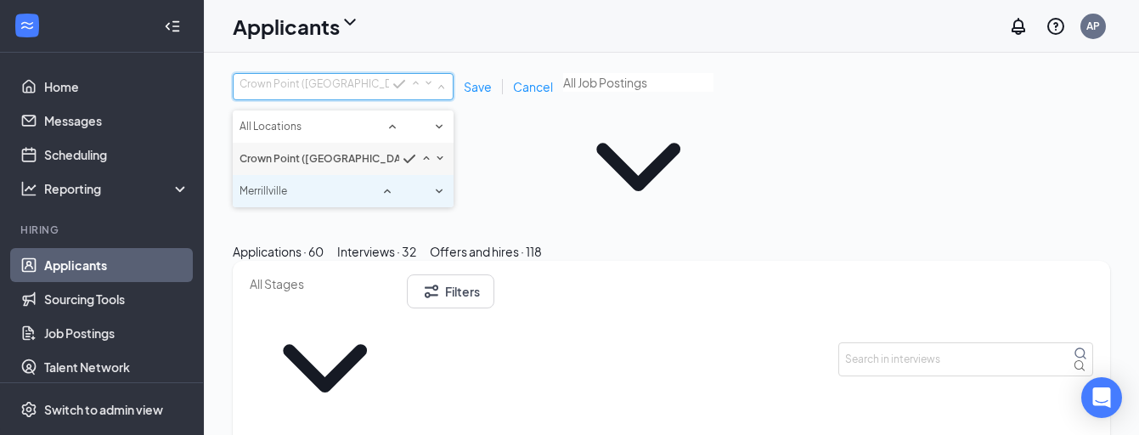
click at [343, 201] on div "Merrillville" at bounding box center [343, 191] width 207 height 20
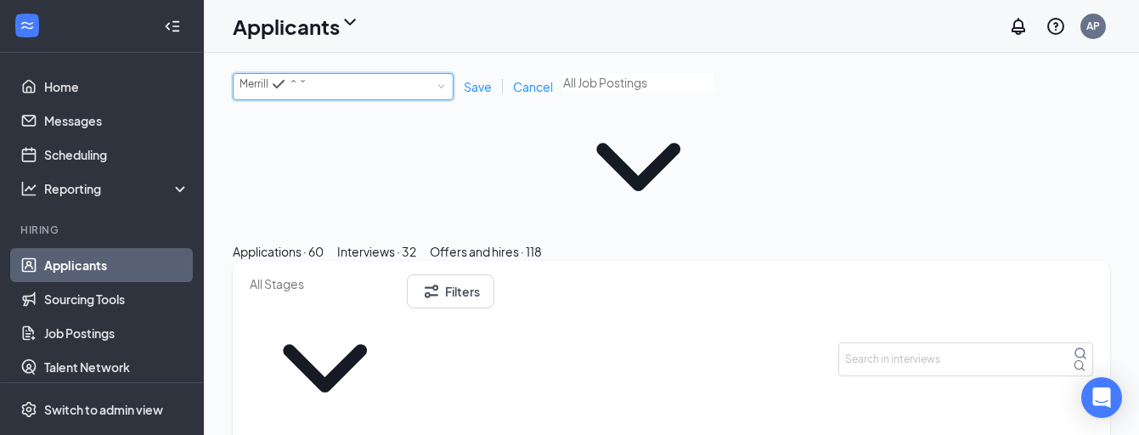
click at [479, 99] on div "All Locations [GEOGRAPHIC_DATA] Save Cancel" at bounding box center [398, 86] width 330 height 27
click at [479, 91] on span "Save" at bounding box center [478, 86] width 28 height 15
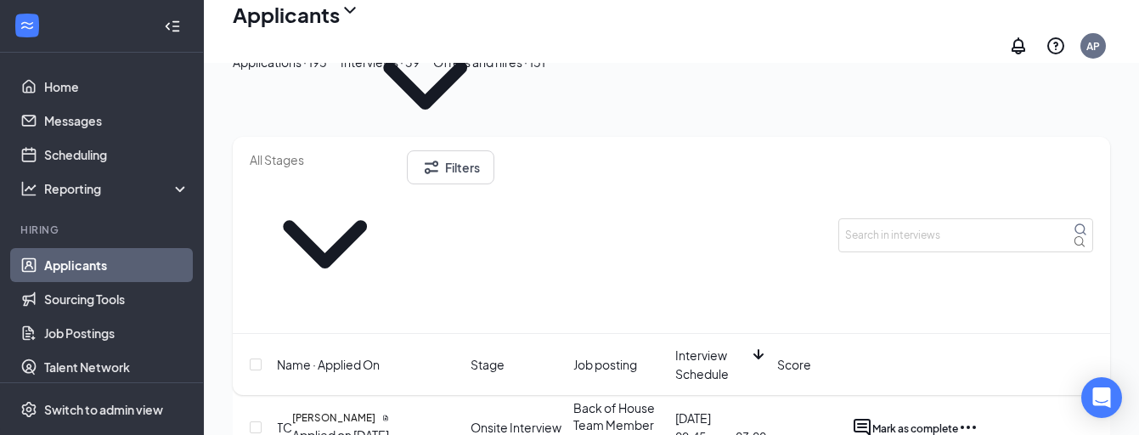
scroll to position [63, 0]
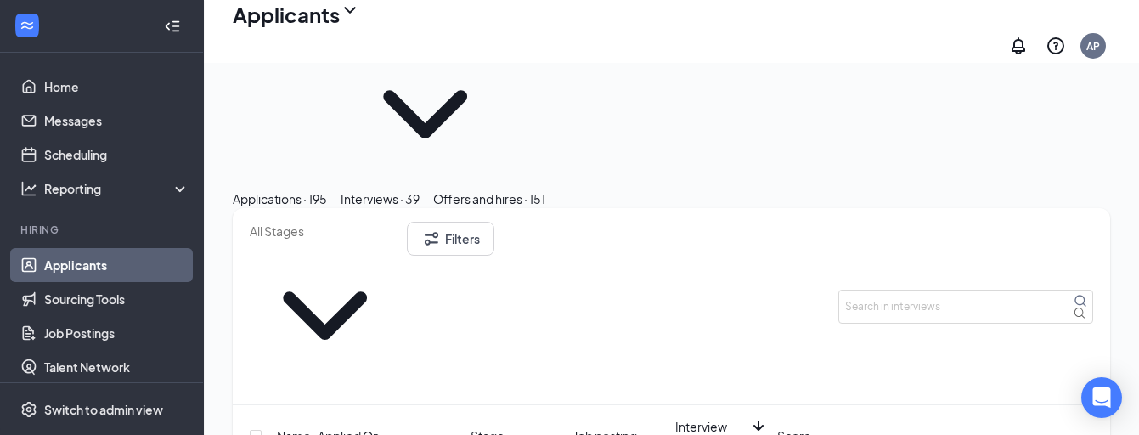
click at [702, 417] on span "Interview Schedule" at bounding box center [712, 435] width 75 height 37
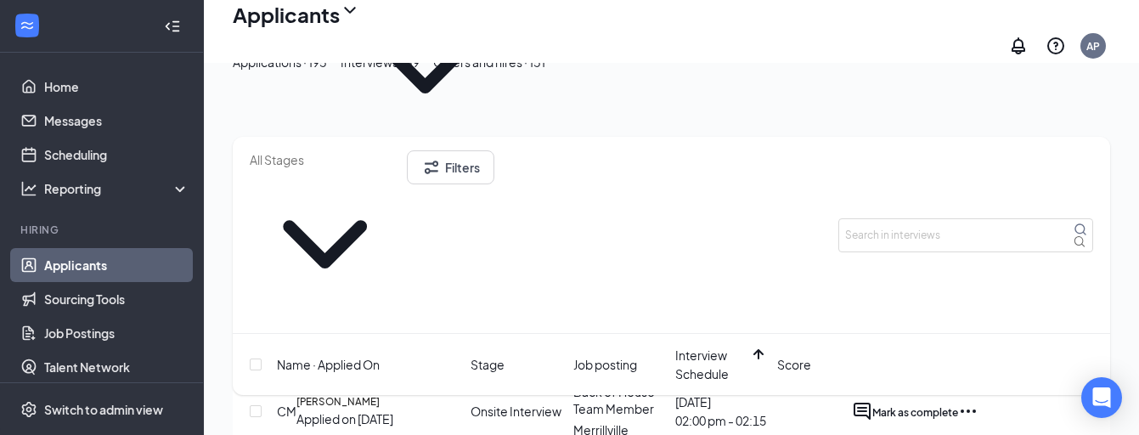
scroll to position [102, 0]
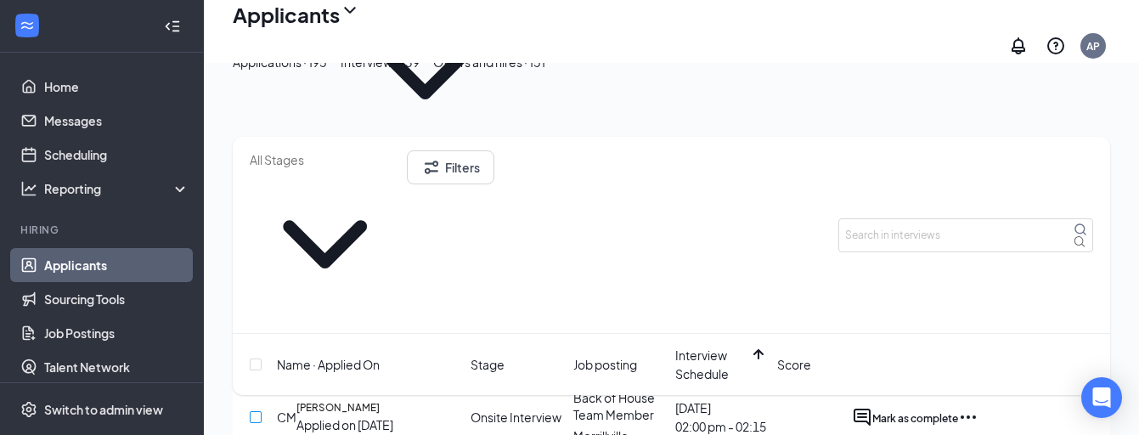
click at [260, 411] on input "checkbox" at bounding box center [256, 417] width 12 height 12
checkbox input "true"
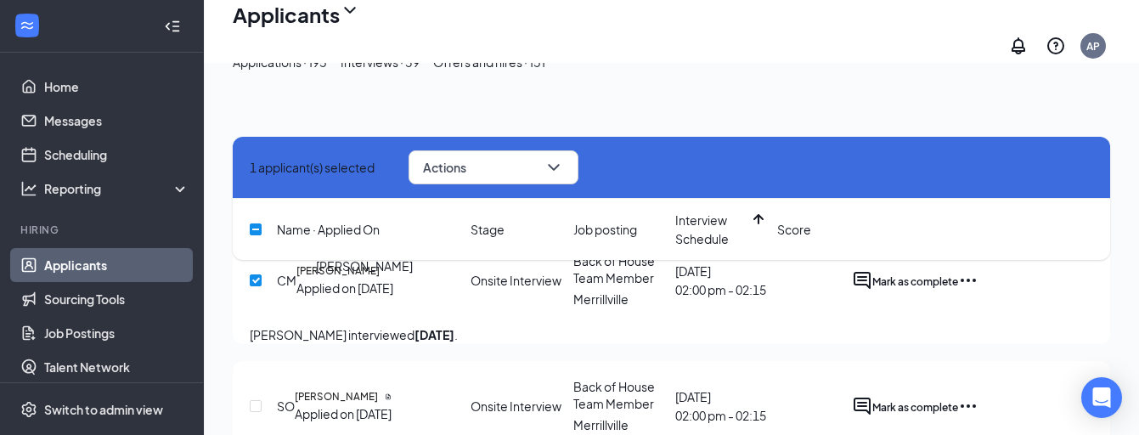
scroll to position [240, 0]
click at [260, 399] on input "checkbox" at bounding box center [256, 405] width 12 height 12
checkbox input "true"
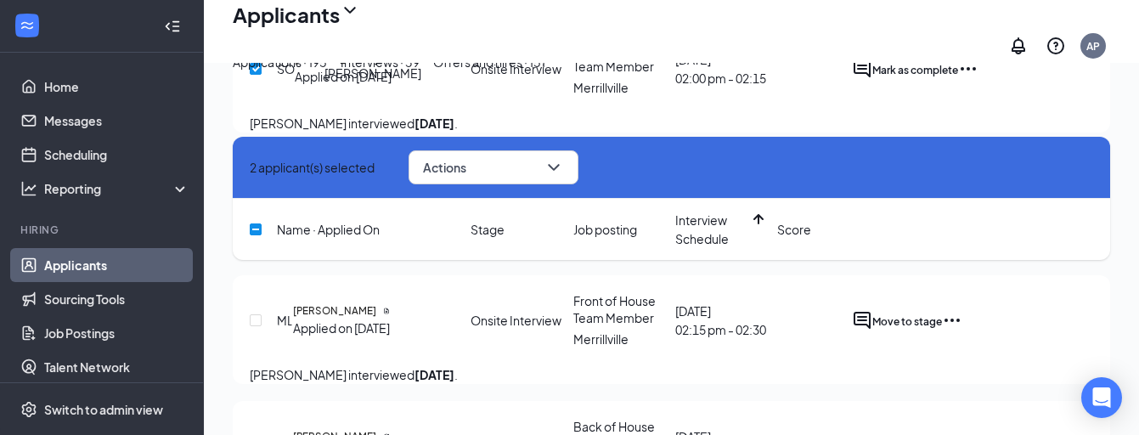
scroll to position [642, 0]
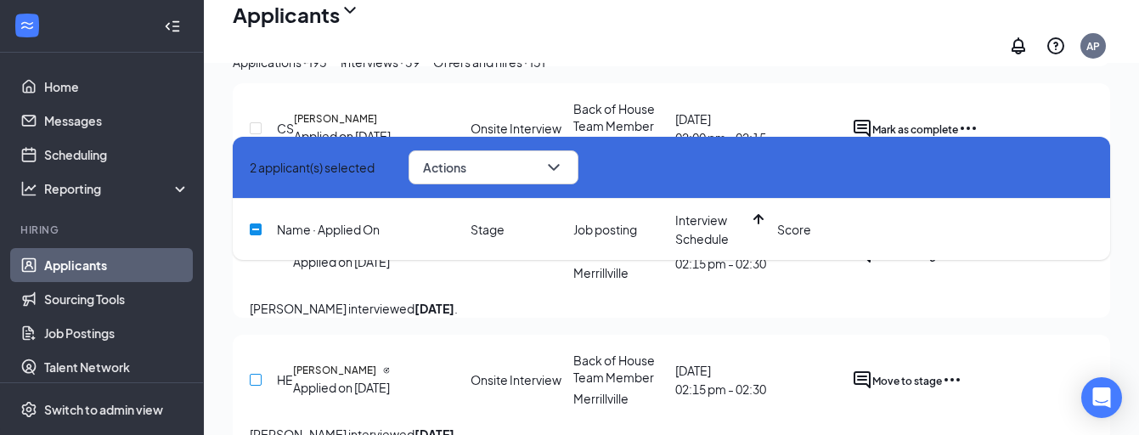
click at [251, 374] on input "checkbox" at bounding box center [256, 380] width 12 height 12
checkbox input "true"
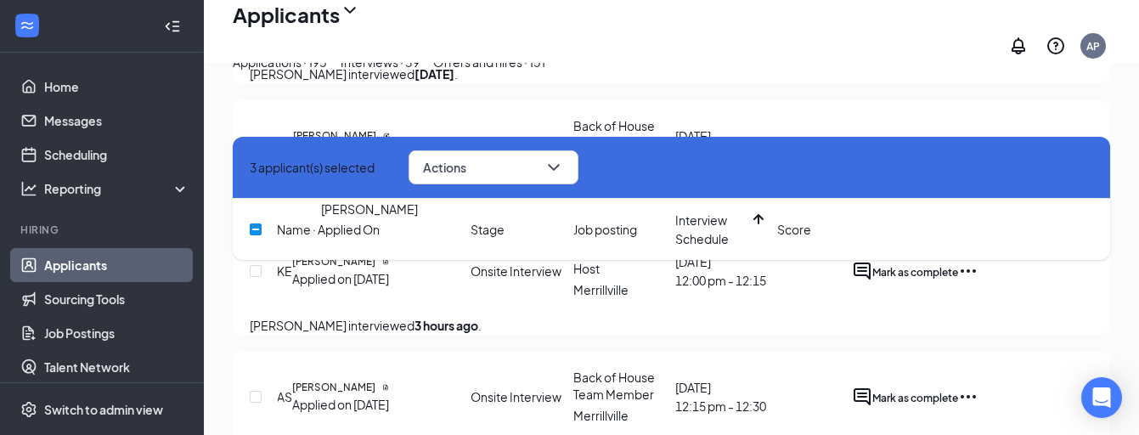
scroll to position [893, 0]
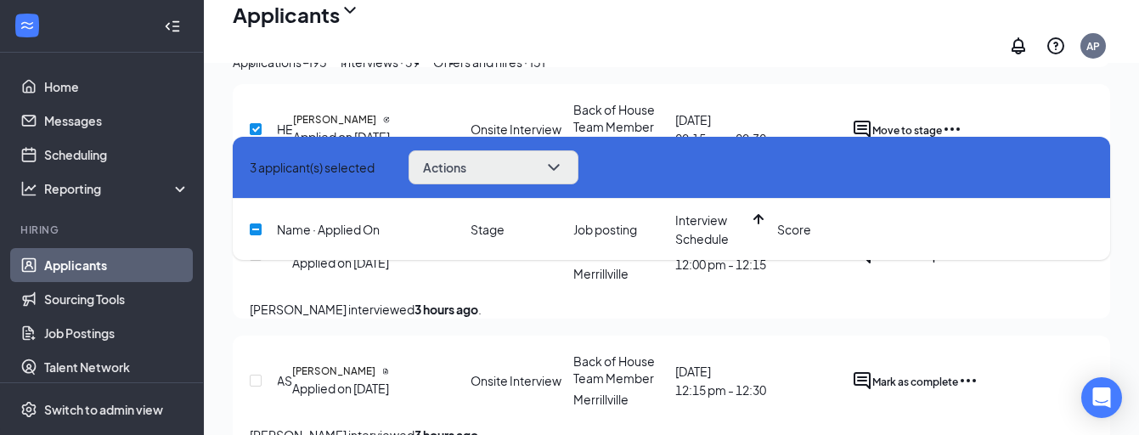
click at [572, 172] on button "Actions" at bounding box center [494, 167] width 170 height 34
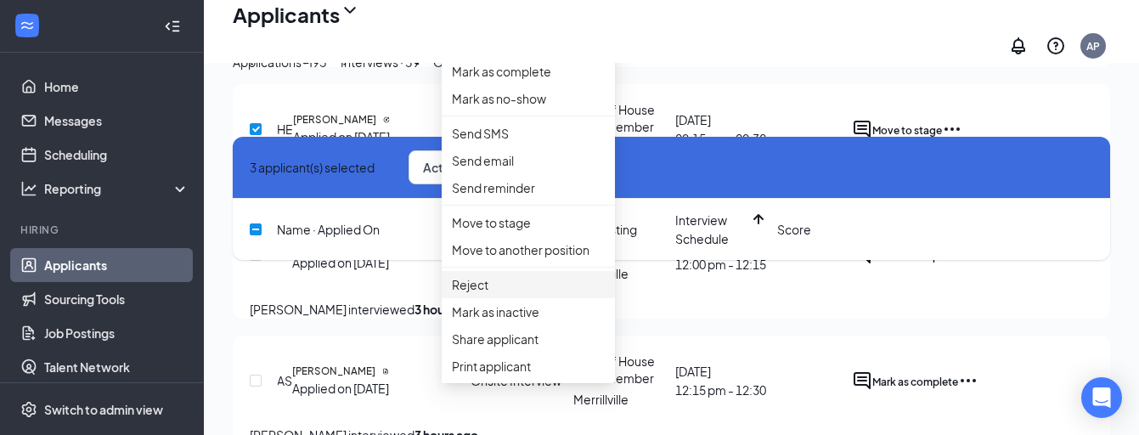
click at [513, 298] on li "Reject" at bounding box center [528, 284] width 173 height 27
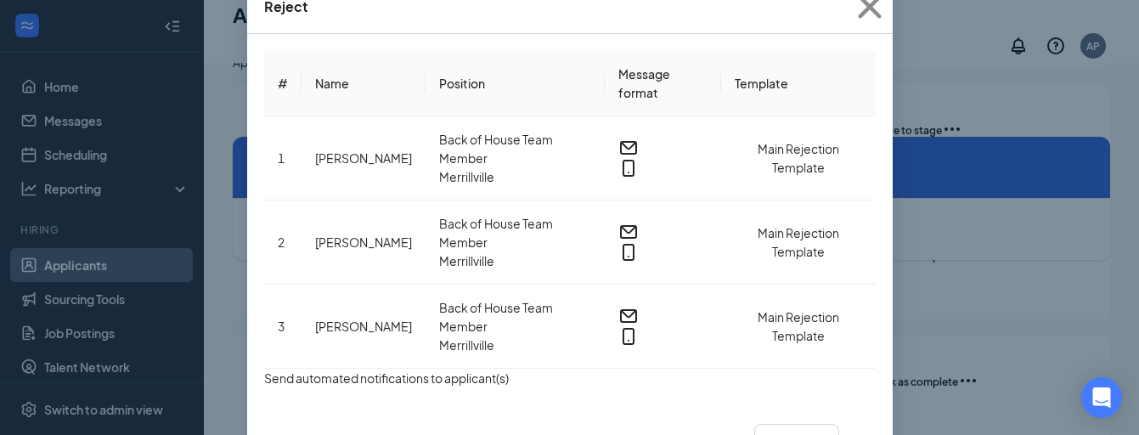
scroll to position [104, 0]
click at [846, 433] on button "Reject" at bounding box center [857, 442] width 37 height 19
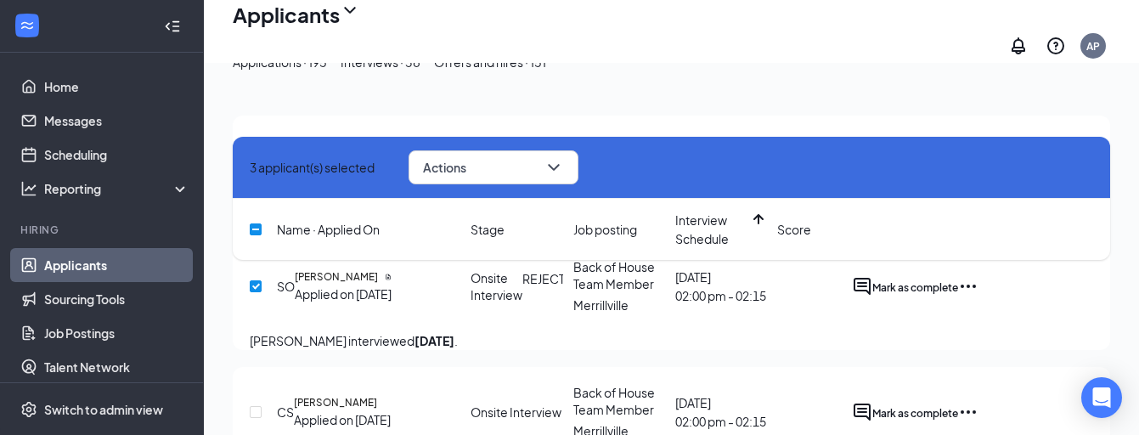
scroll to position [359, 0]
click at [958, 401] on button "Mark as complete" at bounding box center [915, 411] width 86 height 20
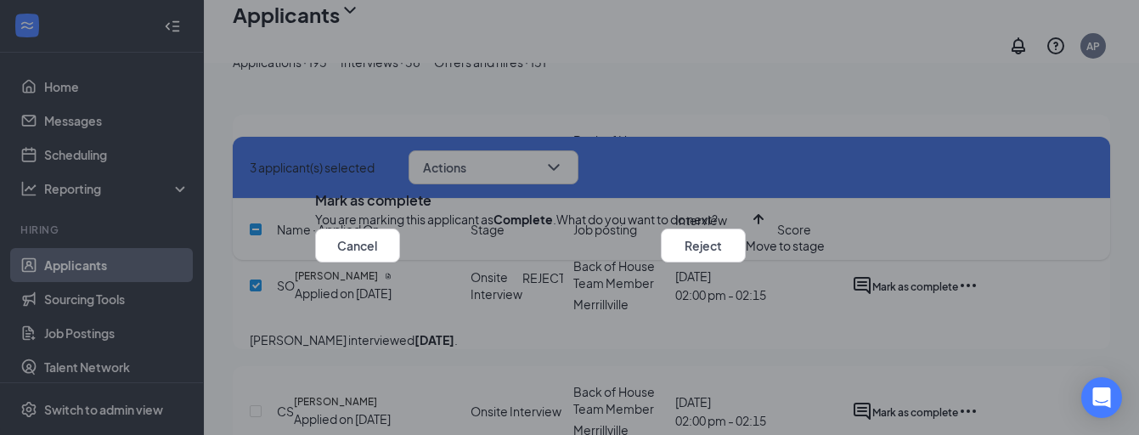
click at [749, 262] on button "Move to stage" at bounding box center [785, 246] width 79 height 34
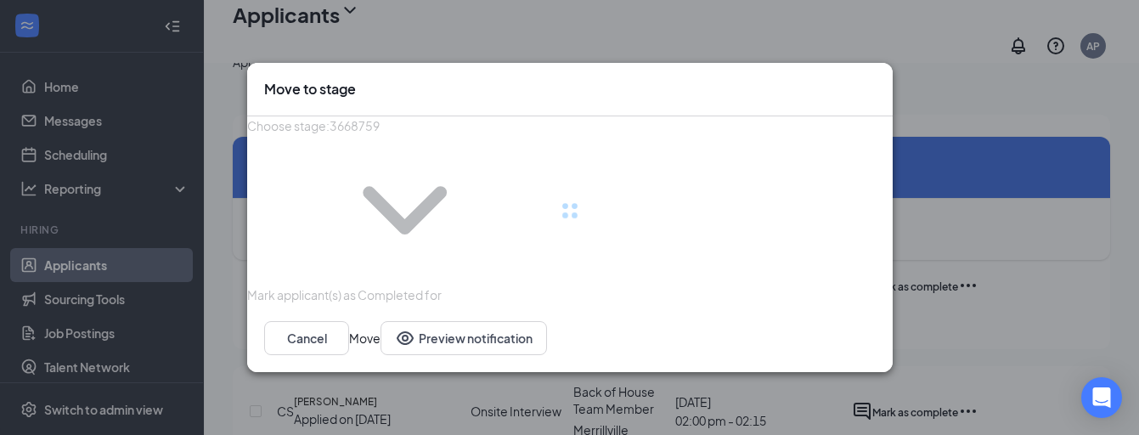
type input "Hiring Complete (final stage)"
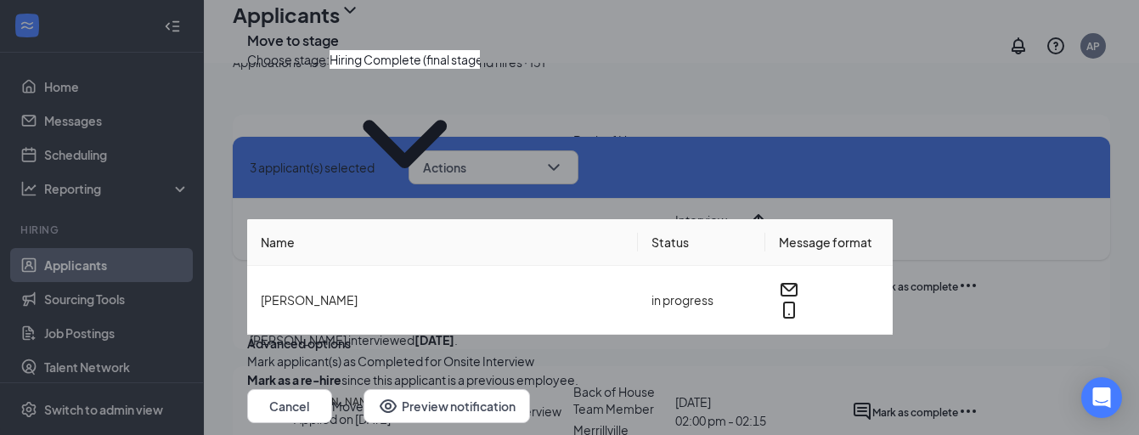
checkbox input "false"
click at [364, 389] on button "Move" at bounding box center [347, 406] width 31 height 34
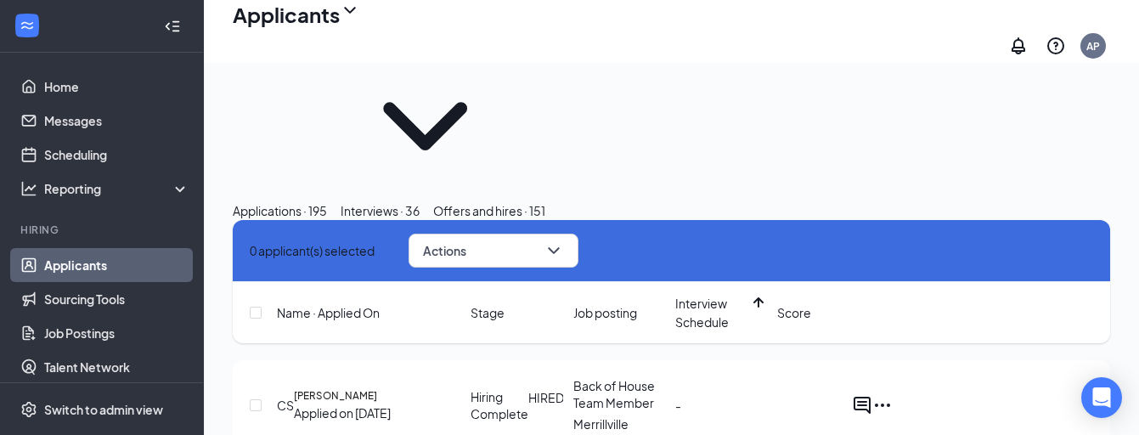
scroll to position [52, 0]
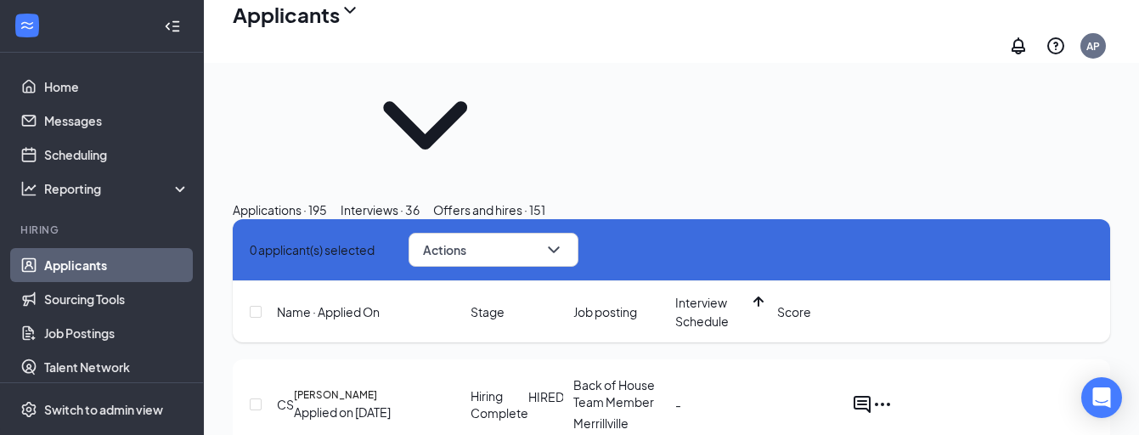
click at [893, 394] on icon "Ellipses" at bounding box center [882, 404] width 20 height 20
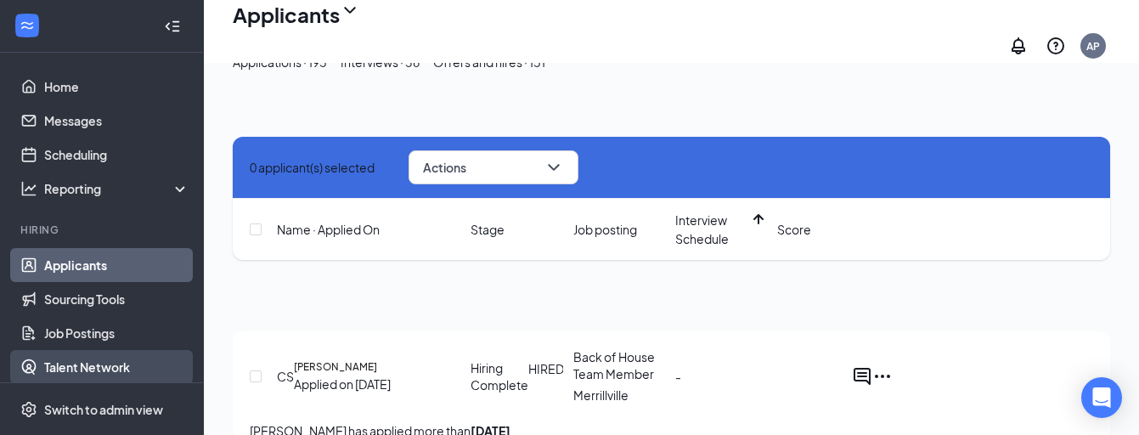
scroll to position [78, 0]
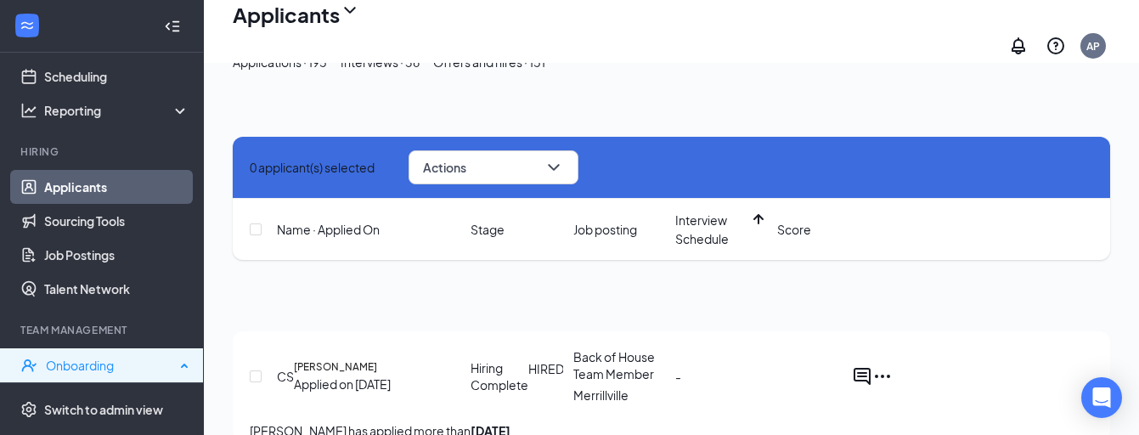
click at [82, 374] on div "Onboarding" at bounding box center [110, 365] width 129 height 17
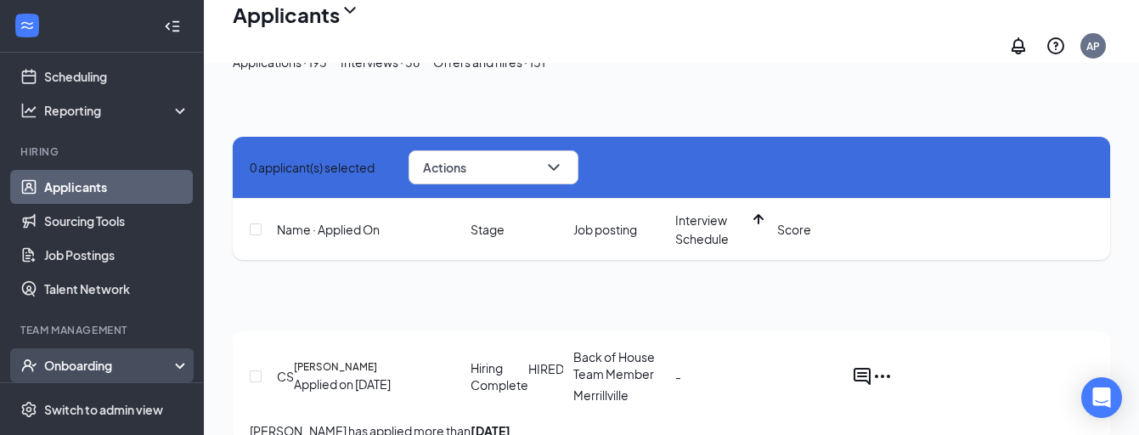
click at [82, 374] on div "Onboarding" at bounding box center [109, 365] width 131 height 17
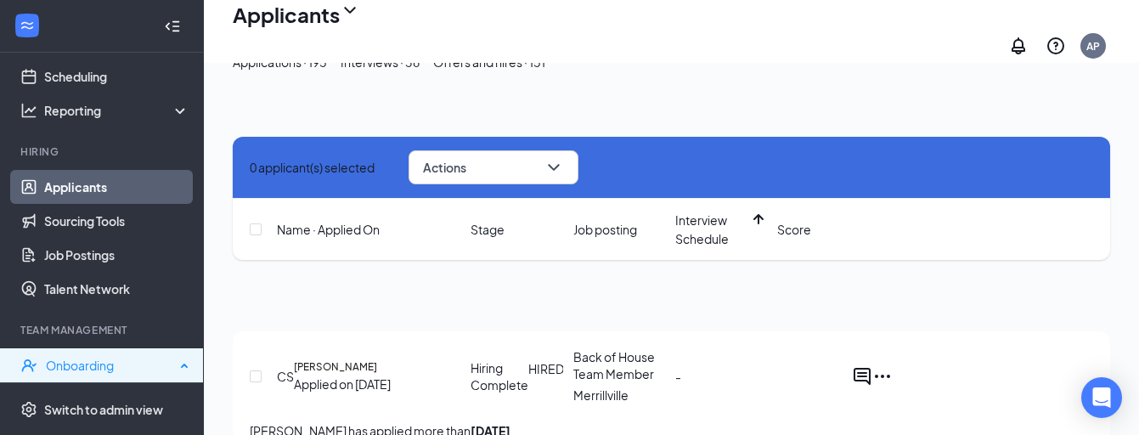
click at [103, 364] on div "Onboarding" at bounding box center [110, 365] width 129 height 17
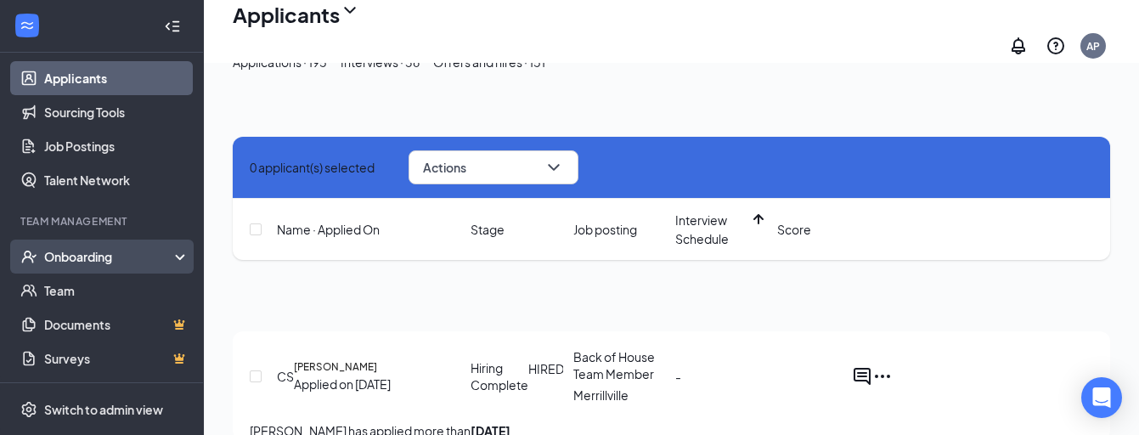
scroll to position [187, 0]
click at [119, 258] on div "Onboarding" at bounding box center [109, 256] width 131 height 17
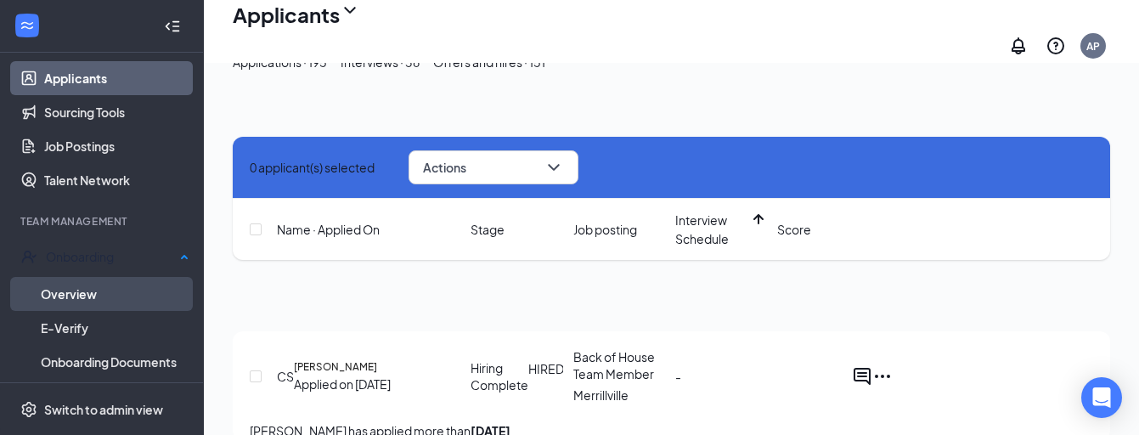
click at [128, 289] on link "Overview" at bounding box center [115, 294] width 149 height 34
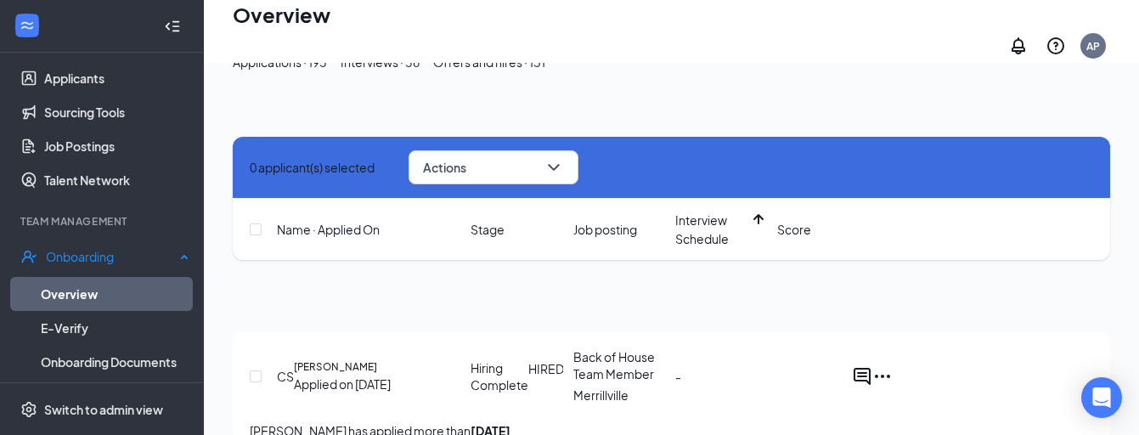
scroll to position [76, 0]
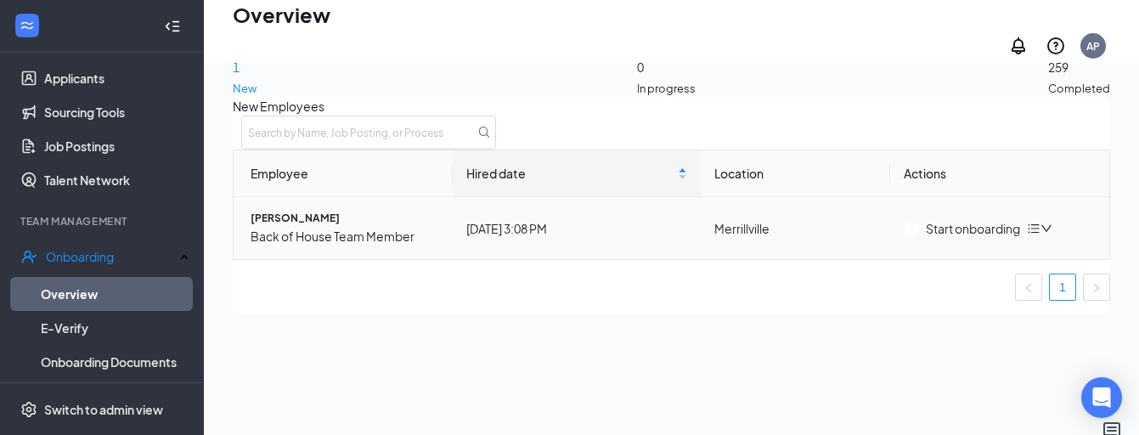
click at [996, 238] on div "Start onboarding" at bounding box center [962, 228] width 116 height 19
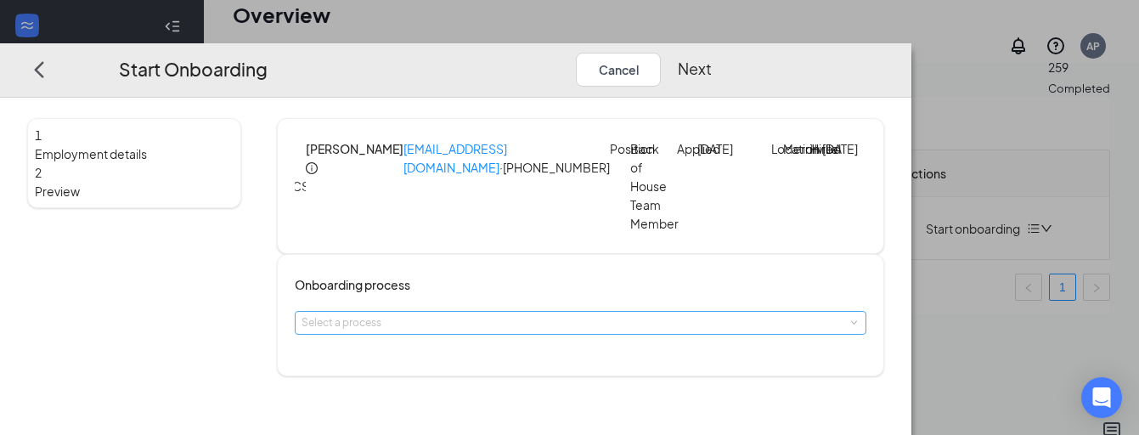
click at [594, 331] on div "Select a process" at bounding box center [577, 322] width 550 height 17
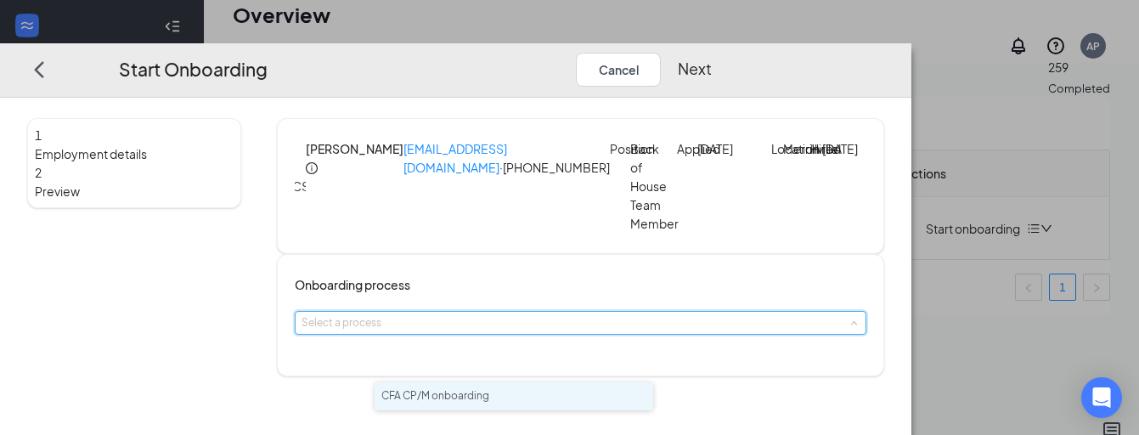
click at [489, 394] on span "CFA CP/M onboarding" at bounding box center [435, 395] width 108 height 13
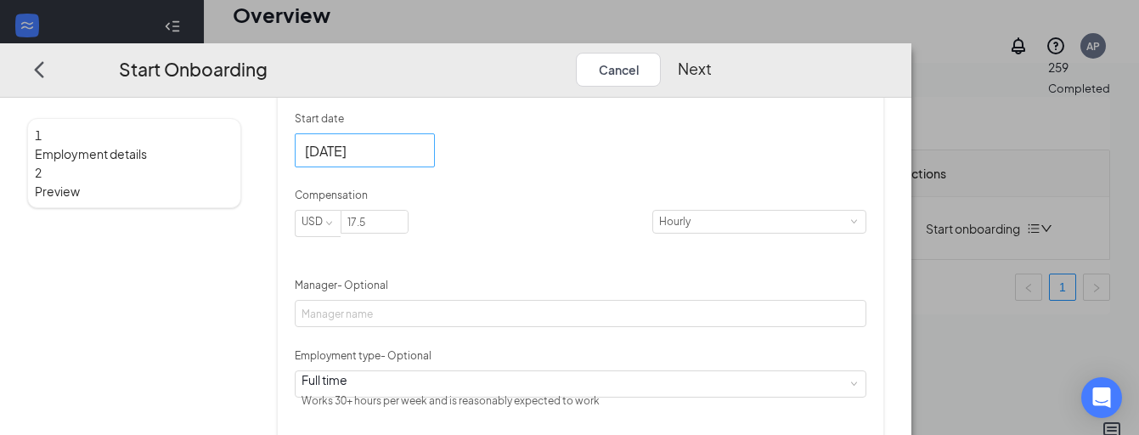
scroll to position [409, 0]
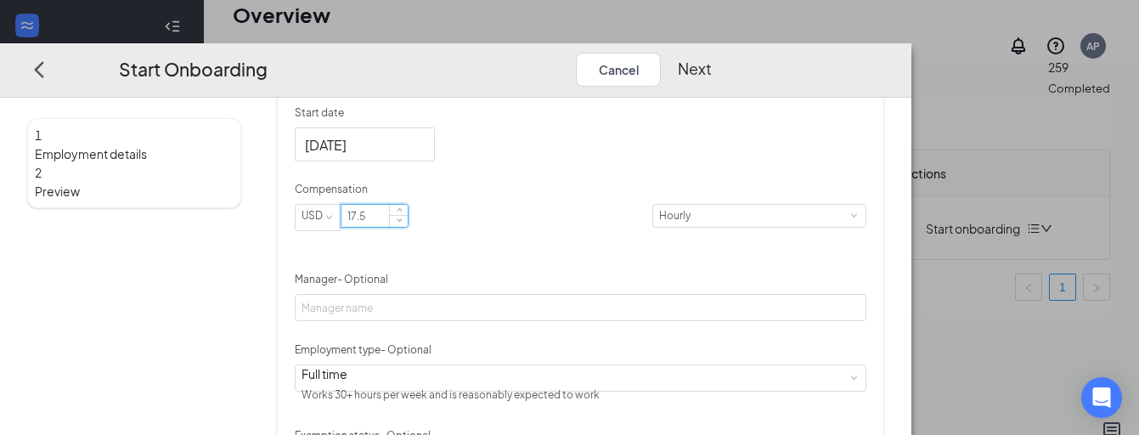
click at [408, 227] on input "17.5" at bounding box center [374, 216] width 66 height 22
type input "15"
click at [731, 289] on div "Hired date [DATE] Start date [DATE] Compensation USD 15 Hourly Manager - Option…" at bounding box center [581, 288] width 572 height 518
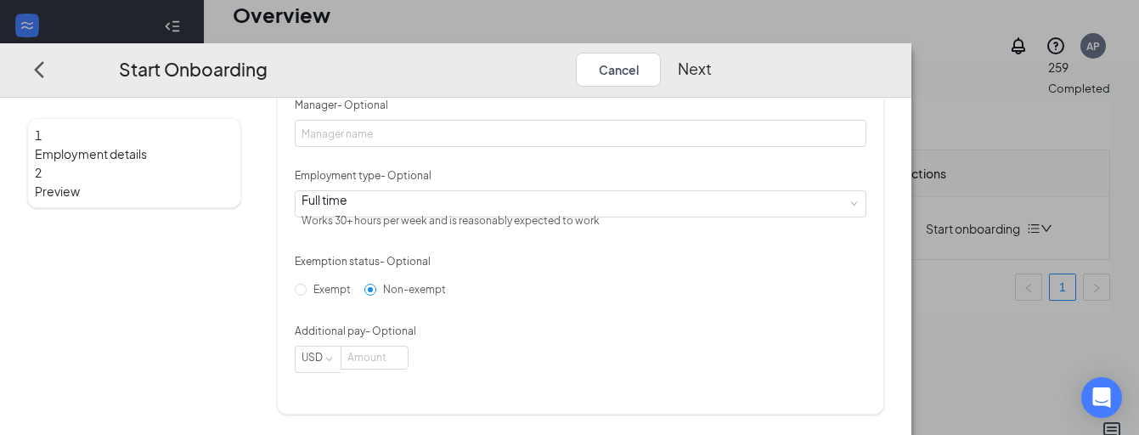
scroll to position [653, 0]
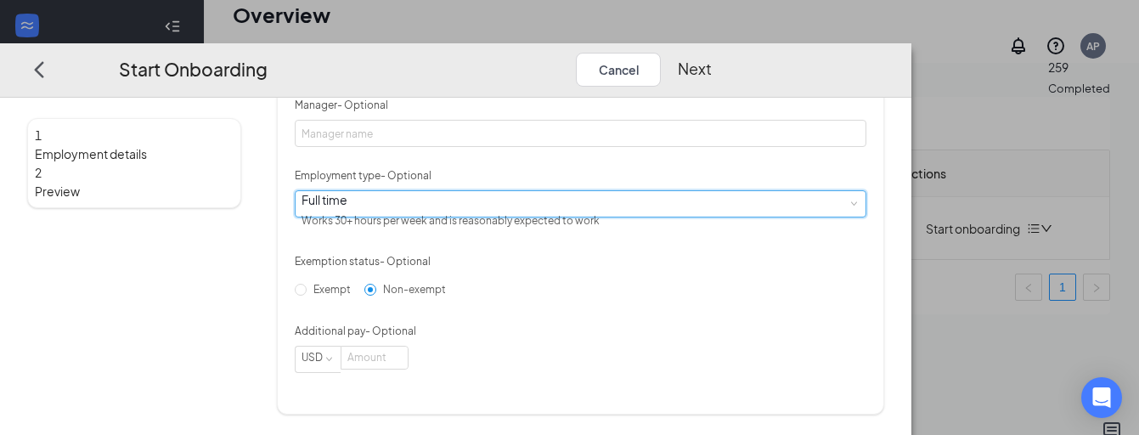
click at [601, 217] on div "Full time Works 30+ hours per week and is reasonably expected to work" at bounding box center [581, 203] width 558 height 25
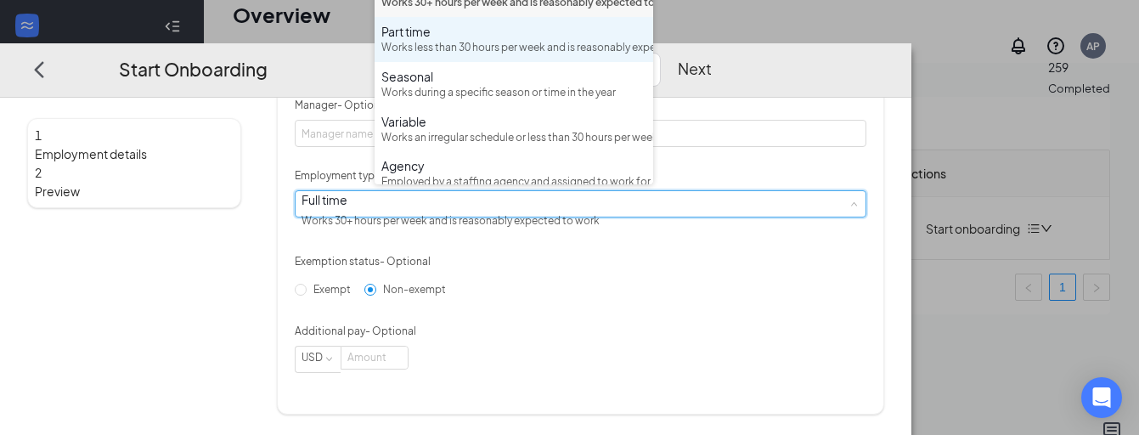
click at [532, 56] on div "Works less than 30 hours per week and is reasonably expected to work" at bounding box center [513, 48] width 265 height 16
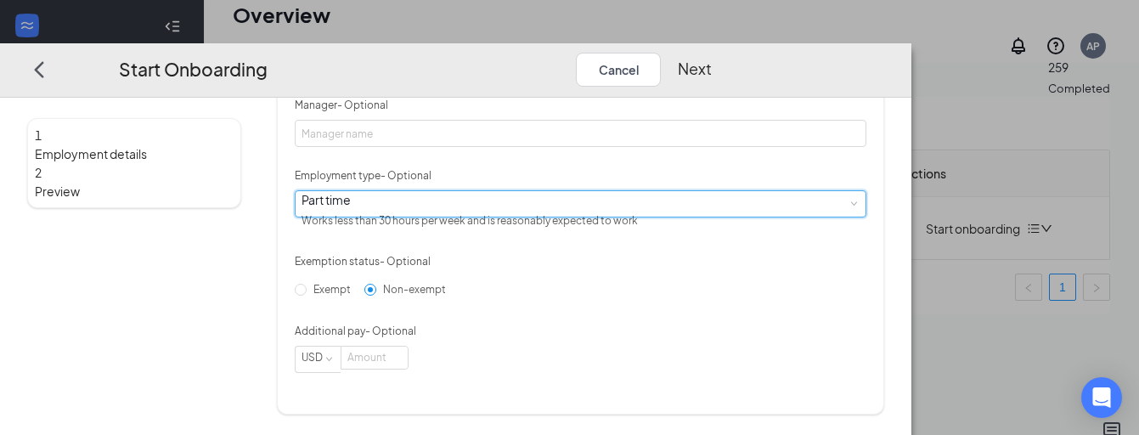
scroll to position [657, 0]
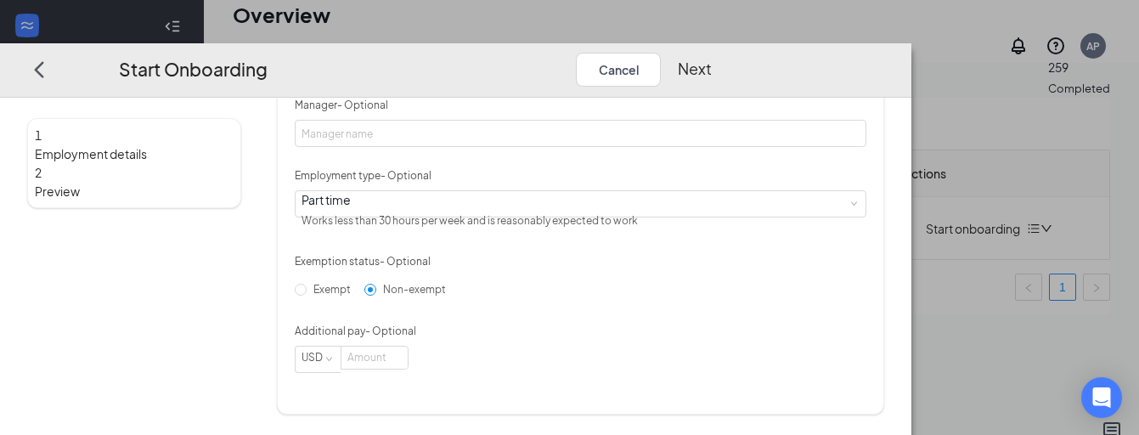
click at [712, 59] on button "Next" at bounding box center [695, 70] width 34 height 34
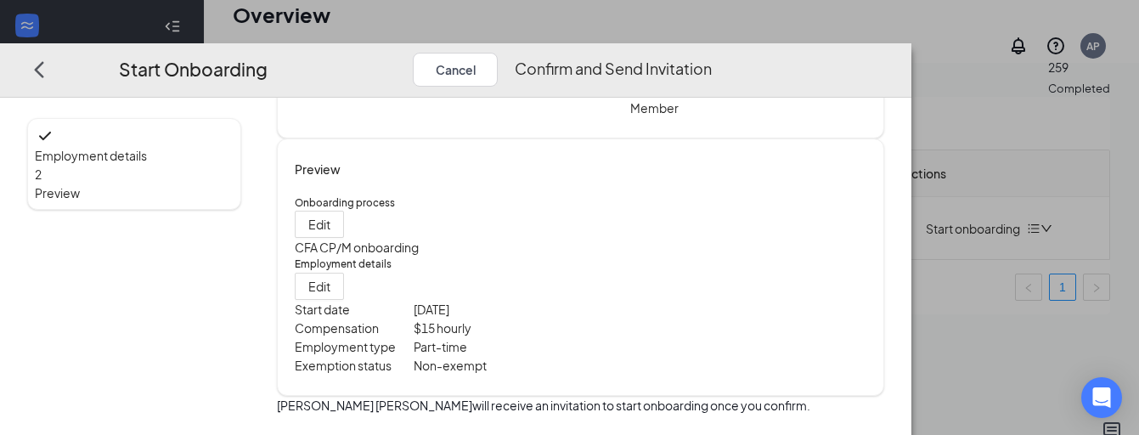
scroll to position [181, 0]
click at [712, 65] on button "Confirm and Send Invitation" at bounding box center [613, 70] width 197 height 34
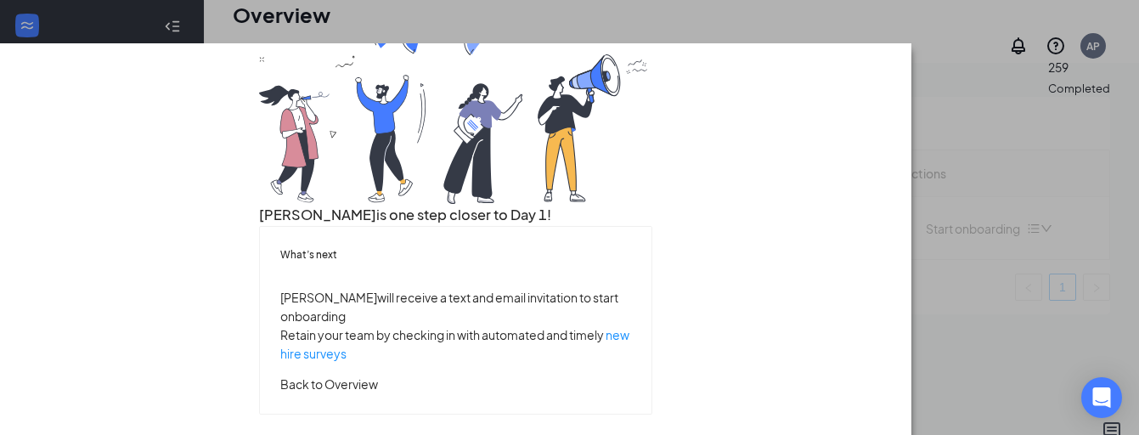
scroll to position [240, 0]
click at [611, 391] on div "What’s next [PERSON_NAME] will receive a text and email invitation to start onb…" at bounding box center [455, 320] width 391 height 187
click at [378, 377] on button "Back to Overview" at bounding box center [329, 384] width 98 height 19
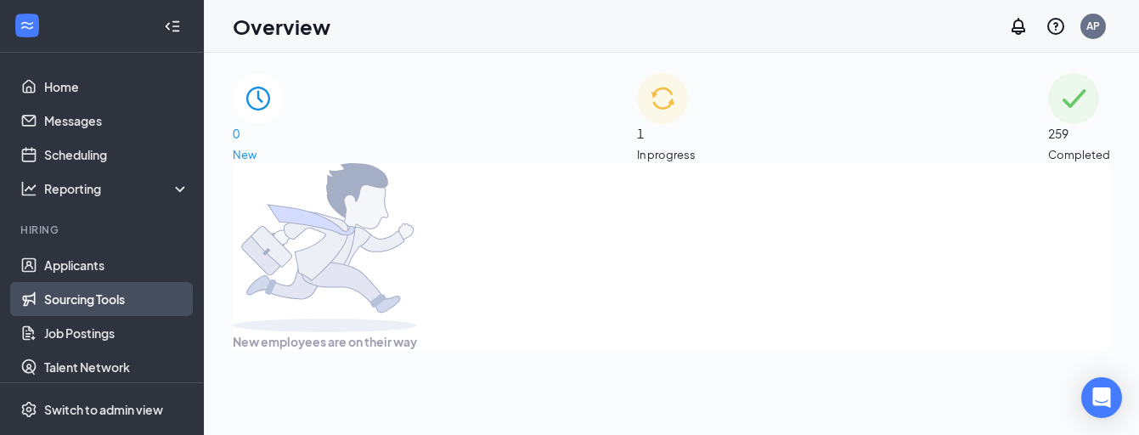
scroll to position [-1, 0]
click at [104, 104] on link "Messages" at bounding box center [116, 121] width 145 height 34
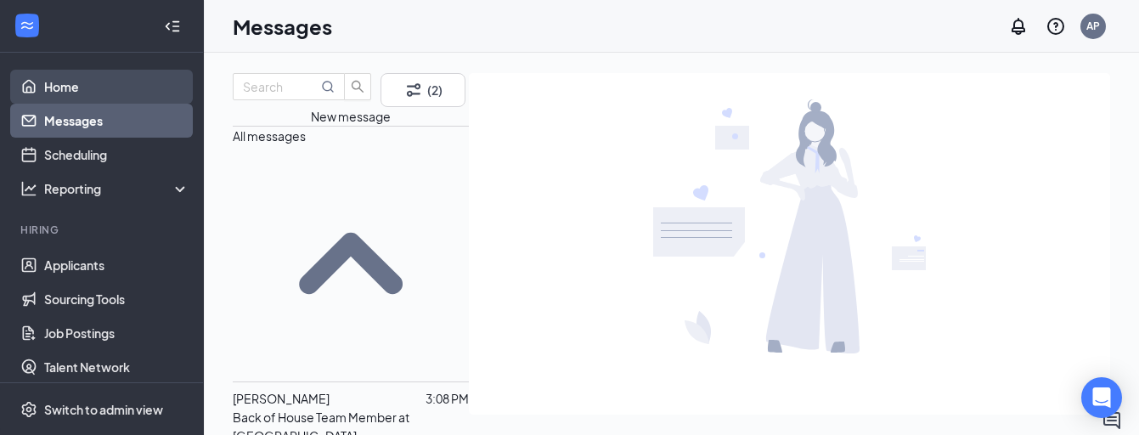
click at [106, 82] on link "Home" at bounding box center [116, 87] width 145 height 34
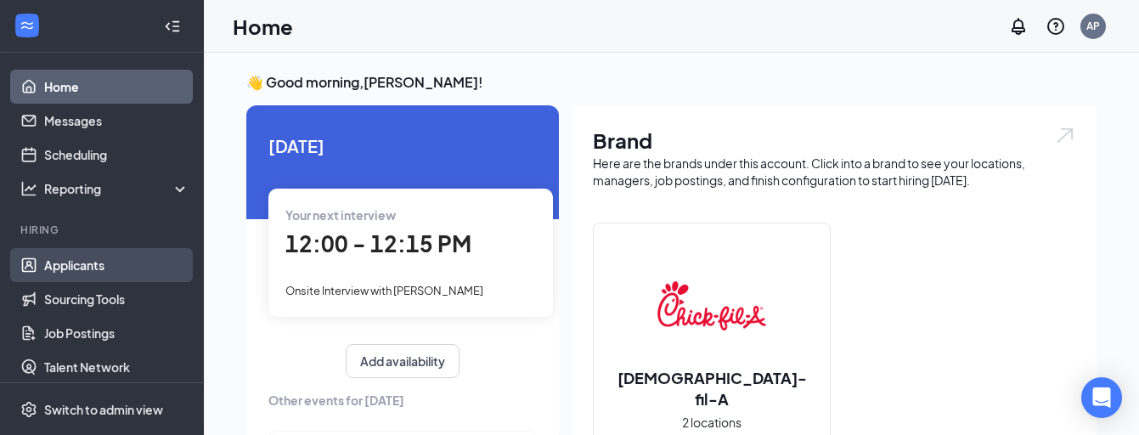
click at [114, 272] on link "Applicants" at bounding box center [116, 265] width 145 height 34
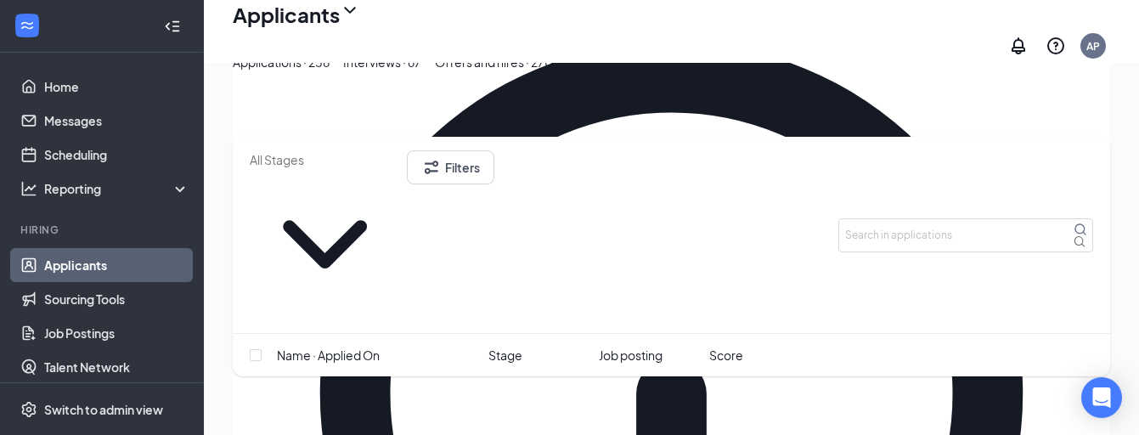
scroll to position [1463, 0]
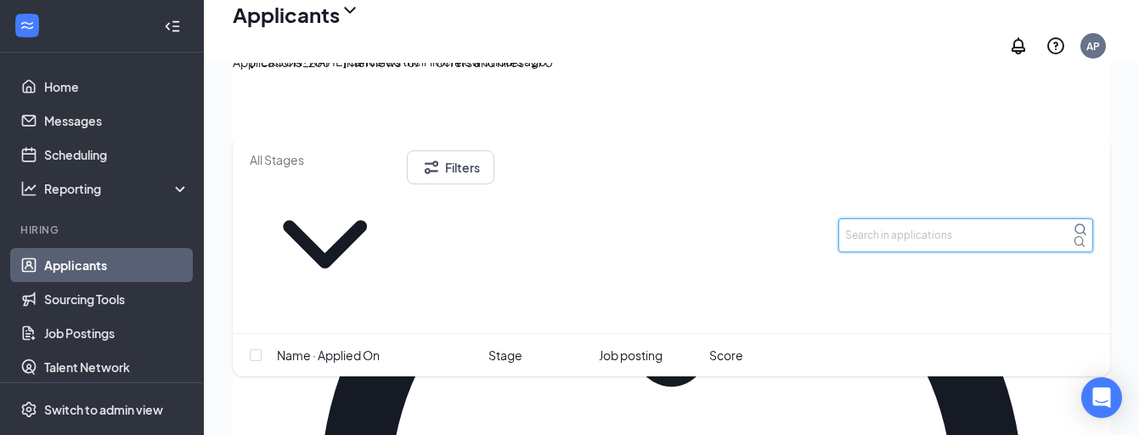
click at [946, 218] on input "text" at bounding box center [965, 235] width 255 height 34
type input "k"
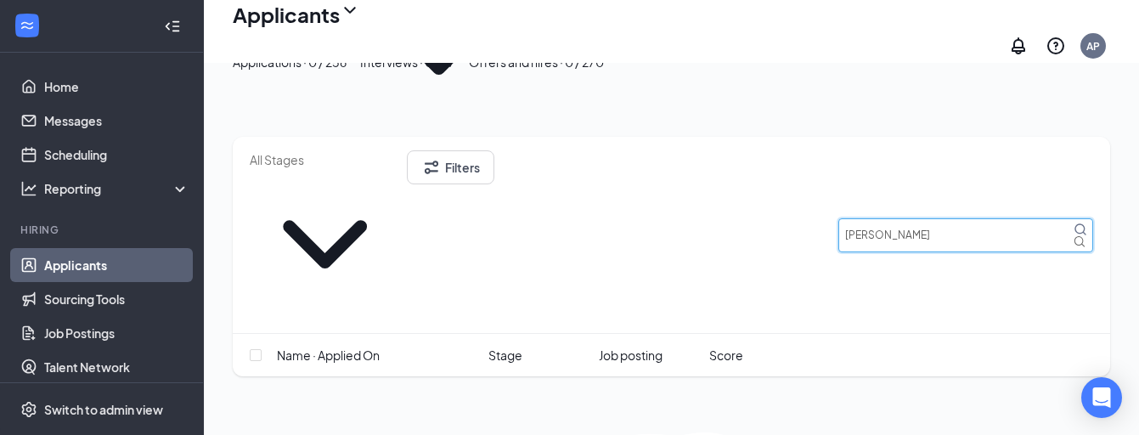
scroll to position [144, 0]
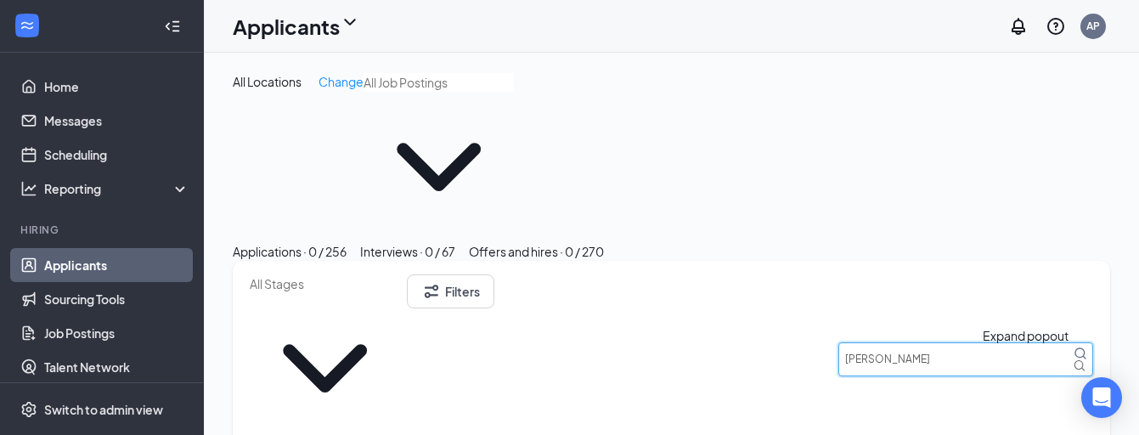
type input "[PERSON_NAME]"
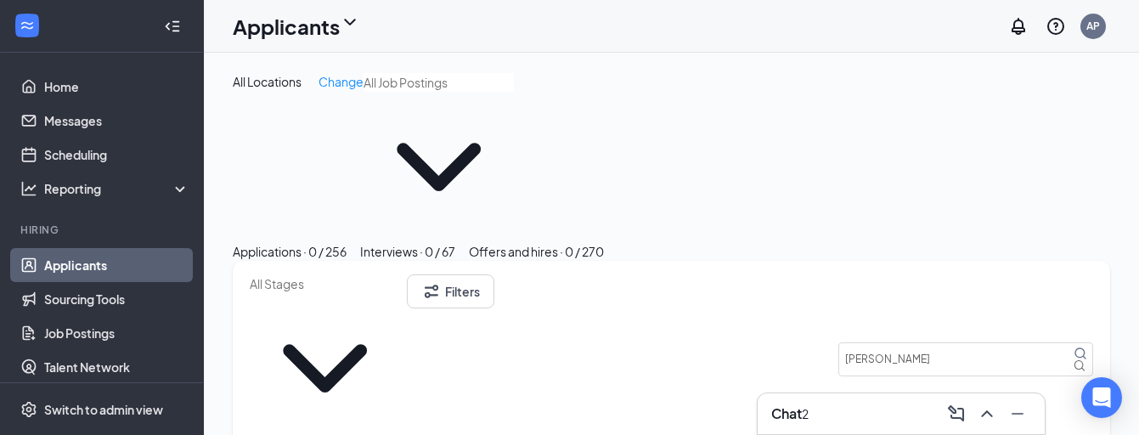
click at [809, 415] on div "2" at bounding box center [805, 413] width 7 height 19
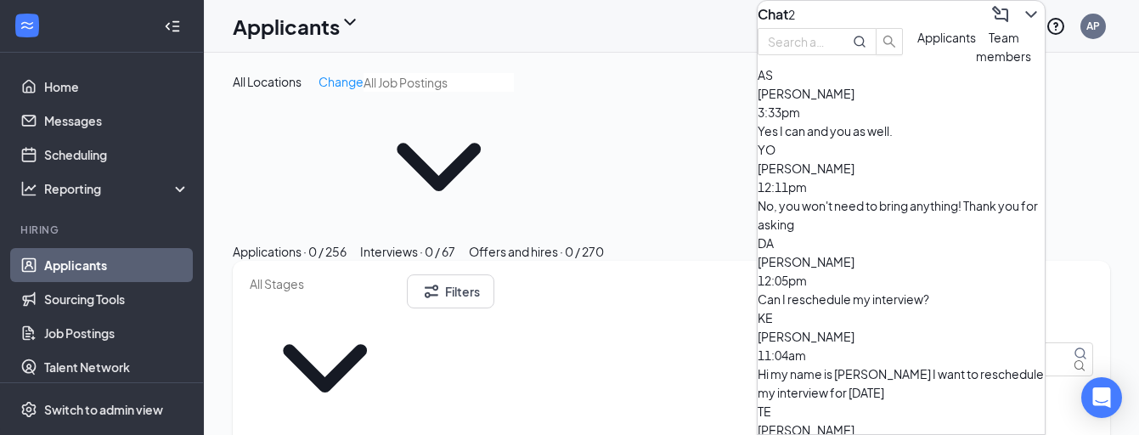
click at [956, 140] on div "Yes I can and you as well." at bounding box center [901, 130] width 287 height 19
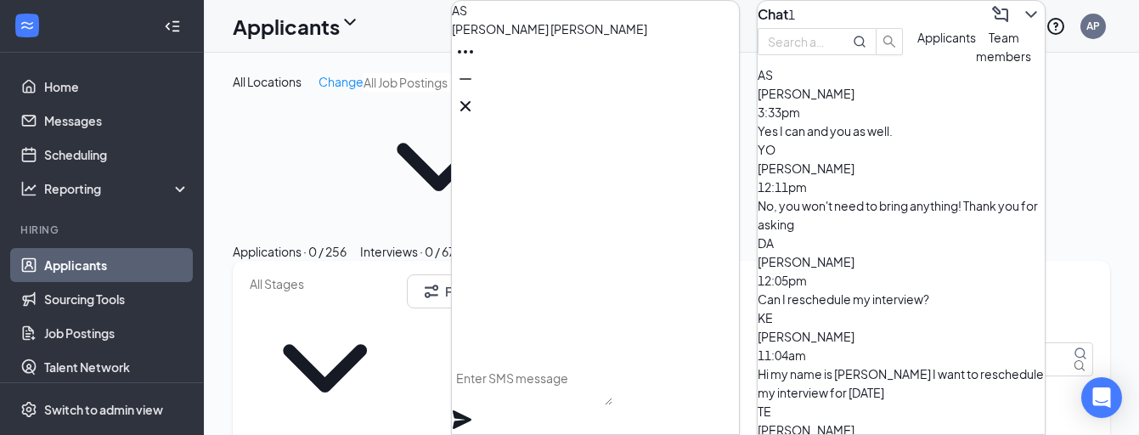
click at [612, 398] on textarea at bounding box center [532, 384] width 161 height 41
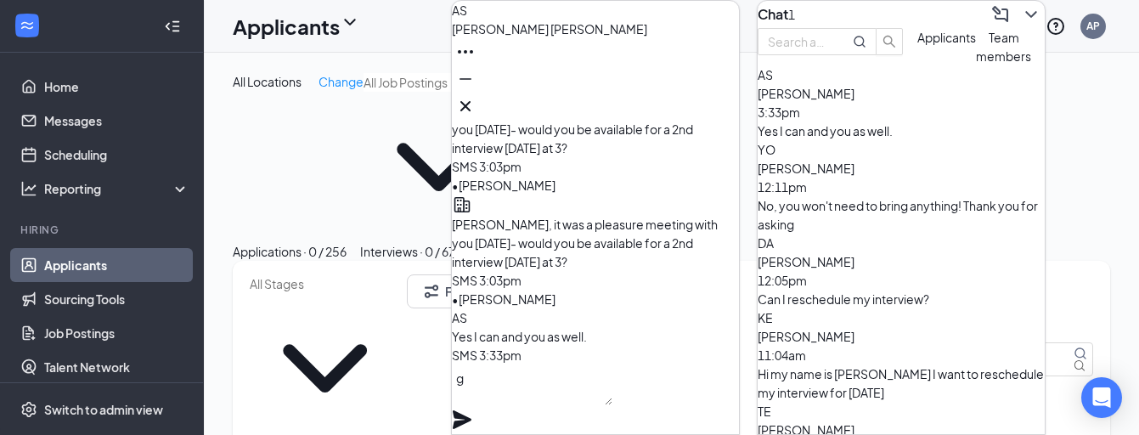
scroll to position [1, 0]
type textarea "g"
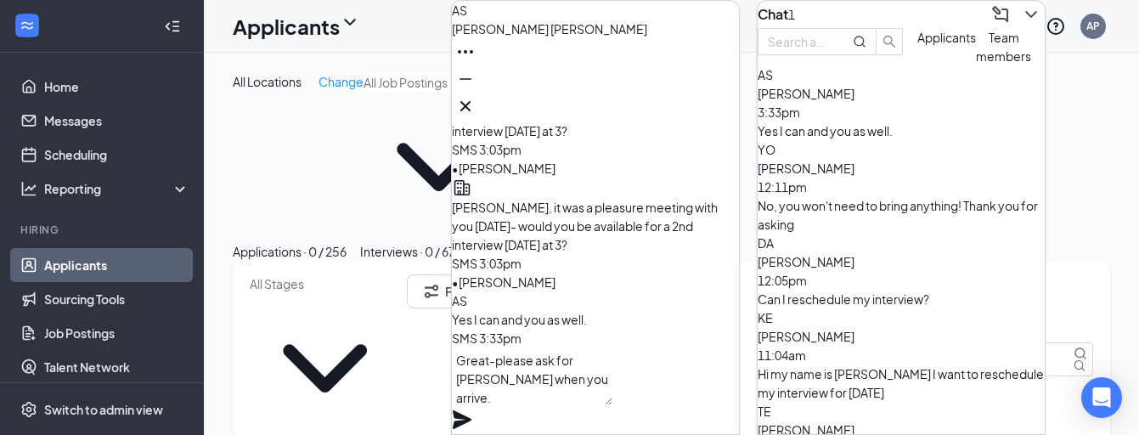
type textarea "Great-please ask for [PERSON_NAME] when you arrive."
click at [471, 410] on icon "Plane" at bounding box center [462, 419] width 19 height 19
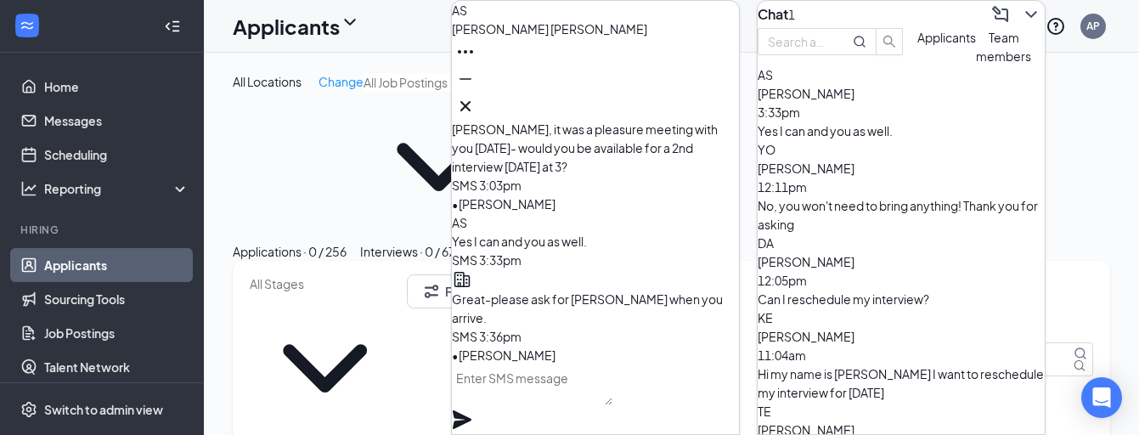
scroll to position [0, 0]
click at [976, 65] on button "Team members" at bounding box center [1003, 46] width 55 height 37
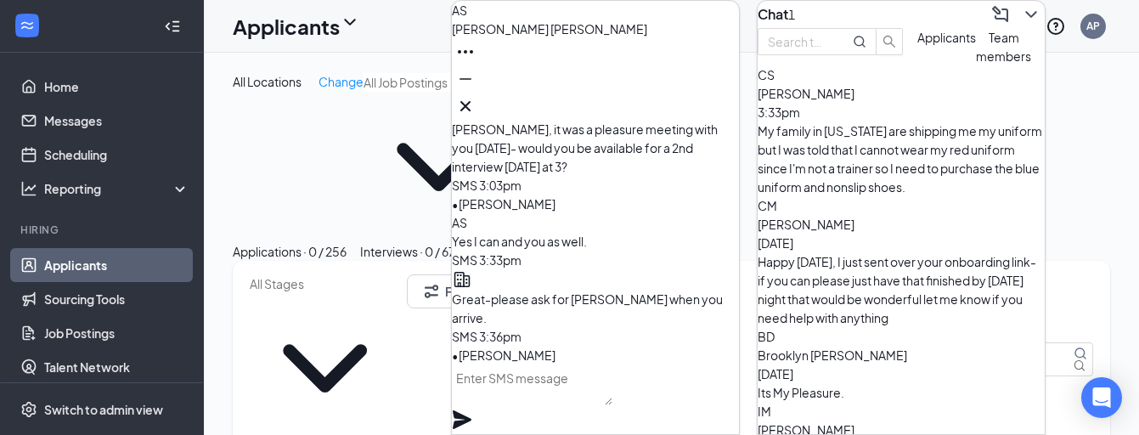
click at [871, 168] on div "[PERSON_NAME] 3:33pm My family in [US_STATE] are shipping me my uniform but I w…" at bounding box center [901, 140] width 287 height 112
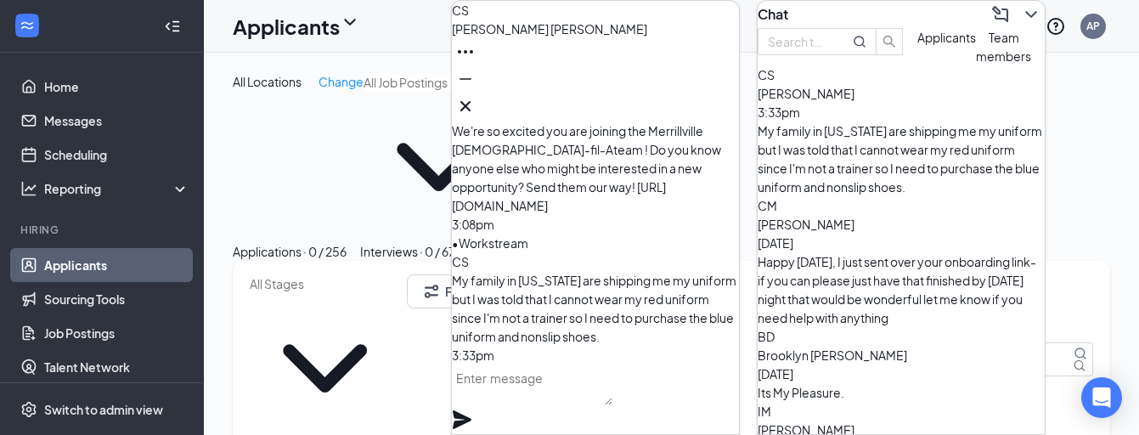
click at [612, 392] on textarea at bounding box center [532, 384] width 161 height 41
type textarea "ok what size do you need for those"
click at [471, 410] on icon "Plane" at bounding box center [462, 419] width 19 height 19
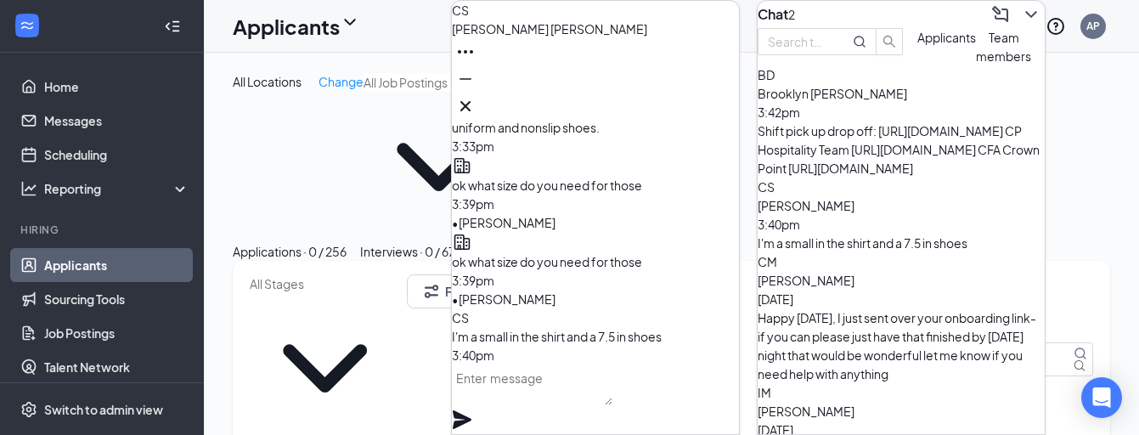
click at [889, 234] on div "I'm a small in the shirt and a 7.5 in shoes" at bounding box center [901, 243] width 287 height 19
click at [556, 392] on textarea at bounding box center [532, 384] width 161 height 41
type textarea "o"
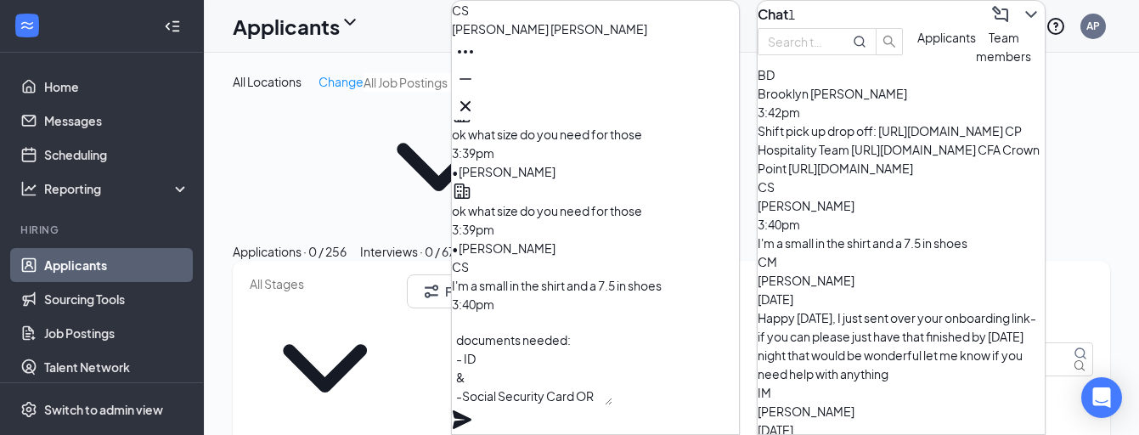
scroll to position [154, 0]
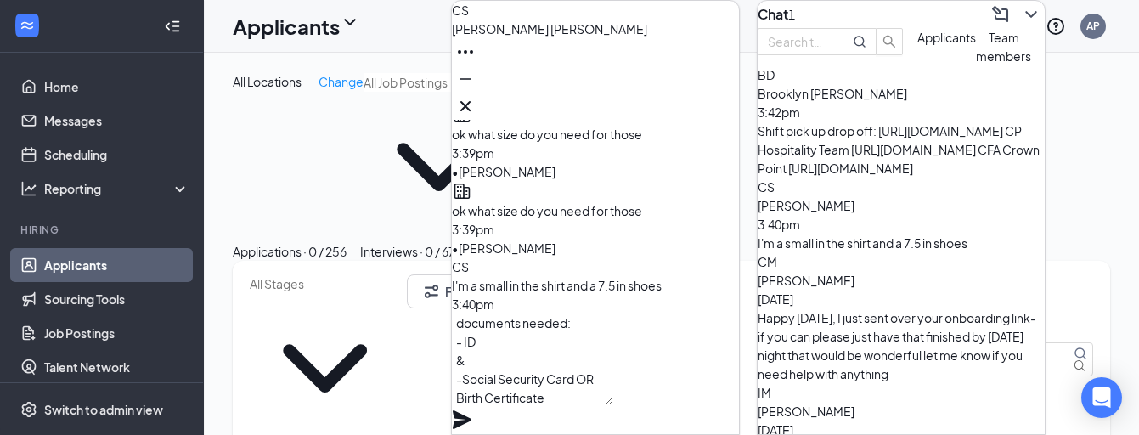
type textarea "got it. I sent over an onboarding link - can you finish that by [DATE] morning?…"
click at [471, 410] on icon "Plane" at bounding box center [462, 419] width 19 height 19
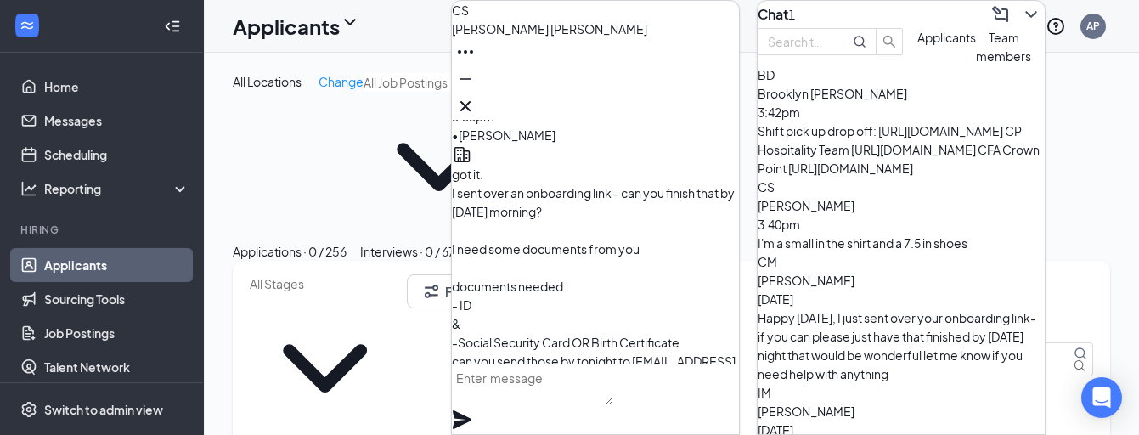
scroll to position [-68, 0]
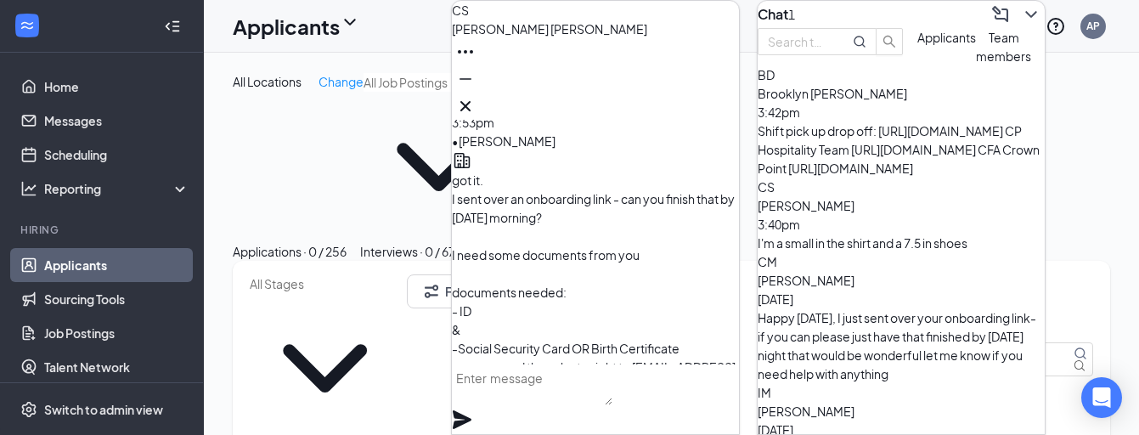
click at [917, 45] on span "Applicants" at bounding box center [946, 37] width 59 height 15
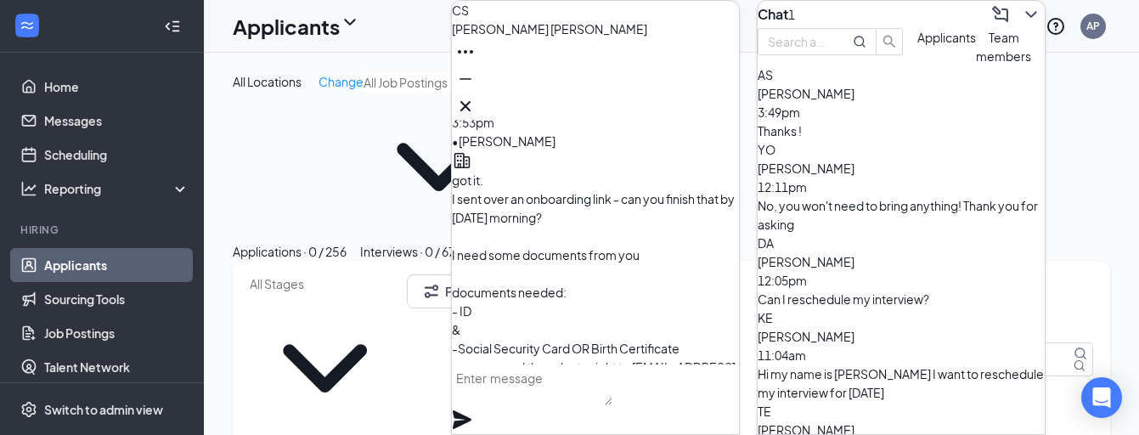
click at [855, 101] on span "[PERSON_NAME]" at bounding box center [806, 93] width 97 height 15
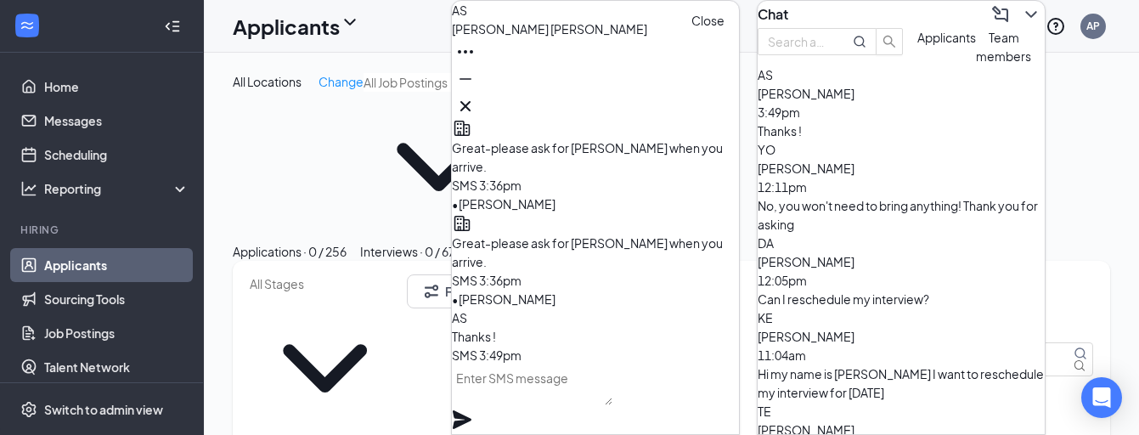
click at [476, 96] on icon "Cross" at bounding box center [465, 106] width 20 height 20
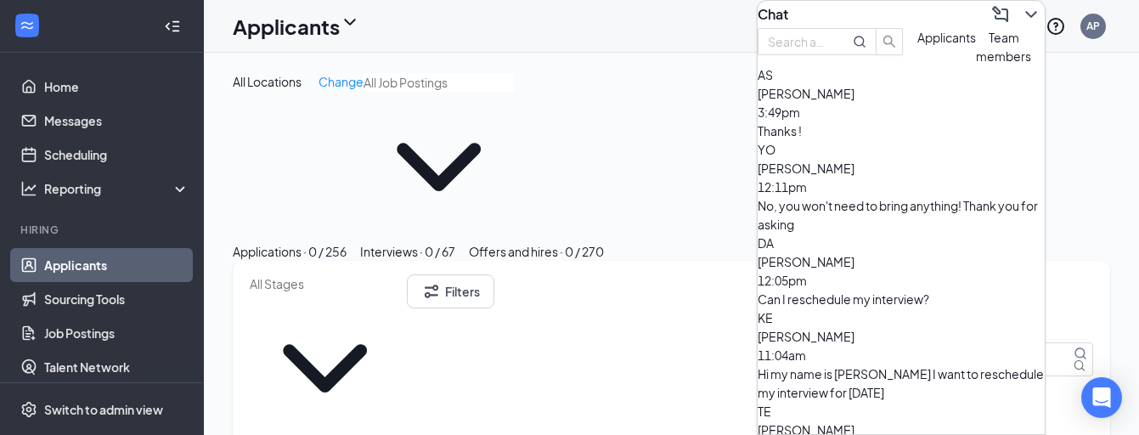
click at [976, 65] on div "Team members" at bounding box center [1003, 46] width 55 height 37
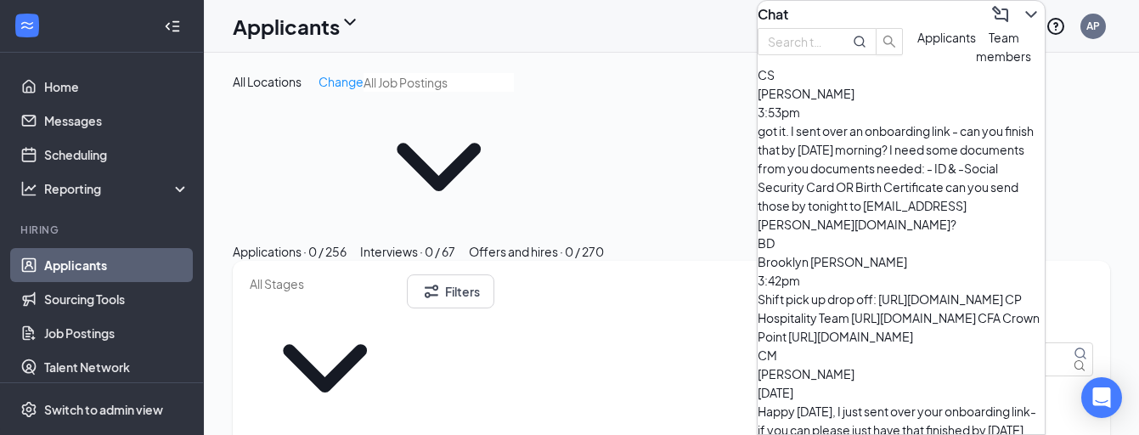
click at [1021, 25] on icon "ChevronDown" at bounding box center [1031, 14] width 20 height 20
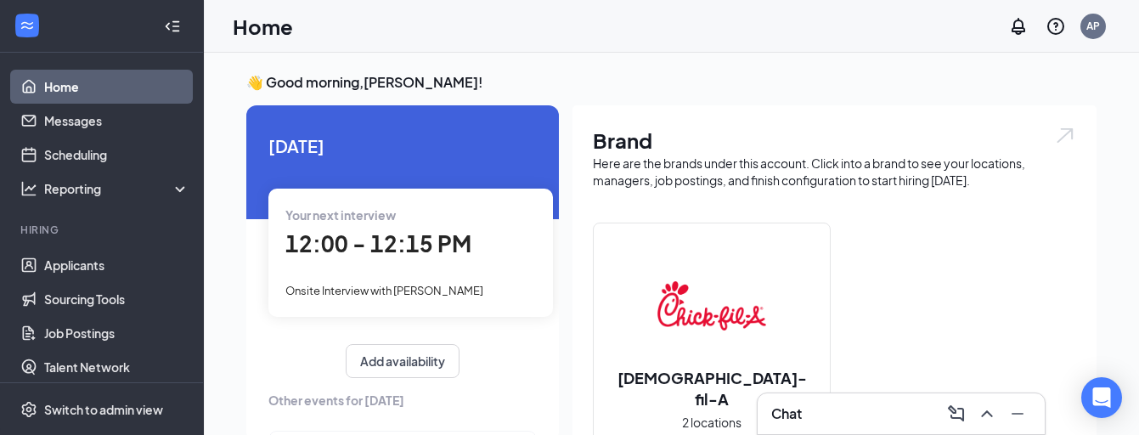
click at [809, 410] on div "Chat" at bounding box center [901, 413] width 260 height 27
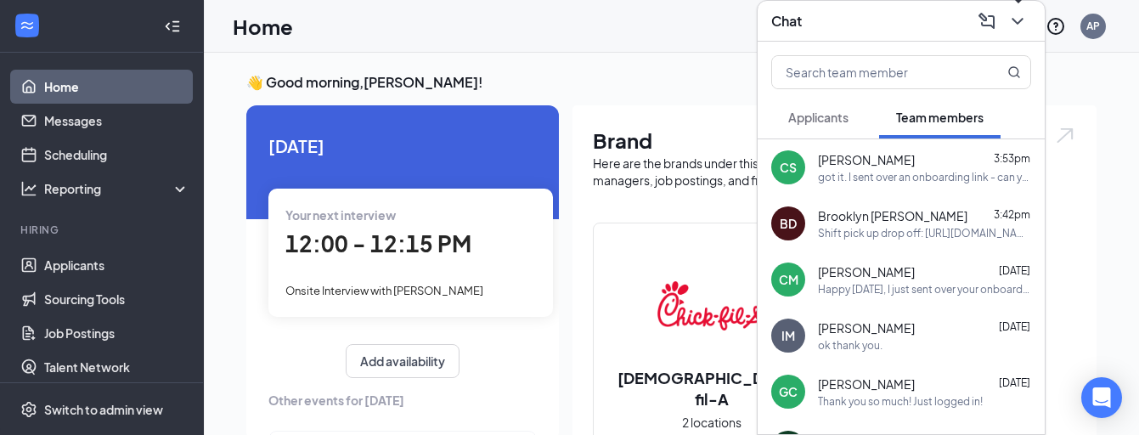
click at [1023, 15] on icon "ChevronDown" at bounding box center [1017, 21] width 20 height 20
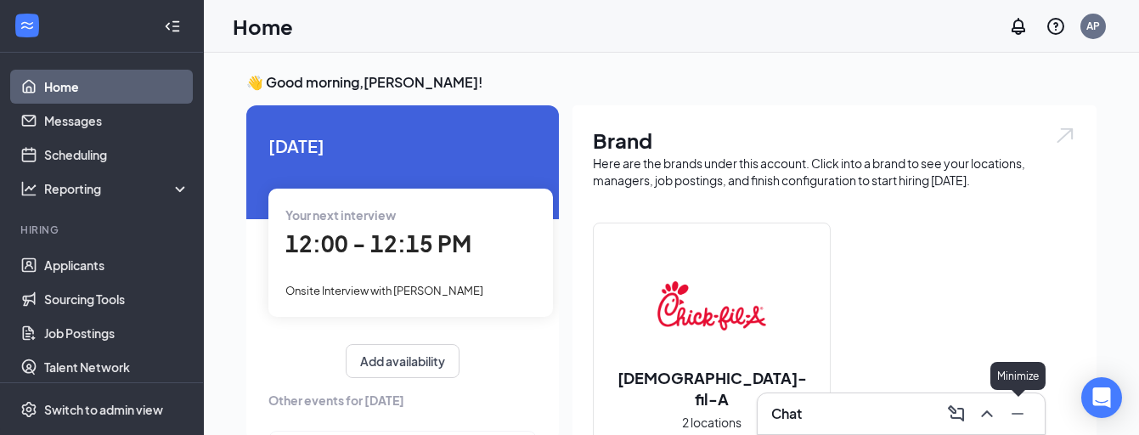
click at [1016, 415] on icon "Minimize" at bounding box center [1017, 413] width 20 height 20
